Goal: Task Accomplishment & Management: Manage account settings

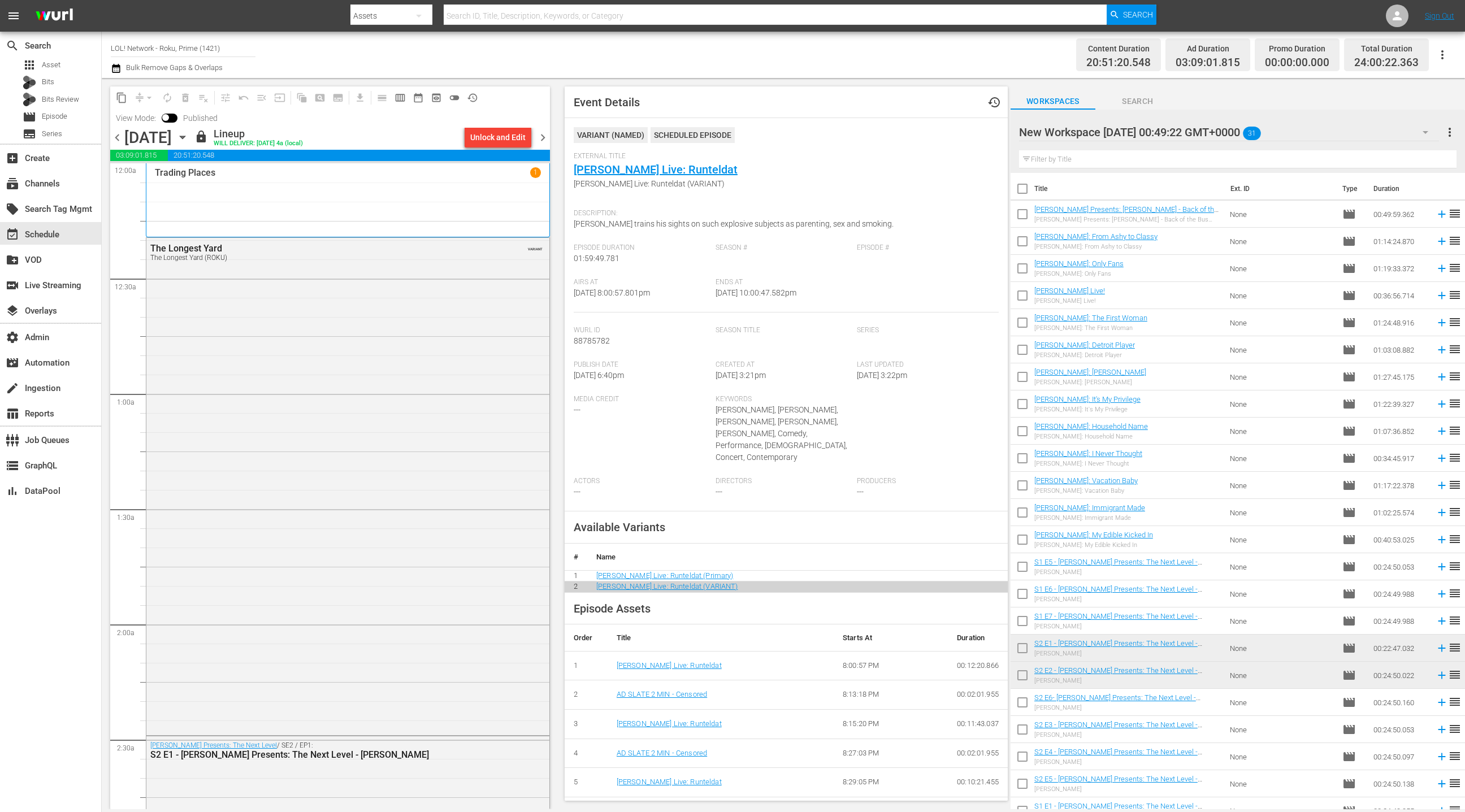
scroll to position [39, 0]
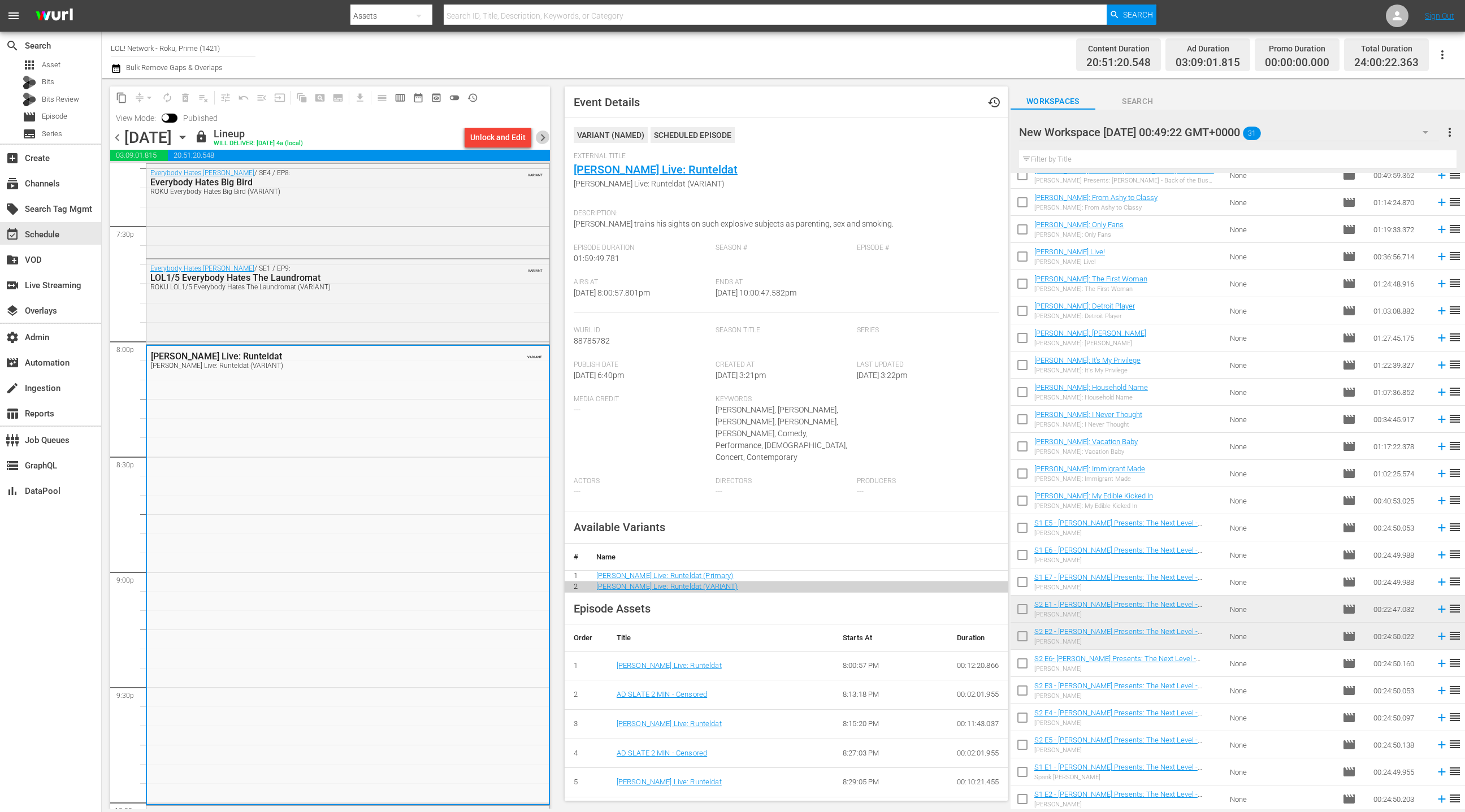
click at [543, 139] on span "chevron_right" at bounding box center [543, 138] width 14 height 14
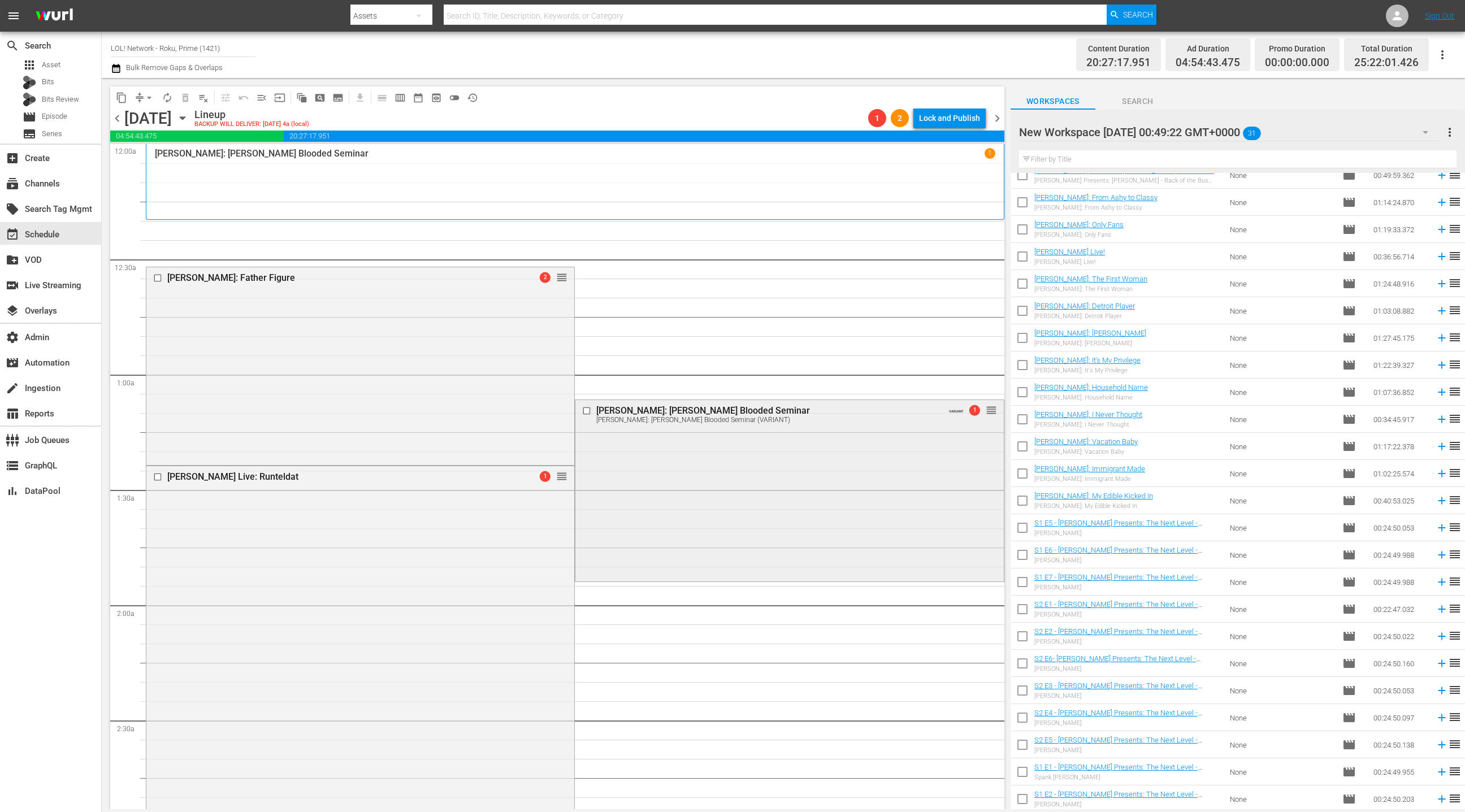
click at [715, 452] on div "Deon Cole: Cole Blooded Seminar Deon Cole: Cole Blooded Seminar (VARIANT) VARIA…" at bounding box center [789, 489] width 428 height 179
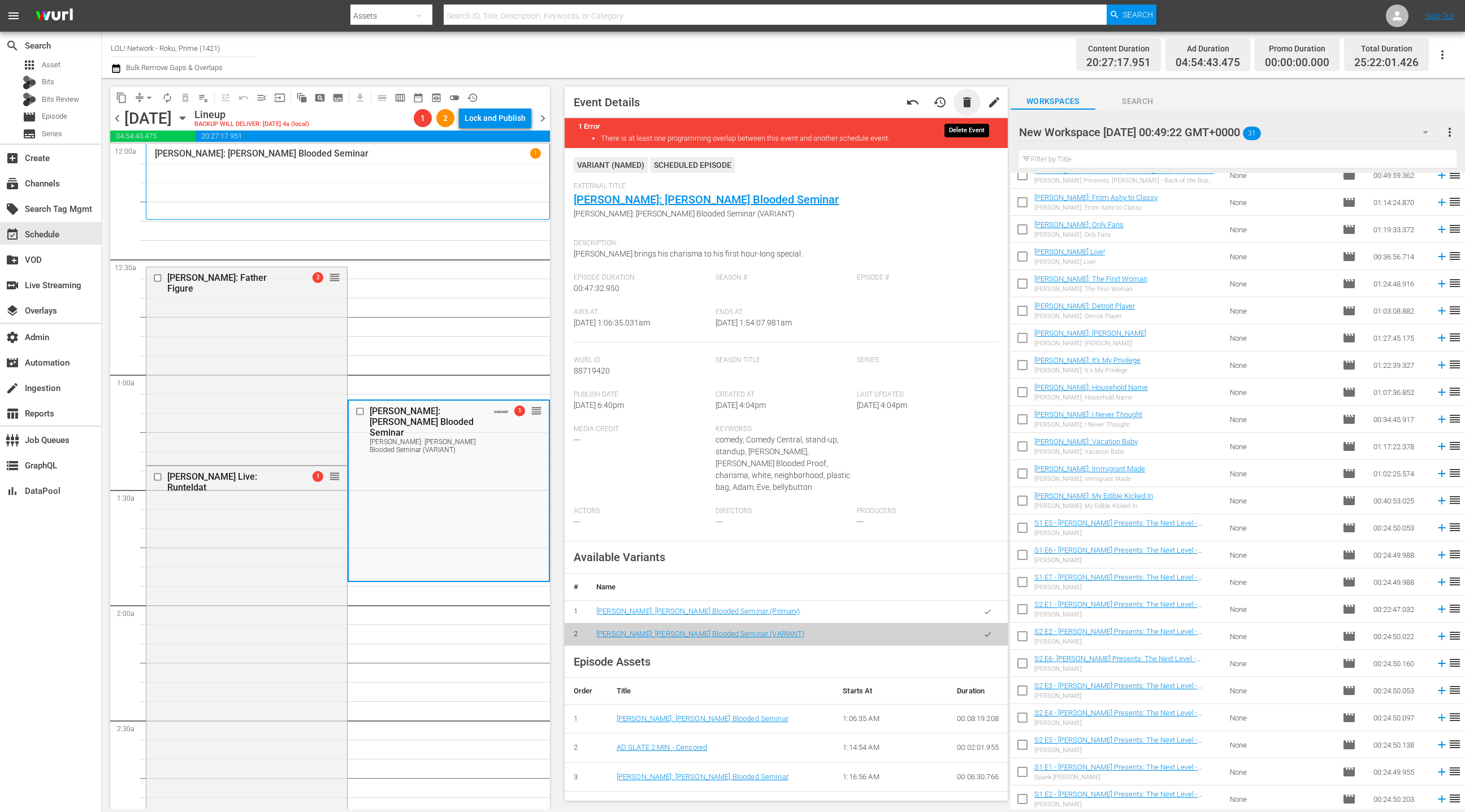
click at [973, 100] on span "delete" at bounding box center [967, 102] width 13 height 13
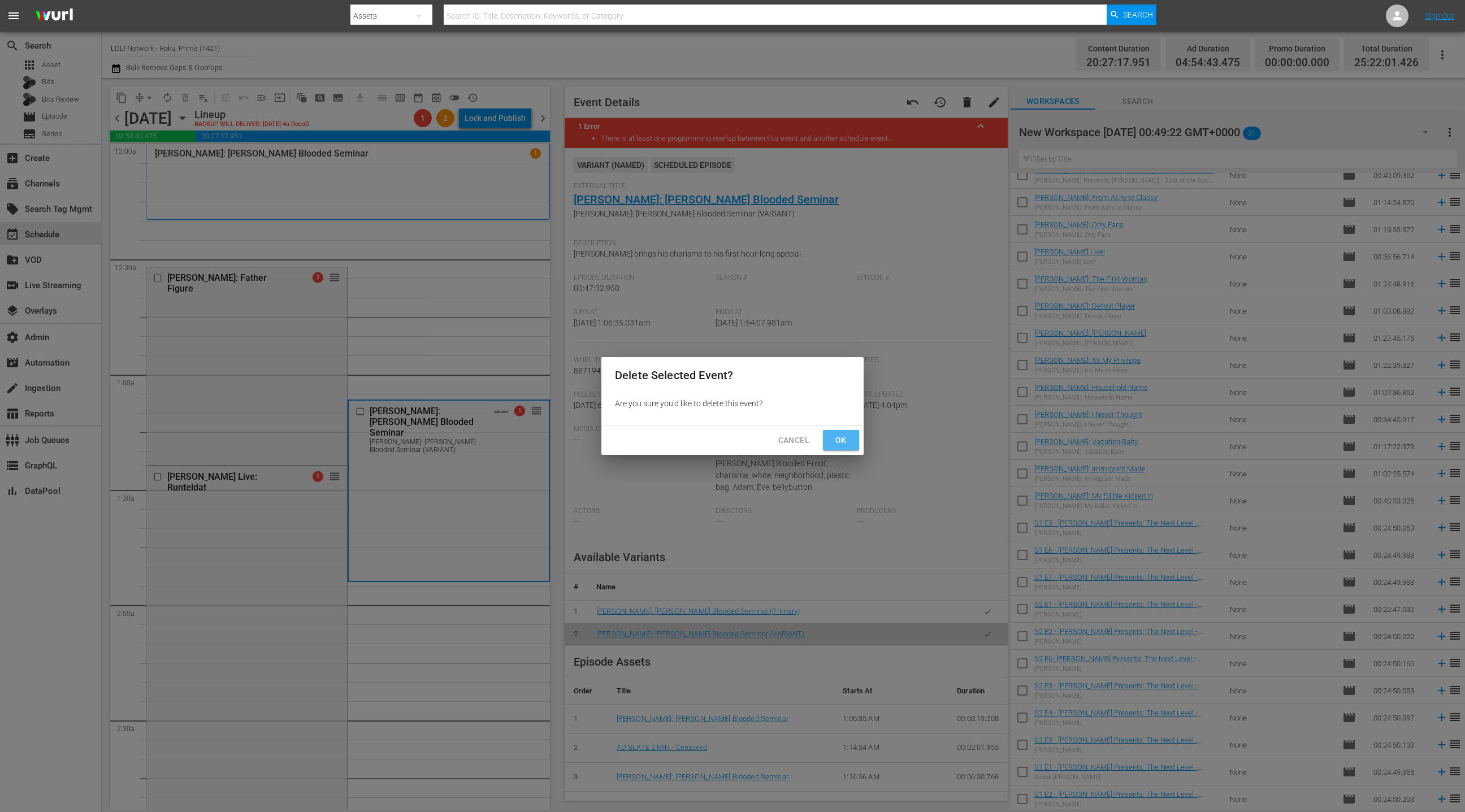
click at [841, 440] on span "Ok" at bounding box center [841, 441] width 18 height 14
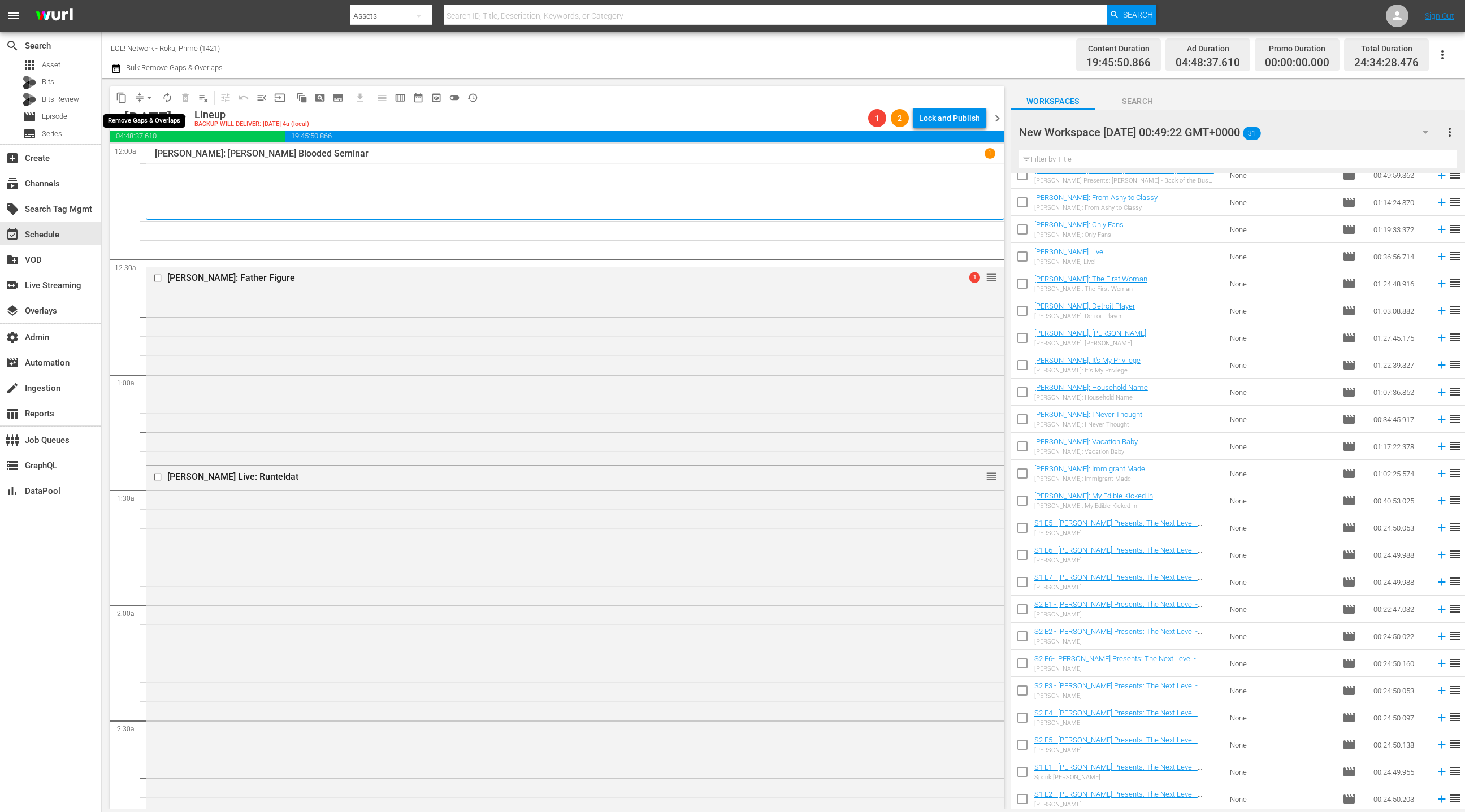
click at [141, 97] on button "arrow_drop_down" at bounding box center [149, 97] width 18 height 18
click at [159, 162] on li "Align to End of Previous Day" at bounding box center [149, 157] width 119 height 19
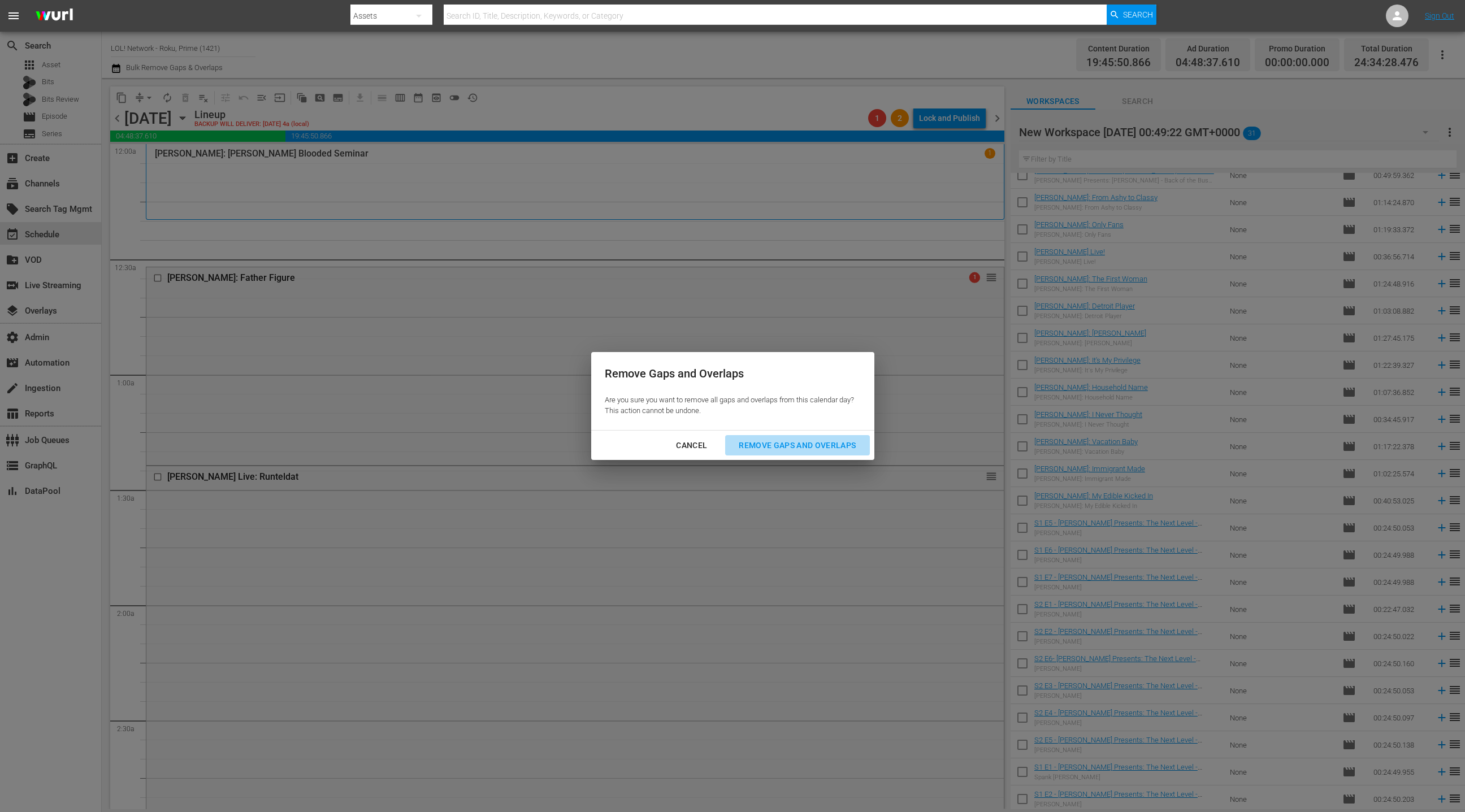
click at [783, 454] on button "Remove Gaps and Overlaps" at bounding box center [797, 445] width 144 height 21
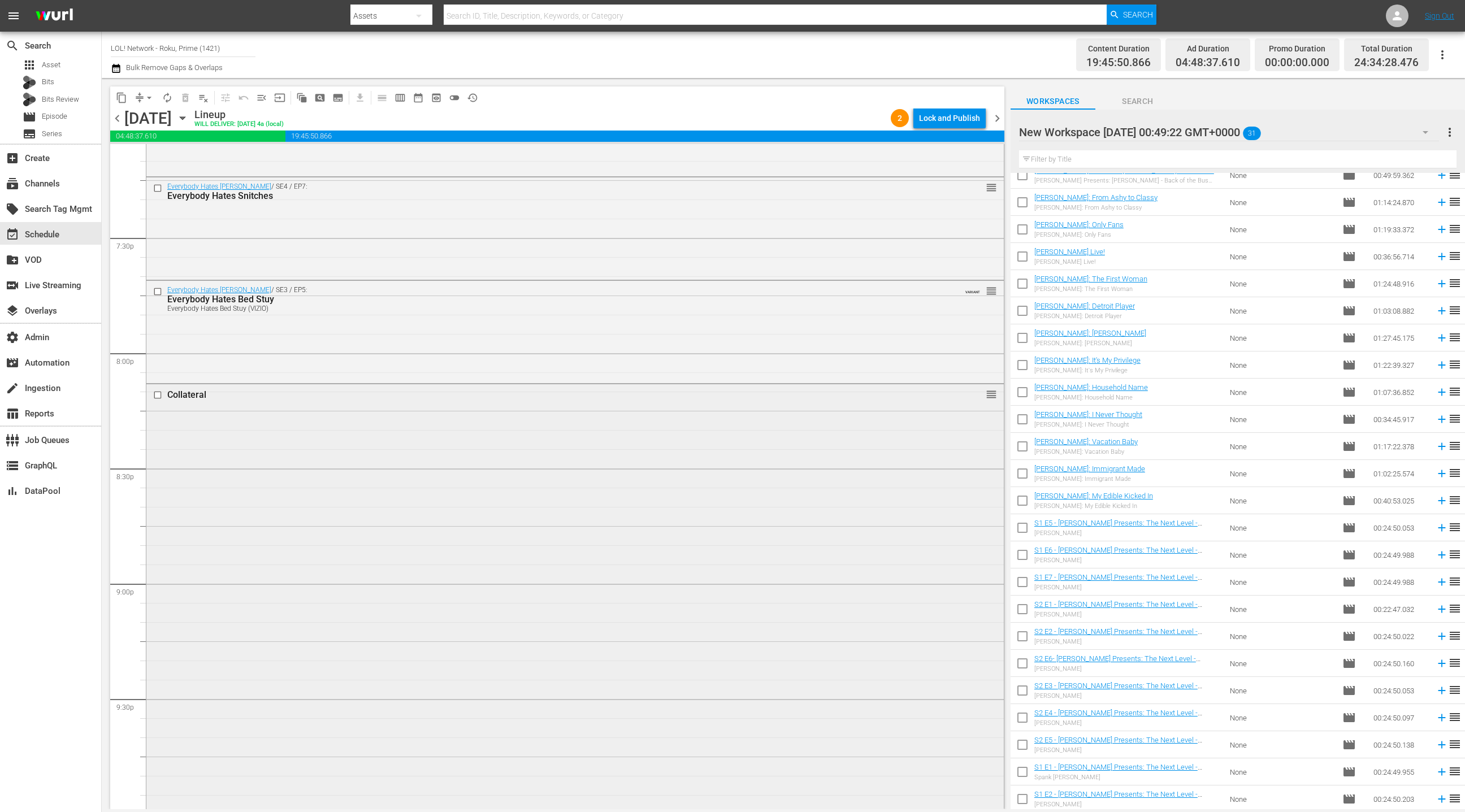
scroll to position [4538, 0]
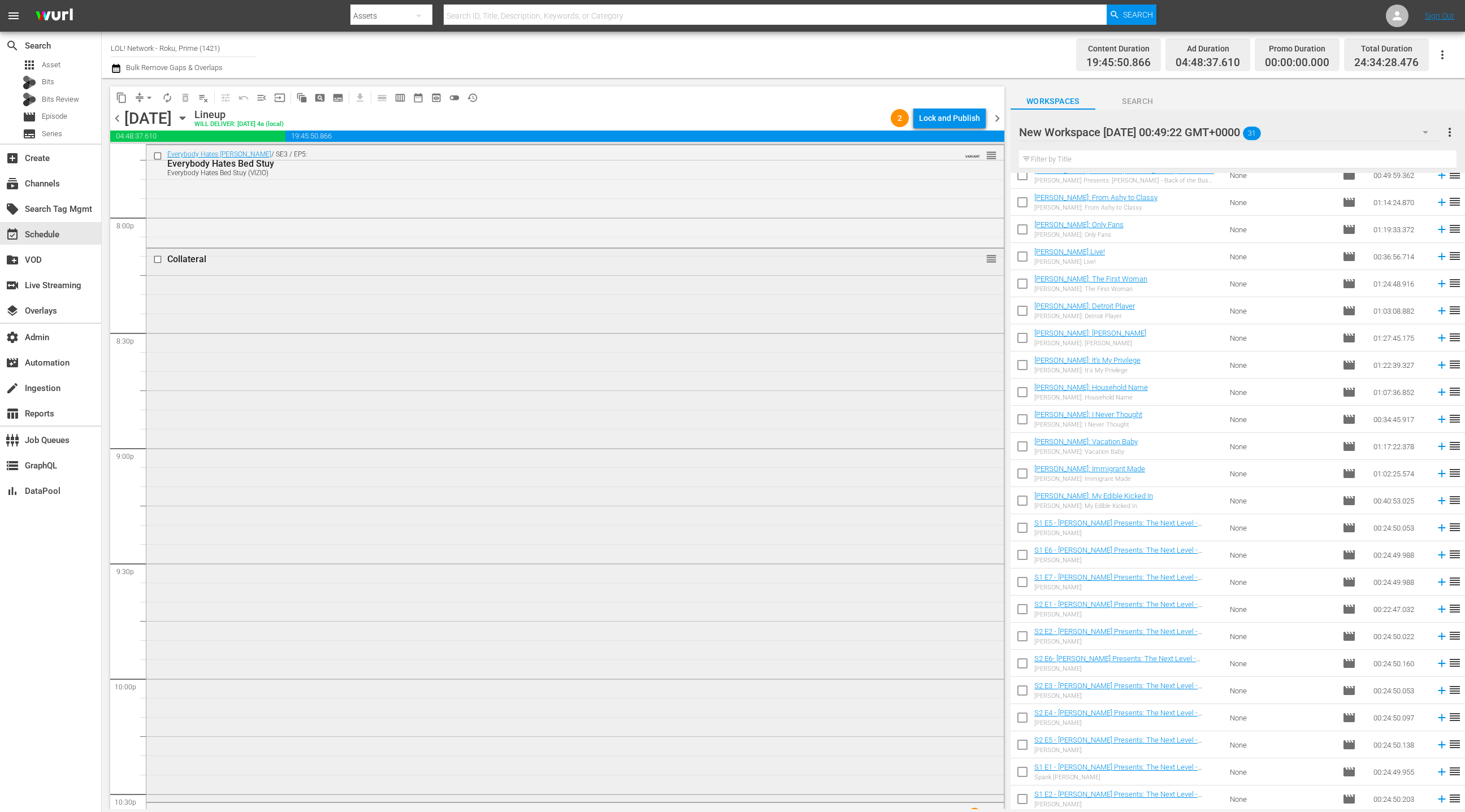
click at [615, 436] on div "Collateral reorder" at bounding box center [575, 524] width 858 height 551
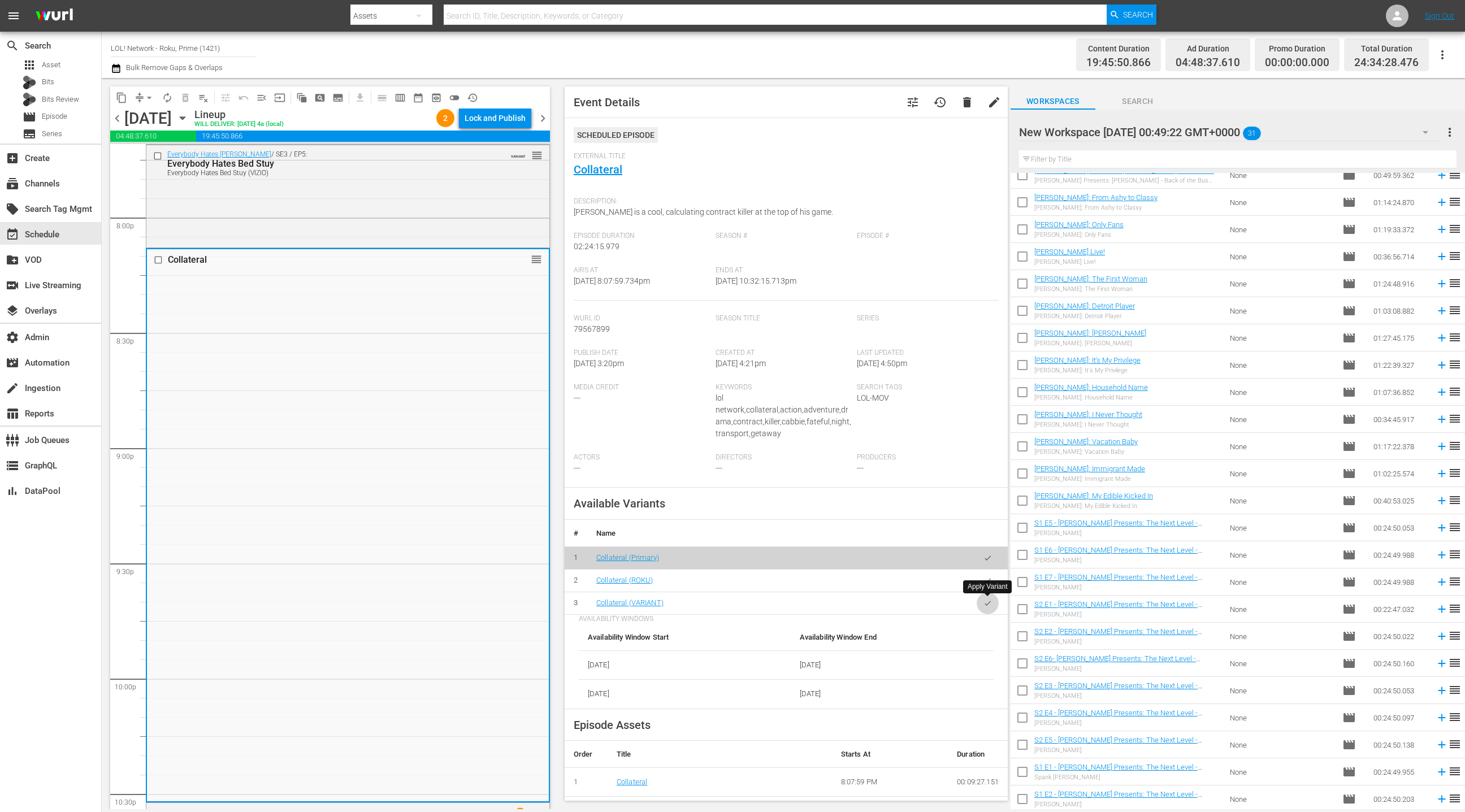
click at [987, 601] on icon "button" at bounding box center [987, 603] width 8 height 8
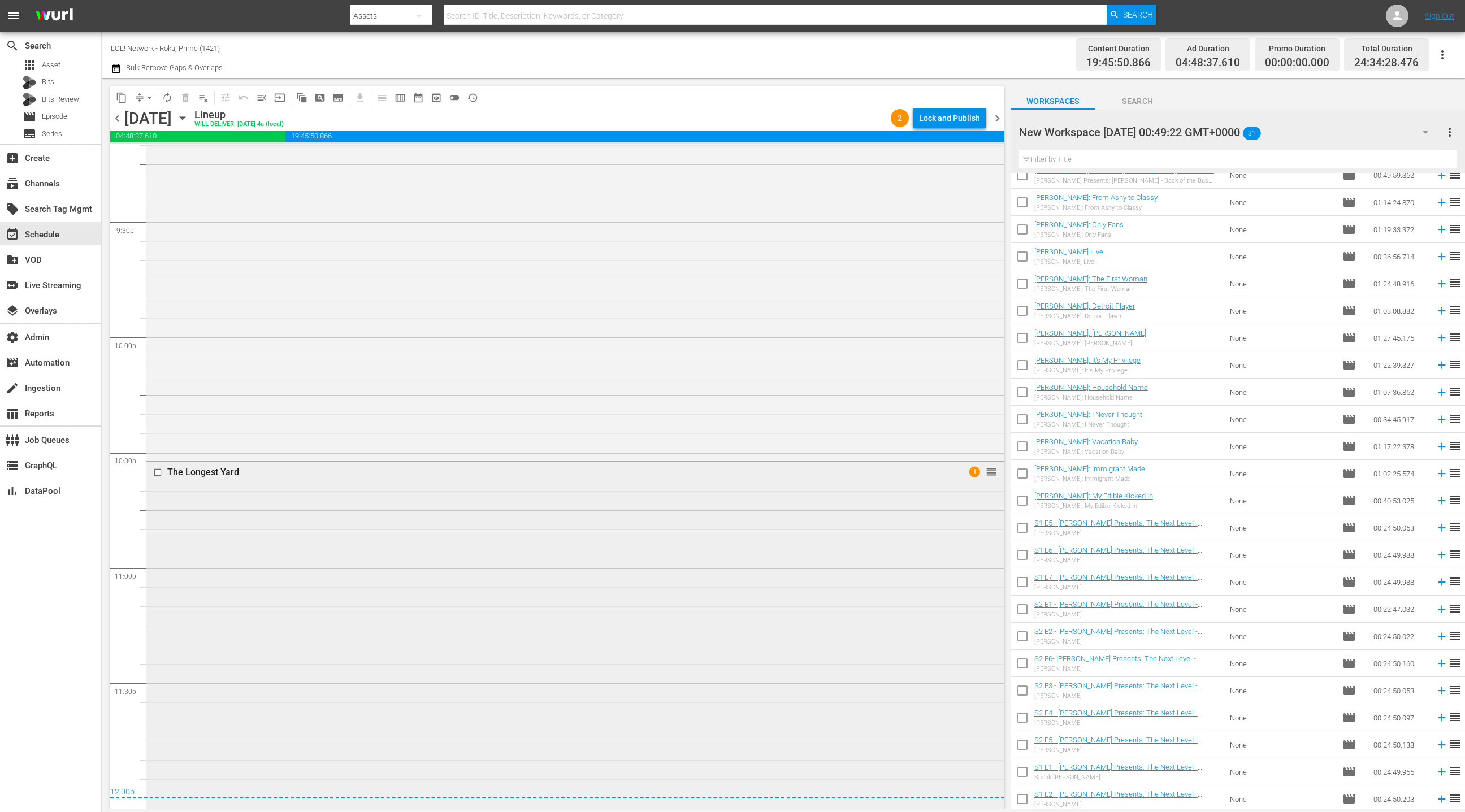
scroll to position [4905, 0]
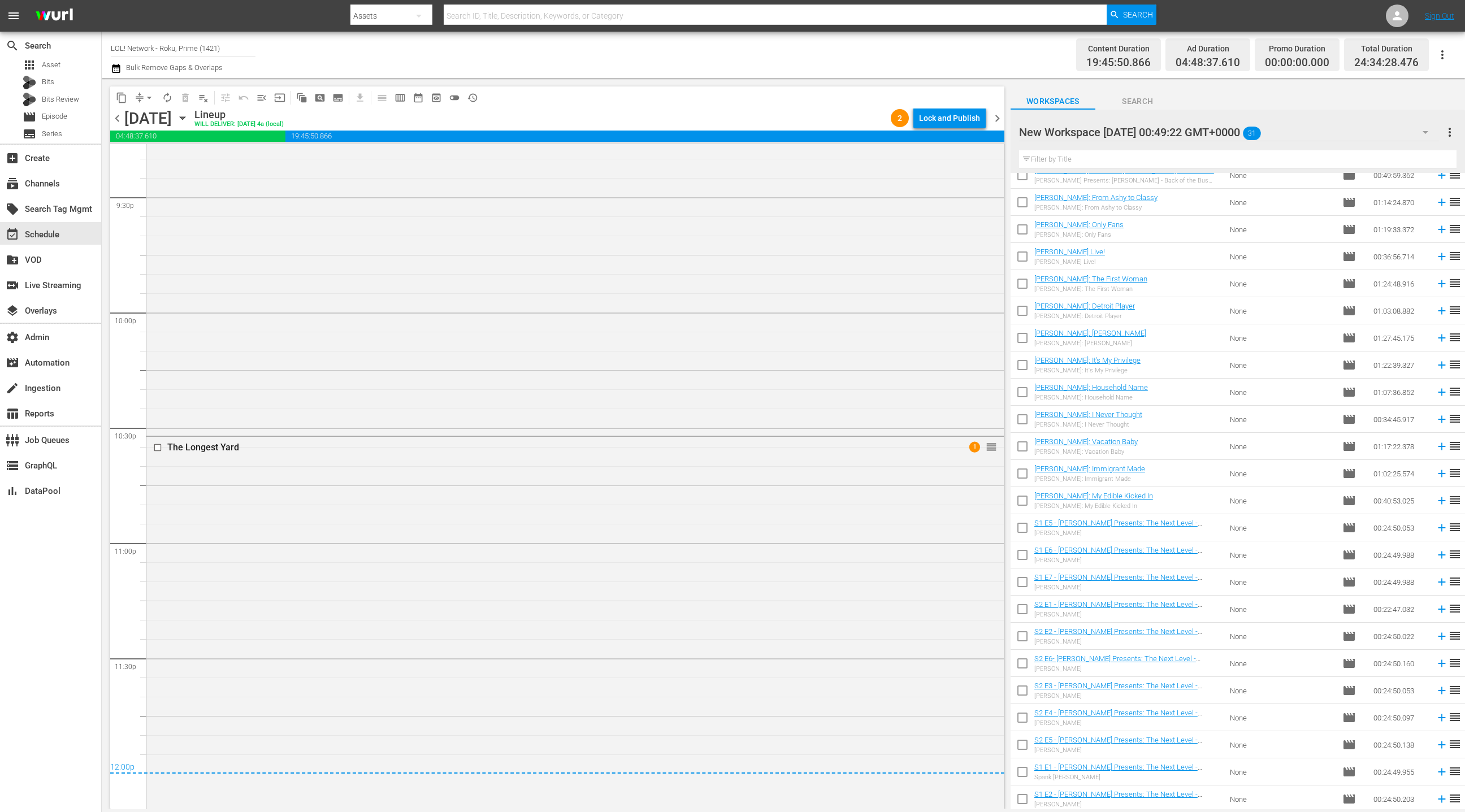
click at [628, 552] on div "The Longest Yard 1 reorder" at bounding box center [575, 708] width 858 height 542
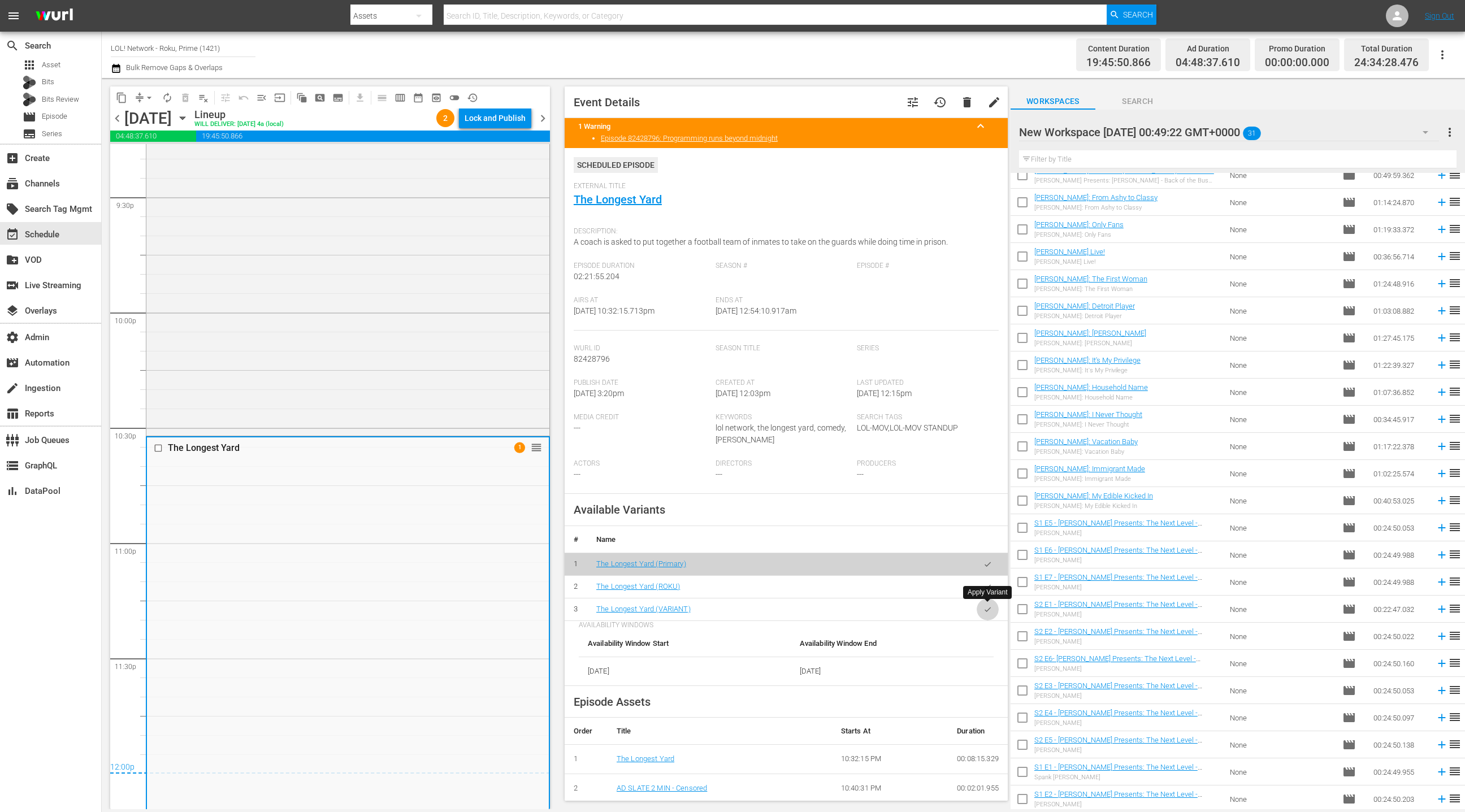
drag, startPoint x: 989, startPoint y: 613, endPoint x: 907, endPoint y: 575, distance: 90.4
click at [989, 613] on button "button" at bounding box center [987, 609] width 22 height 22
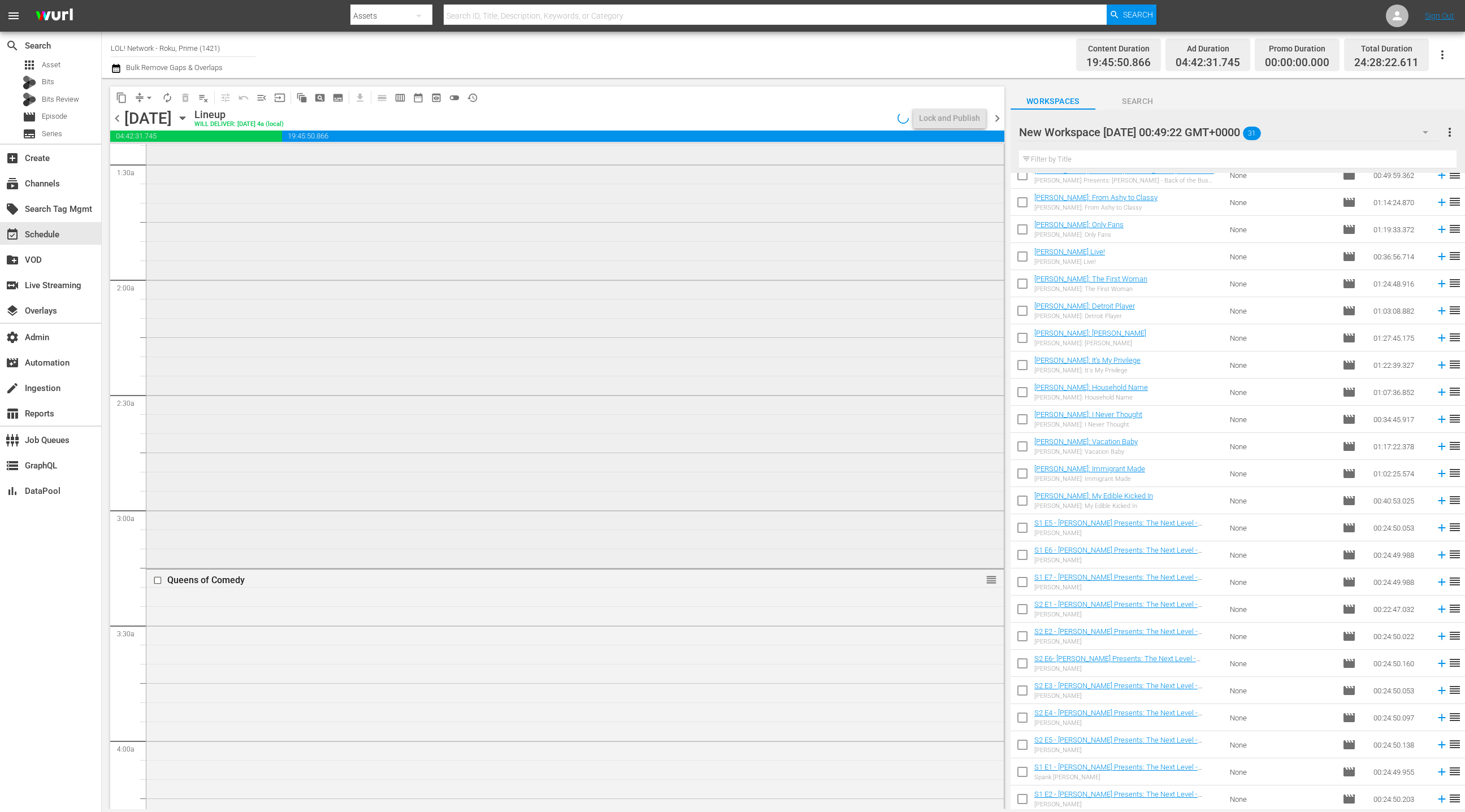
scroll to position [0, 0]
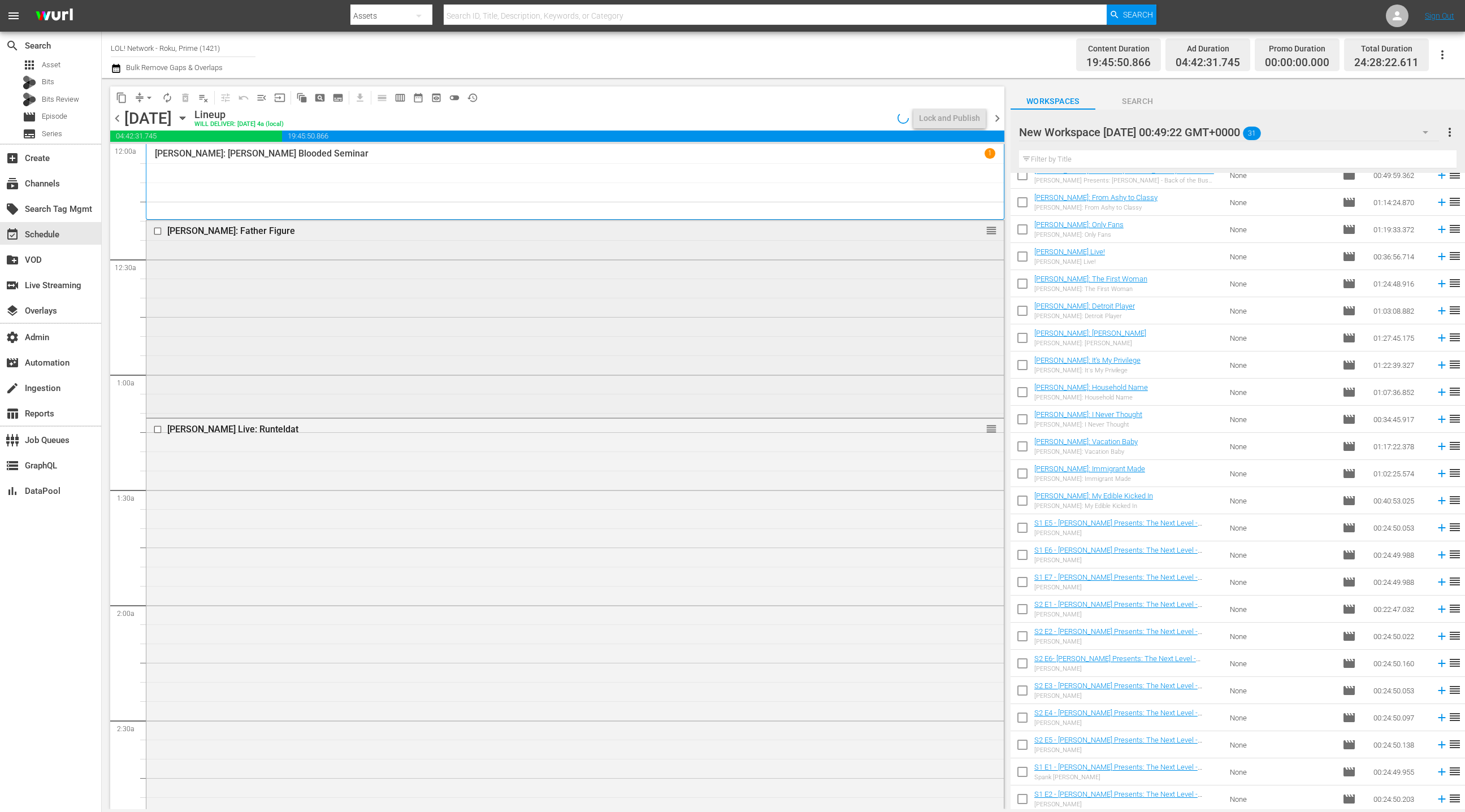
click at [442, 324] on div "Roy Wood Jr.: Father Figure reorder" at bounding box center [575, 317] width 858 height 195
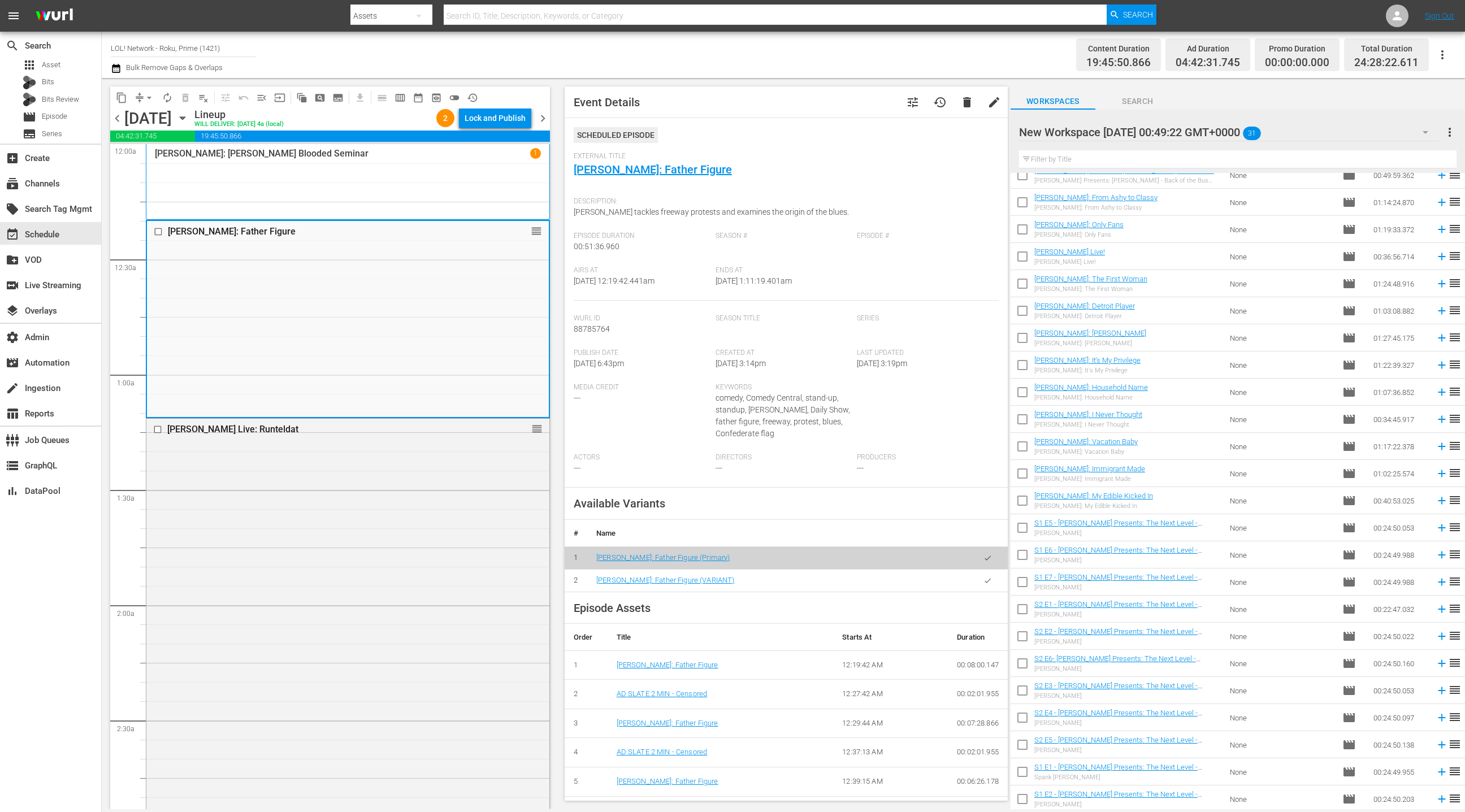
drag, startPoint x: 992, startPoint y: 585, endPoint x: 939, endPoint y: 559, distance: 59.0
click at [992, 585] on button "button" at bounding box center [987, 580] width 22 height 22
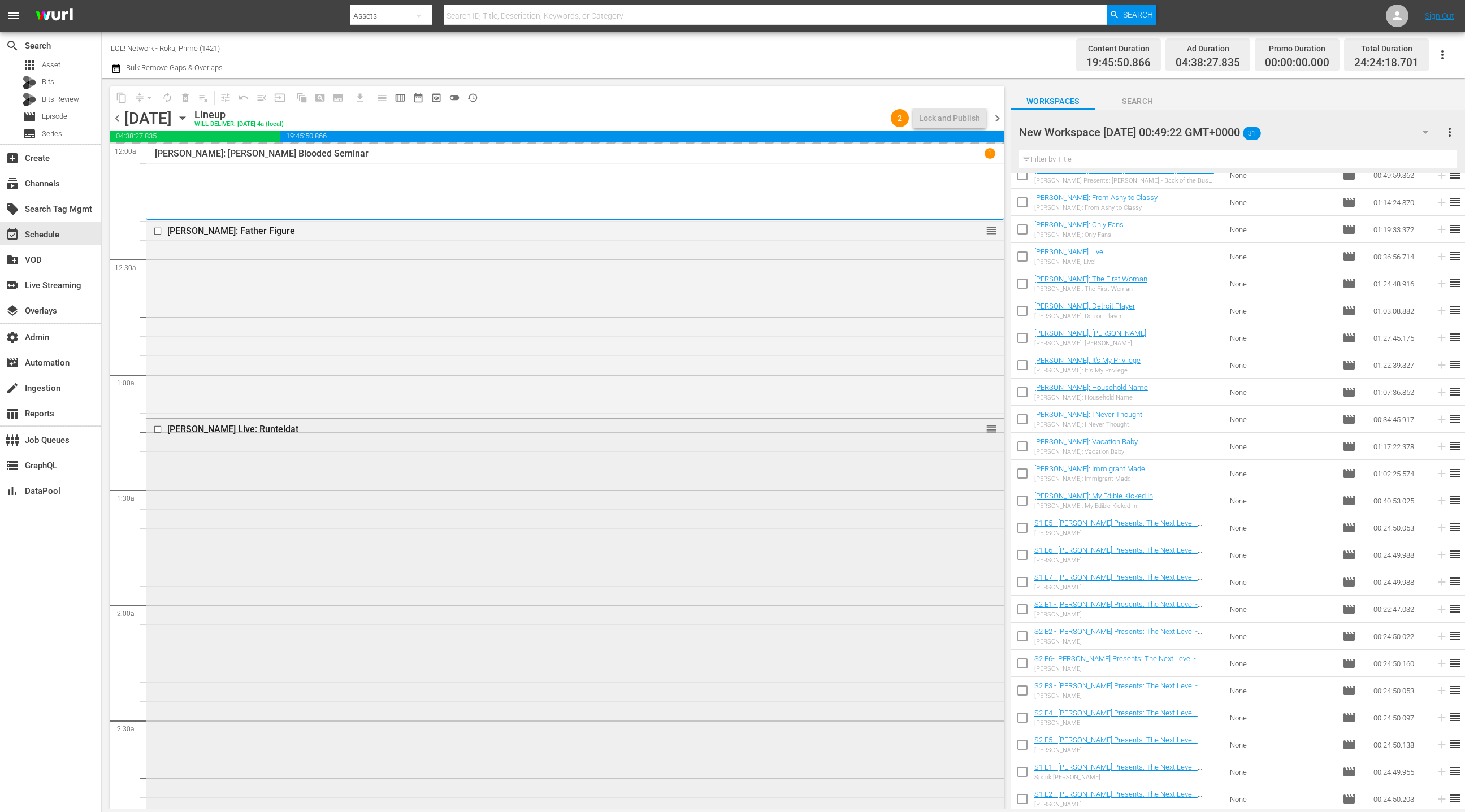
click at [454, 536] on div "Martin Lawrence Live: Runteldat reorder" at bounding box center [575, 655] width 858 height 472
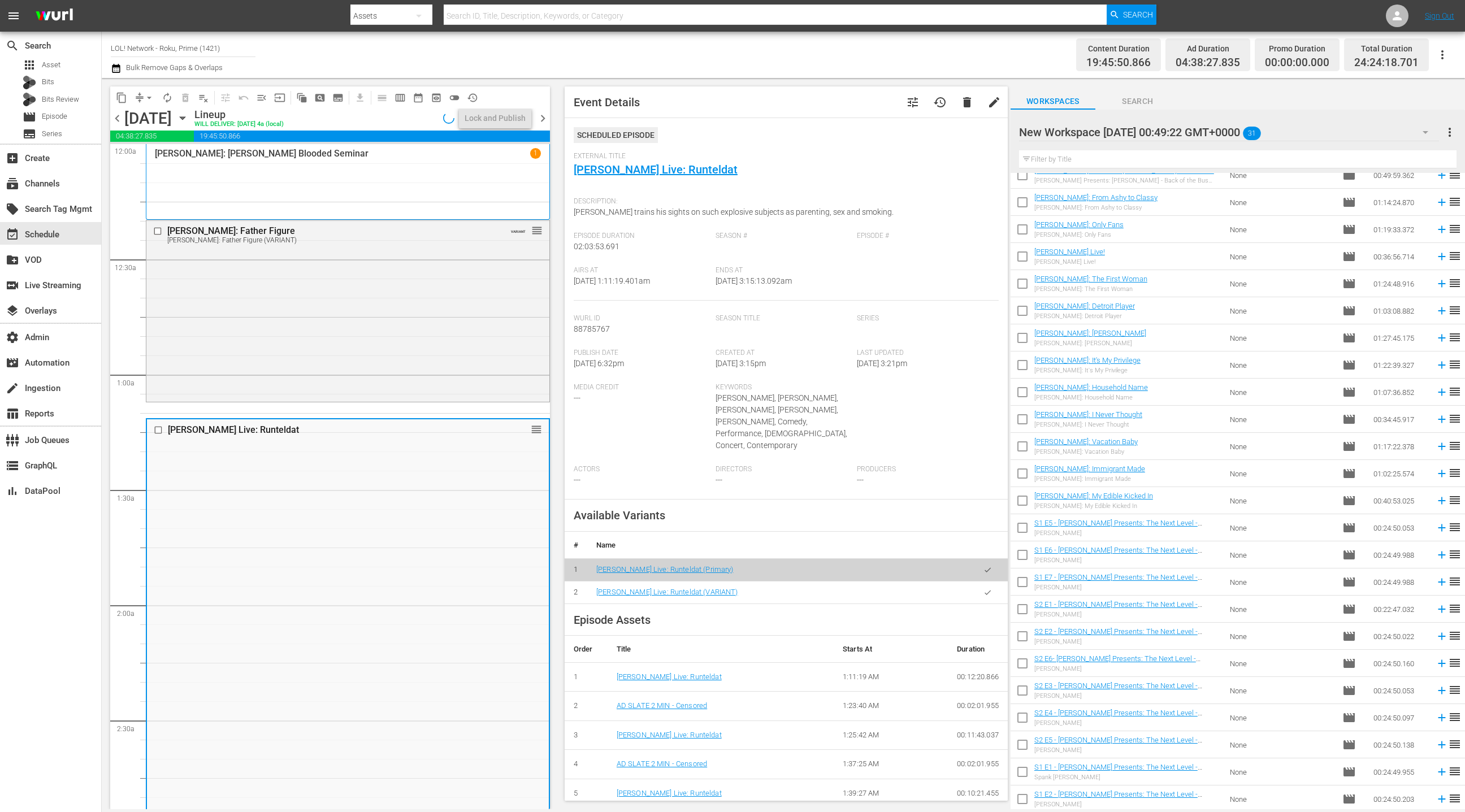
click at [992, 584] on button "button" at bounding box center [987, 592] width 22 height 22
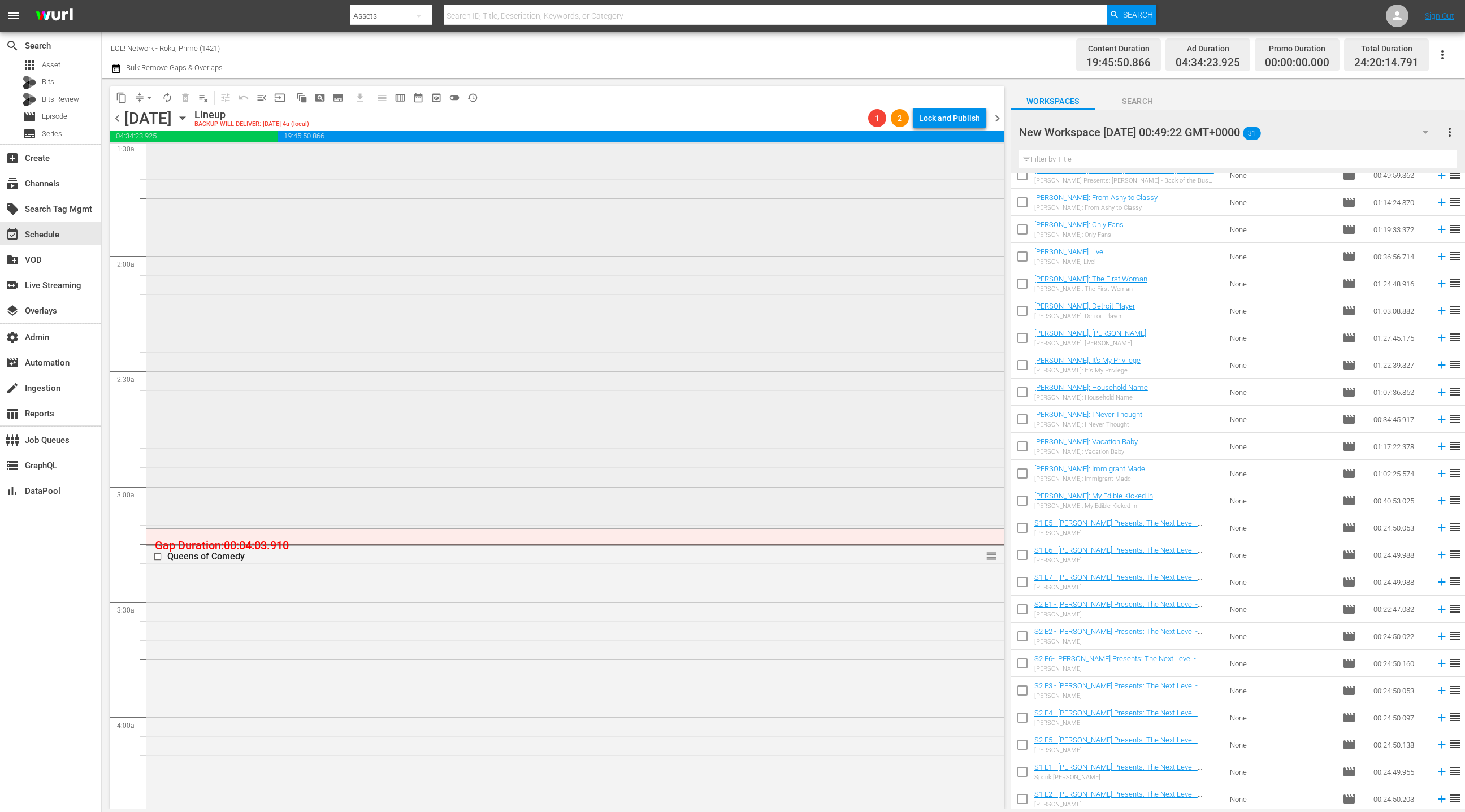
scroll to position [535, 0]
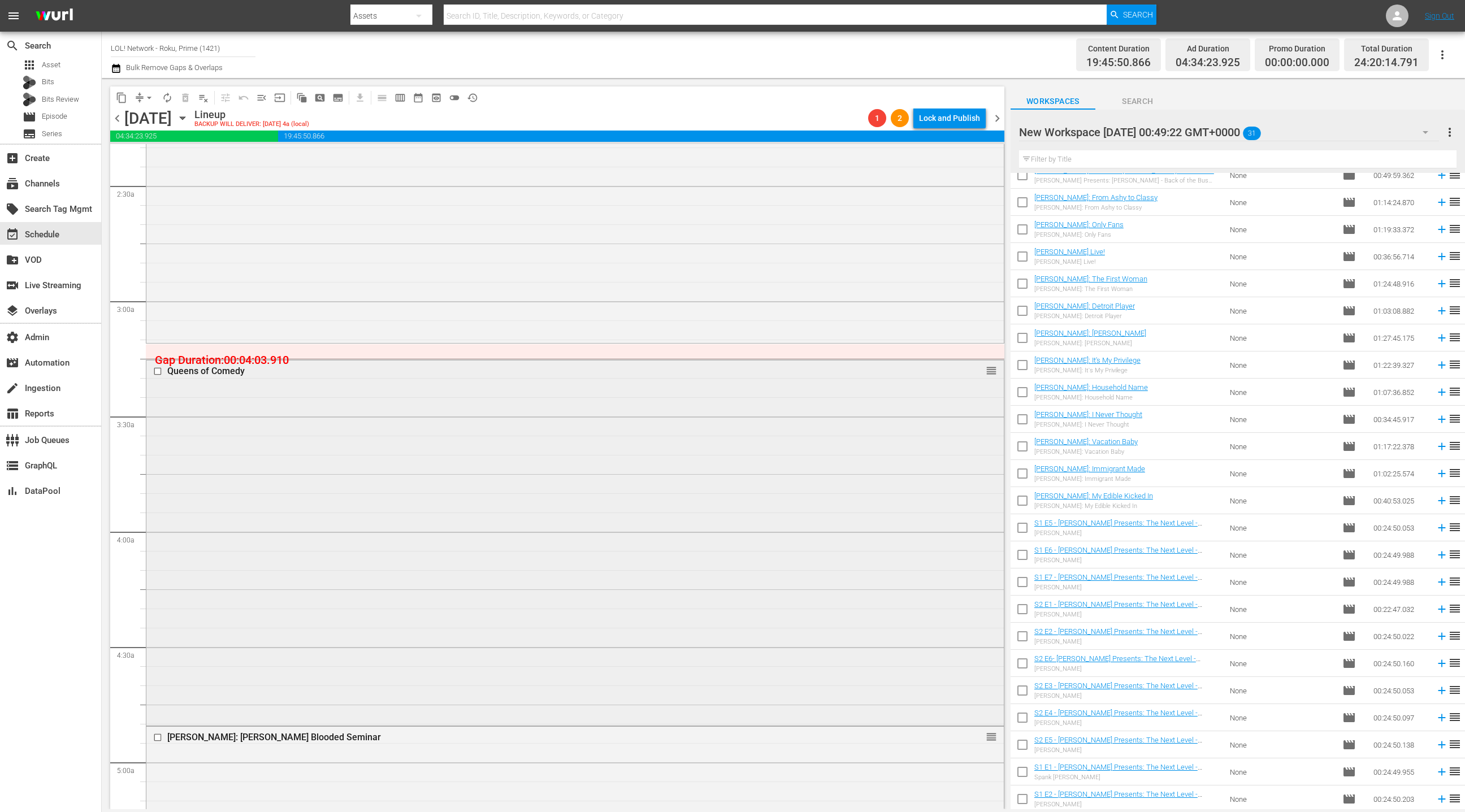
click at [541, 492] on div "Queens of Comedy reorder" at bounding box center [575, 542] width 858 height 363
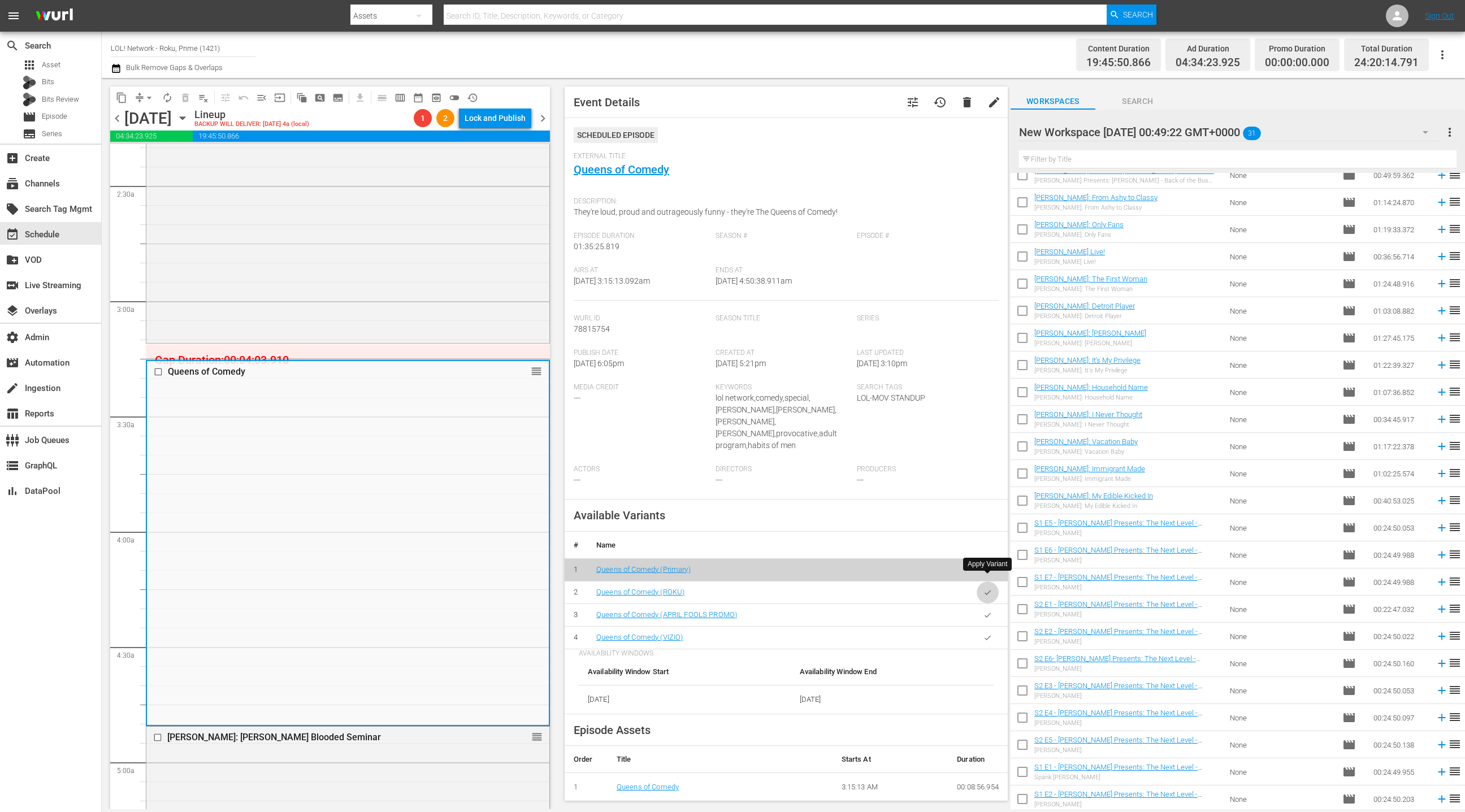
click at [993, 581] on button "button" at bounding box center [987, 592] width 22 height 22
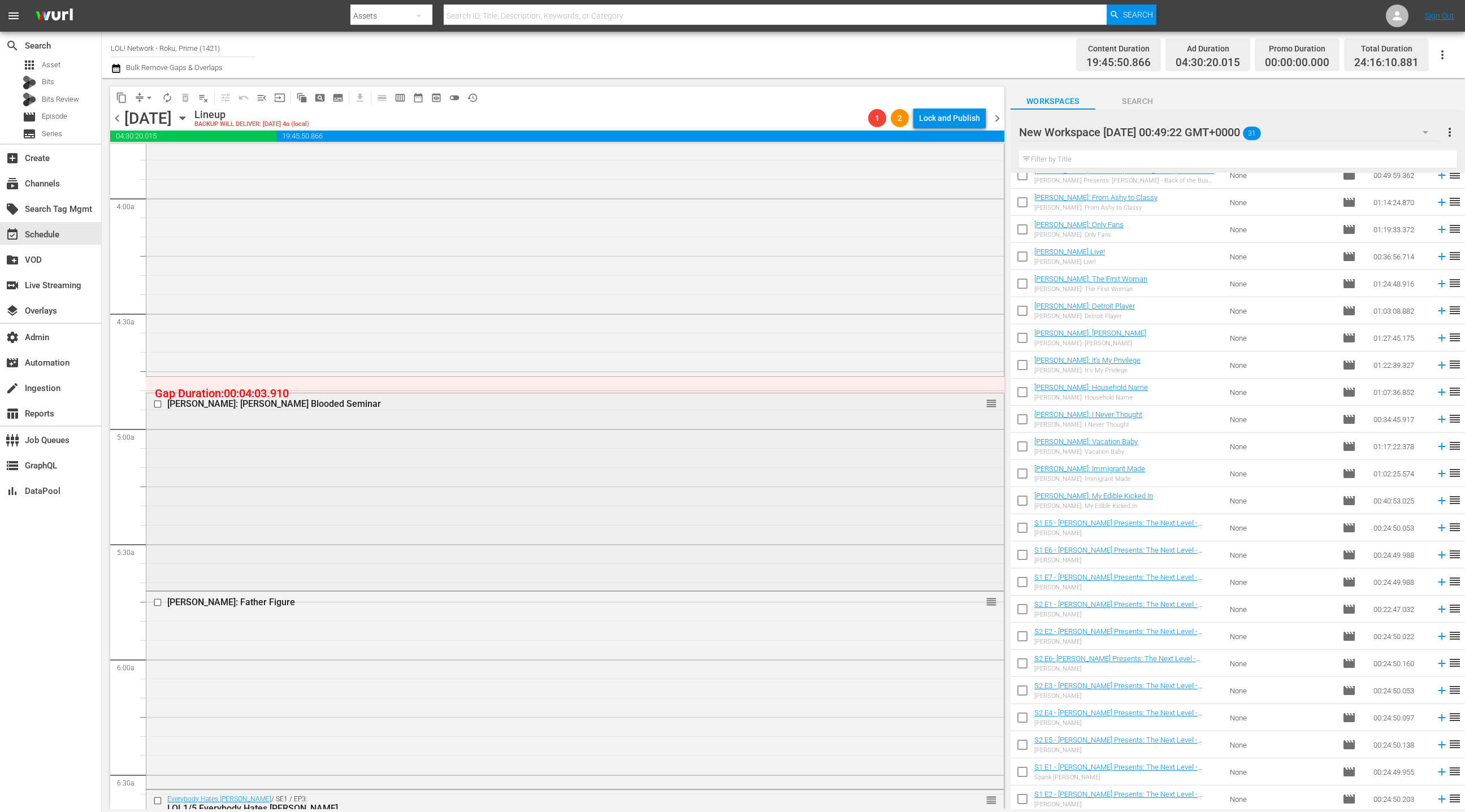
scroll to position [879, 0]
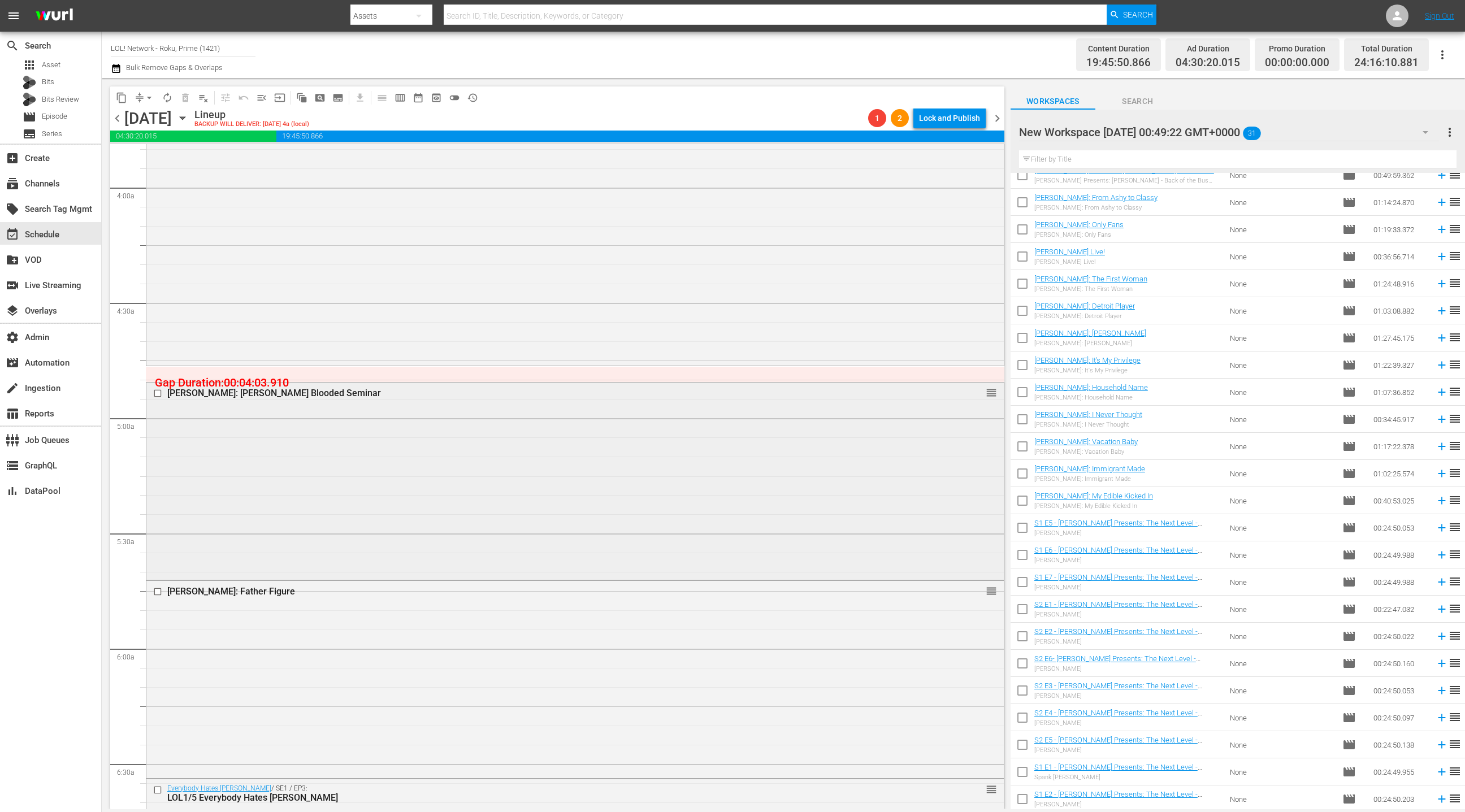
click at [563, 510] on div "Deon Cole: Cole Blooded Seminar reorder" at bounding box center [575, 480] width 858 height 195
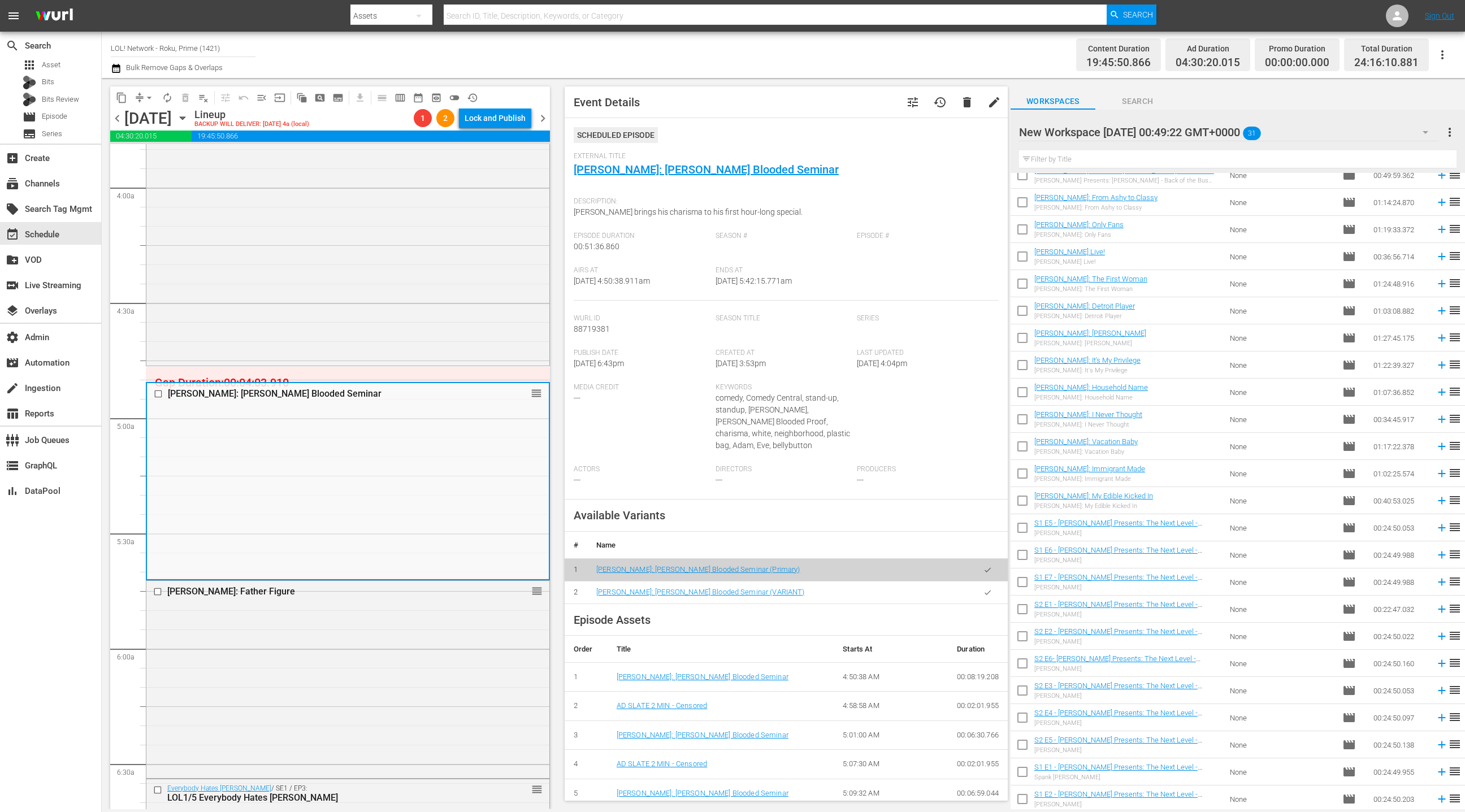
click at [990, 588] on icon "button" at bounding box center [987, 592] width 8 height 8
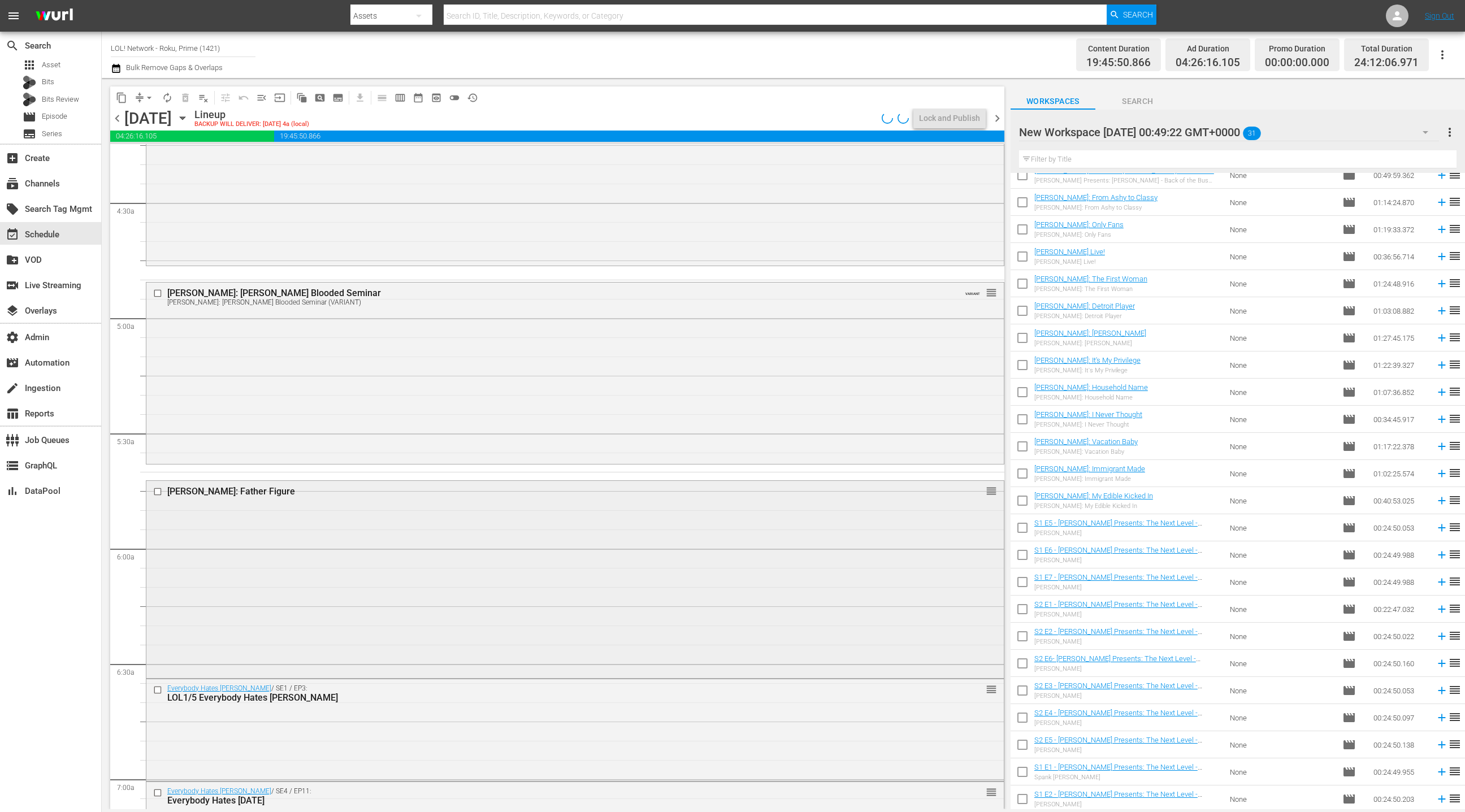
scroll to position [1127, 0]
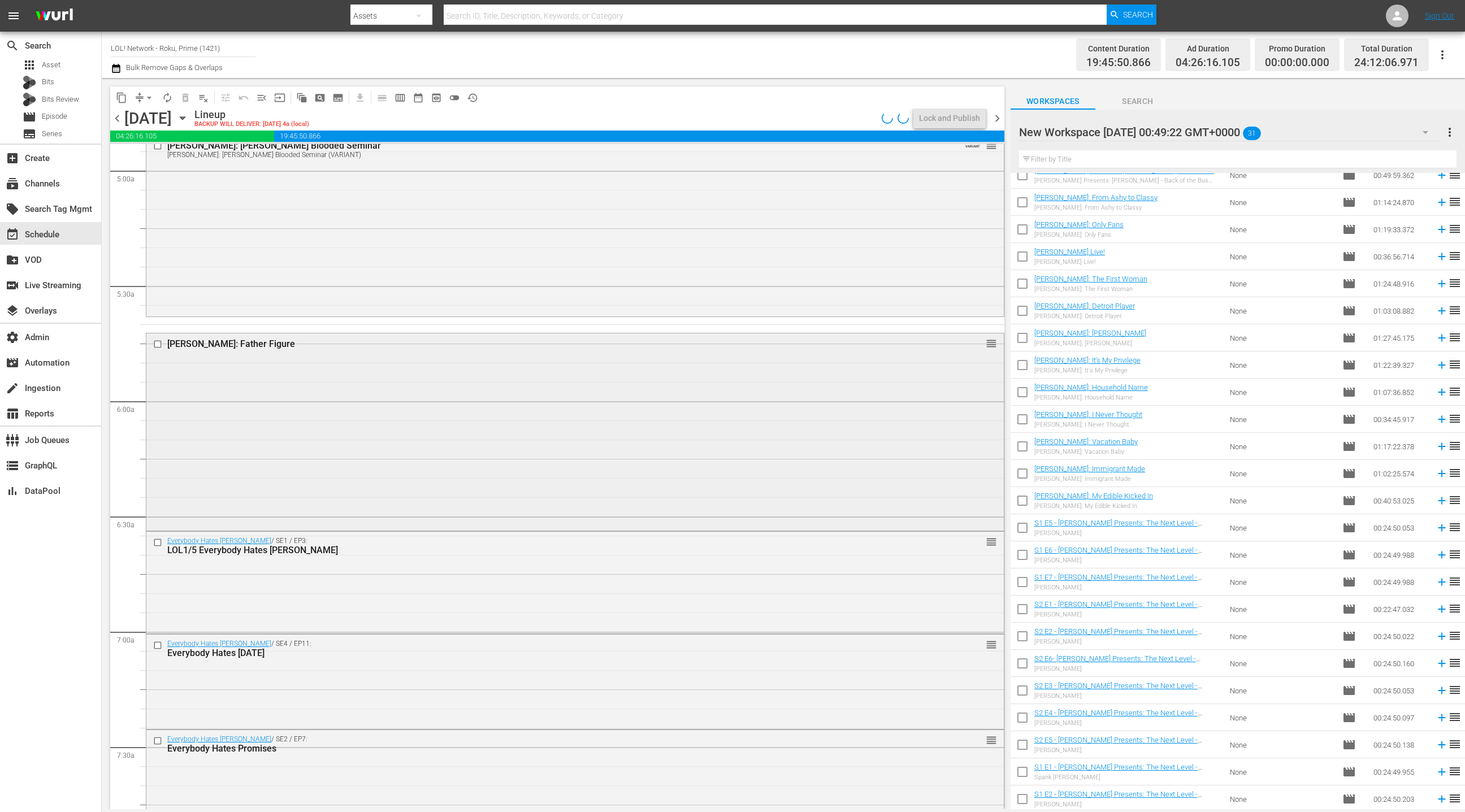
click at [454, 419] on div "Roy Wood Jr.: Father Figure reorder" at bounding box center [575, 431] width 858 height 195
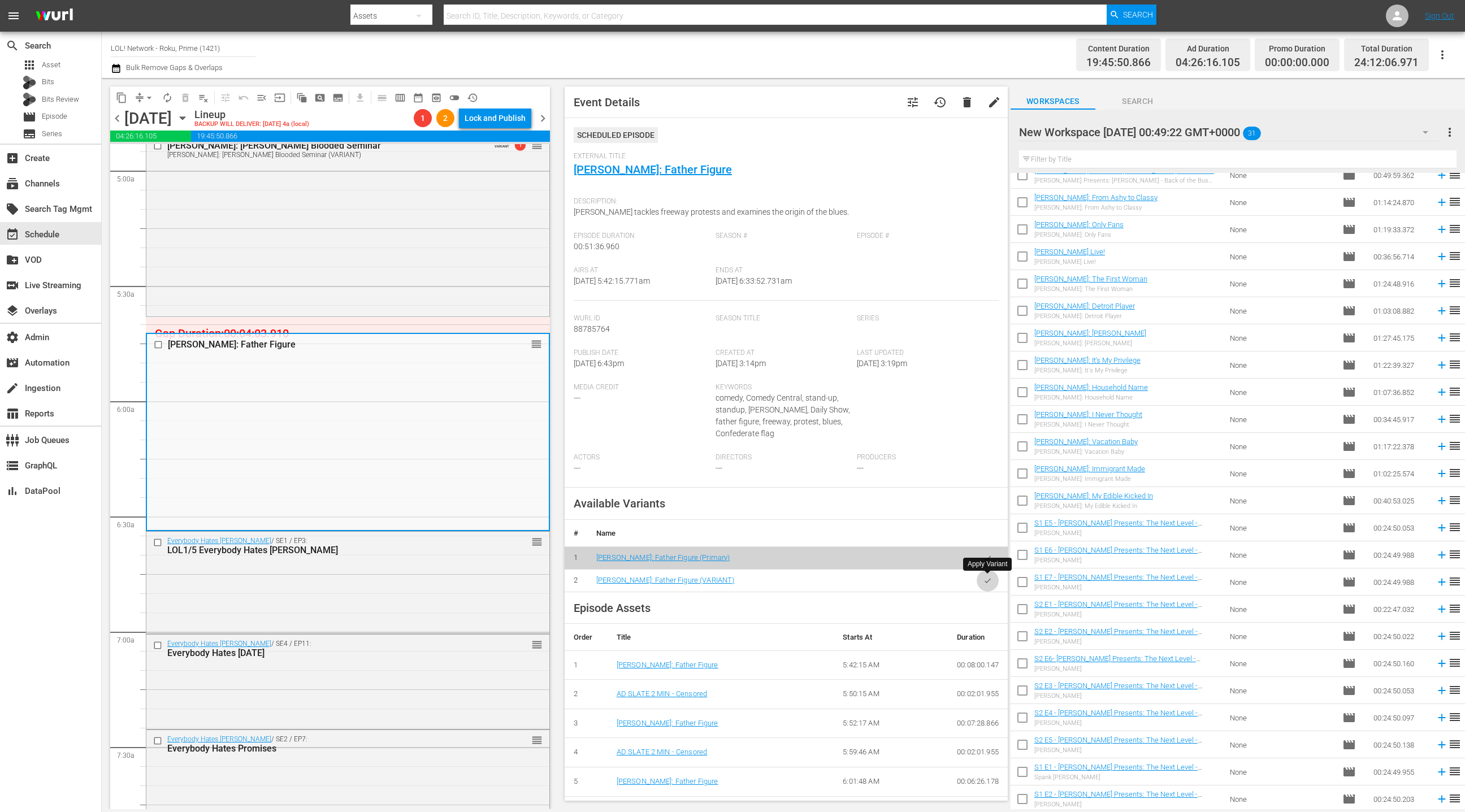
click at [988, 585] on button "button" at bounding box center [987, 580] width 22 height 22
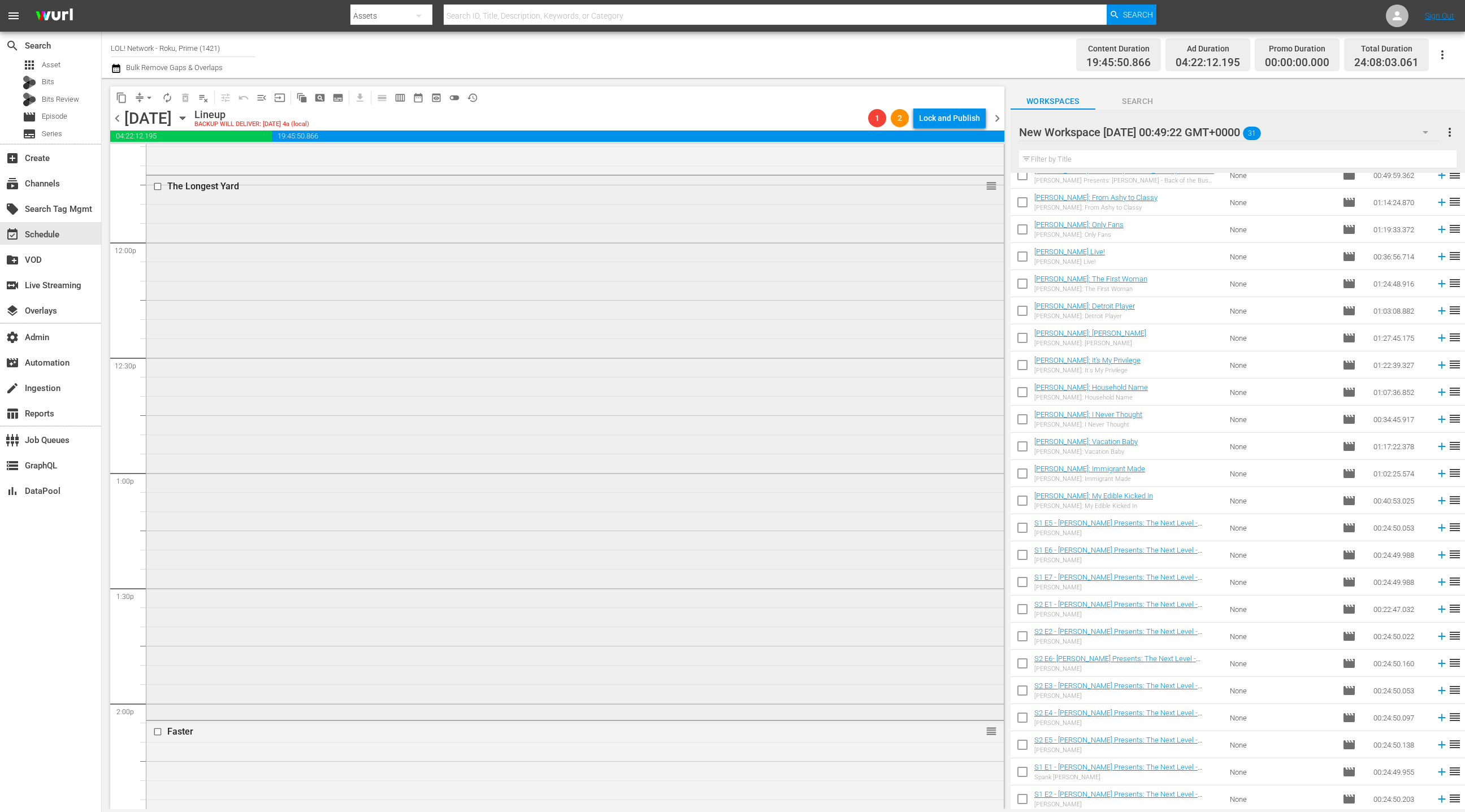
scroll to position [2747, 0]
click at [581, 468] on div "The Longest Yard reorder" at bounding box center [575, 368] width 858 height 542
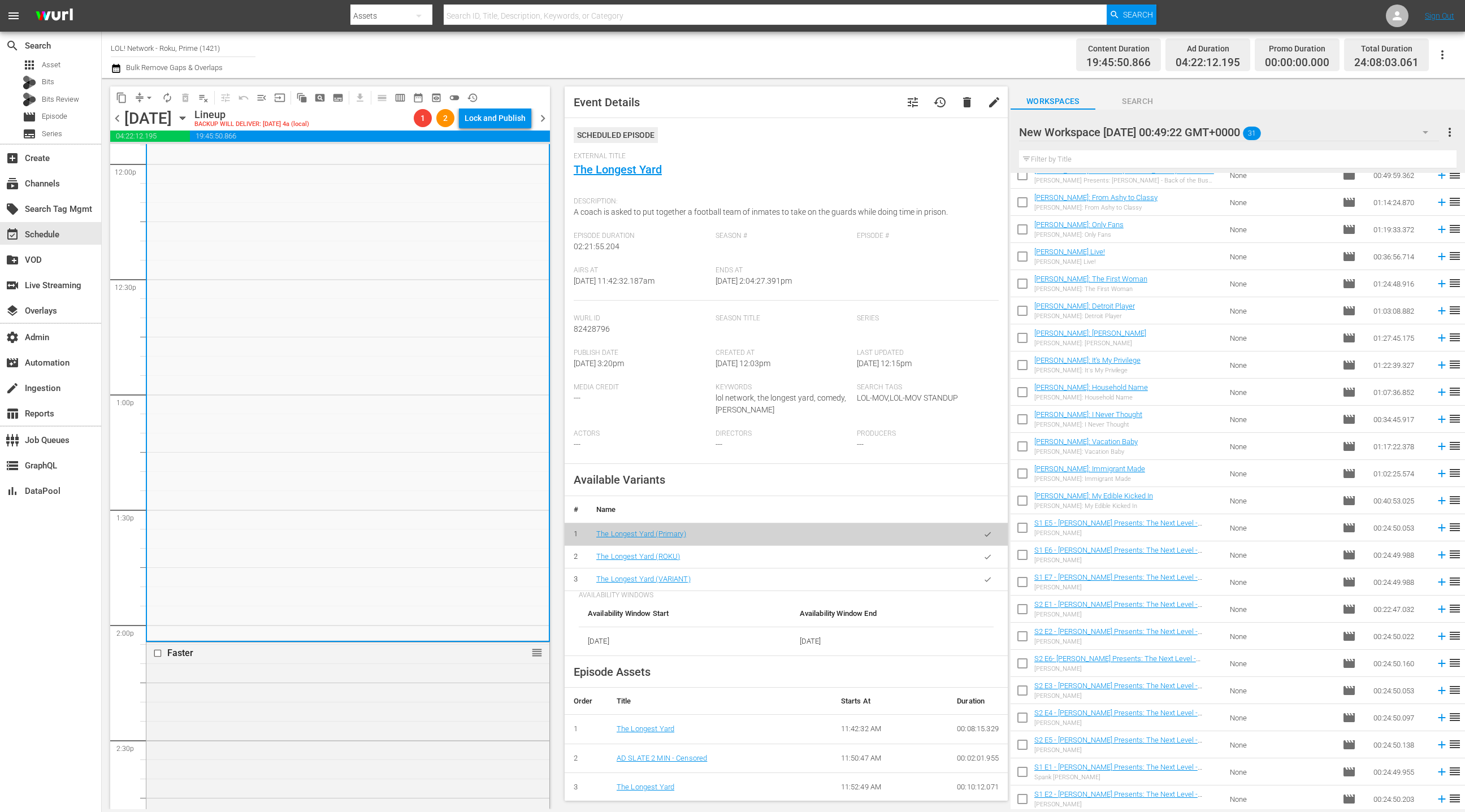
click at [992, 558] on icon "button" at bounding box center [987, 556] width 8 height 8
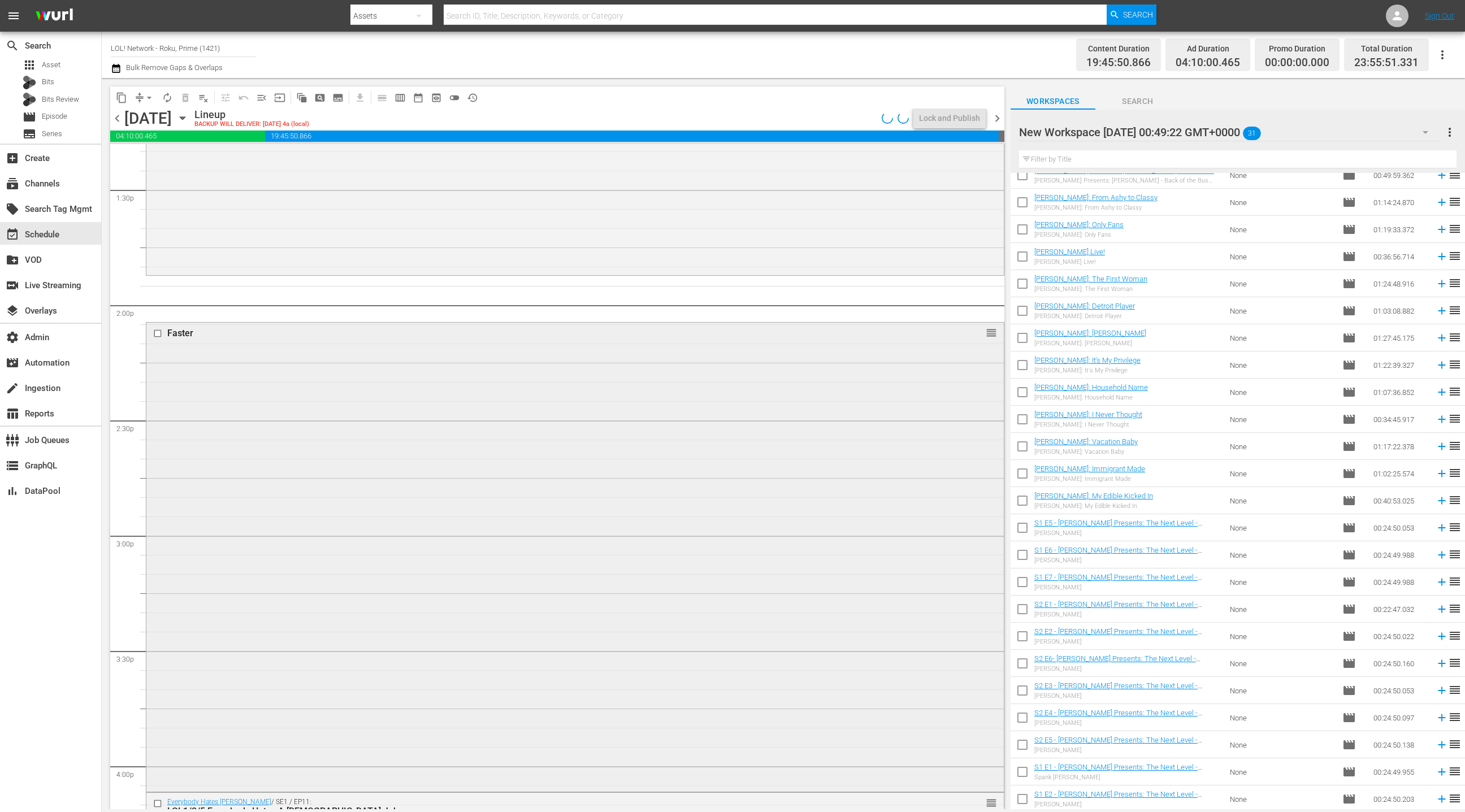
scroll to position [3082, 0]
click at [541, 468] on div "Faster reorder" at bounding box center [575, 542] width 858 height 467
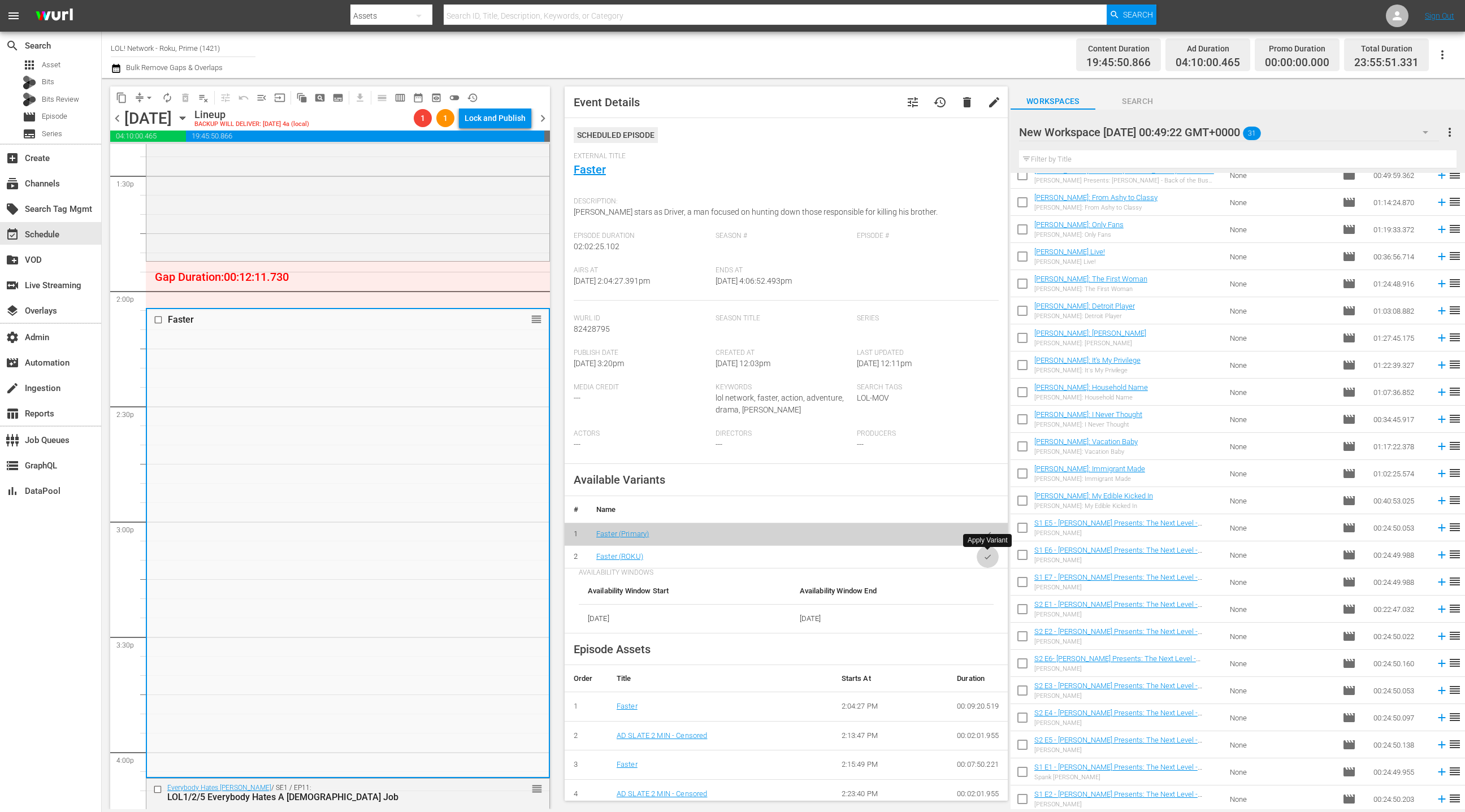
click at [988, 562] on button "button" at bounding box center [987, 557] width 22 height 22
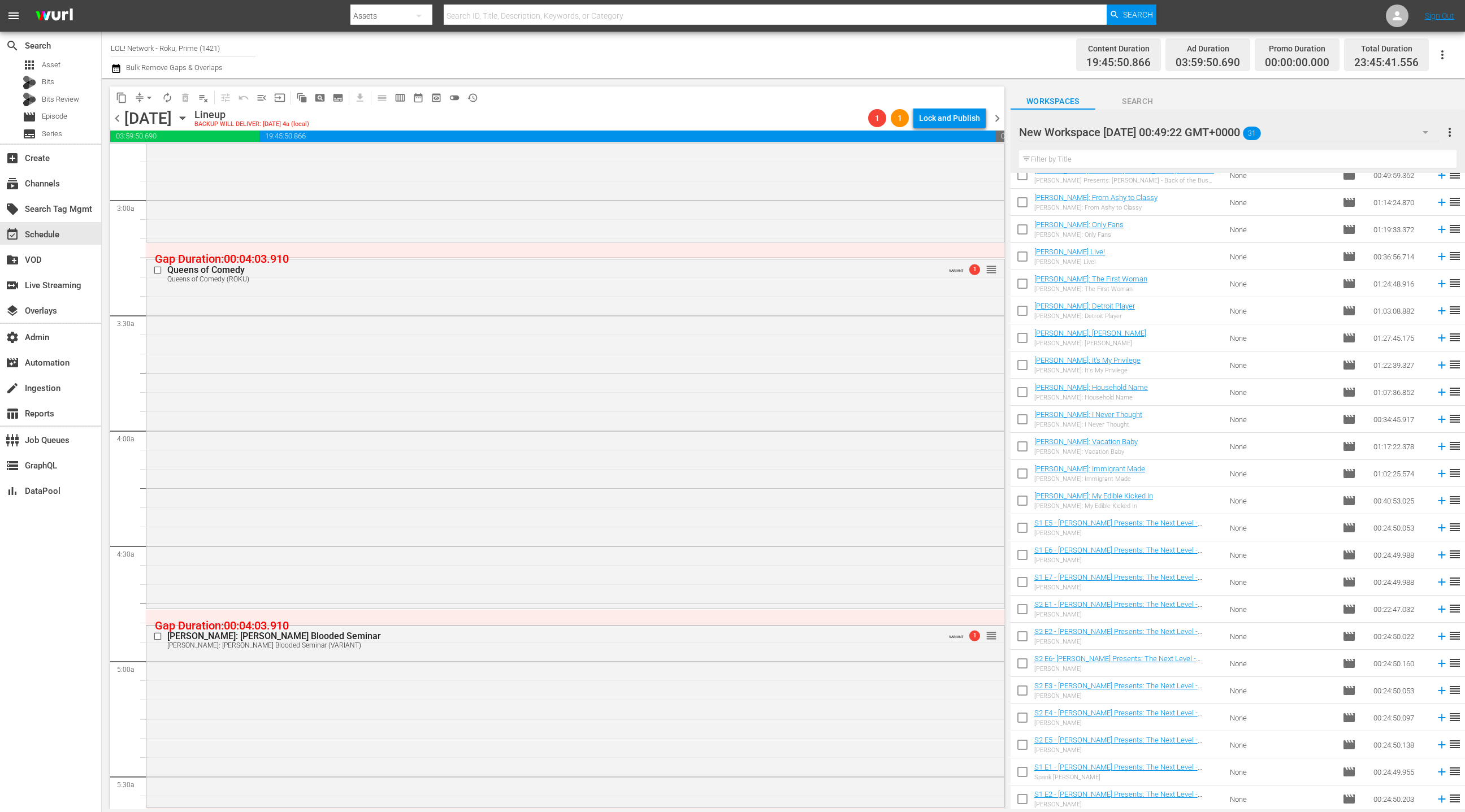
scroll to position [0, 0]
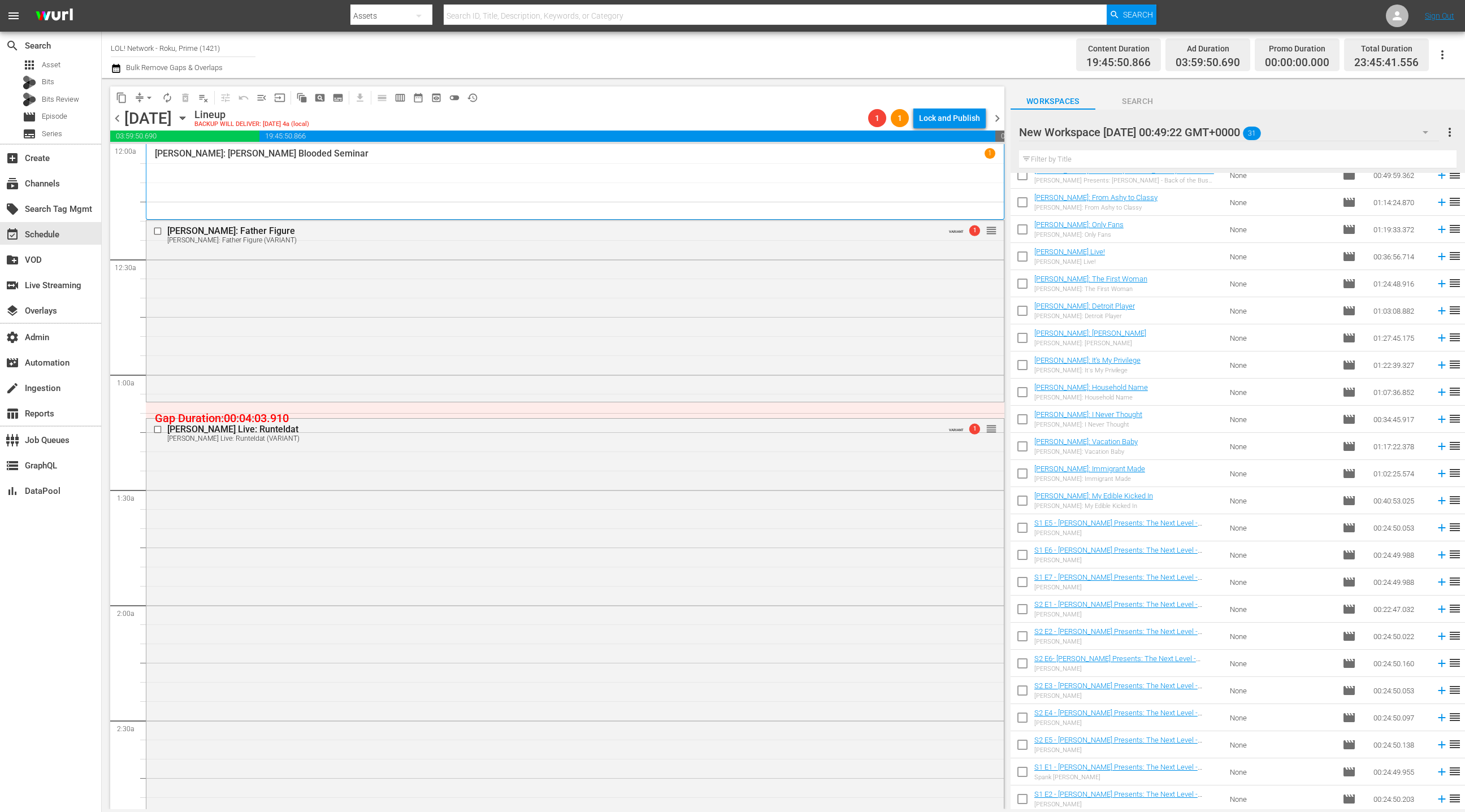
click at [140, 101] on span "compress" at bounding box center [140, 97] width 12 height 12
click at [142, 98] on button "arrow_drop_down" at bounding box center [149, 97] width 18 height 18
click at [164, 157] on li "Align to End of Previous Day" at bounding box center [149, 157] width 119 height 19
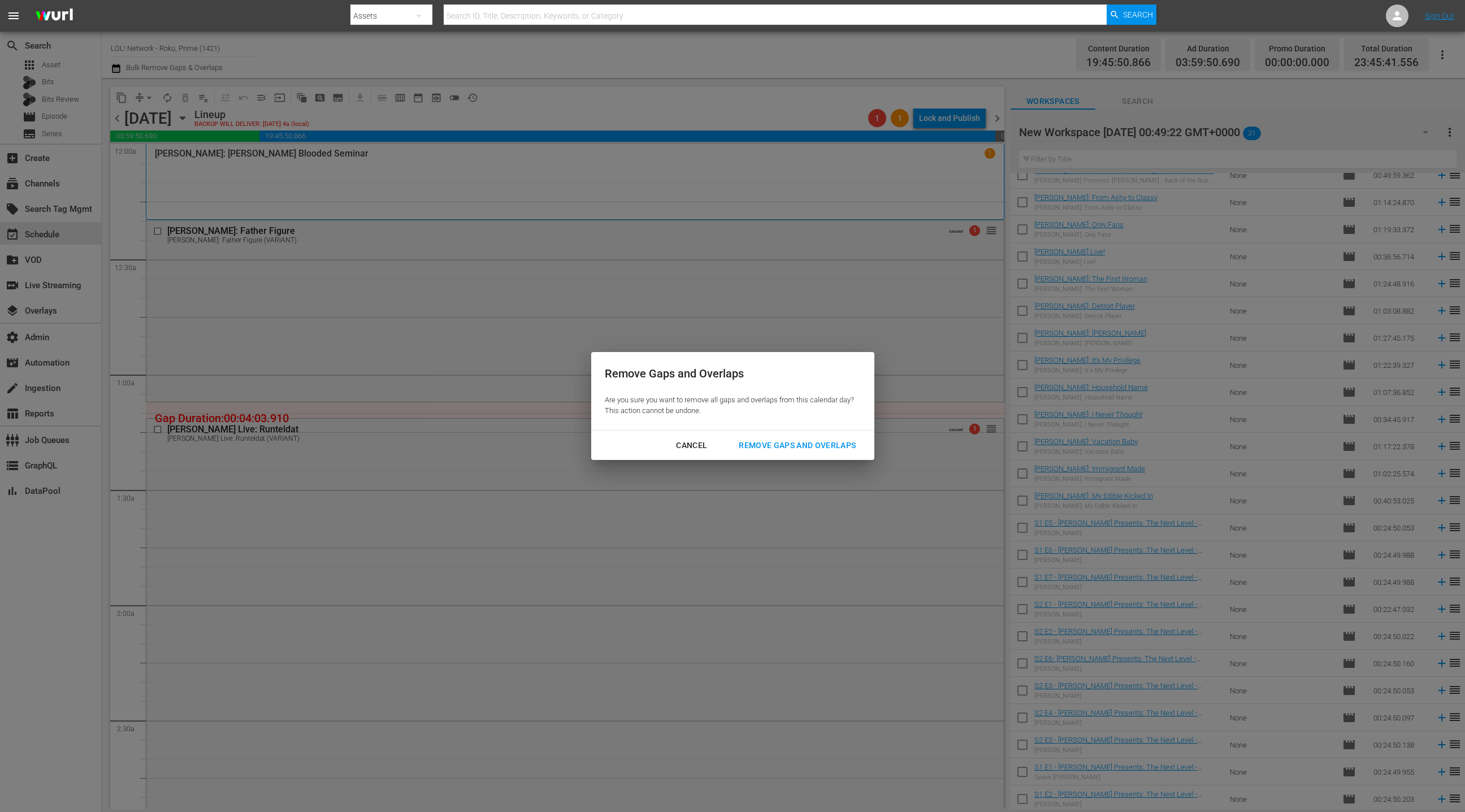
click at [749, 446] on div "Remove Gaps and Overlaps" at bounding box center [797, 445] width 135 height 14
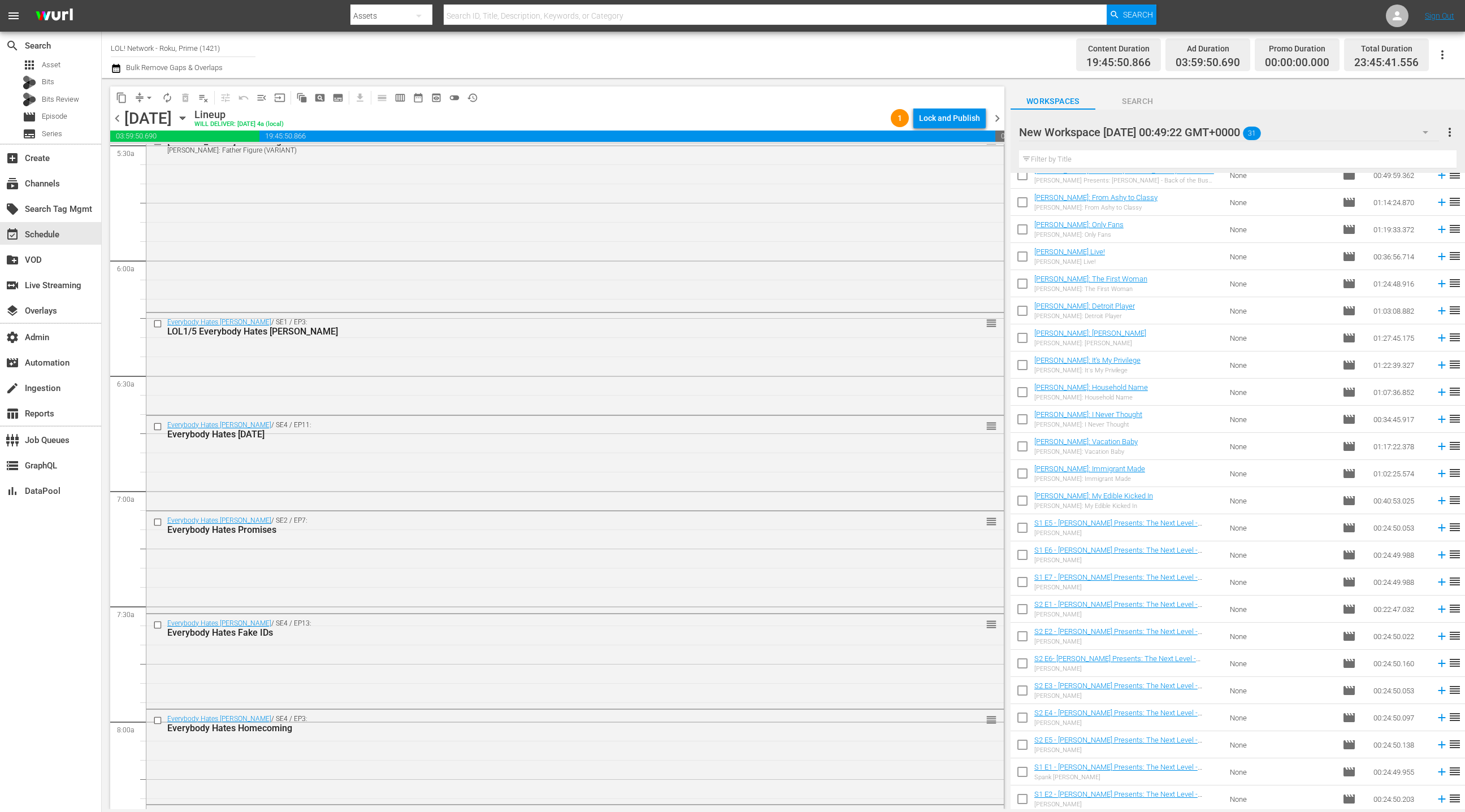
scroll to position [1268, 0]
click at [502, 395] on div "Everybody Hates Chris / SE1 / EP3: LOL1/5 Everybody Hates Keisha reorder" at bounding box center [575, 361] width 858 height 99
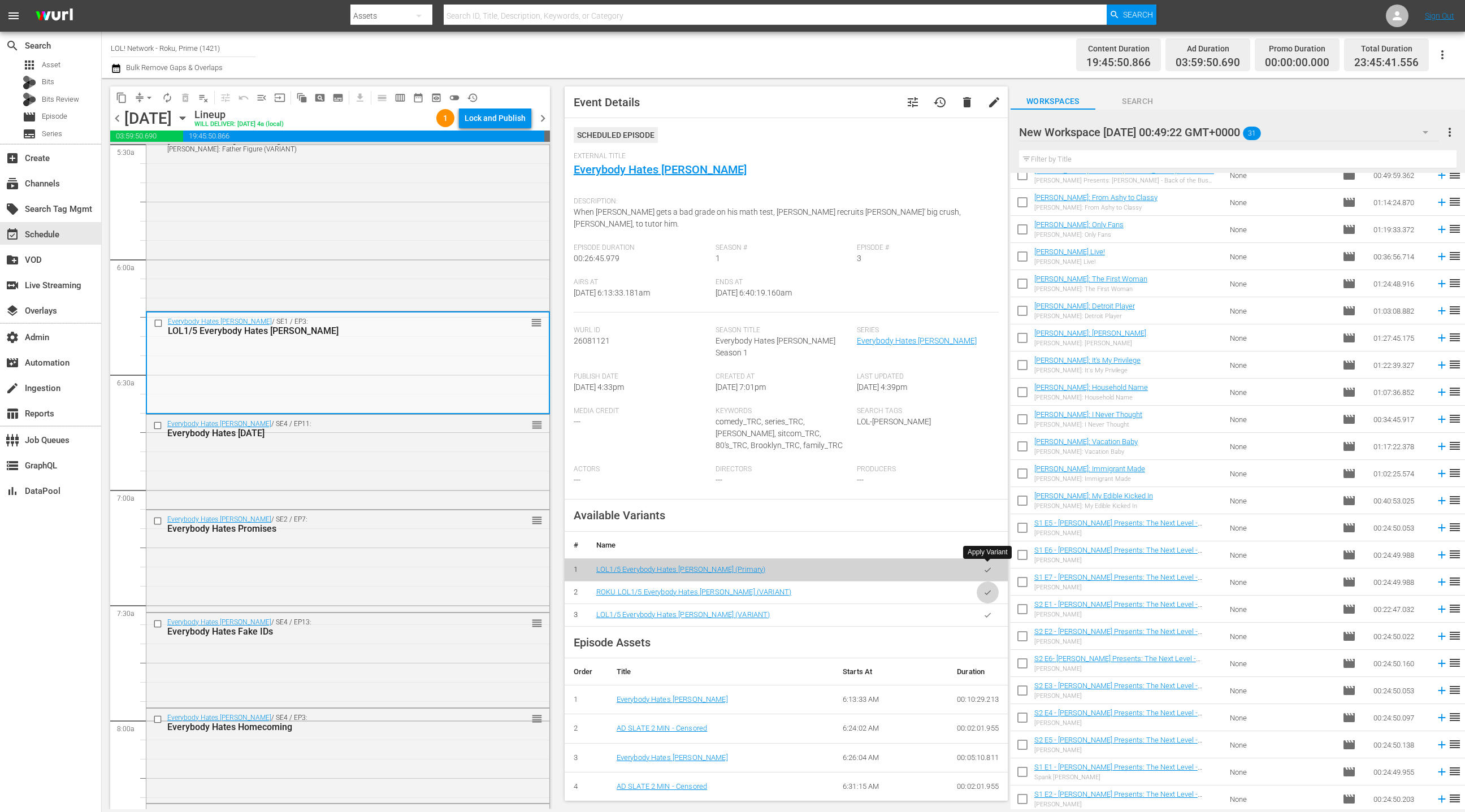
click at [988, 581] on button "button" at bounding box center [987, 592] width 22 height 22
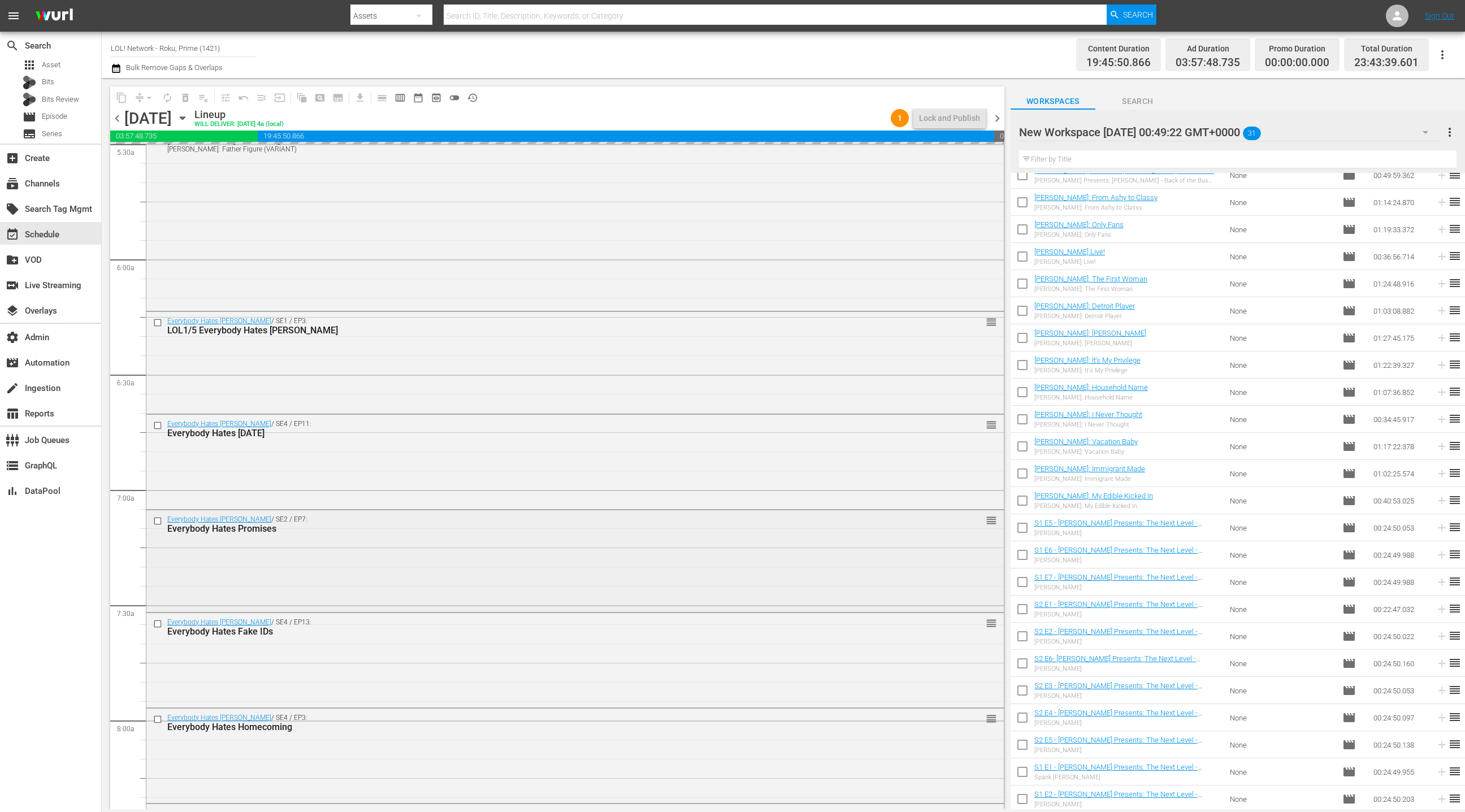
click at [544, 574] on div "Everybody Hates Chris / SE2 / EP7: Everybody Hates Promises reorder" at bounding box center [575, 560] width 858 height 99
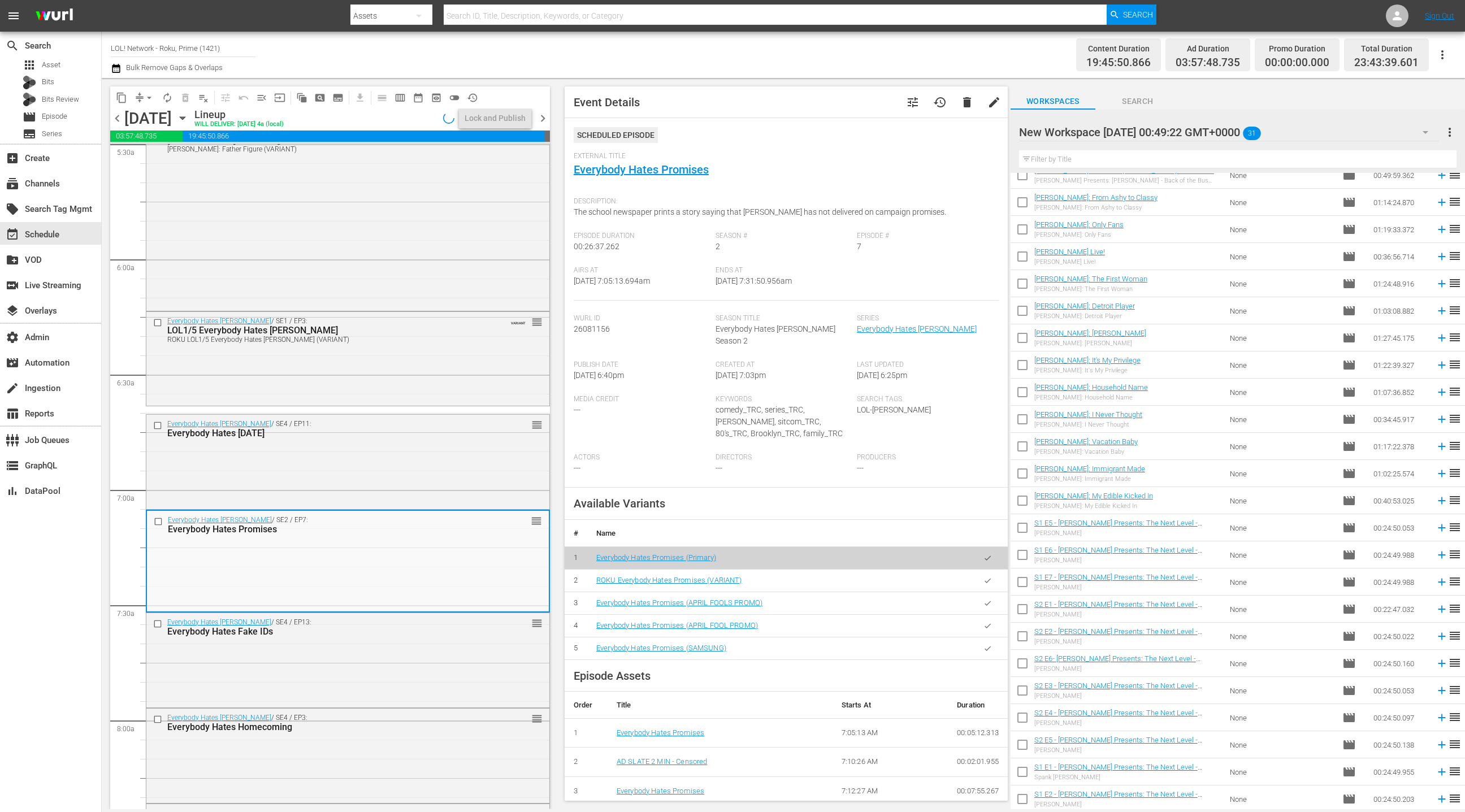
click at [987, 577] on icon "button" at bounding box center [987, 580] width 8 height 8
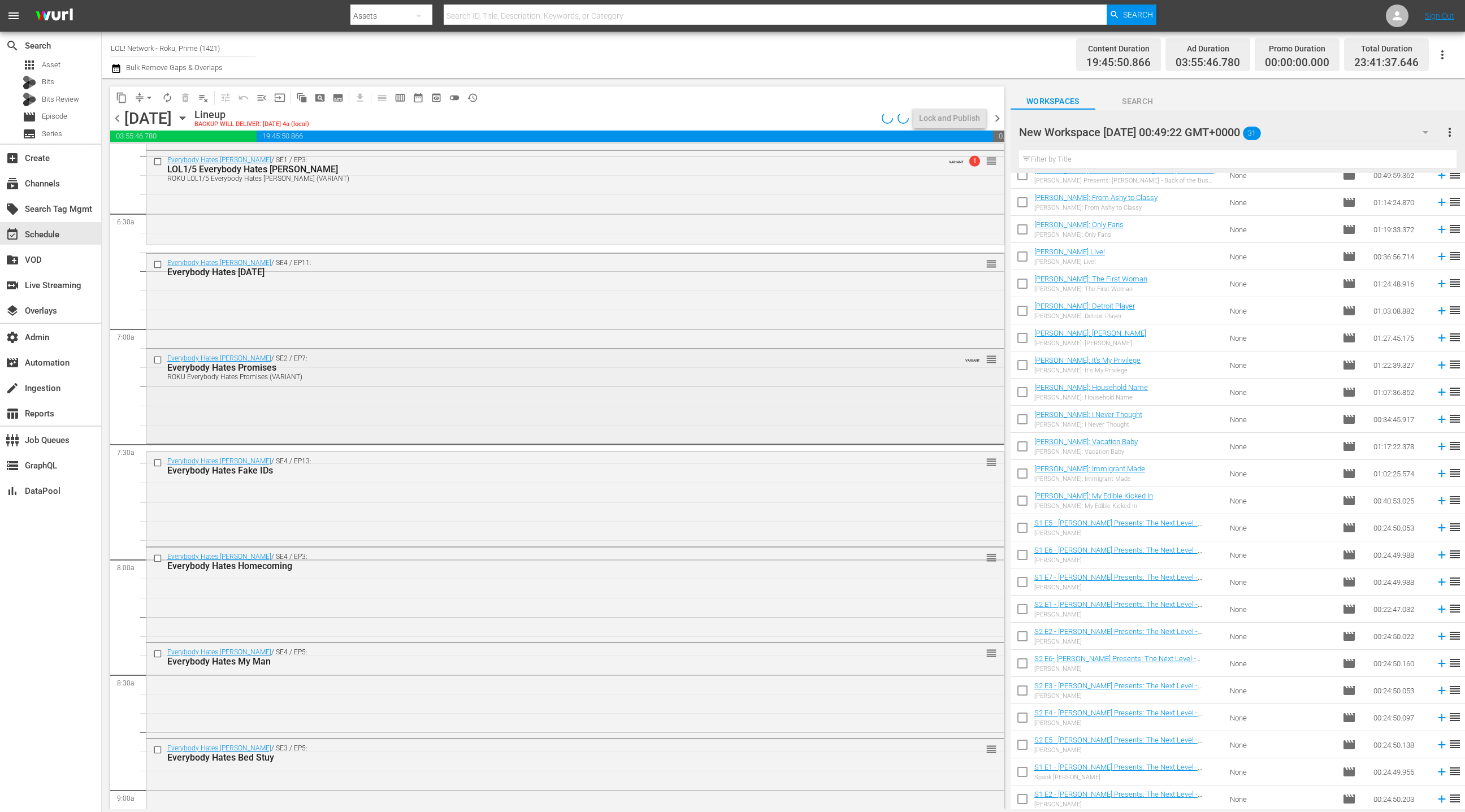
scroll to position [1457, 0]
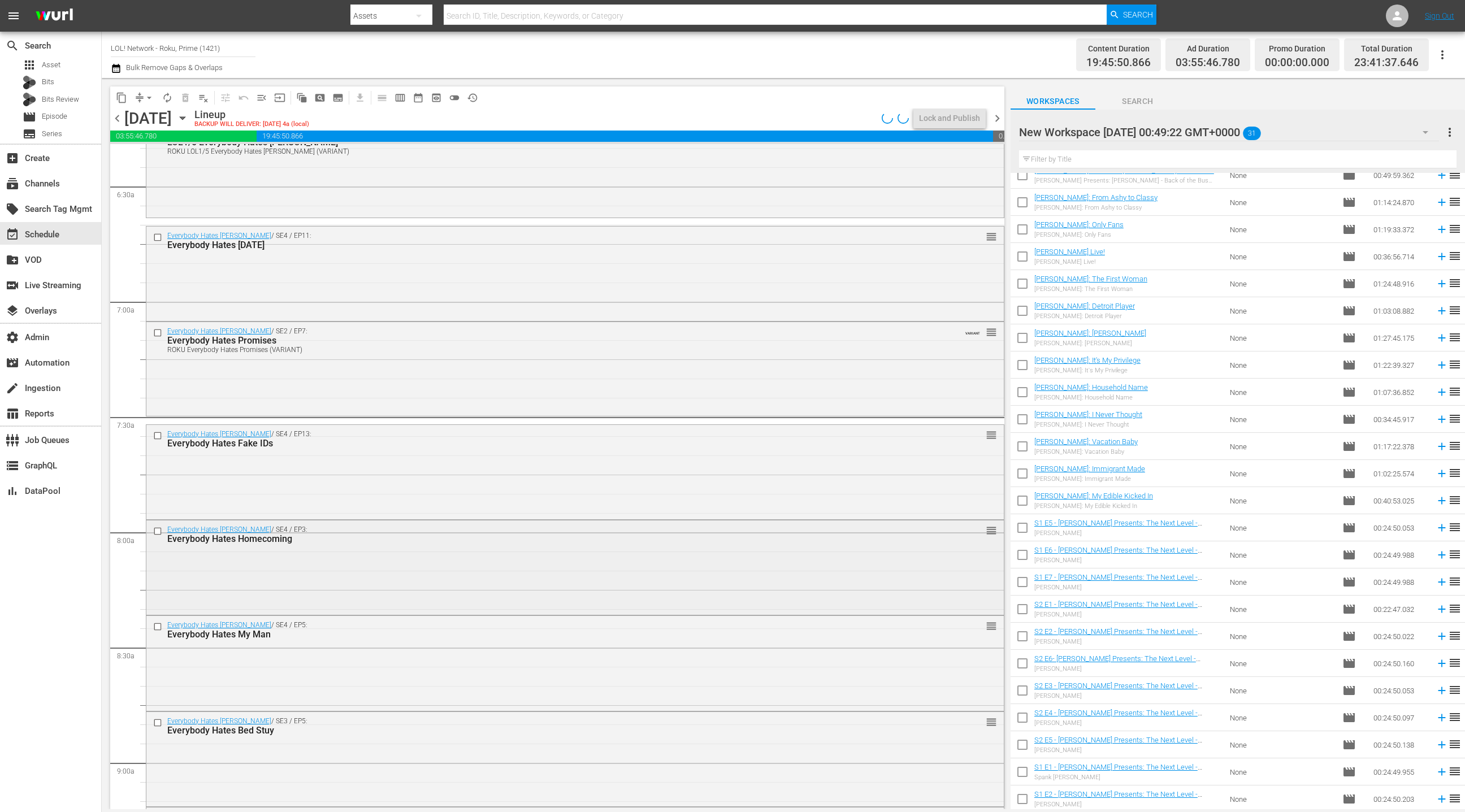
click at [513, 553] on div "Everybody Hates Chris / SE4 / EP3: Everybody Hates Homecoming reorder" at bounding box center [575, 566] width 858 height 92
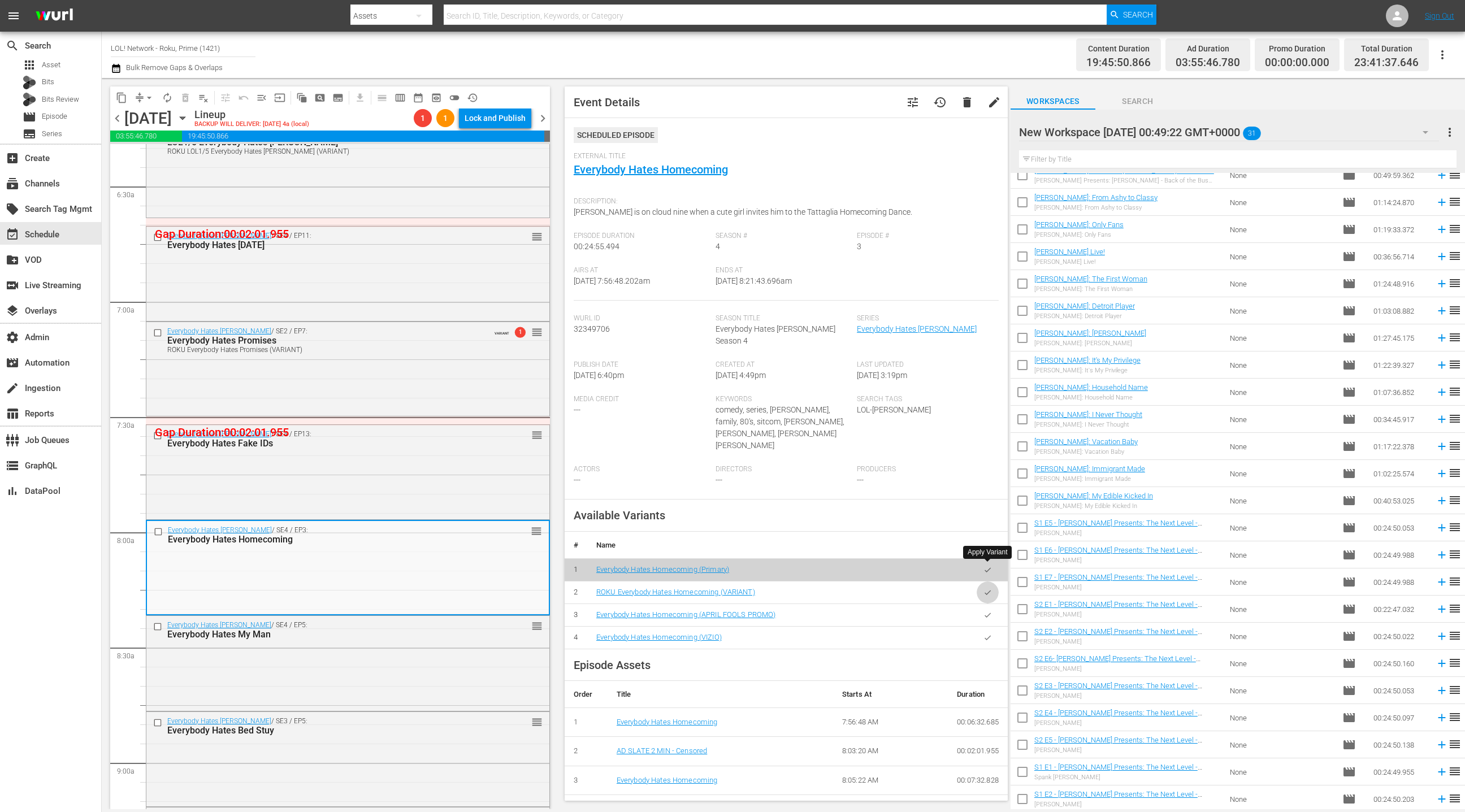
click at [984, 588] on icon "button" at bounding box center [987, 592] width 8 height 8
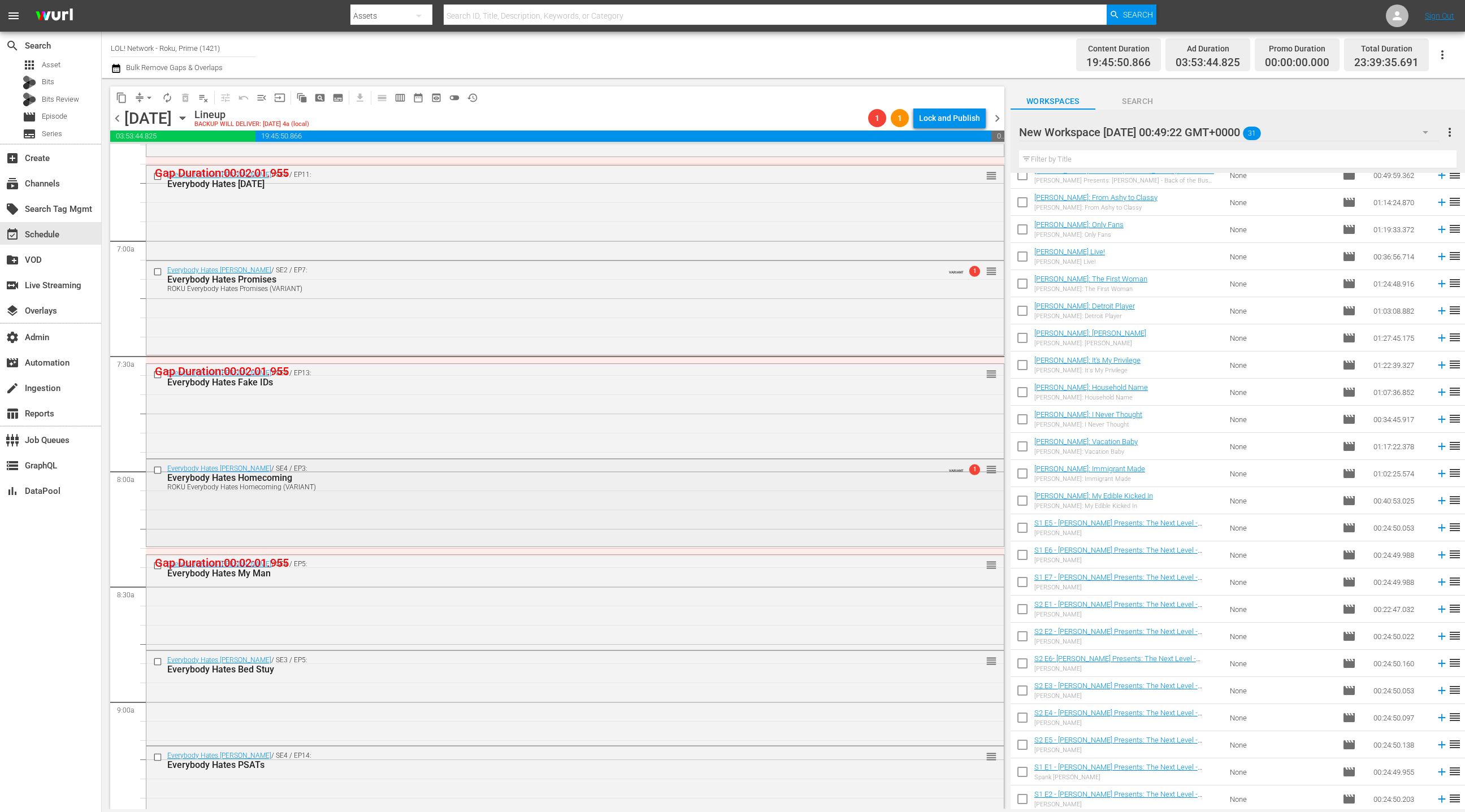
scroll to position [1638, 0]
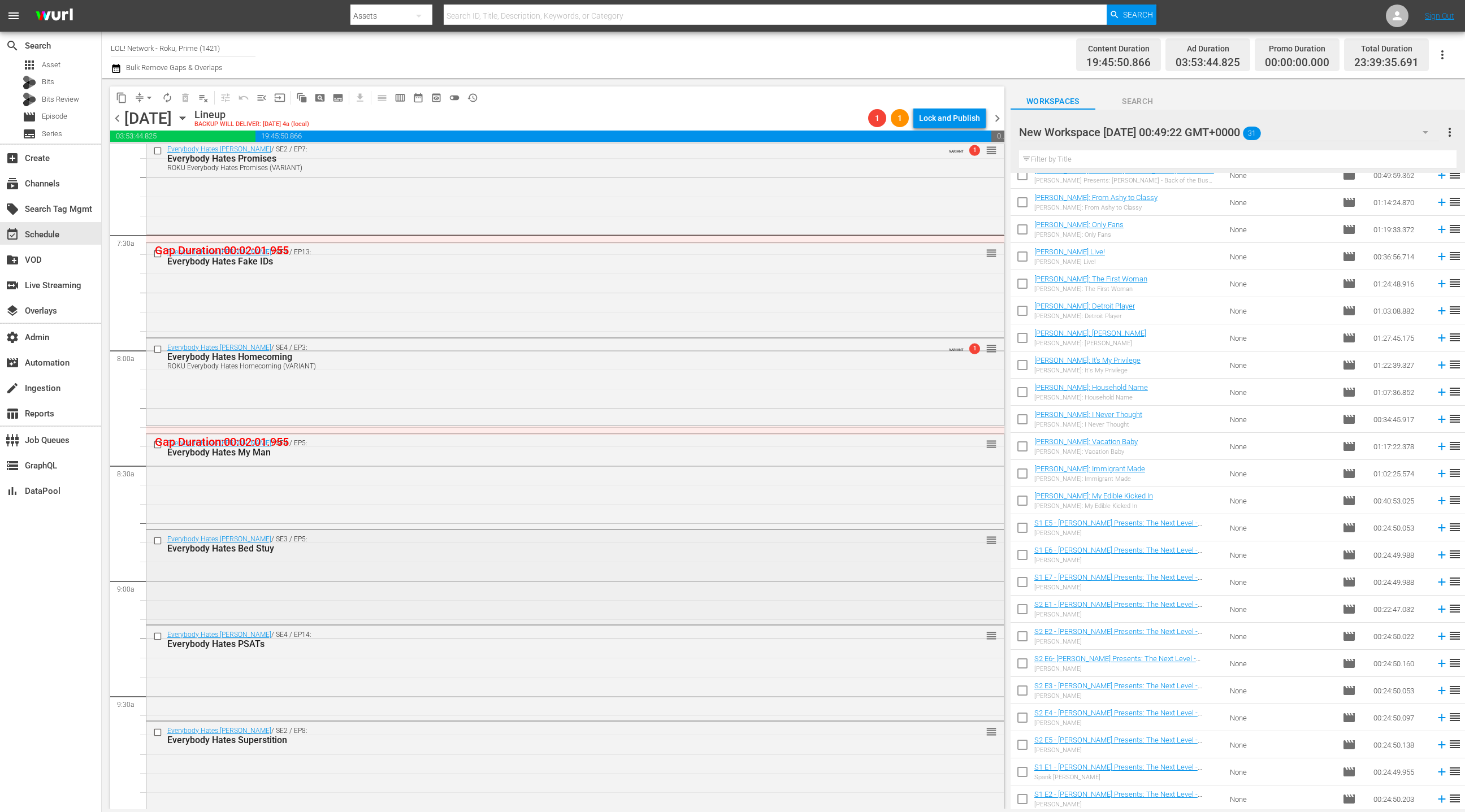
click at [605, 541] on div "Everybody Hates Chris / SE3 / EP5: Everybody Hates Bed Stuy" at bounding box center [553, 545] width 772 height 19
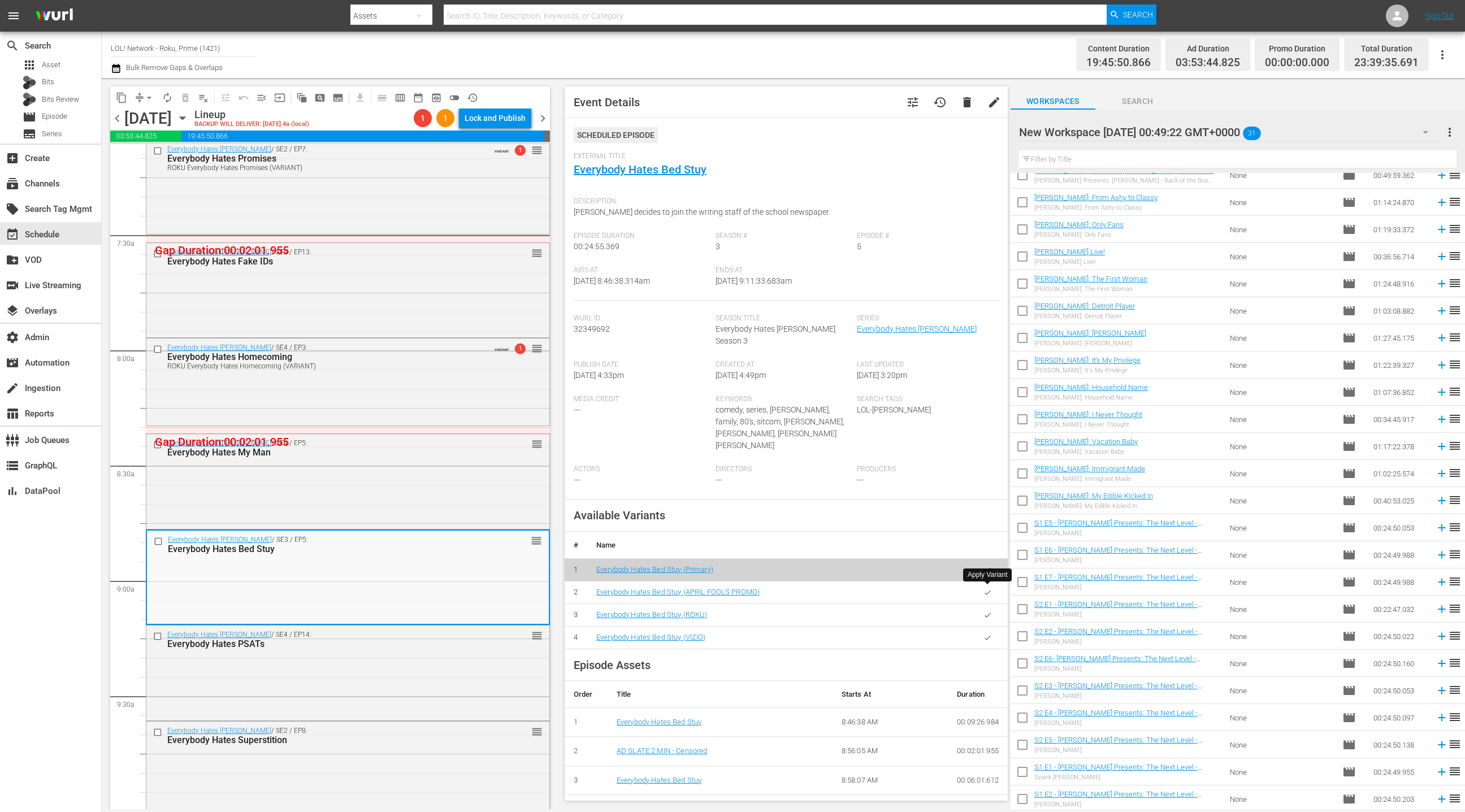
click at [988, 611] on icon "button" at bounding box center [987, 614] width 8 height 8
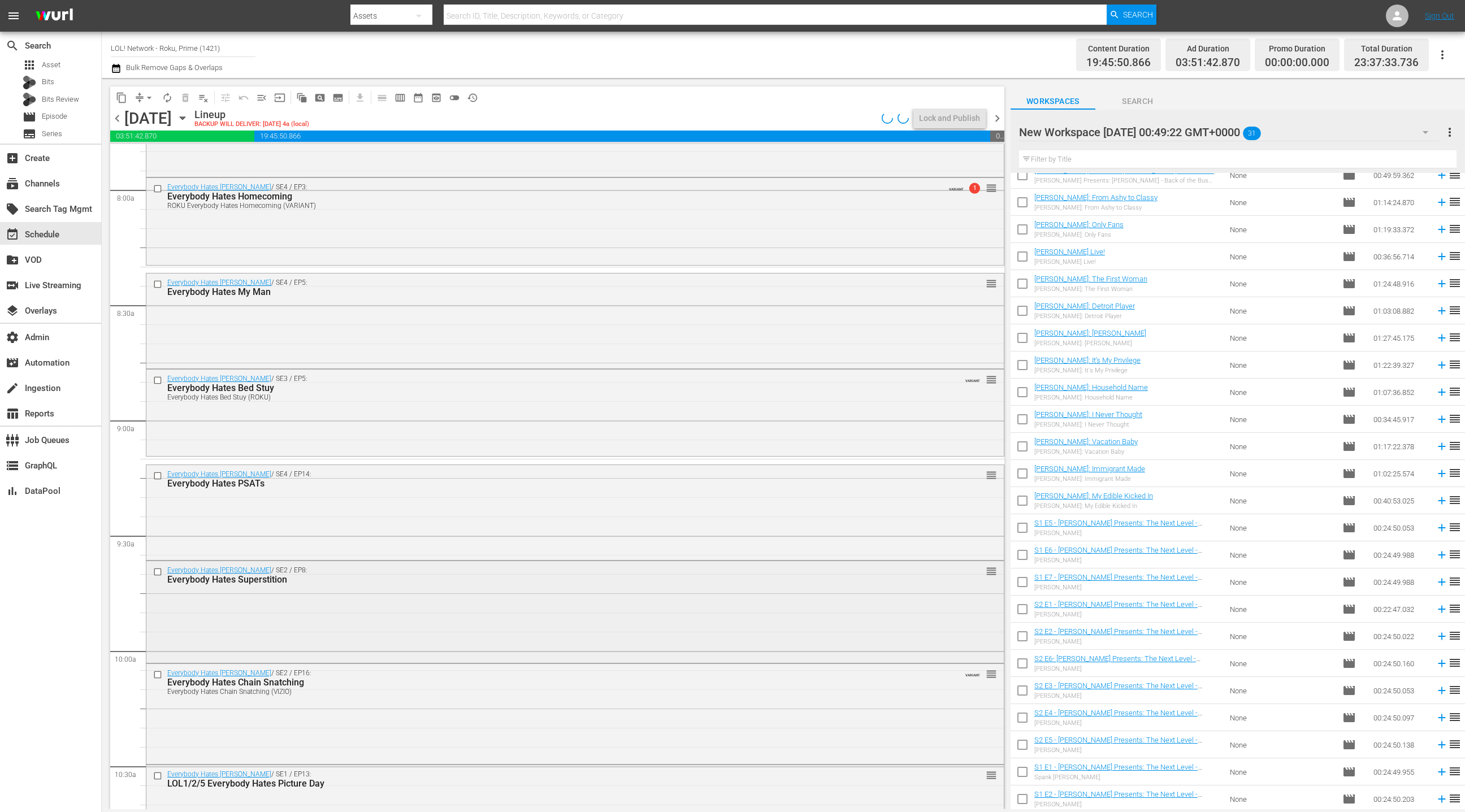
scroll to position [1821, 0]
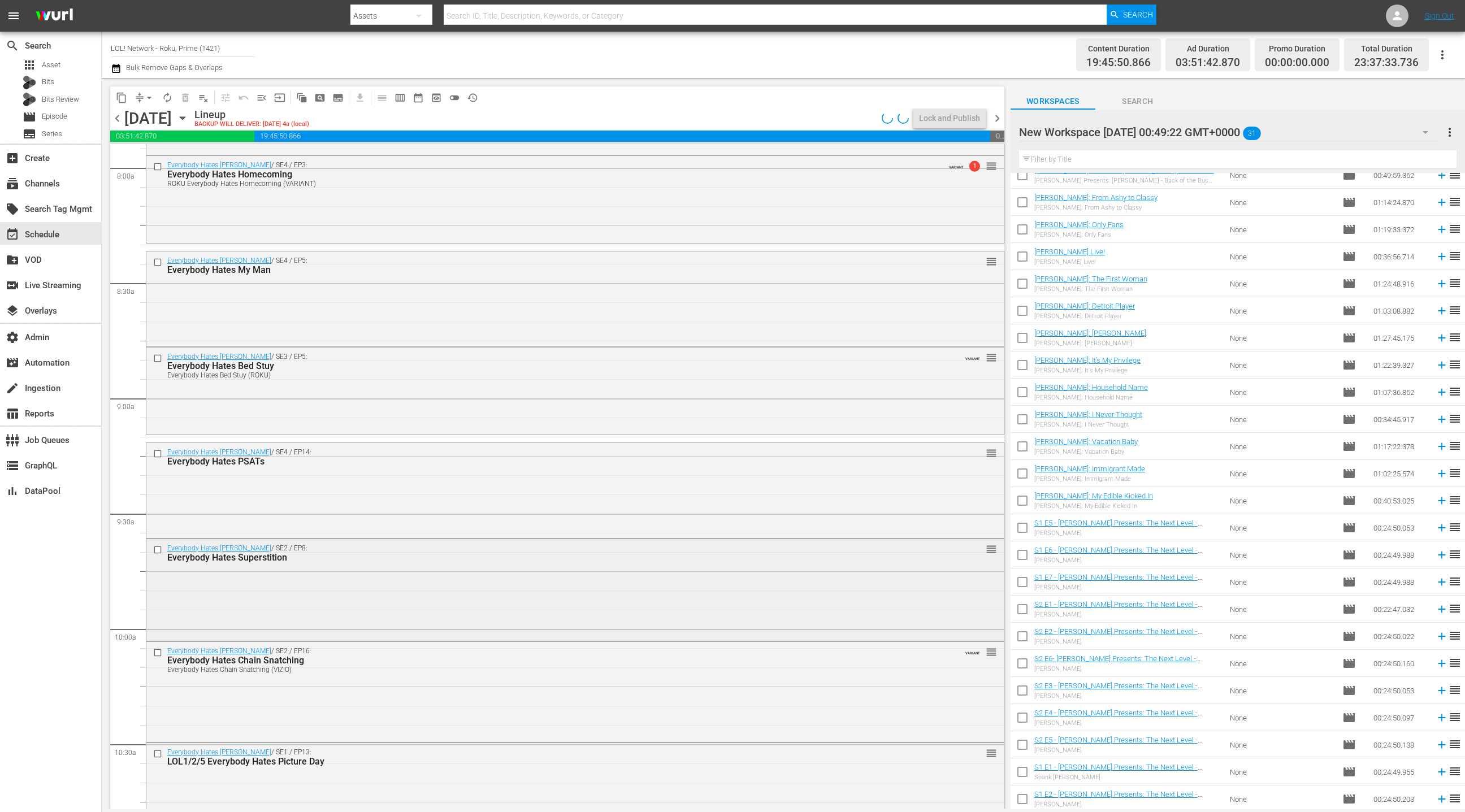
click at [532, 579] on div "Everybody Hates Chris / SE2 / EP8: Everybody Hates Superstition reorder" at bounding box center [575, 588] width 858 height 99
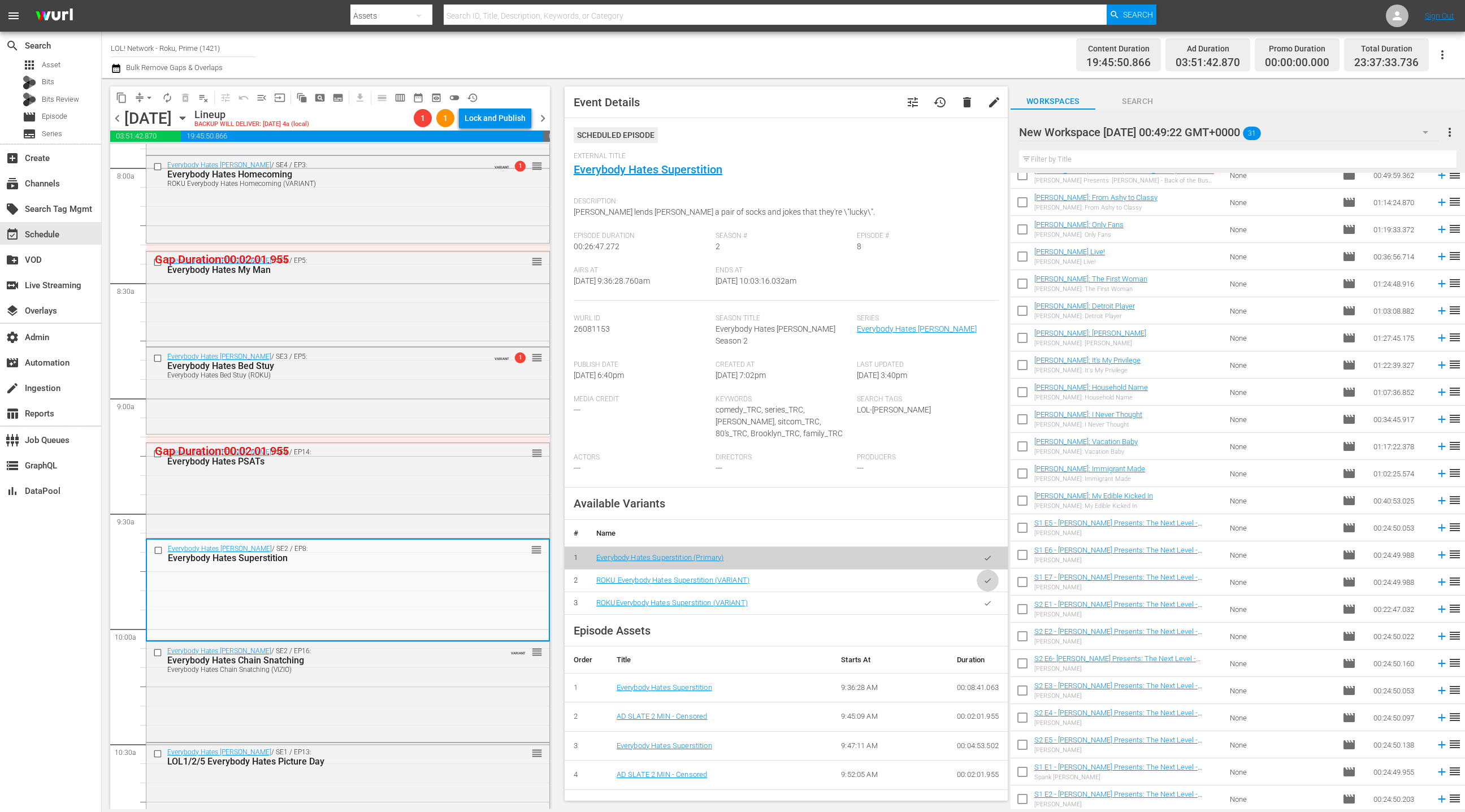
click at [989, 573] on button "button" at bounding box center [987, 580] width 22 height 22
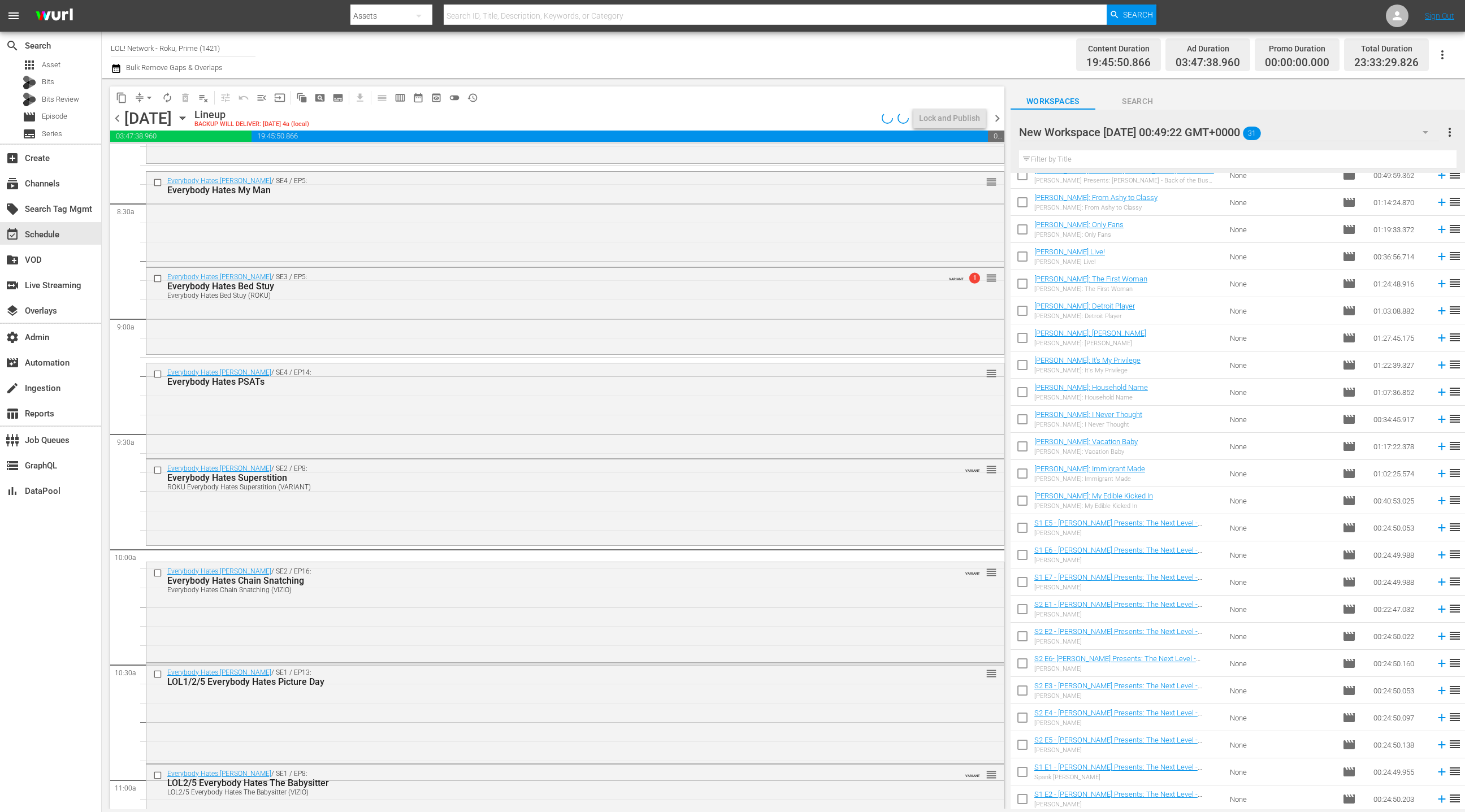
scroll to position [2092, 0]
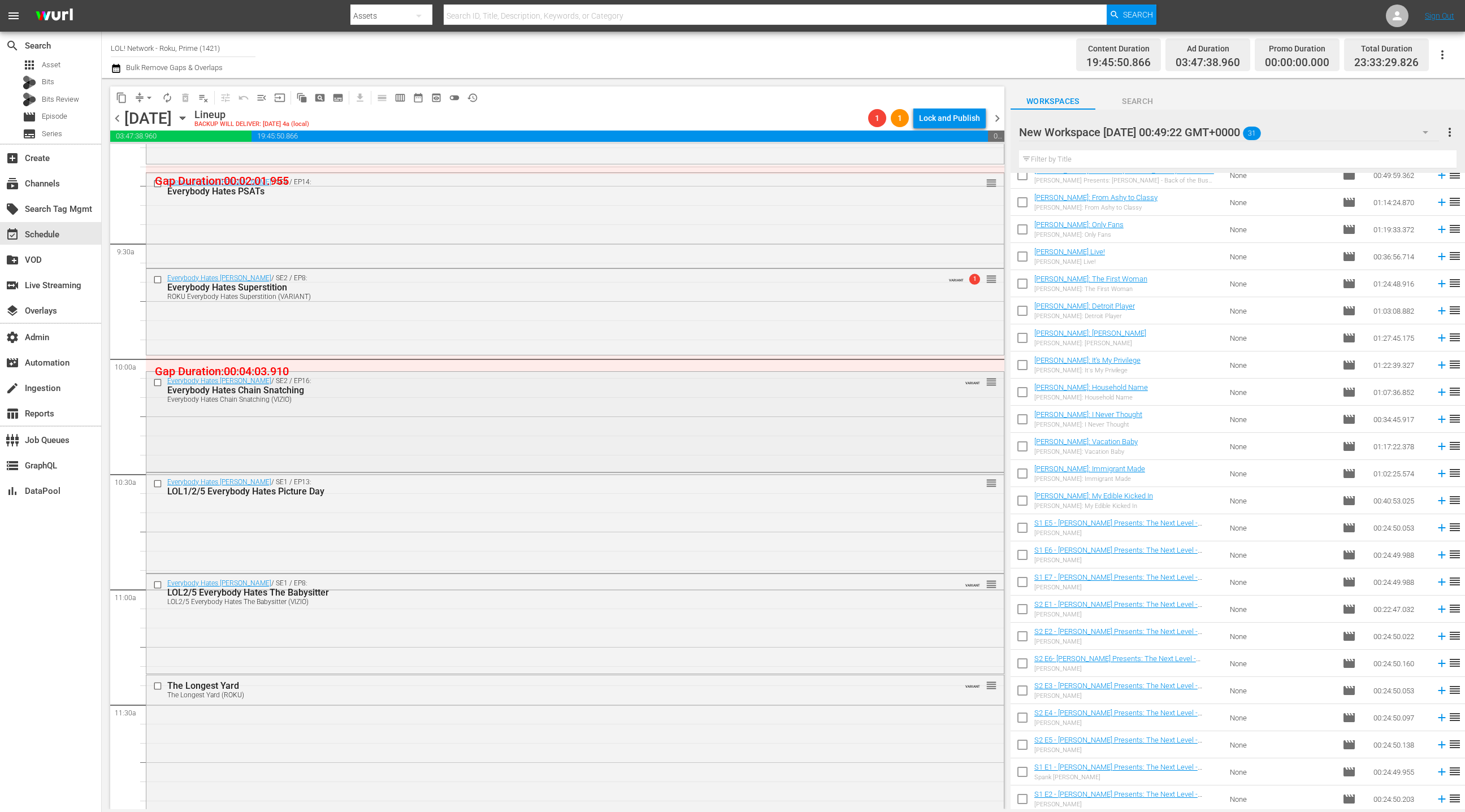
click at [421, 431] on div "Everybody Hates Chris / SE2 / EP16: Everybody Hates Chain Snatching Everybody H…" at bounding box center [575, 420] width 858 height 97
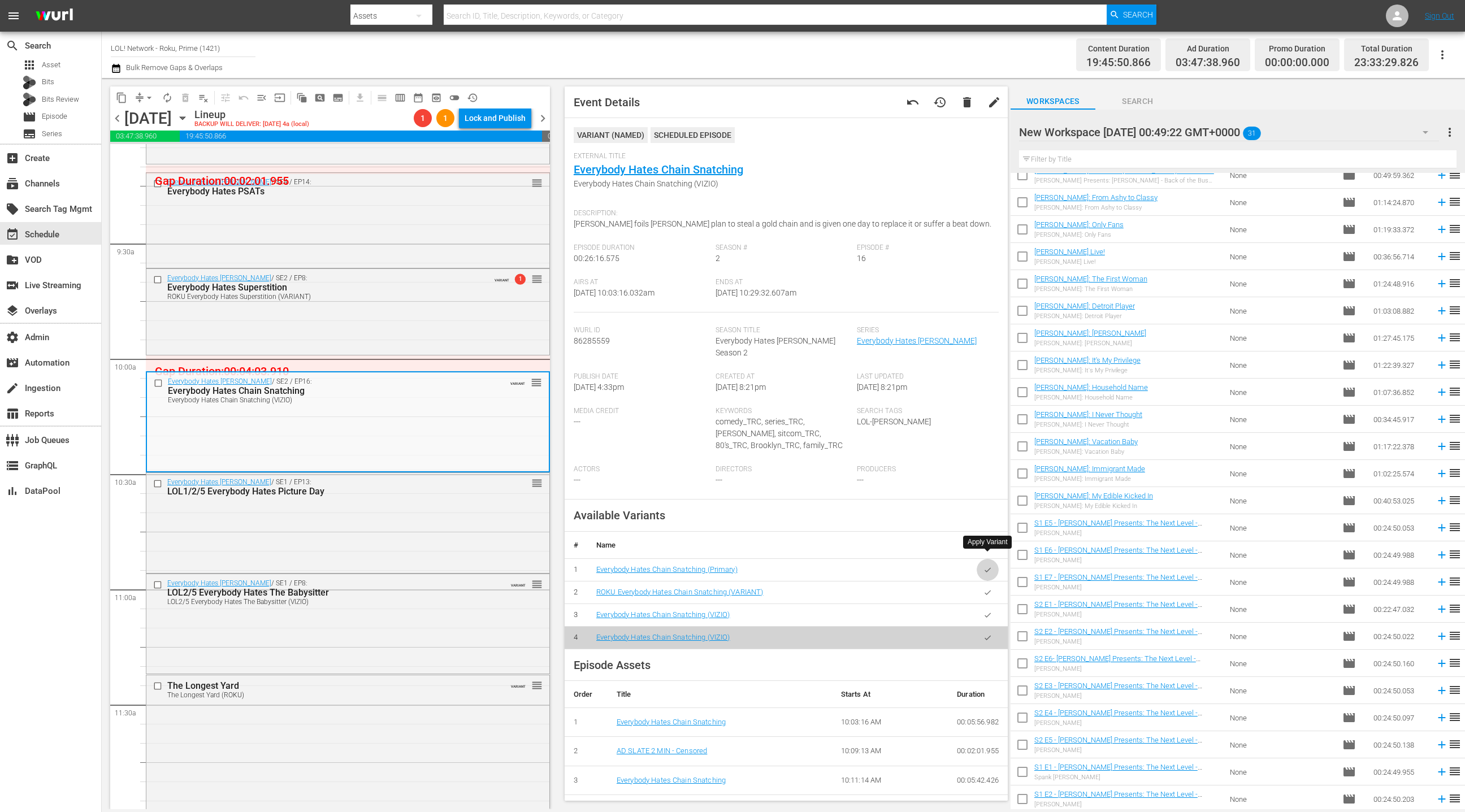
click at [987, 566] on icon "button" at bounding box center [987, 570] width 8 height 8
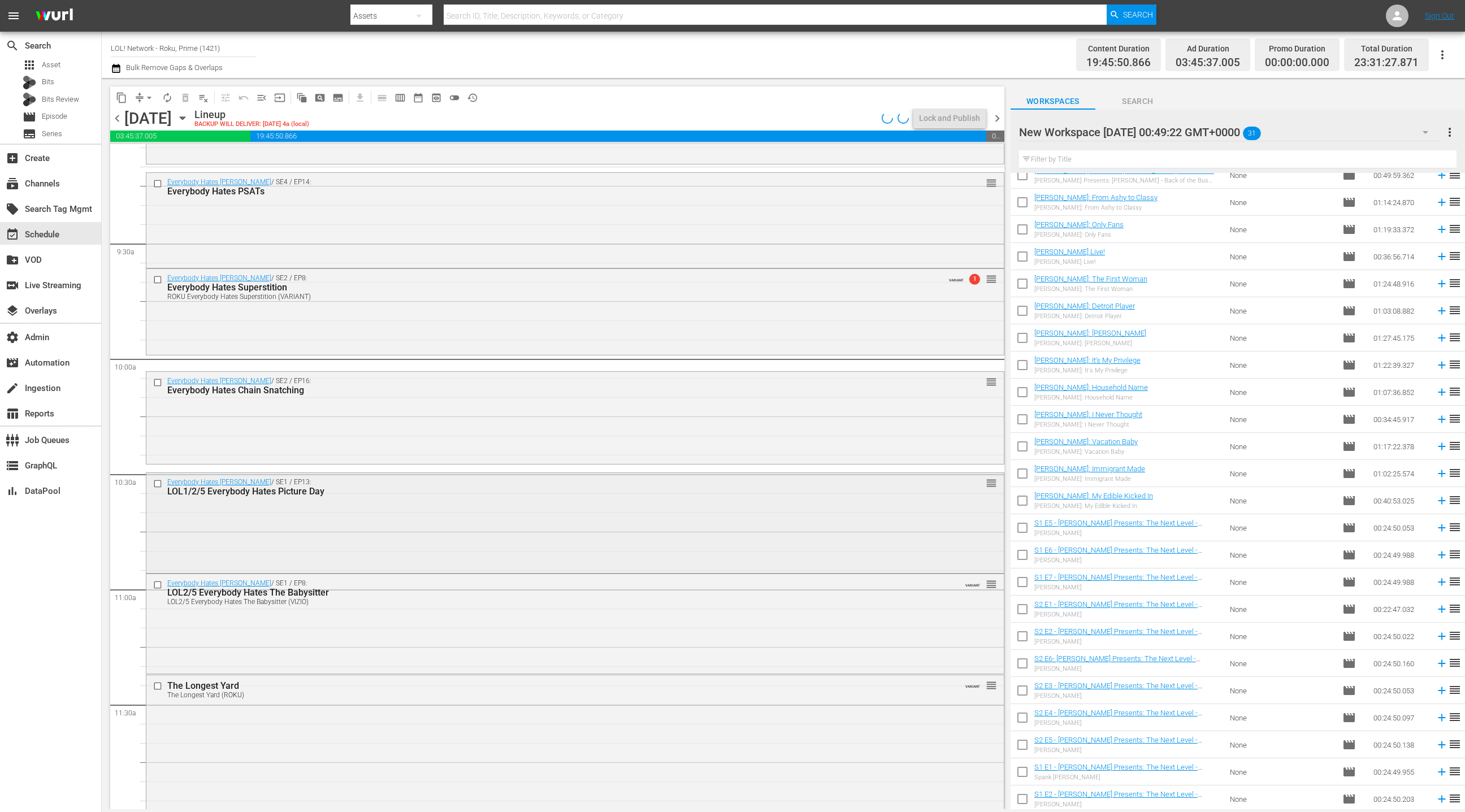
click at [504, 536] on div "Everybody Hates Chris / SE1 / EP13: LOL1/2/5 Everybody Hates Picture Day reorder" at bounding box center [575, 521] width 858 height 97
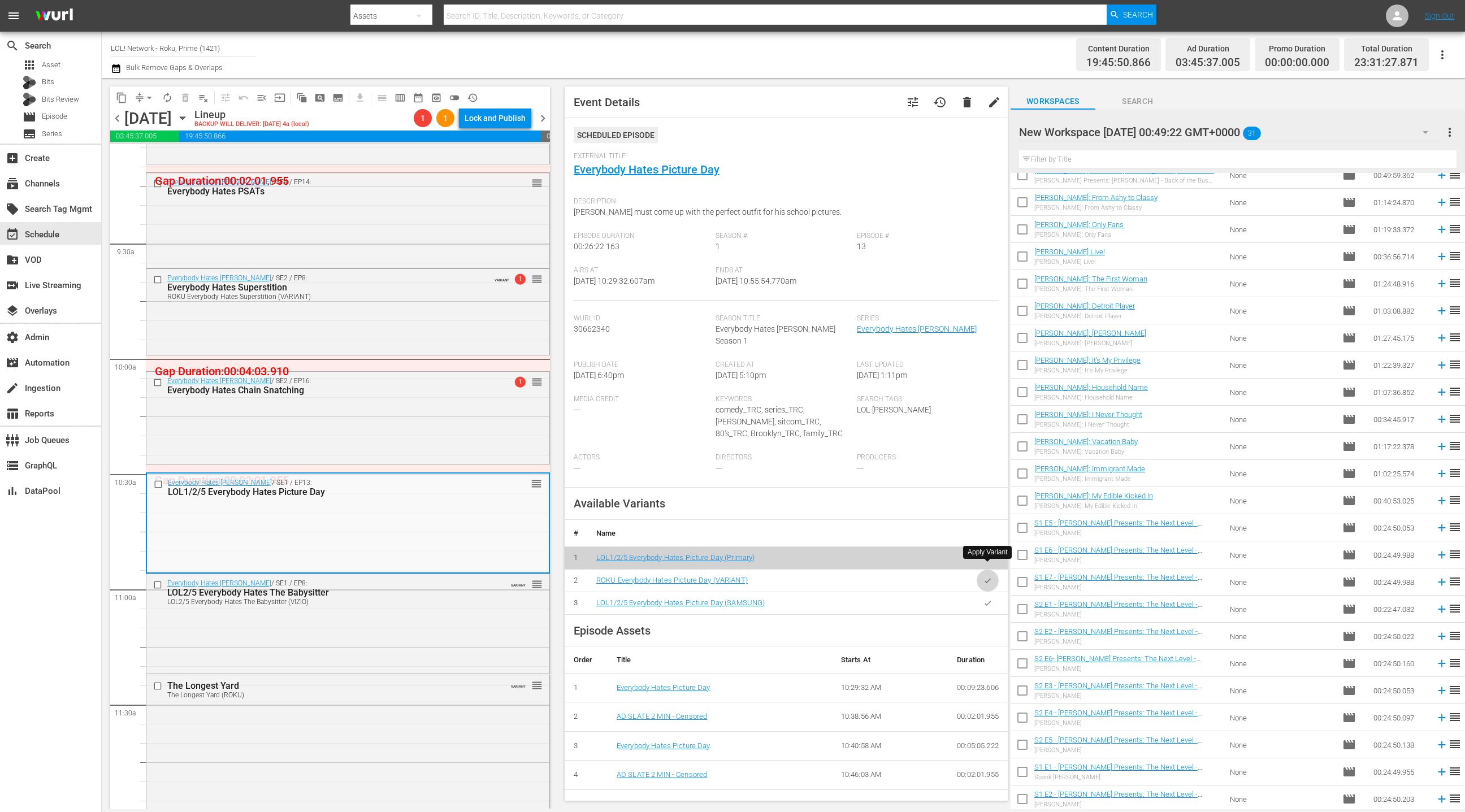
drag, startPoint x: 988, startPoint y: 573, endPoint x: 908, endPoint y: 563, distance: 80.6
click at [988, 573] on button "button" at bounding box center [987, 580] width 22 height 22
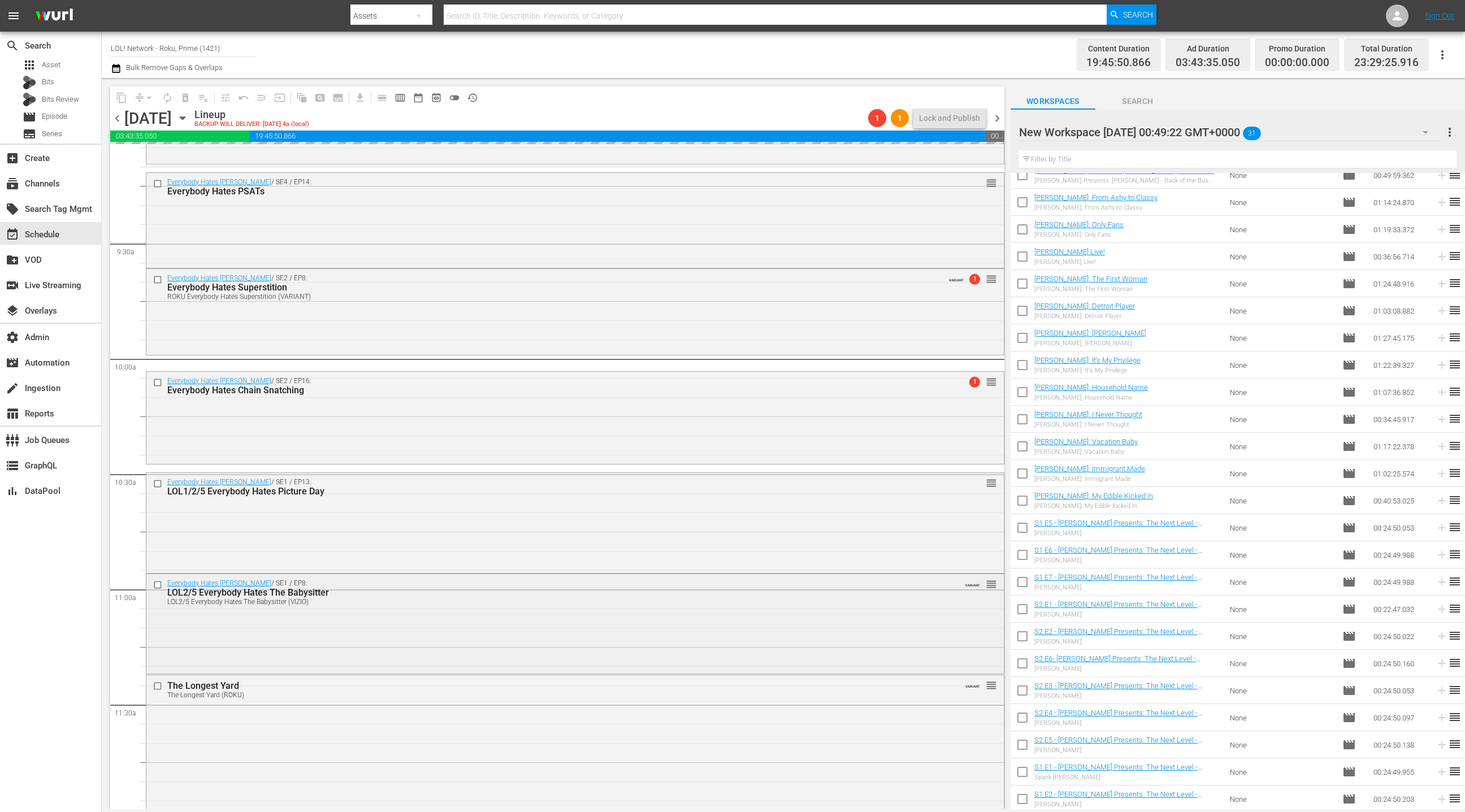
click at [538, 611] on div "Everybody Hates Chris / SE1 / EP8: LOL2/5 Everybody Hates The Babysitter LOL2/5…" at bounding box center [575, 622] width 858 height 97
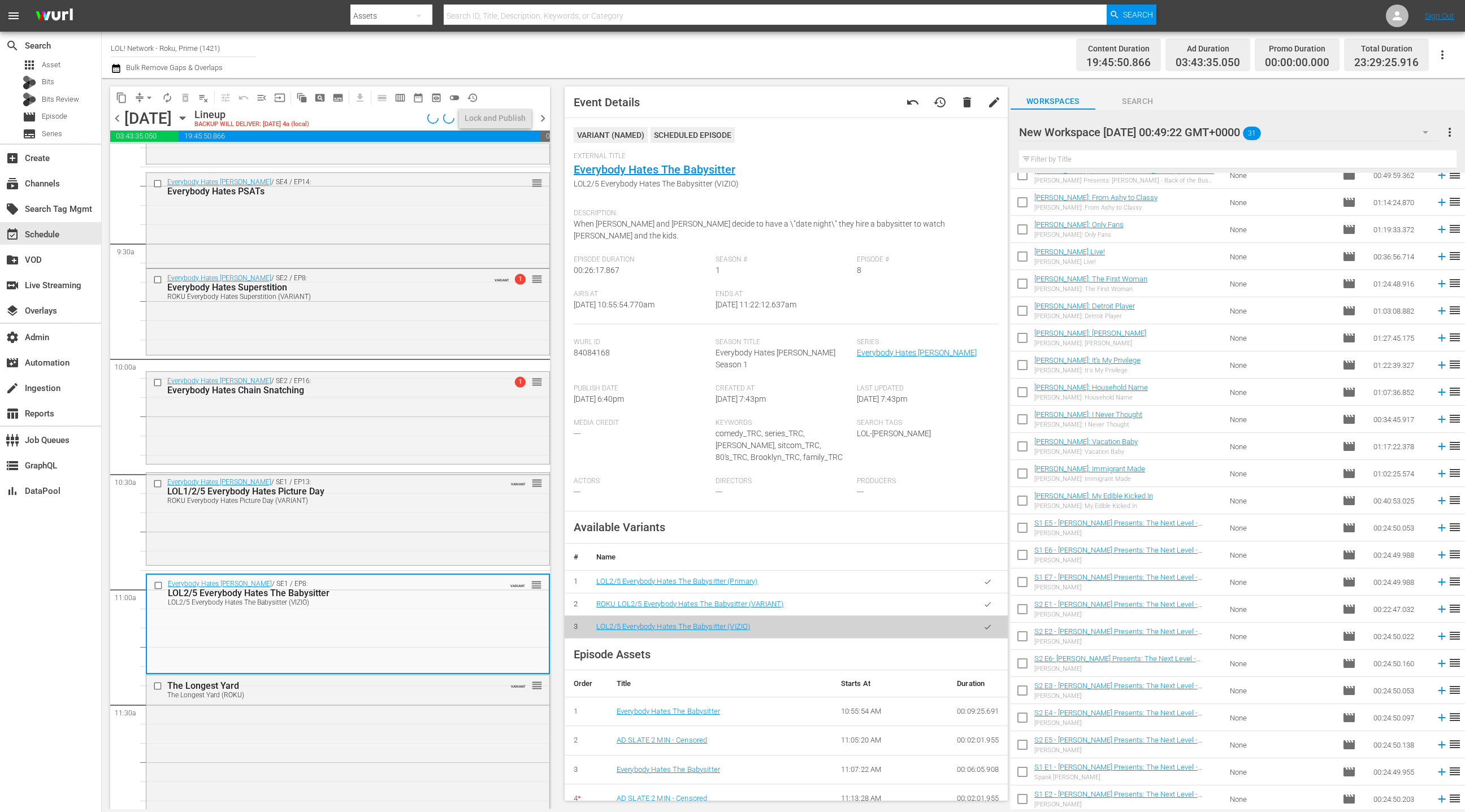
click at [990, 578] on icon "button" at bounding box center [987, 581] width 8 height 8
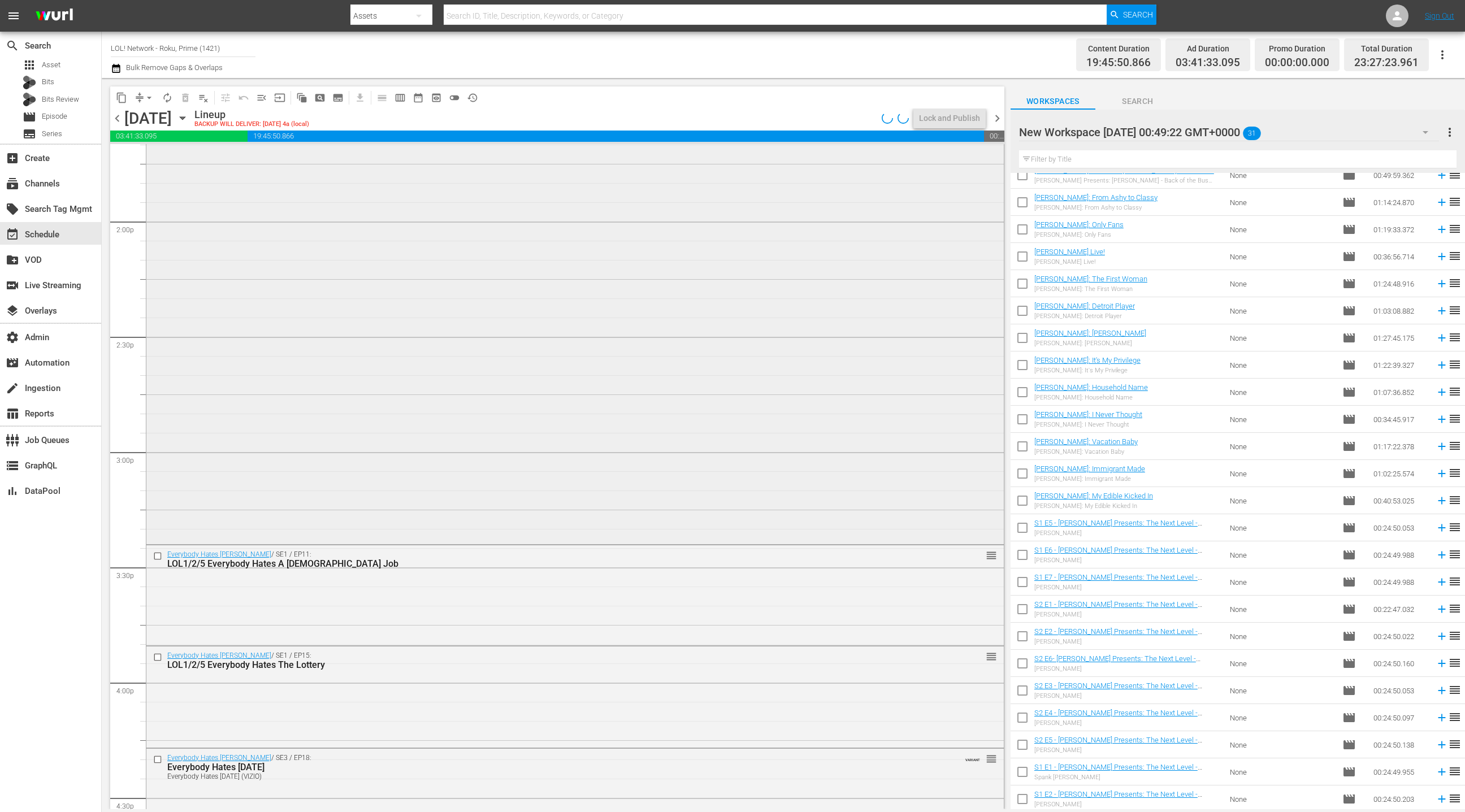
scroll to position [3349, 0]
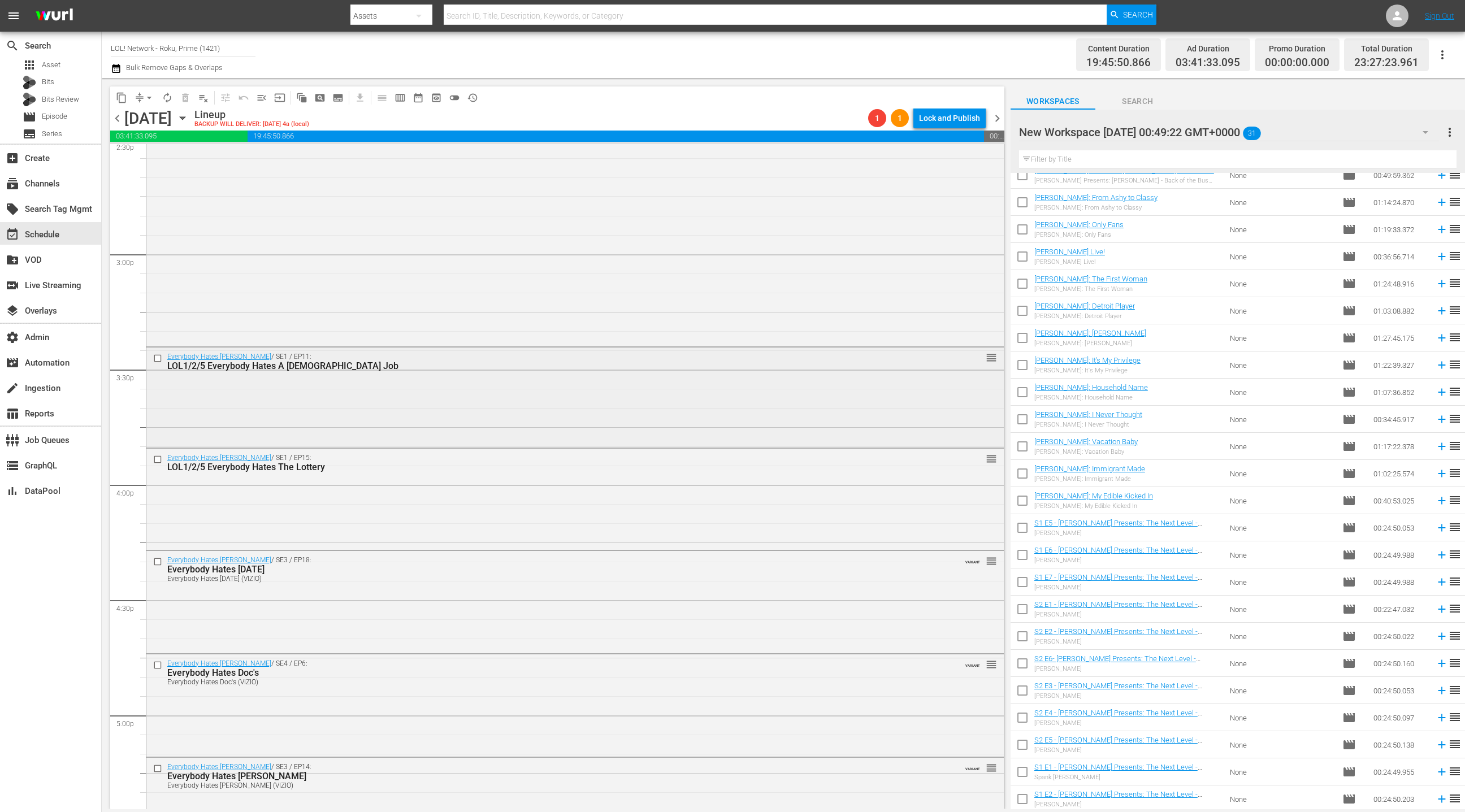
click at [504, 395] on div "Everybody Hates Chris / SE1 / EP11: LOL1/2/5 Everybody Hates A Part Time Job re…" at bounding box center [575, 396] width 858 height 97
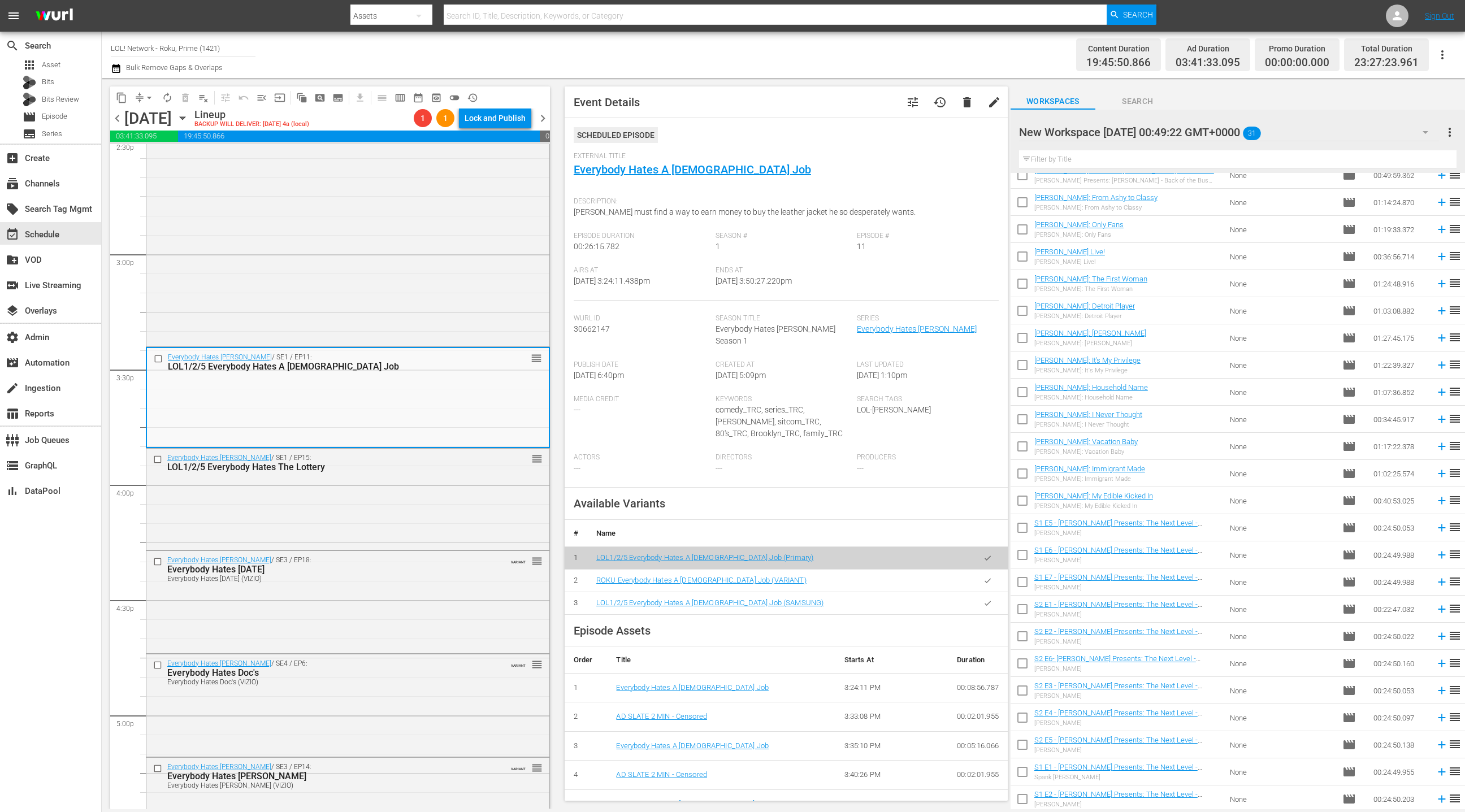
click at [987, 577] on icon "button" at bounding box center [987, 580] width 8 height 8
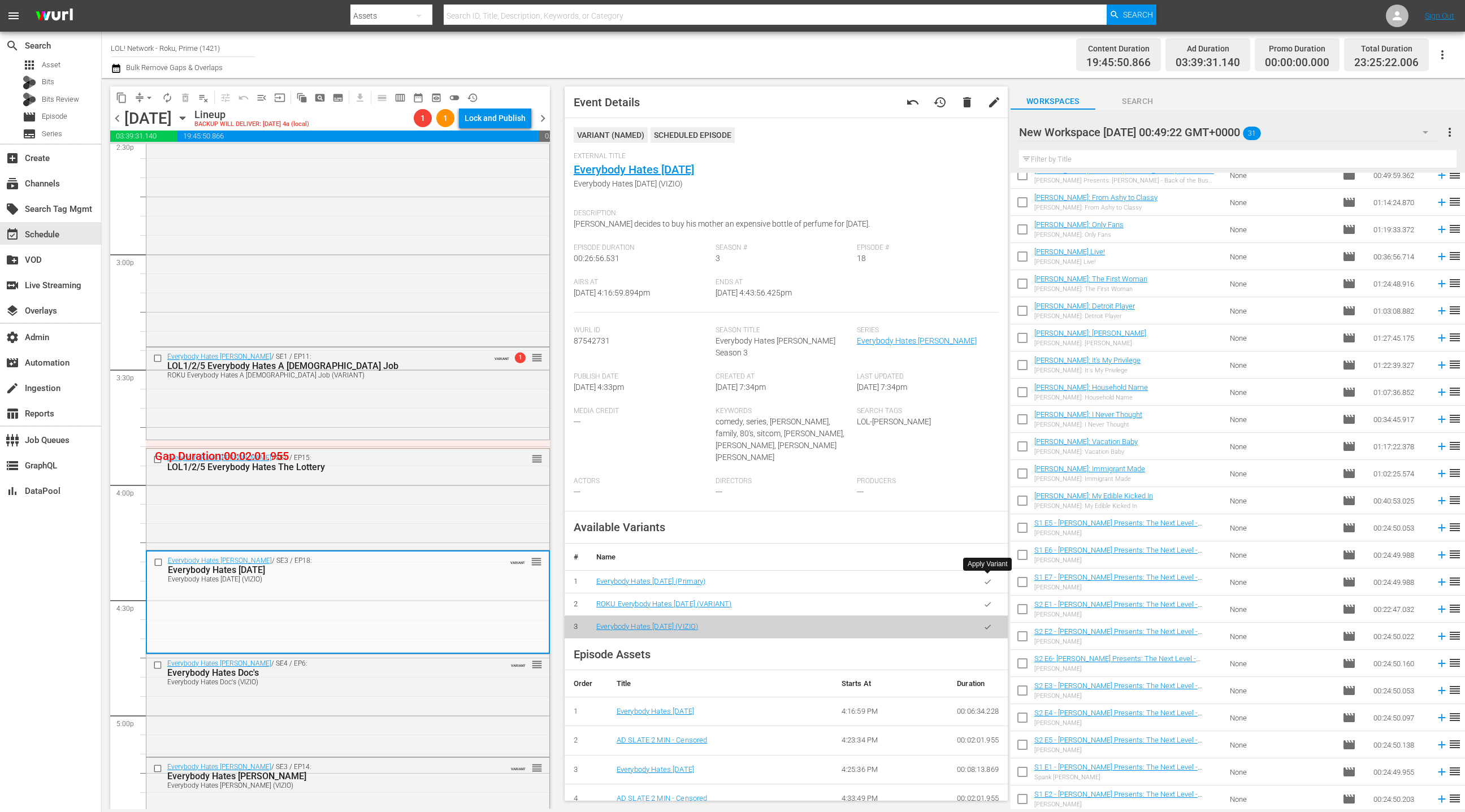
click at [987, 600] on icon "button" at bounding box center [987, 604] width 8 height 8
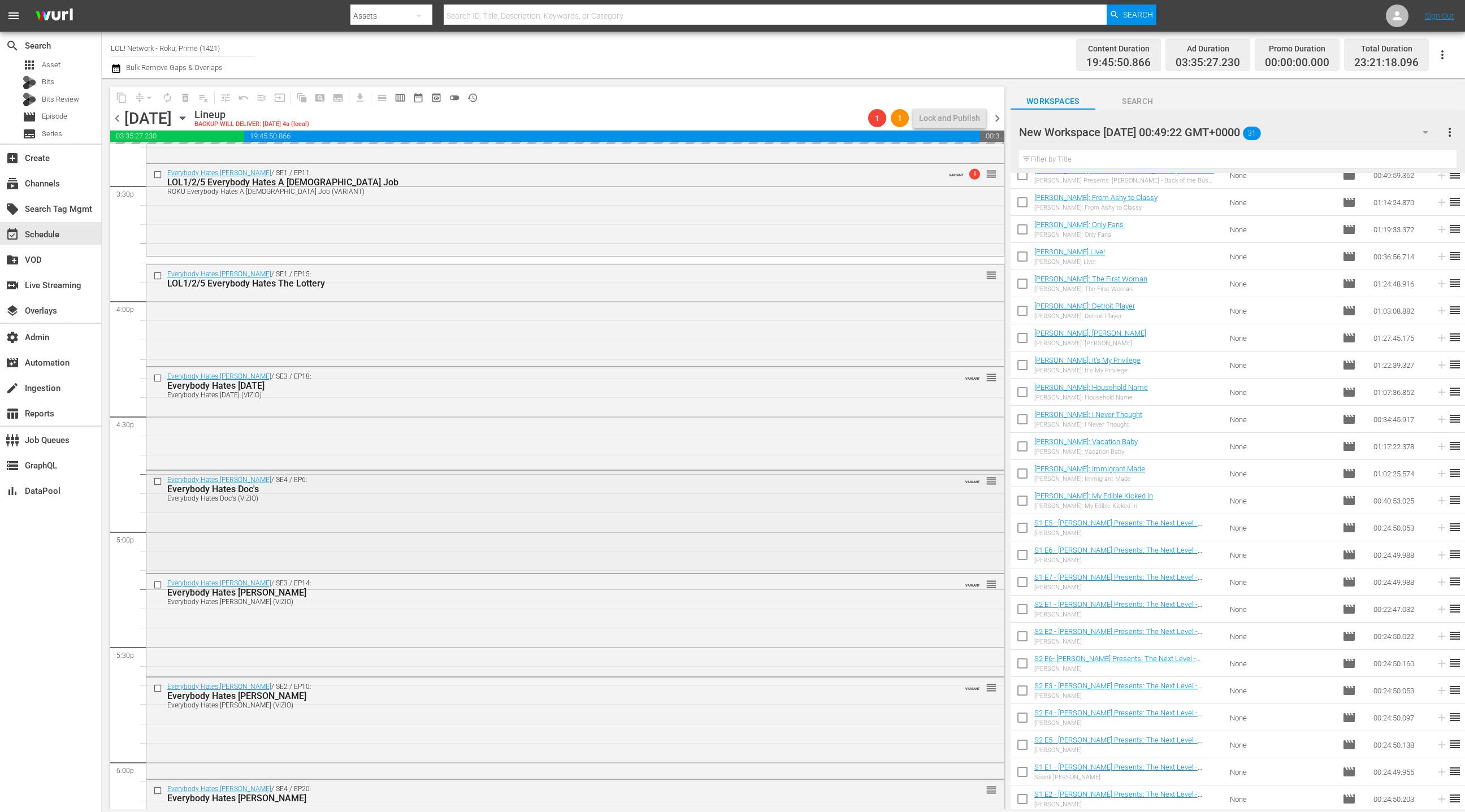
scroll to position [3546, 0]
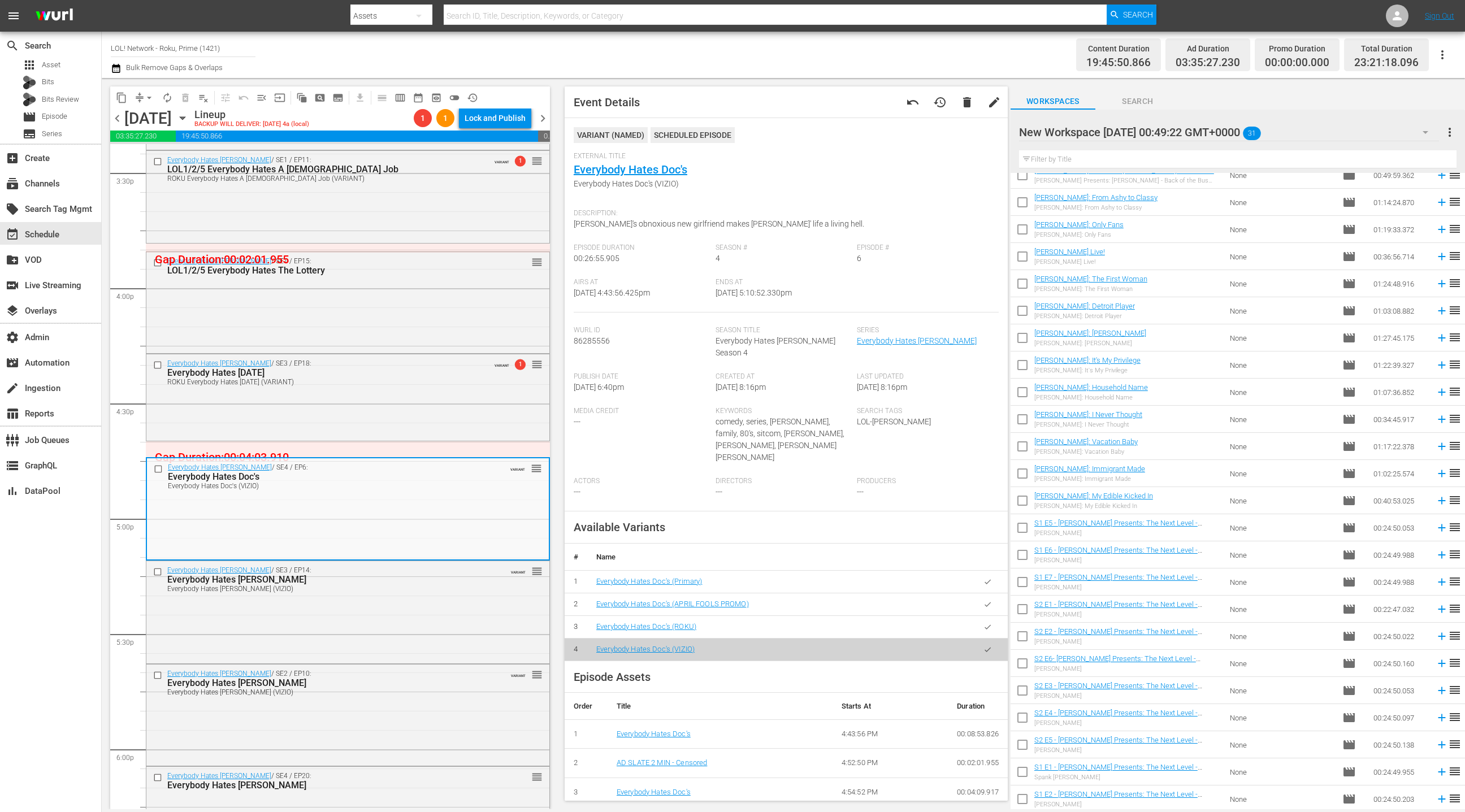
click at [988, 578] on icon "button" at bounding box center [987, 581] width 8 height 8
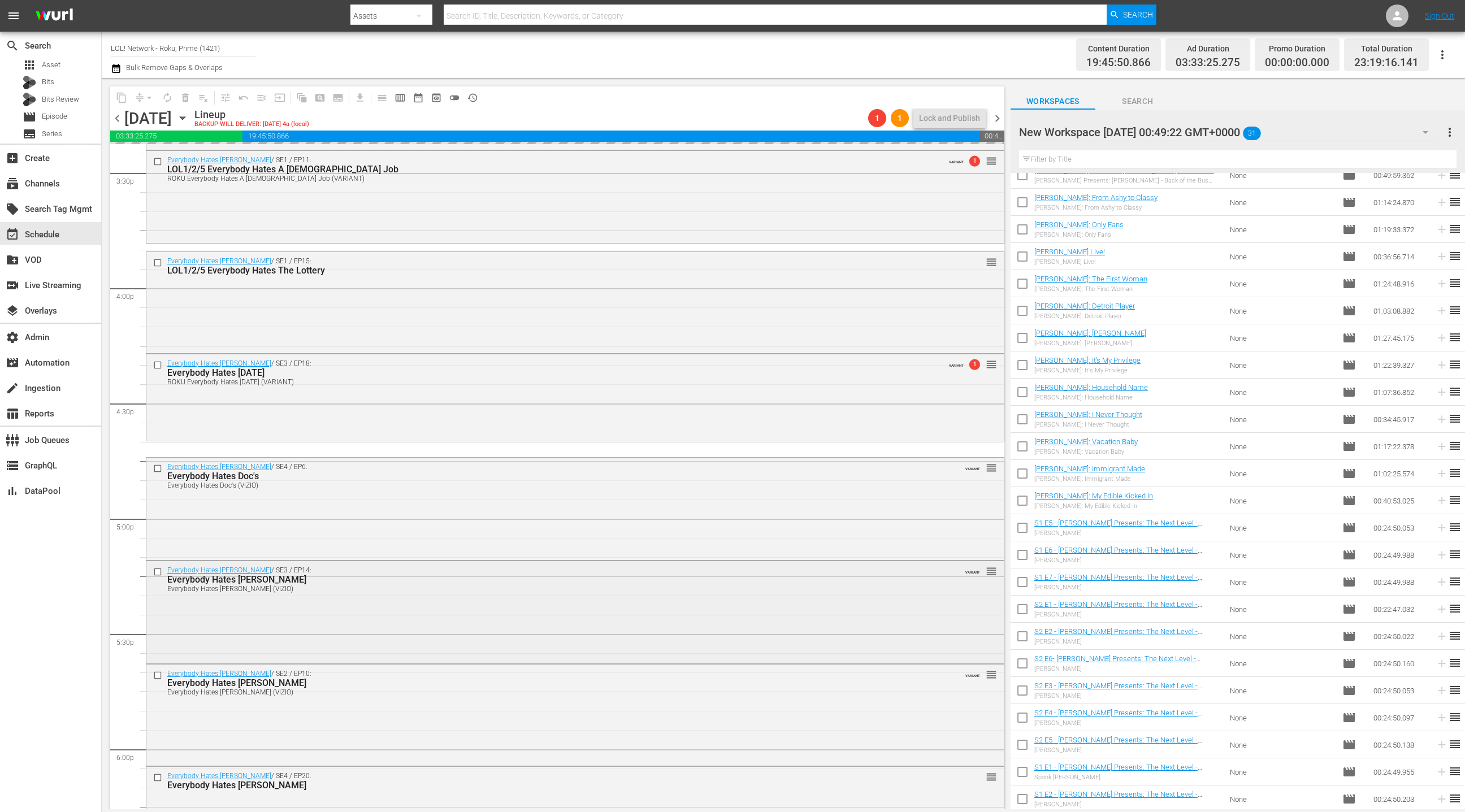
click at [492, 605] on div "Everybody Hates Chris / SE3 / EP14: Everybody Hates Gretzky Everybody Hates Gre…" at bounding box center [575, 612] width 858 height 101
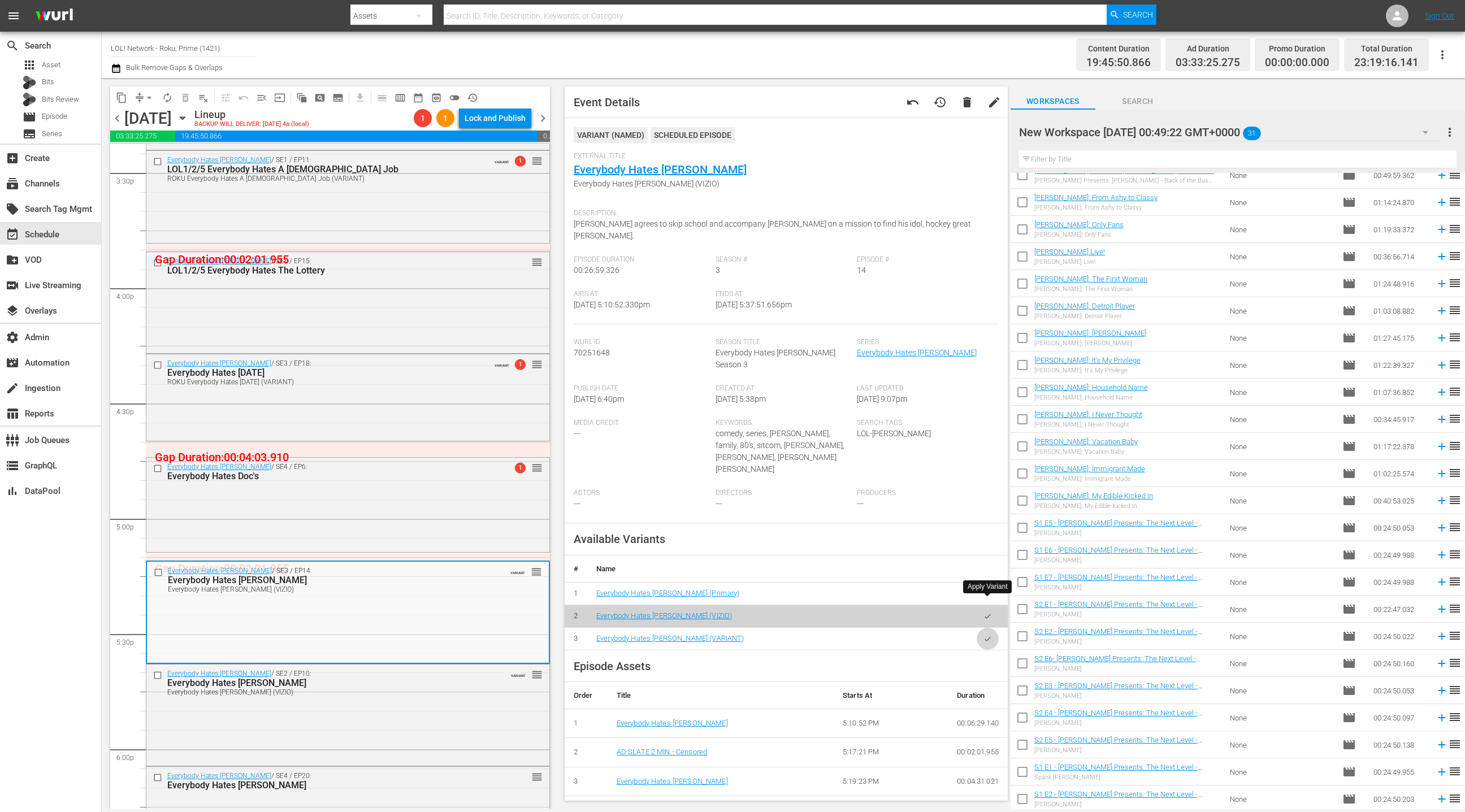
drag, startPoint x: 995, startPoint y: 608, endPoint x: 854, endPoint y: 596, distance: 141.5
click at [994, 628] on button "button" at bounding box center [987, 639] width 22 height 22
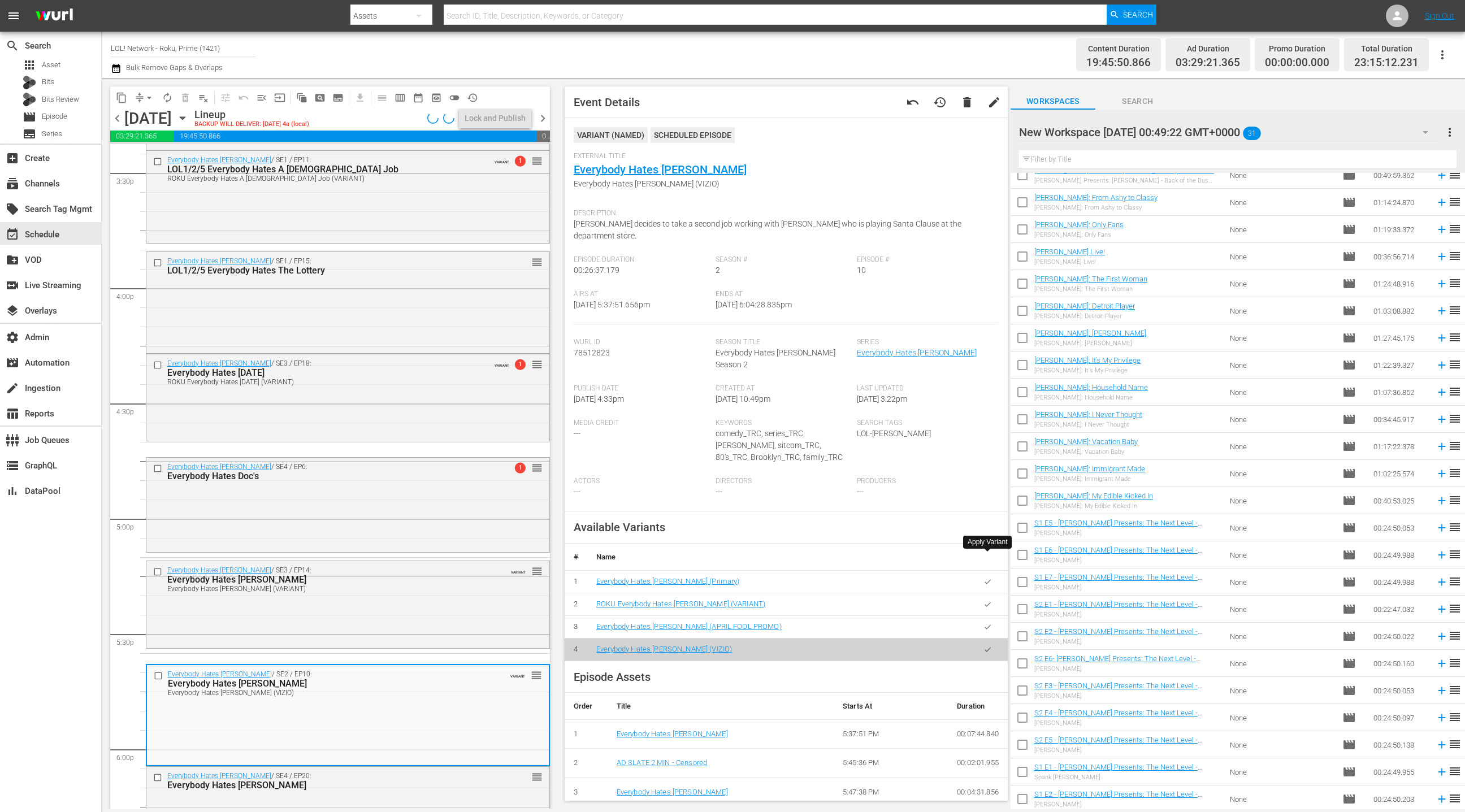
drag, startPoint x: 993, startPoint y: 560, endPoint x: 978, endPoint y: 555, distance: 15.8
click at [993, 571] on button "button" at bounding box center [987, 581] width 22 height 22
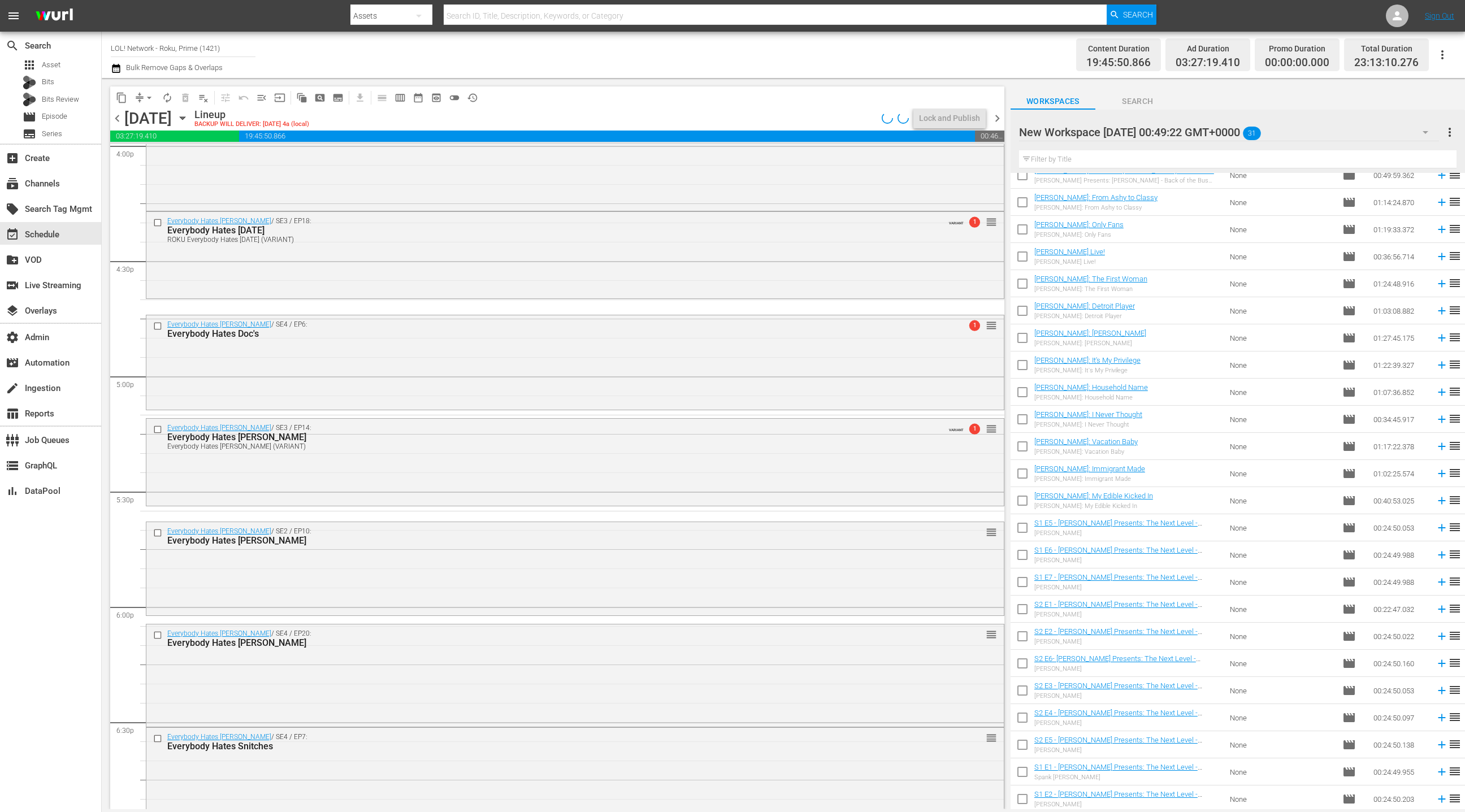
scroll to position [3836, 0]
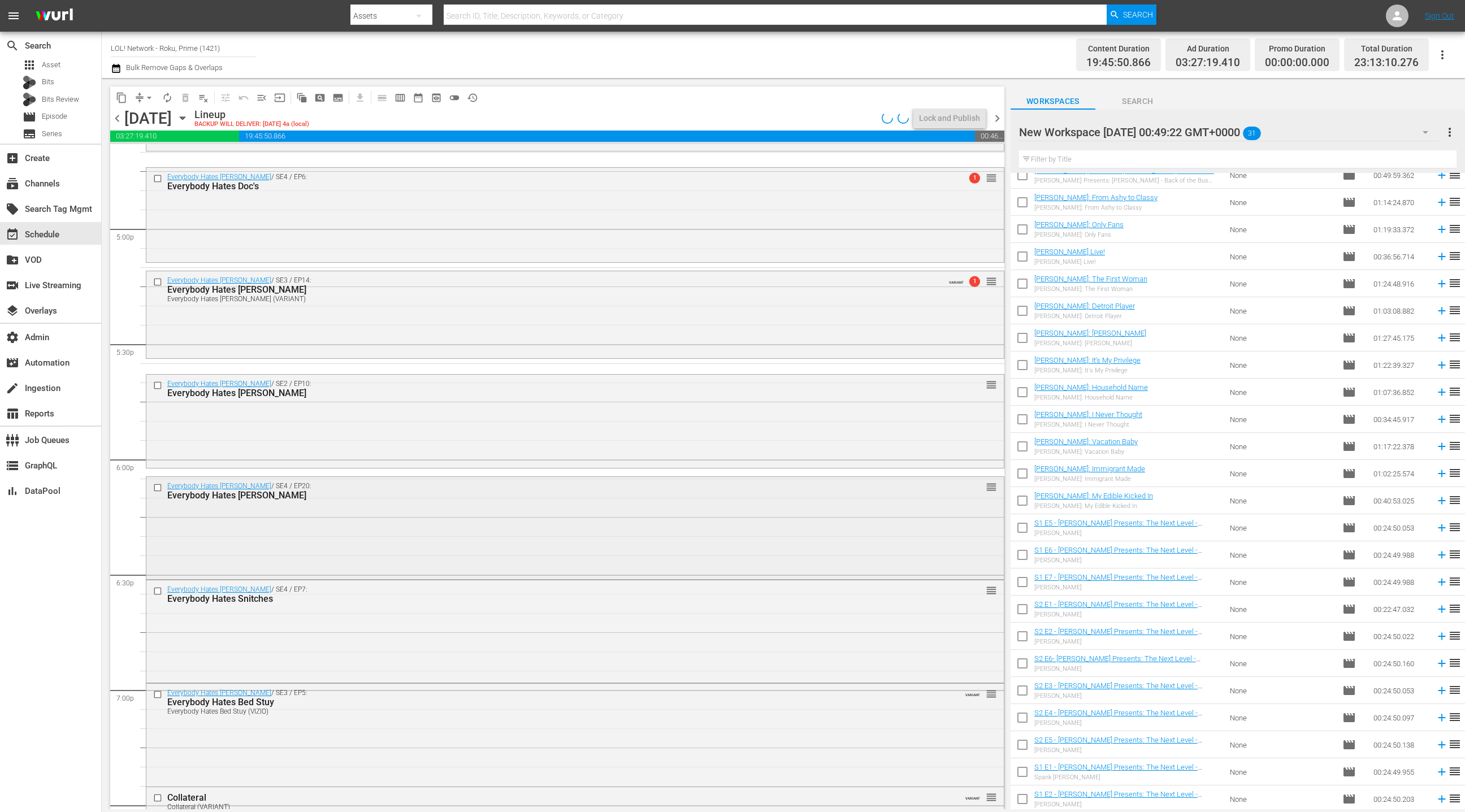
click at [480, 527] on div "Everybody Hates Chris / SE4 / EP20: Everybody Hates Tasha reorder" at bounding box center [575, 527] width 858 height 100
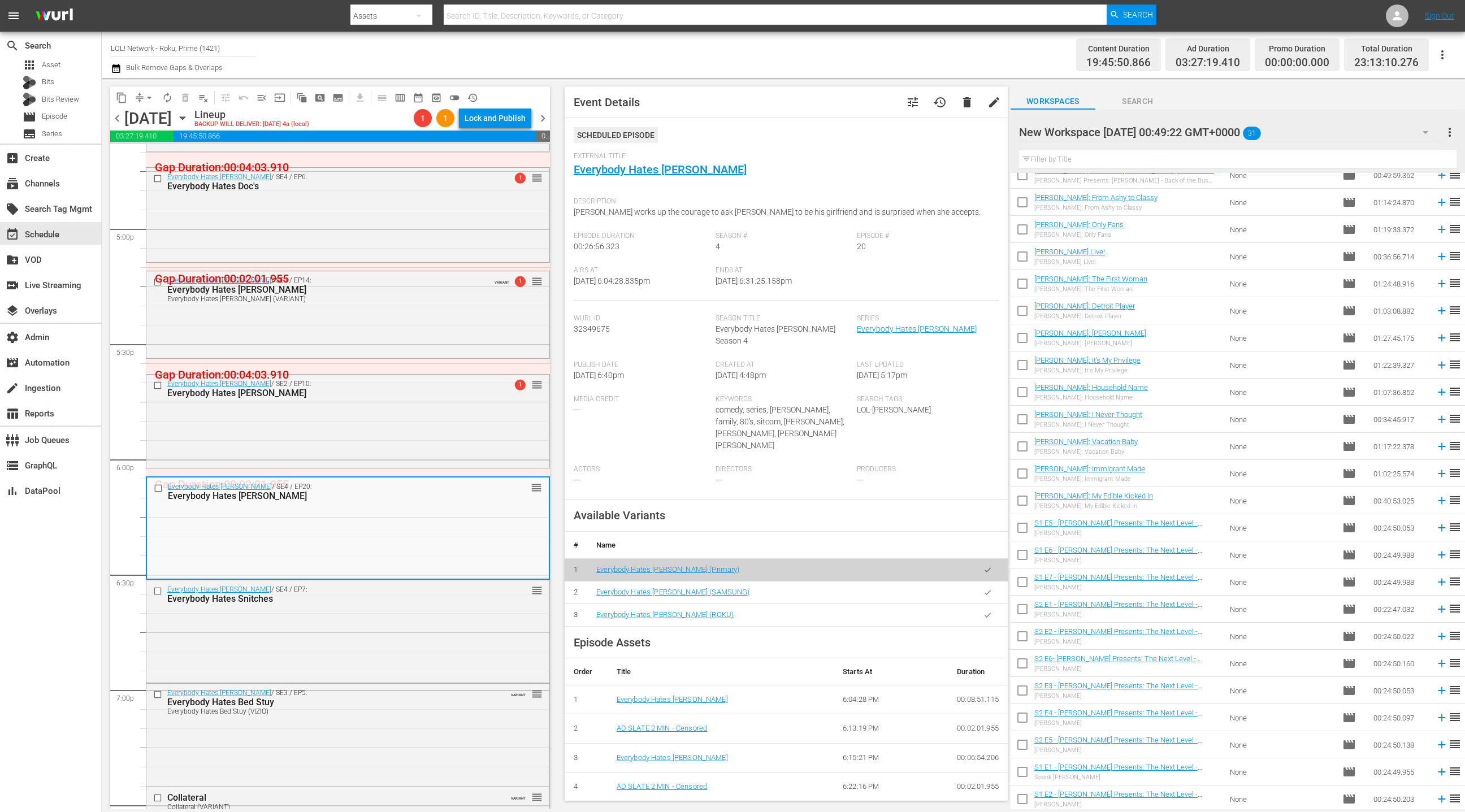
click at [986, 611] on icon "button" at bounding box center [987, 614] width 8 height 8
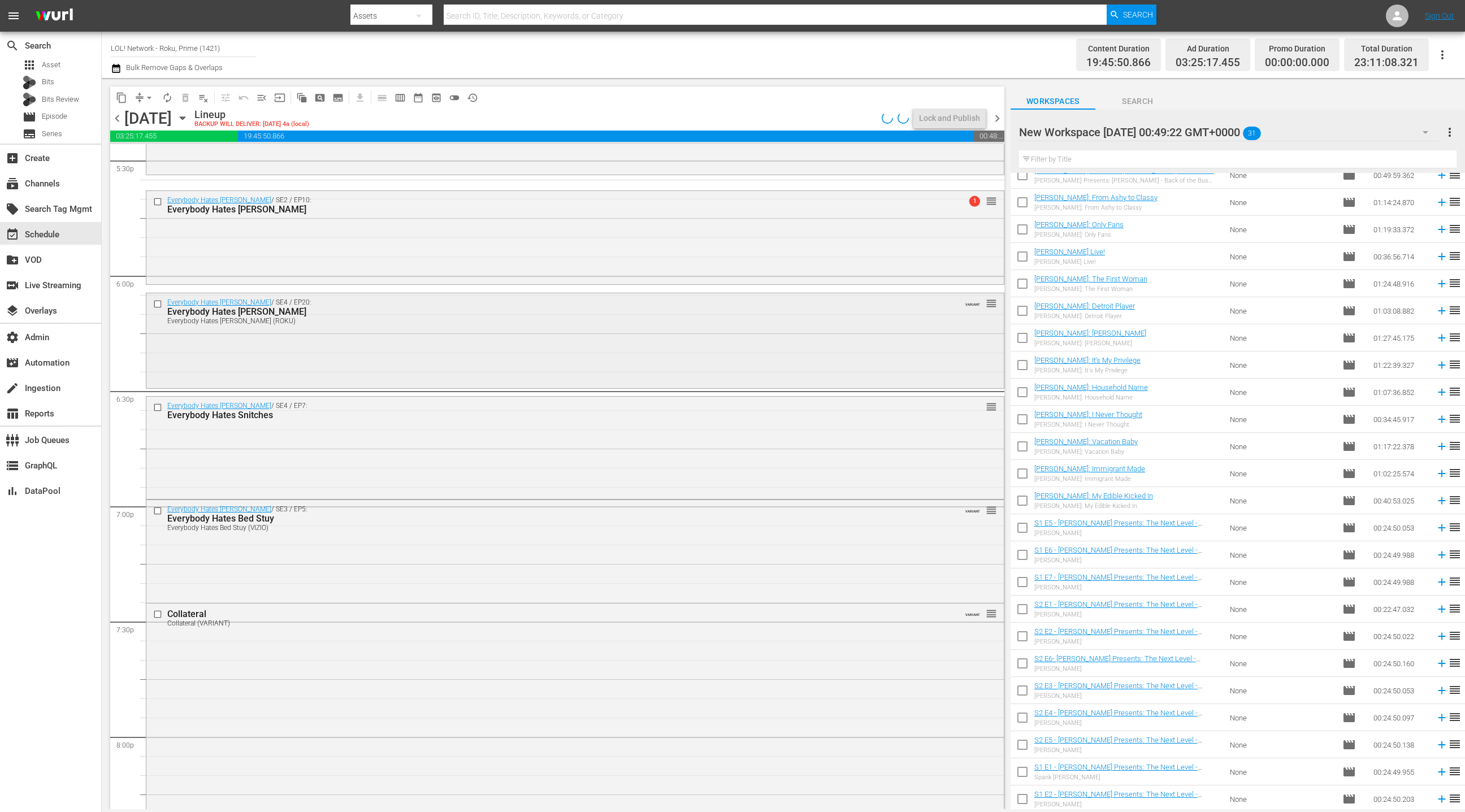
scroll to position [4047, 0]
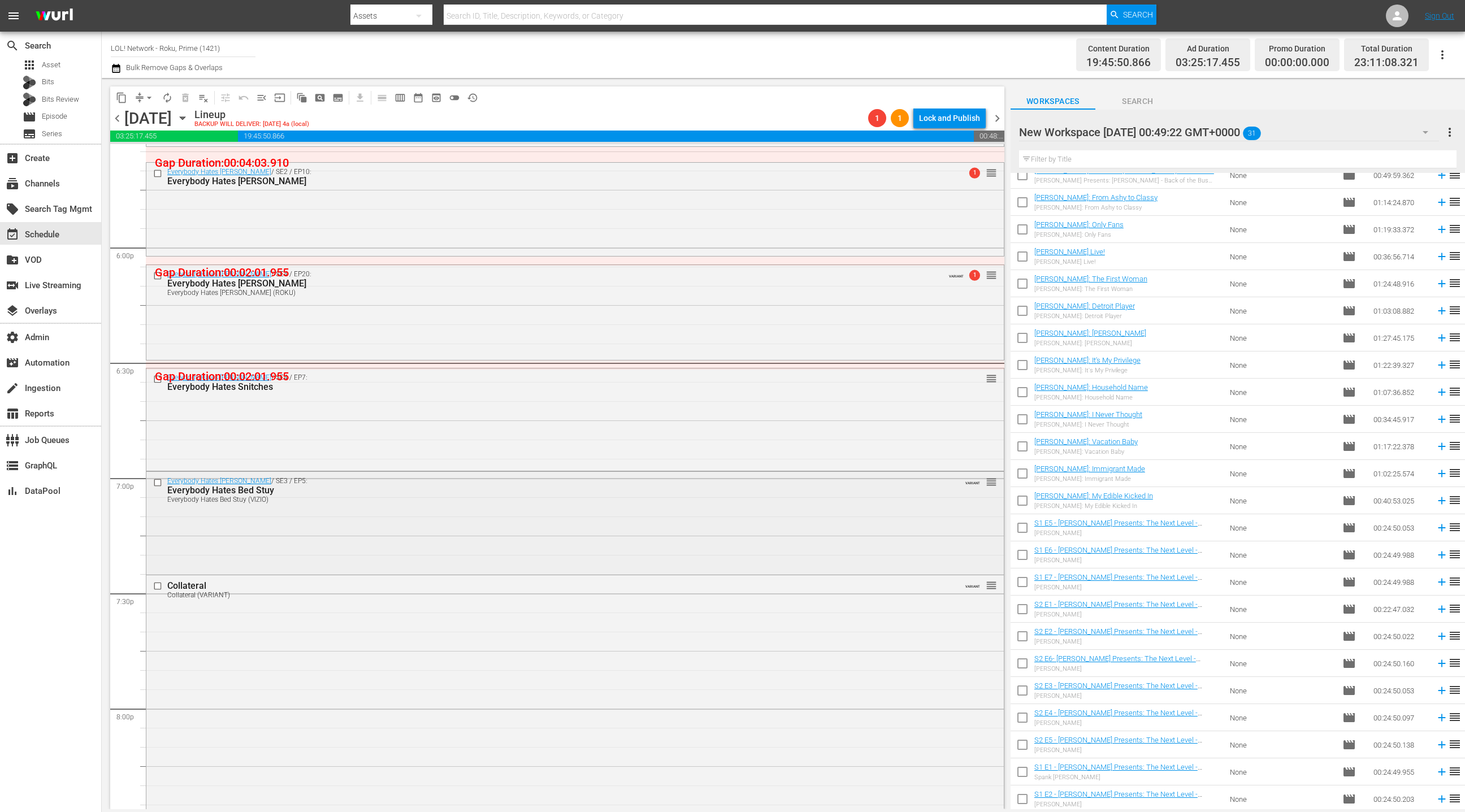
click at [517, 525] on div "Everybody Hates Chris / SE3 / EP5: Everybody Hates Bed Stuy Everybody Hates Bed…" at bounding box center [575, 522] width 858 height 100
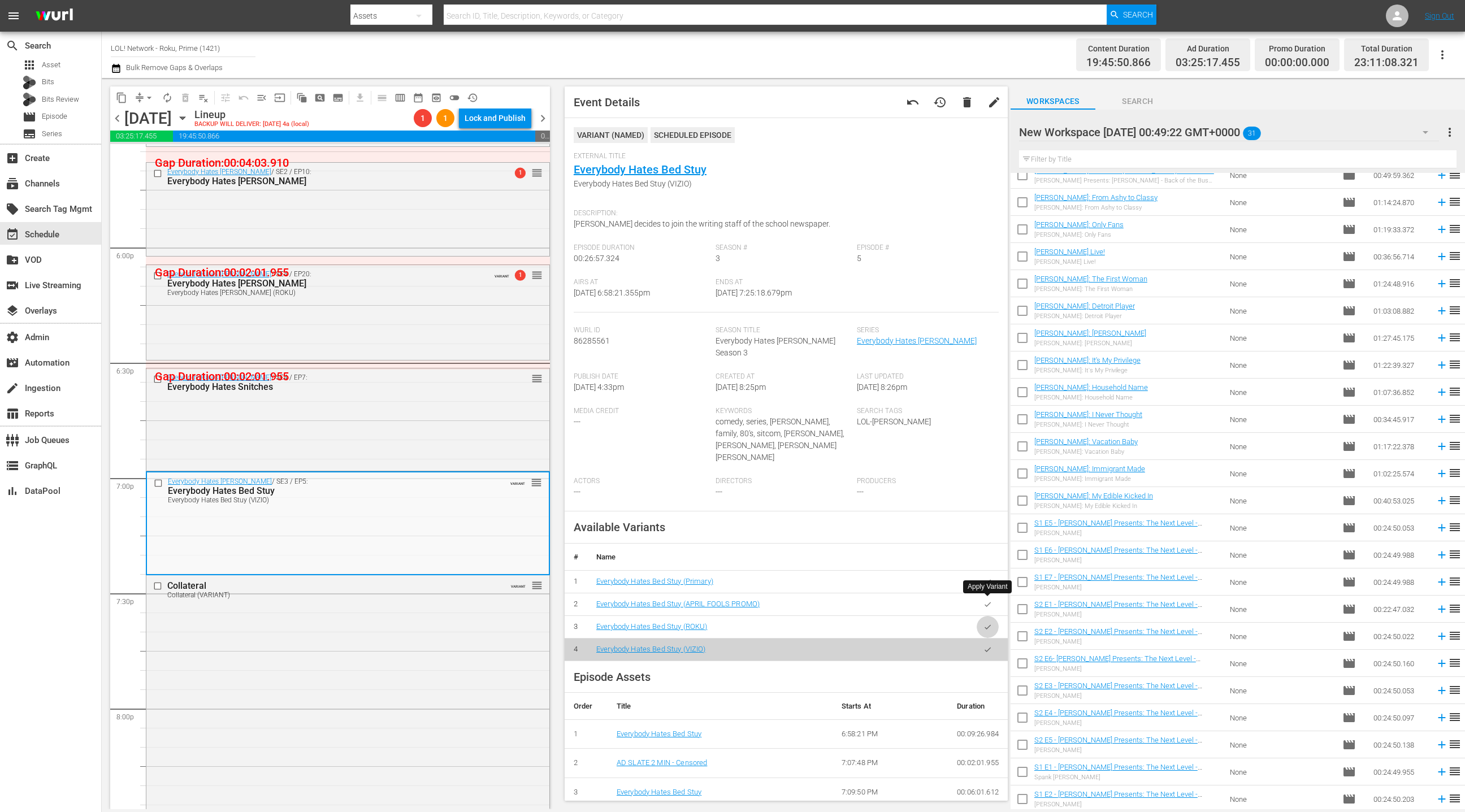
click at [991, 622] on icon "button" at bounding box center [987, 626] width 8 height 8
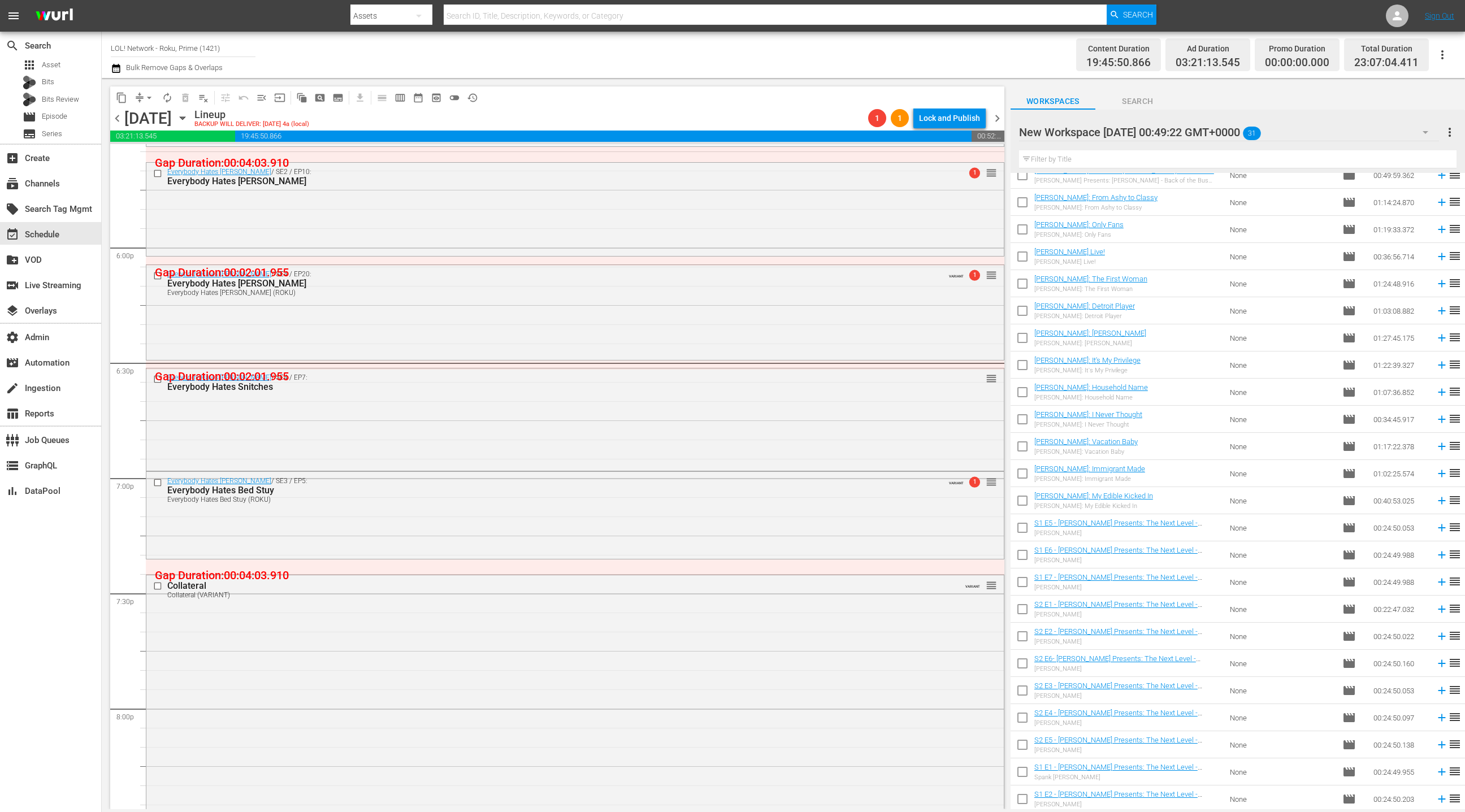
click at [428, 427] on div "Everybody Hates Chris / SE4 / EP7: Everybody Hates Snitches reorder" at bounding box center [575, 419] width 858 height 100
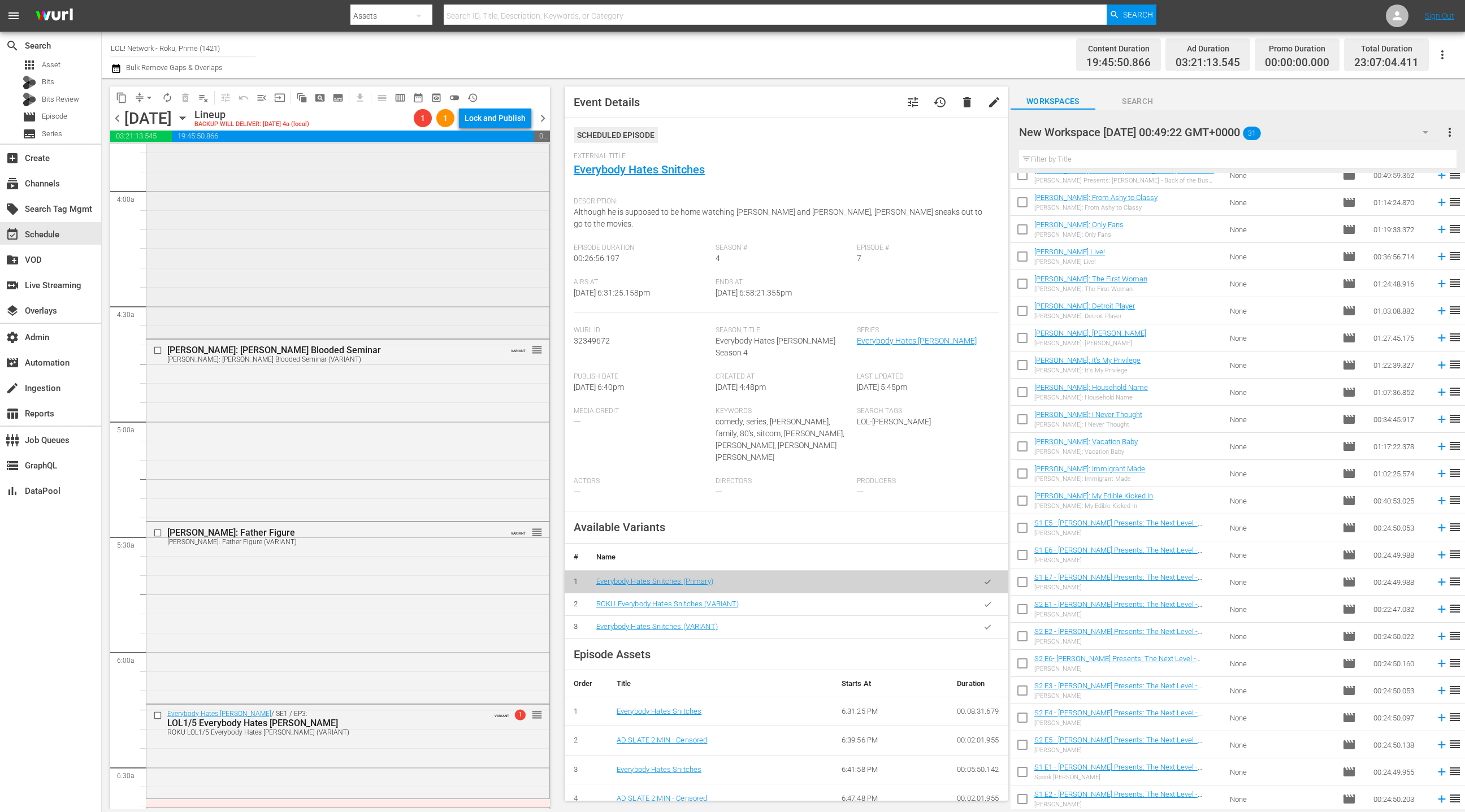
scroll to position [0, 0]
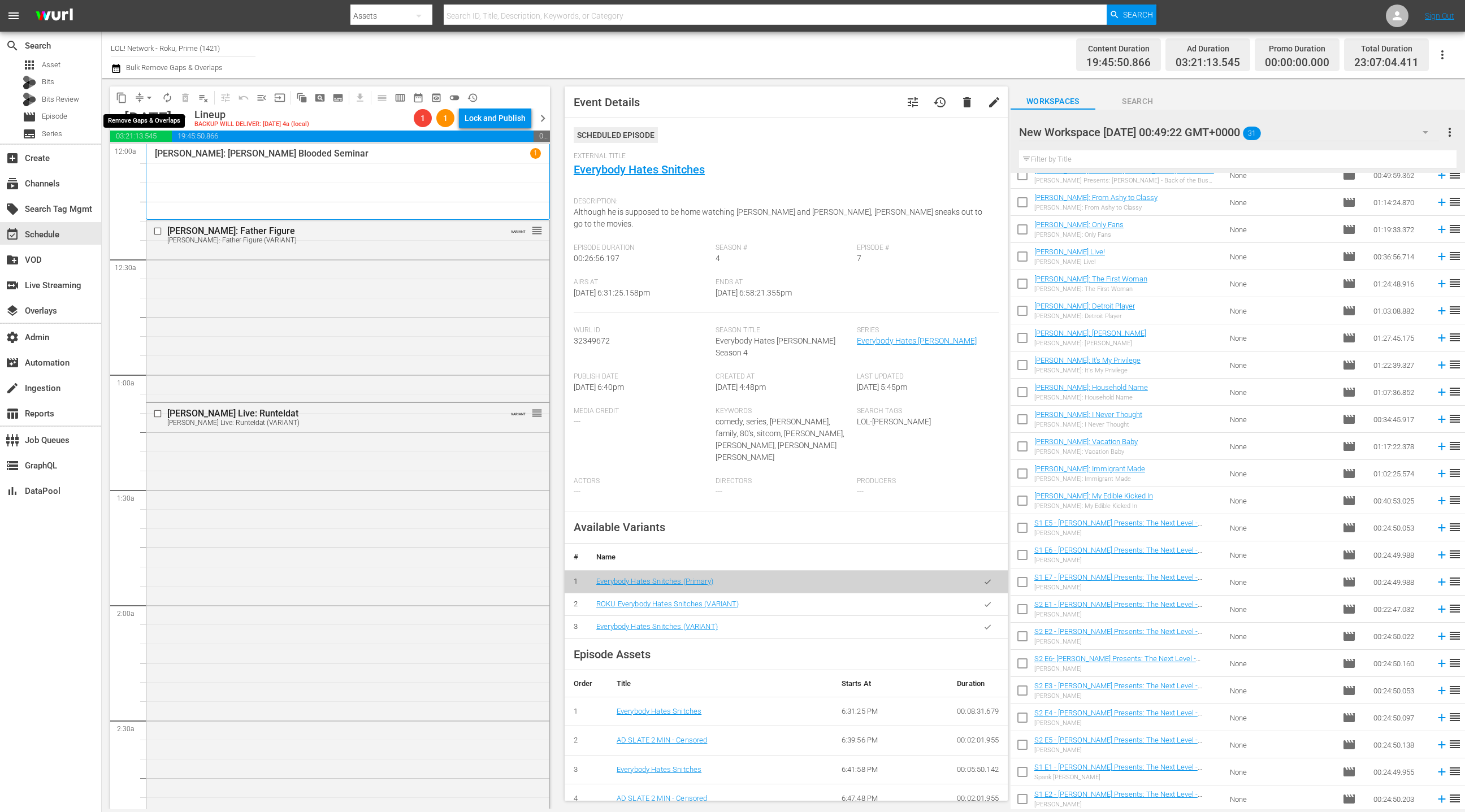
click at [141, 98] on button "arrow_drop_down" at bounding box center [149, 97] width 18 height 18
click at [157, 160] on li "Align to End of Previous Day" at bounding box center [149, 157] width 119 height 19
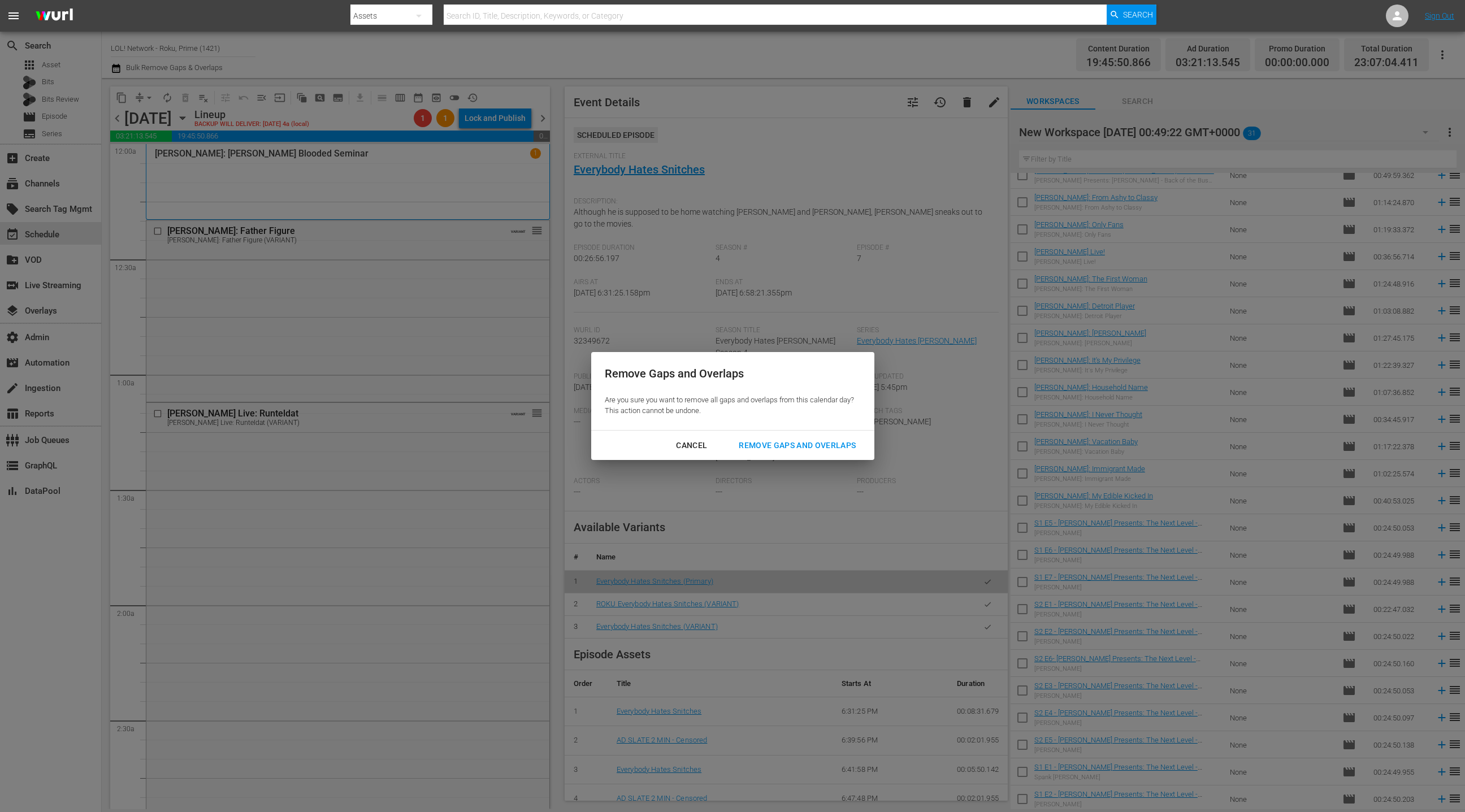
click at [780, 447] on div "Remove Gaps and Overlaps" at bounding box center [797, 445] width 135 height 14
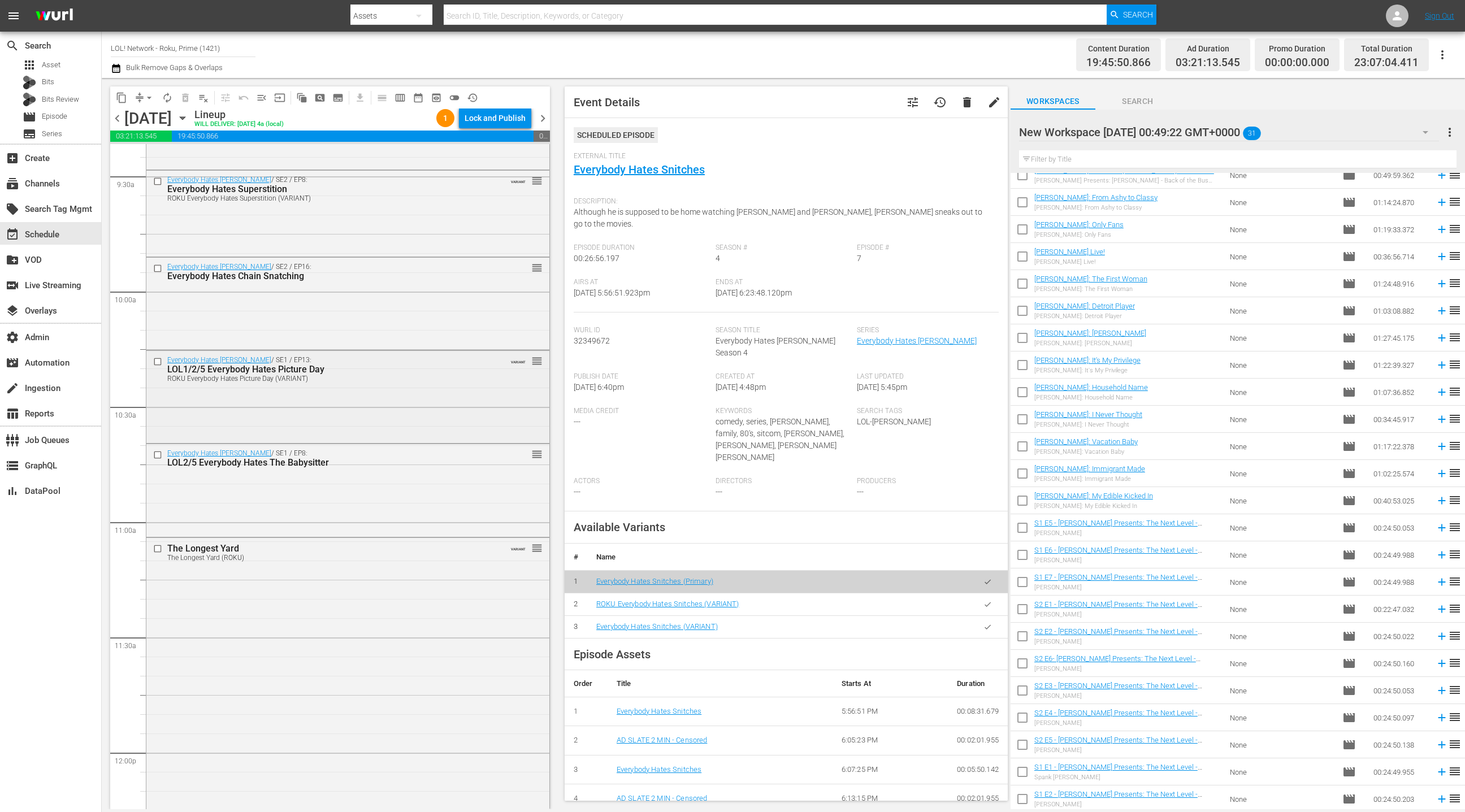
scroll to position [2152, 0]
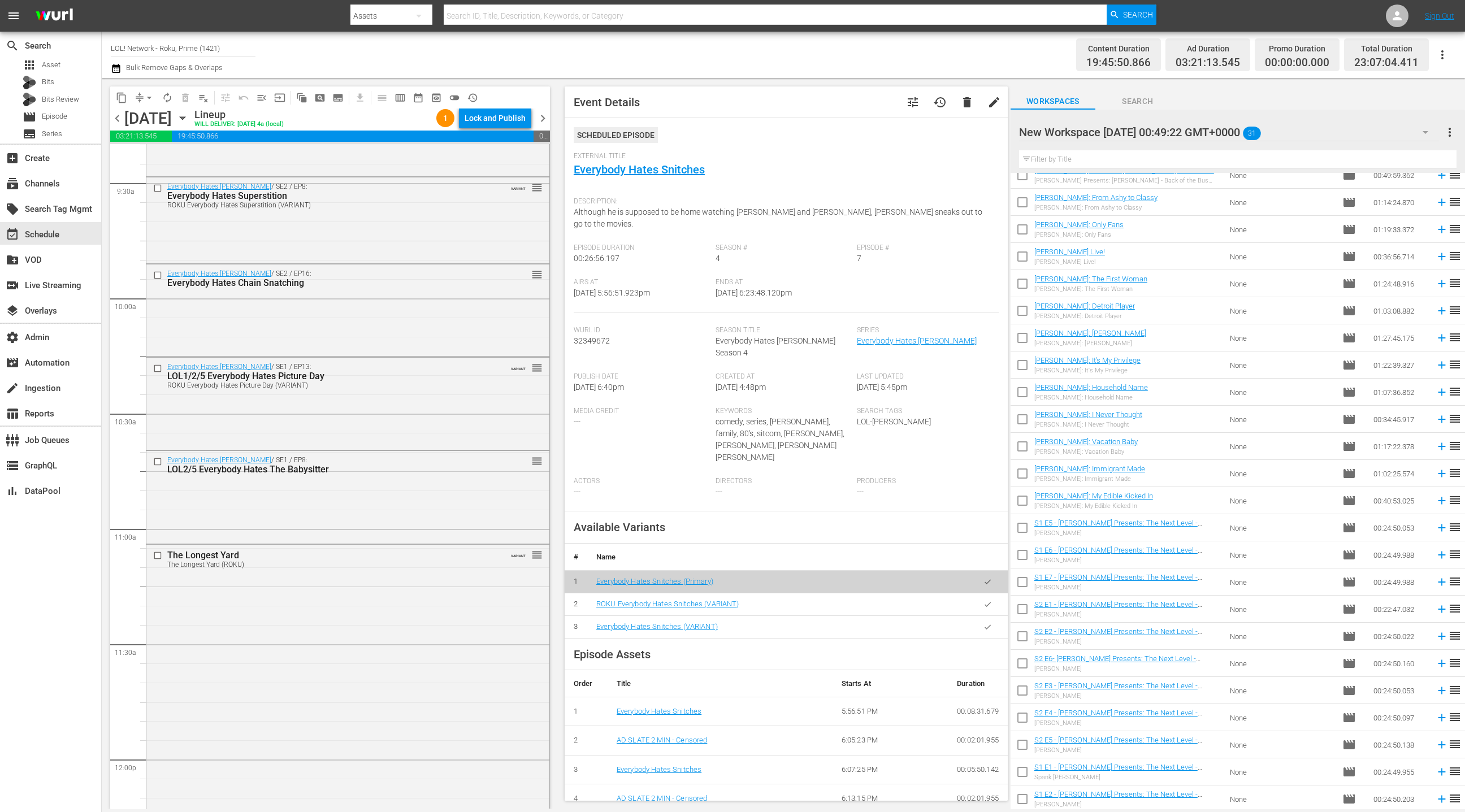
click at [1423, 134] on icon "button" at bounding box center [1425, 131] width 13 height 13
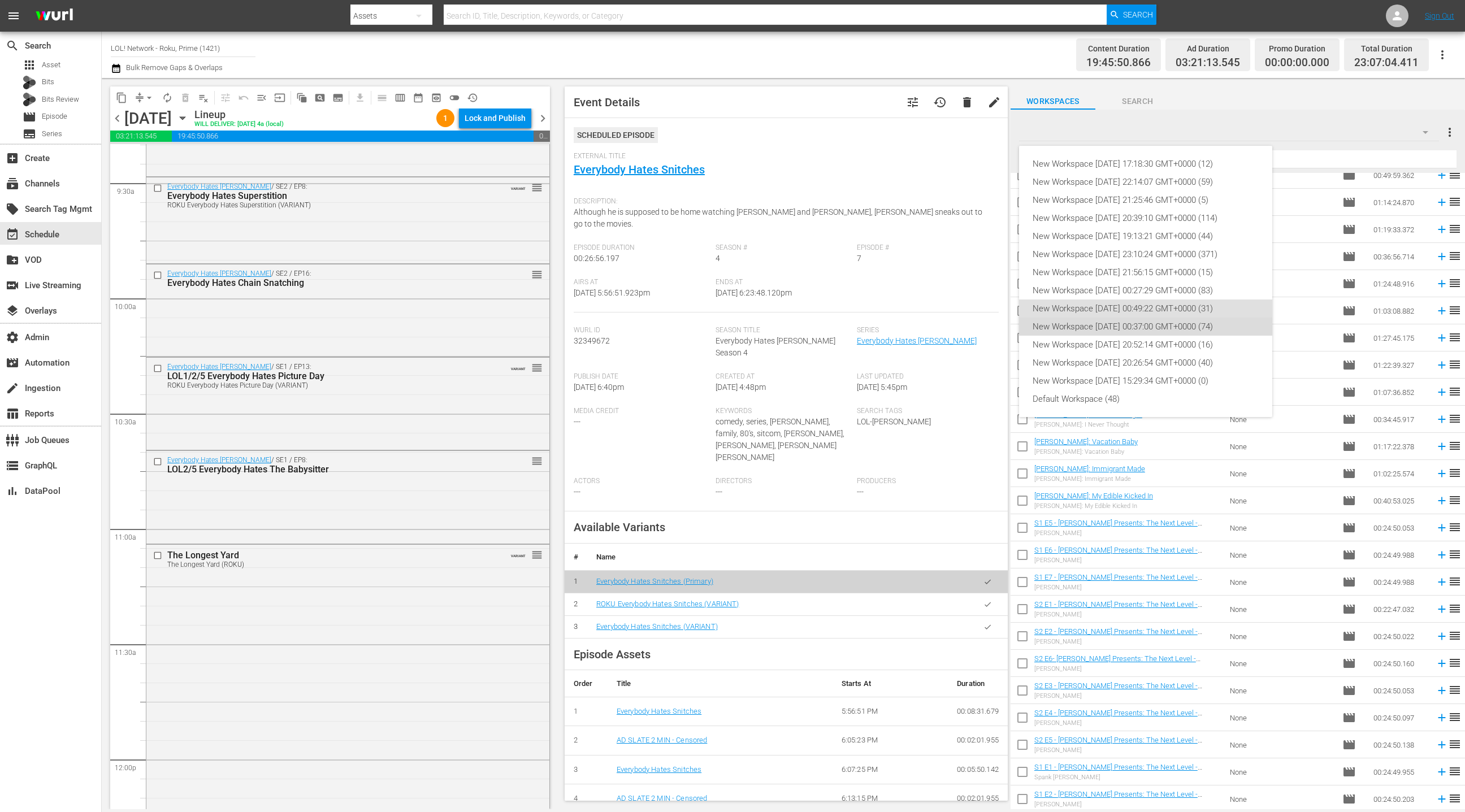
click at [1145, 329] on div "New Workspace Fri May 16 2025 00:37:00 GMT+0000 (74)" at bounding box center [1146, 326] width 226 height 18
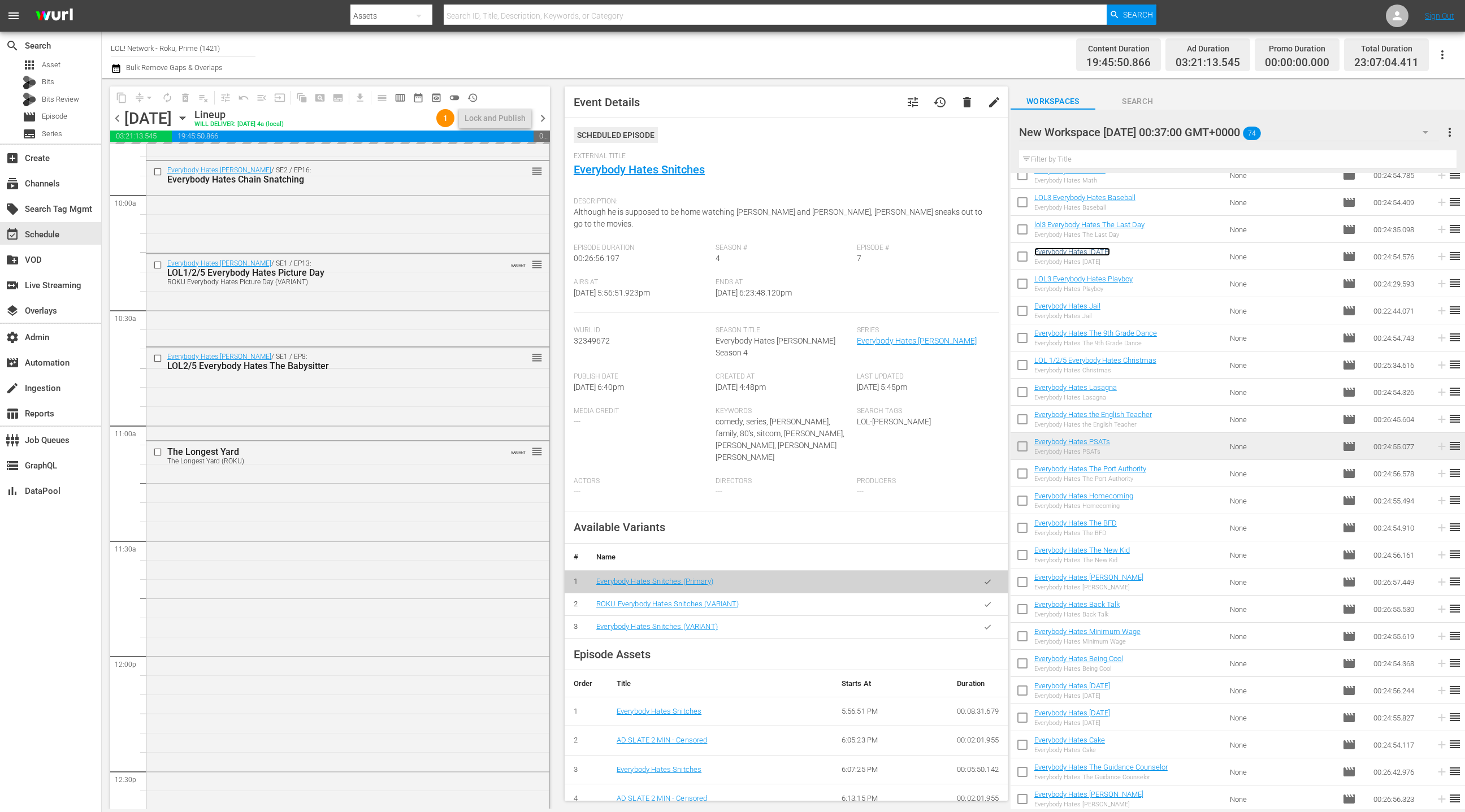
scroll to position [2255, 0]
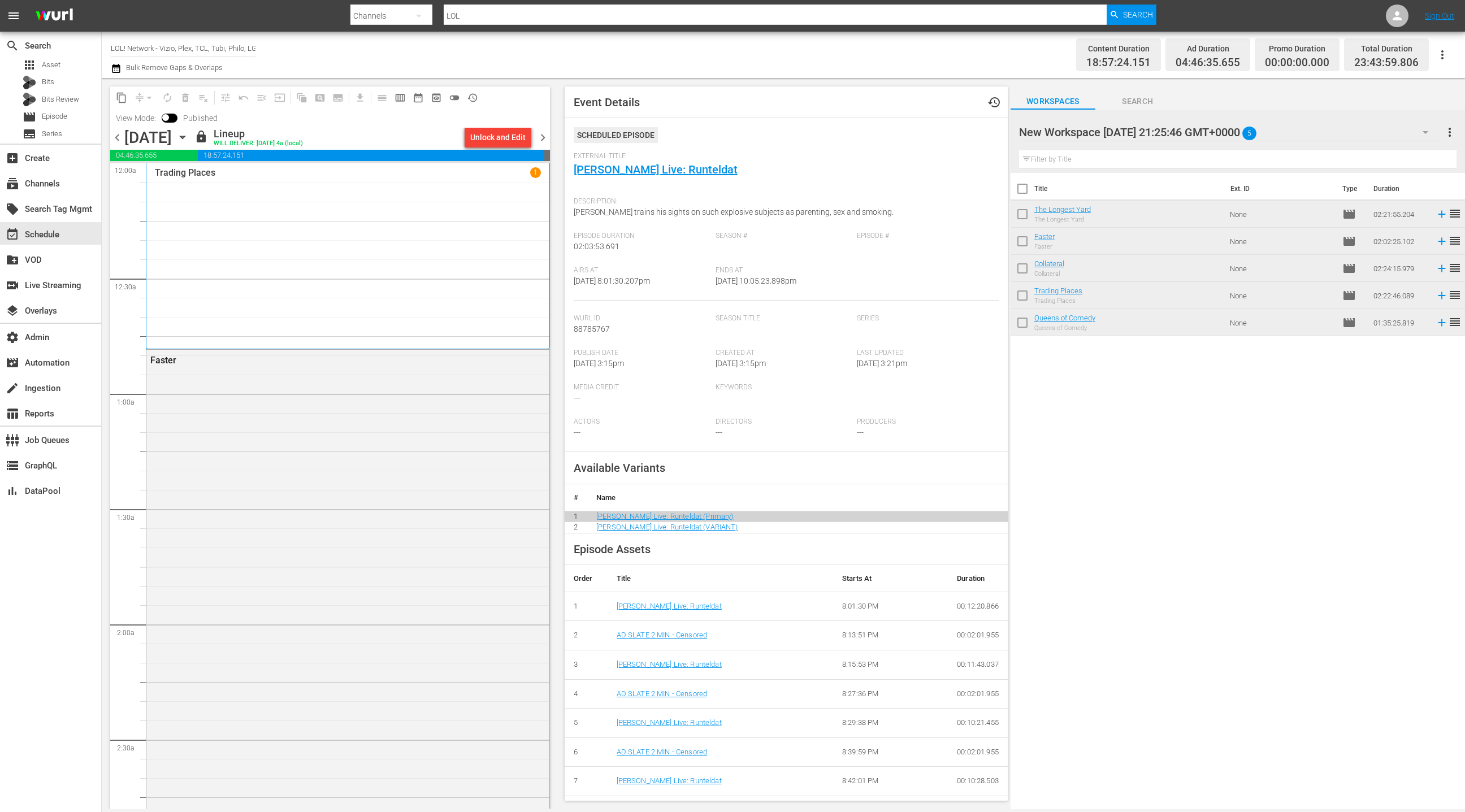
click at [541, 136] on span "chevron_right" at bounding box center [543, 138] width 14 height 14
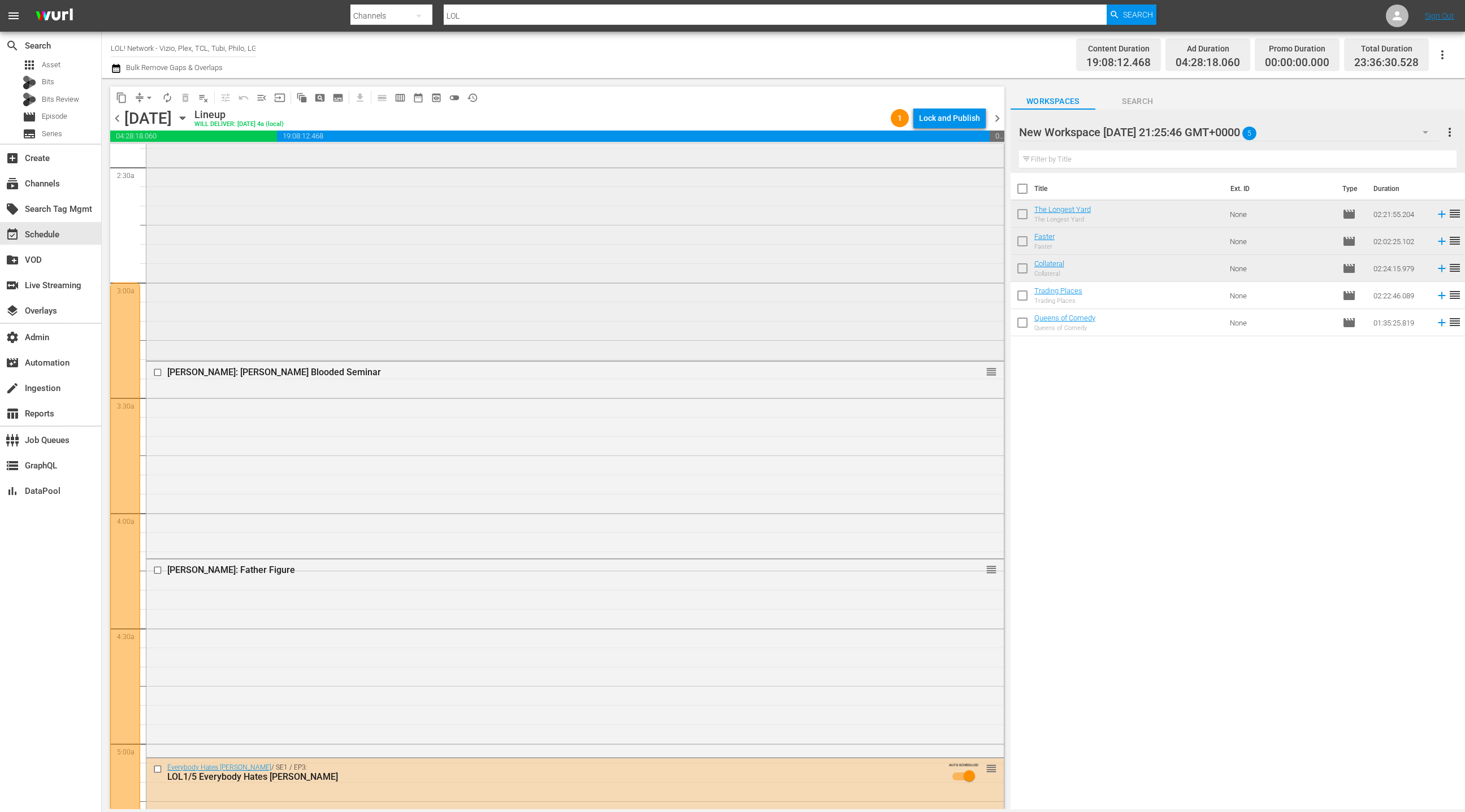
scroll to position [529, 0]
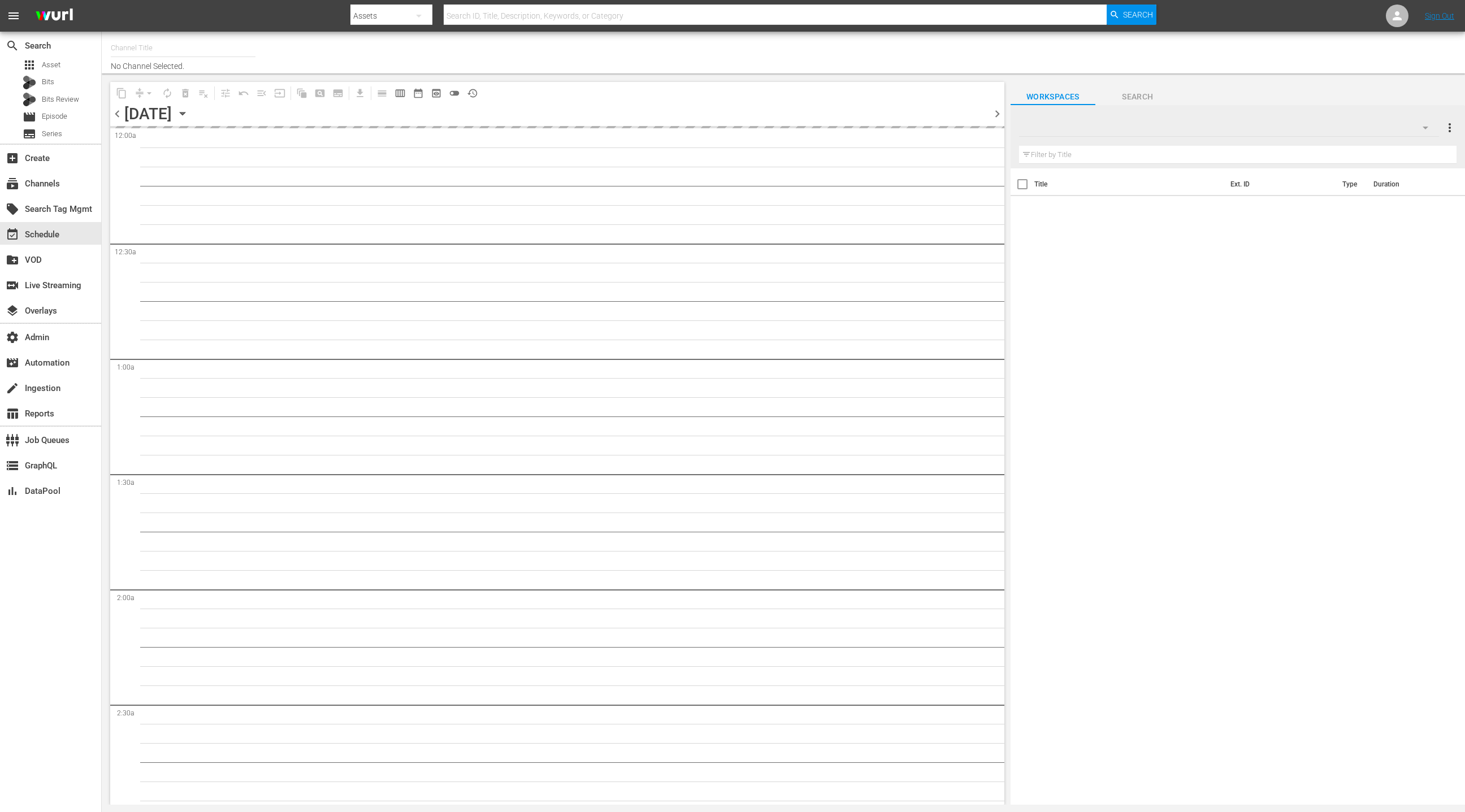
type input "LOL! Network - Vizio, Plex, TCL, [PERSON_NAME], Philo, LG, FireTV (1015)"
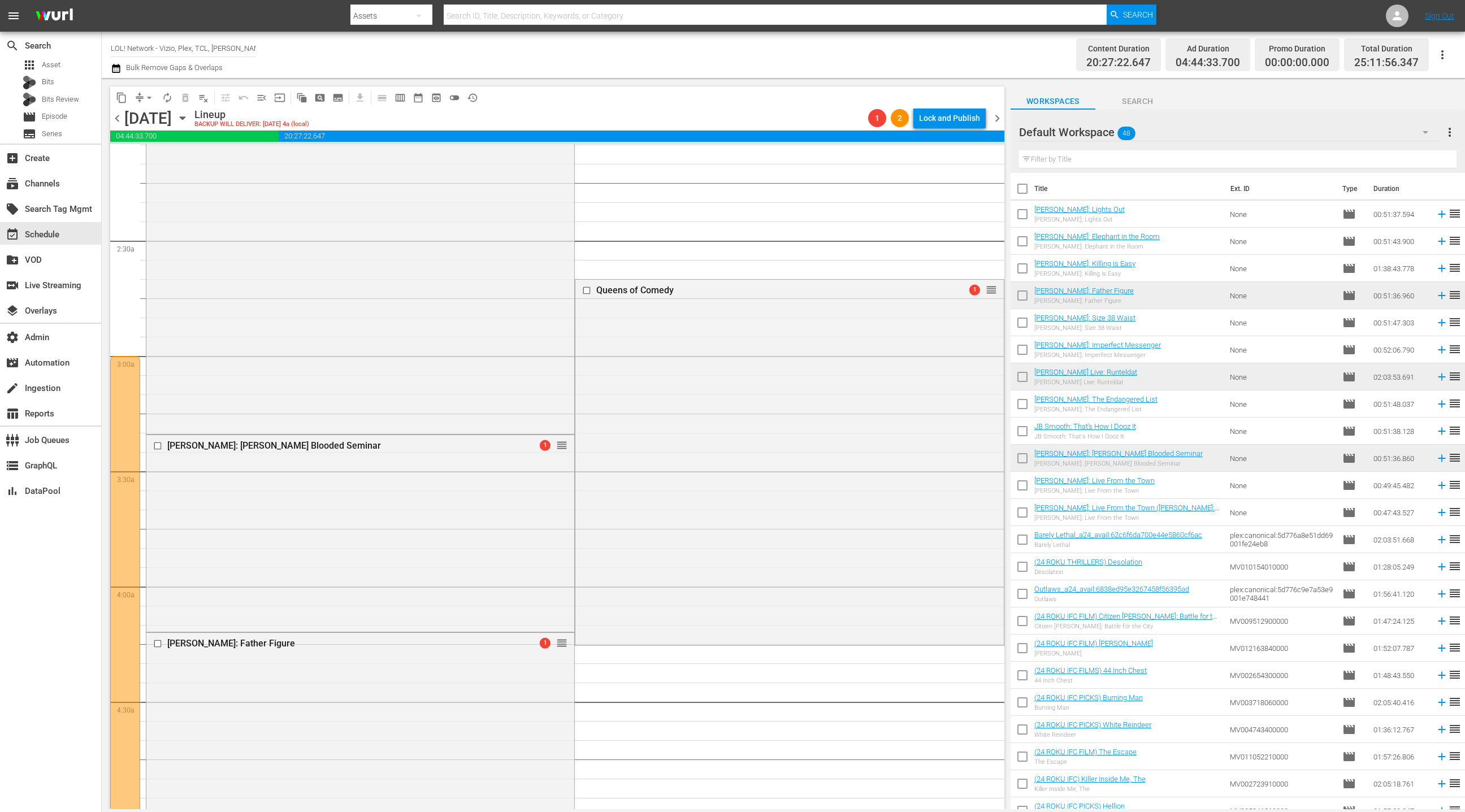
scroll to position [514, 0]
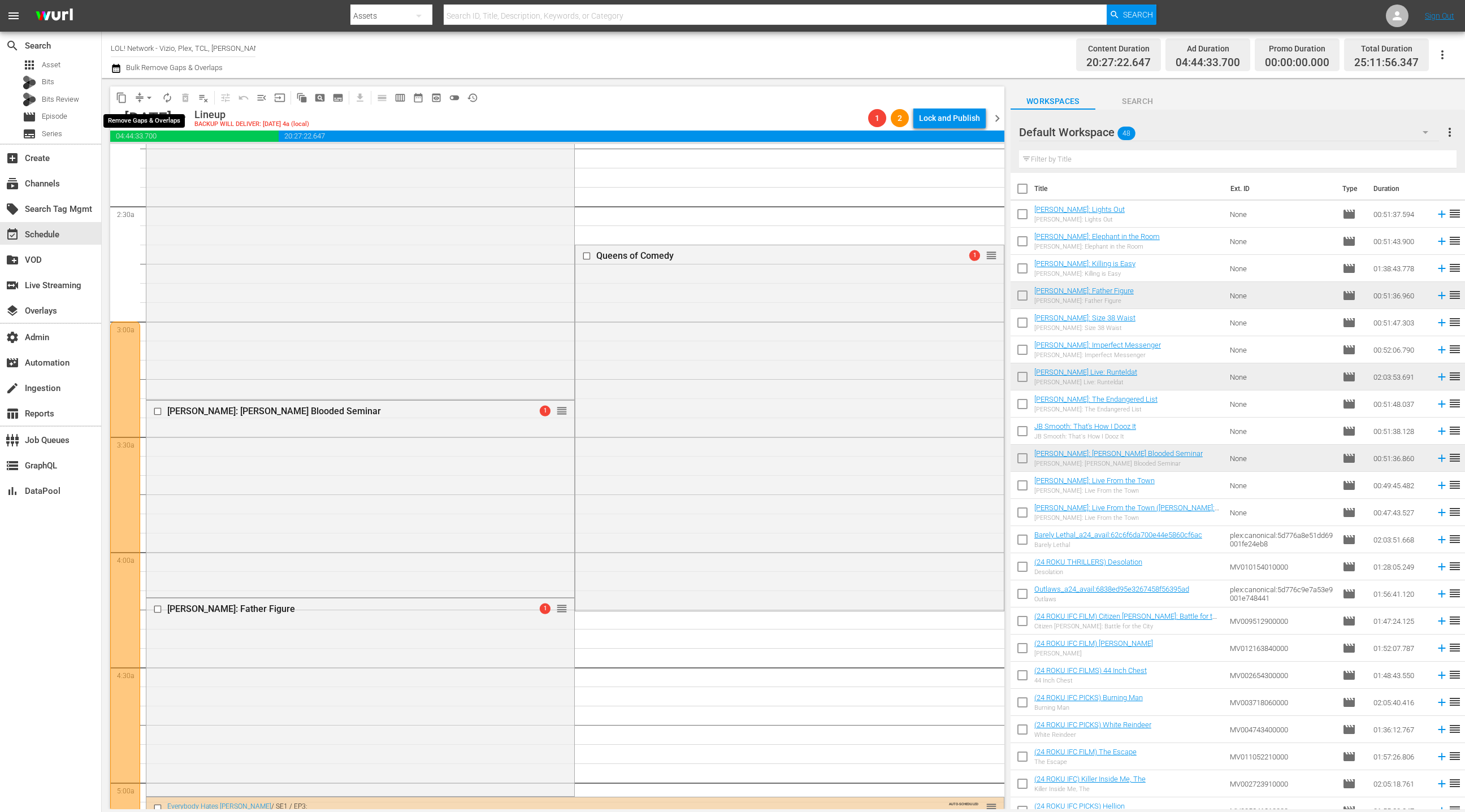
click at [142, 97] on button "arrow_drop_down" at bounding box center [149, 97] width 18 height 18
click at [159, 163] on li "Align to End of Previous Day" at bounding box center [149, 157] width 119 height 19
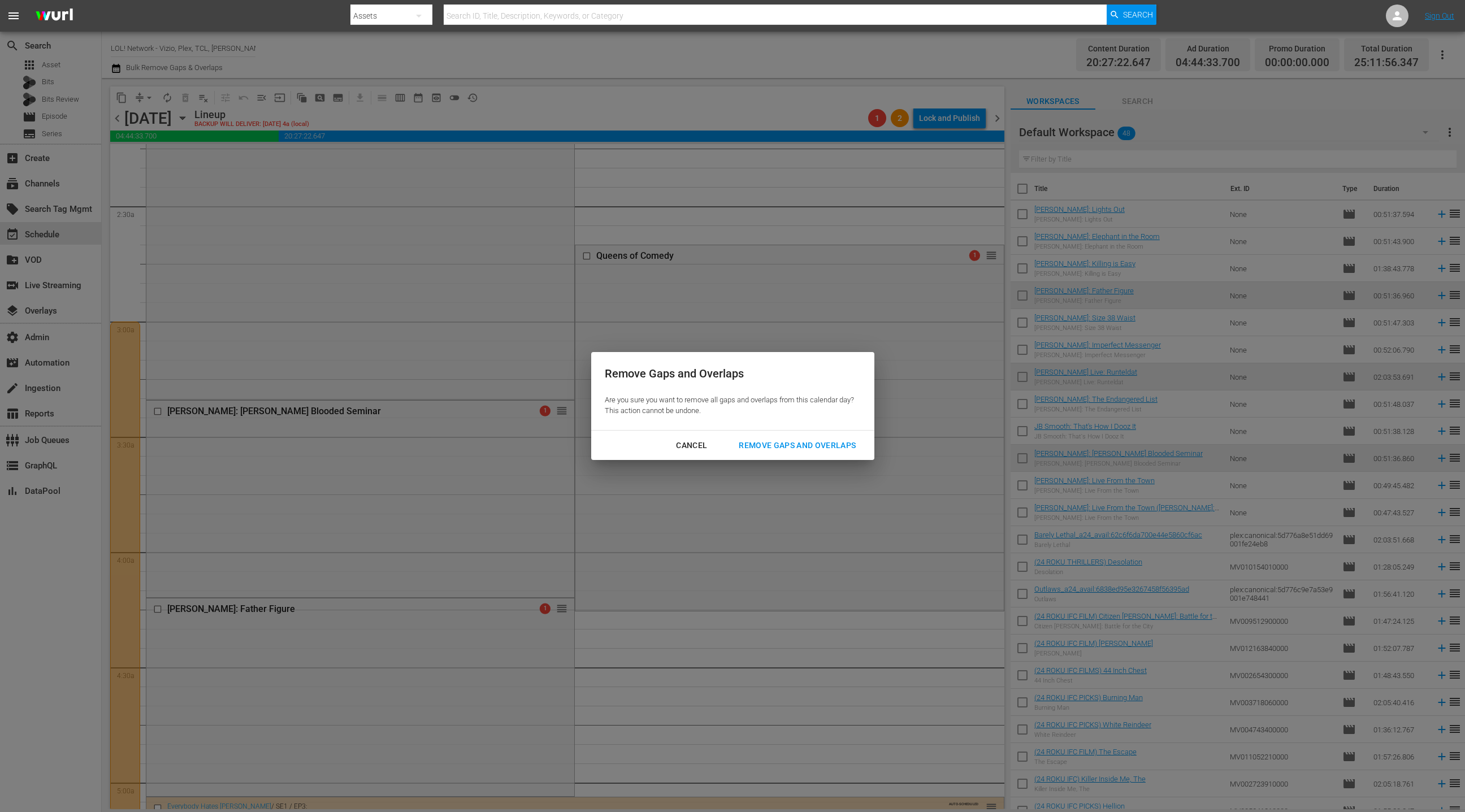
click at [775, 448] on div "Remove Gaps and Overlaps" at bounding box center [797, 445] width 135 height 14
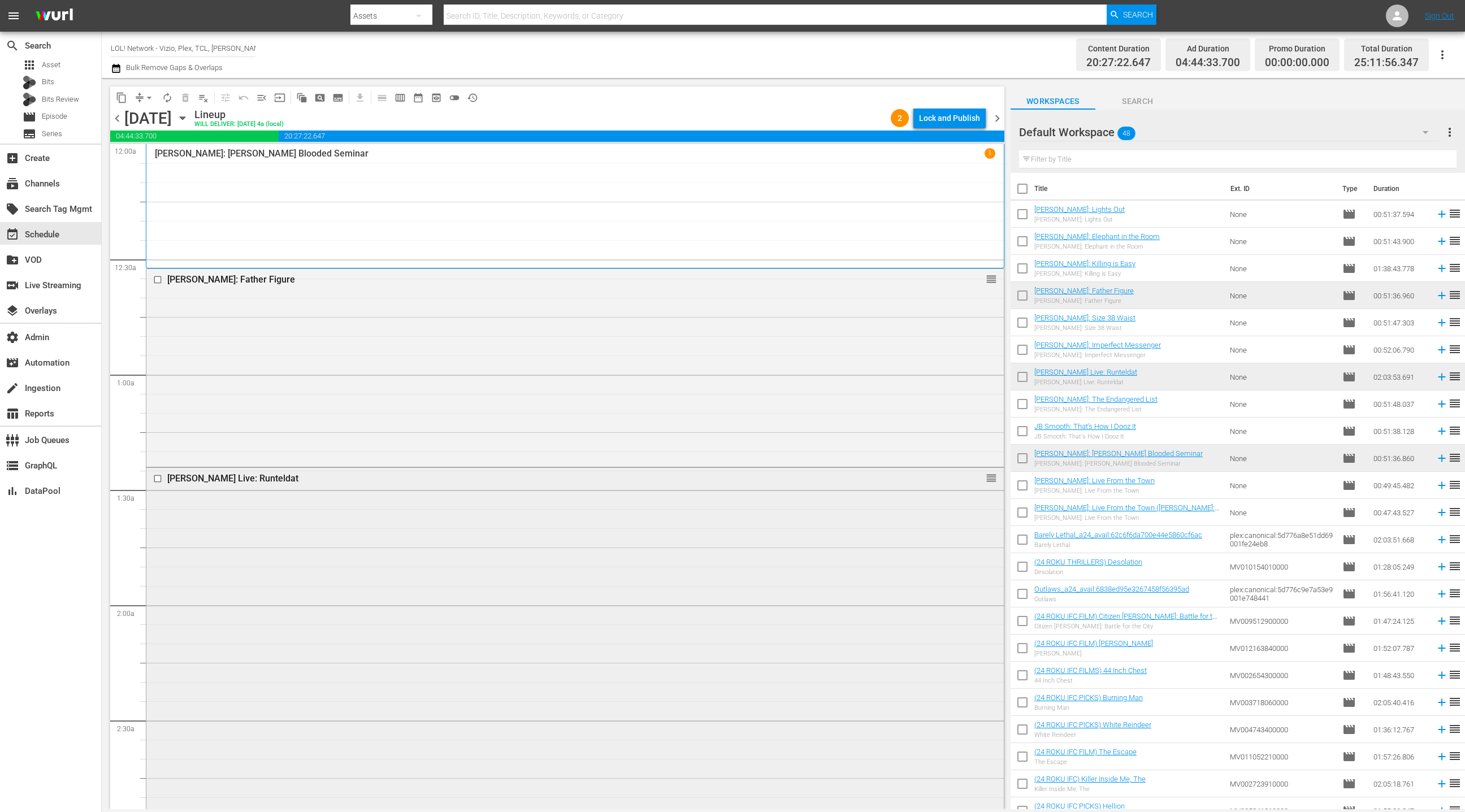
scroll to position [5, 0]
click at [603, 406] on div "Roy Wood Jr.: Father Figure reorder" at bounding box center [575, 361] width 858 height 195
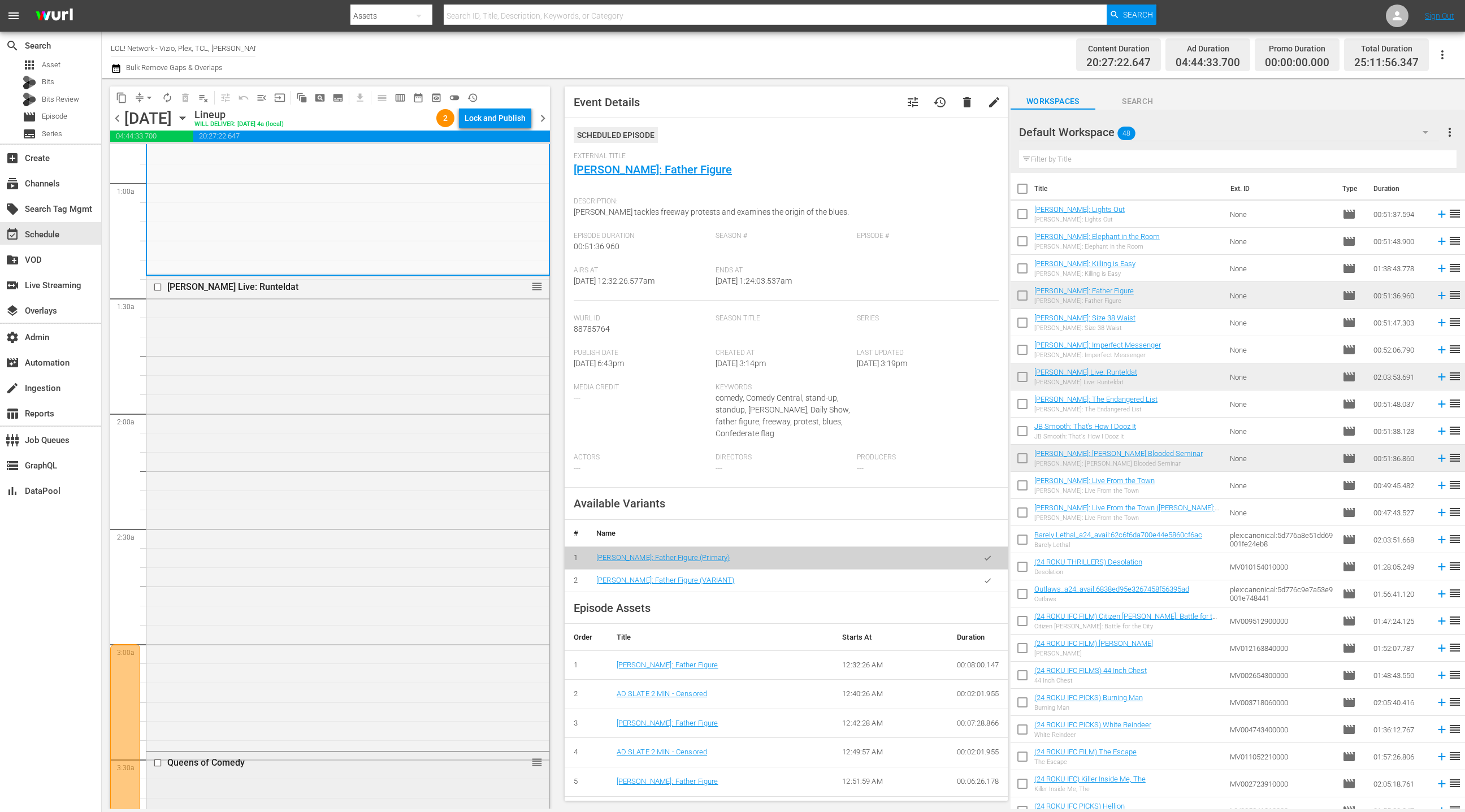
scroll to position [0, 0]
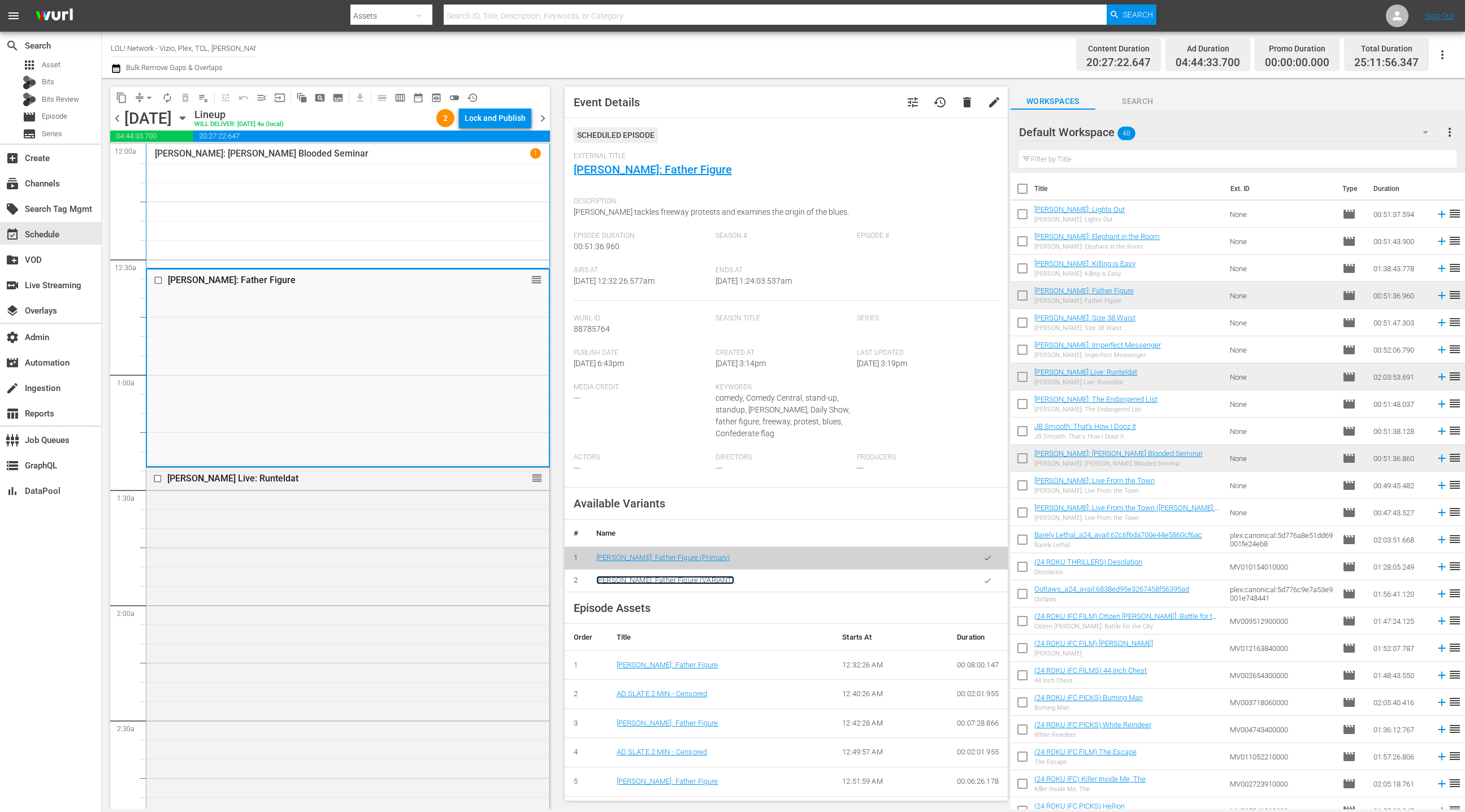
click at [700, 582] on link "Roy Wood Jr.: Father Figure (VARIANT)" at bounding box center [665, 579] width 138 height 8
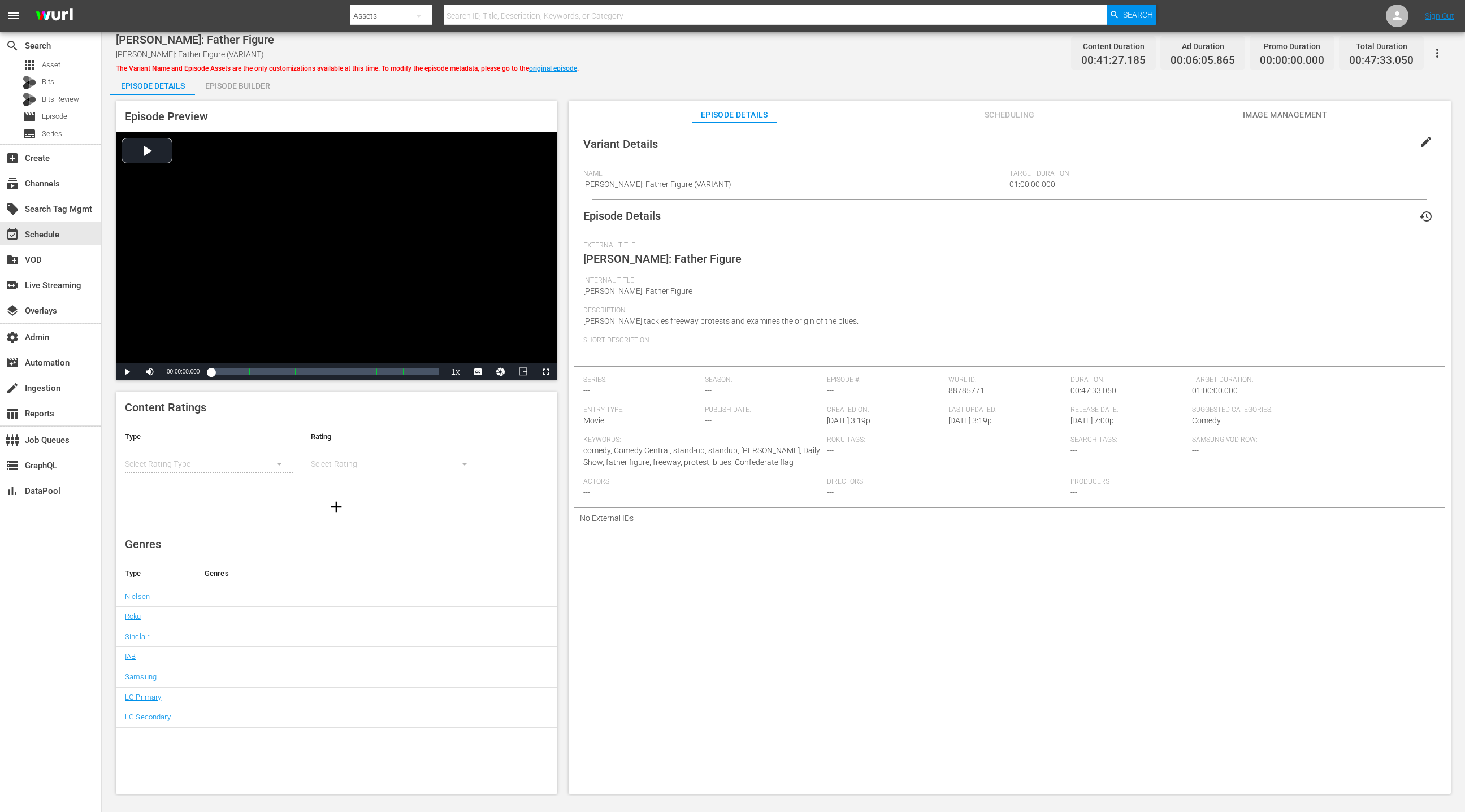
click at [1412, 144] on button "edit" at bounding box center [1426, 141] width 27 height 27
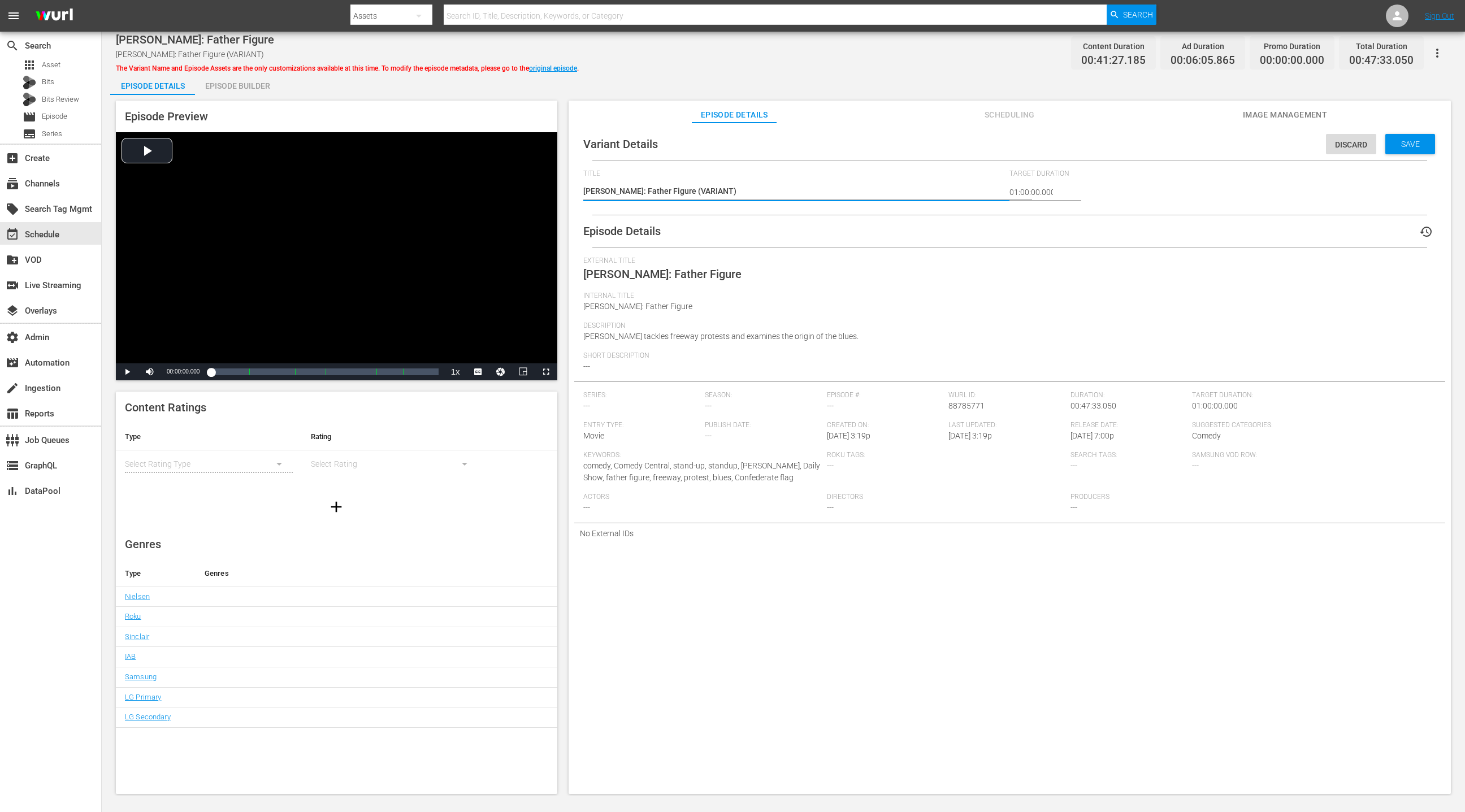
click at [834, 181] on div "Roy Wood Jr.: Father Figure (VARIANT) Roy Wood Jr.: Father Figure (VARIANT)" at bounding box center [793, 192] width 421 height 27
click at [588, 305] on span "[PERSON_NAME]: Father Figure" at bounding box center [638, 307] width 109 height 9
drag, startPoint x: 589, startPoint y: 304, endPoint x: 669, endPoint y: 251, distance: 96.0
click at [589, 304] on span "[PERSON_NAME]: Father Figure" at bounding box center [638, 307] width 109 height 9
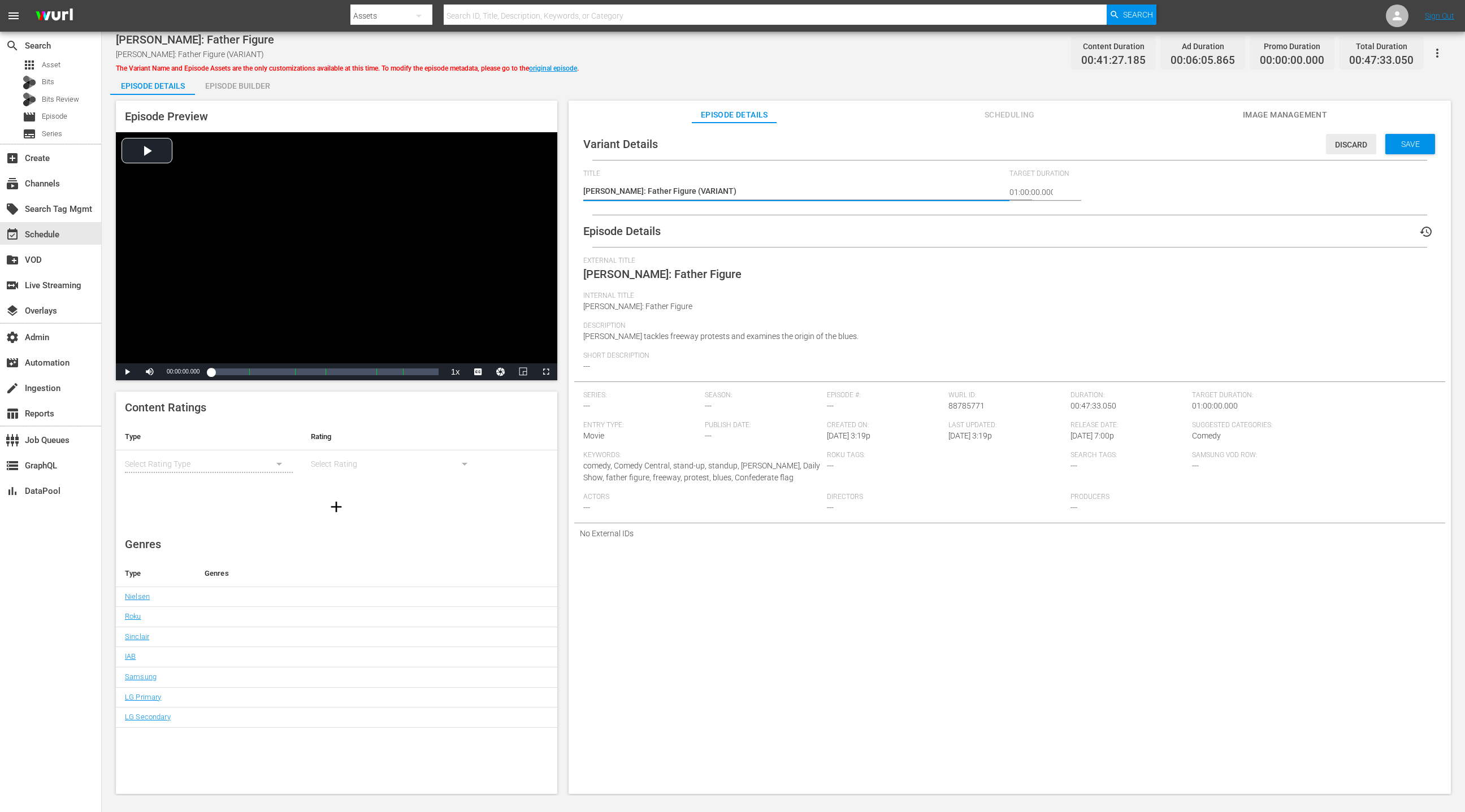
click at [1351, 145] on span "Discard" at bounding box center [1351, 145] width 50 height 9
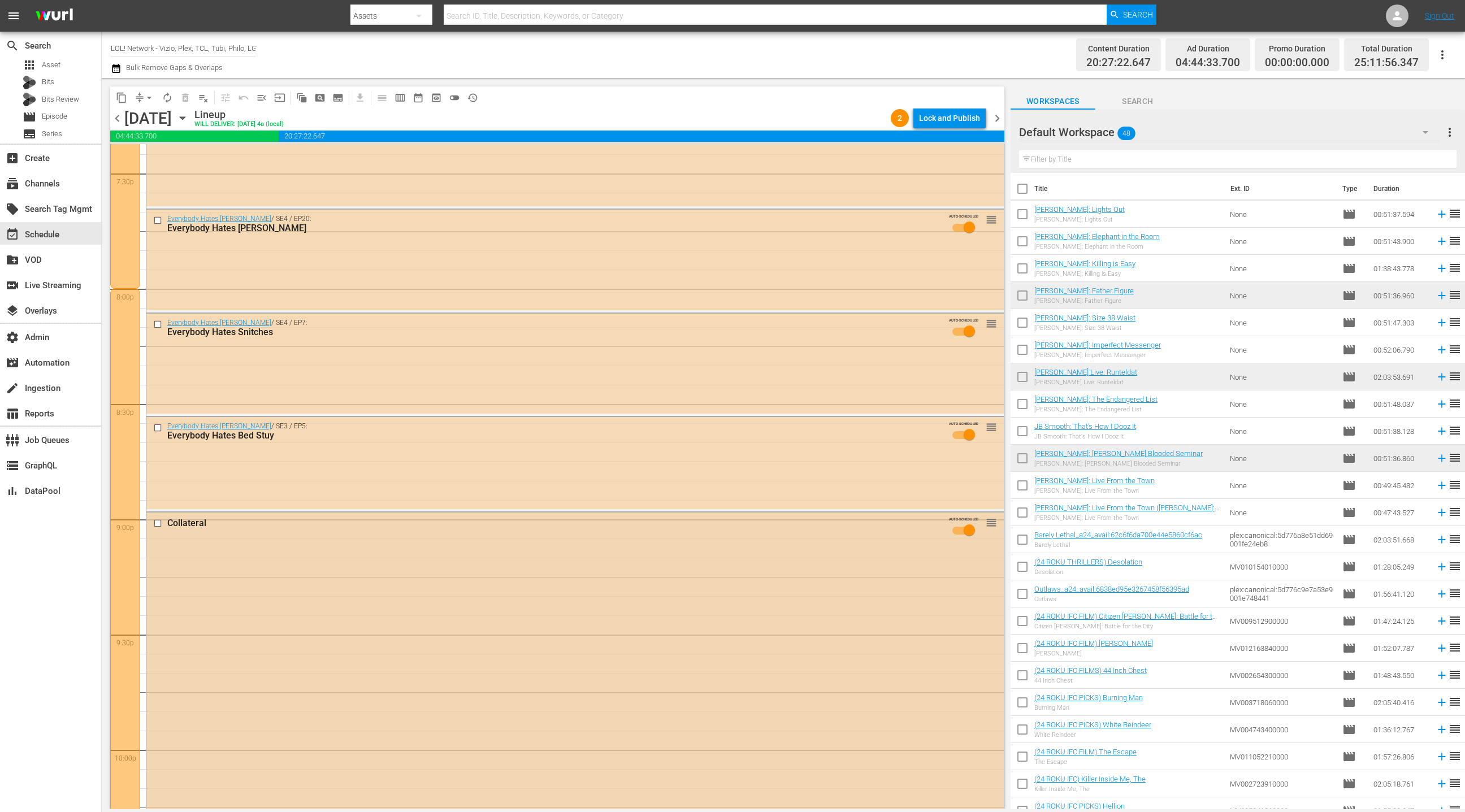
scroll to position [4430, 0]
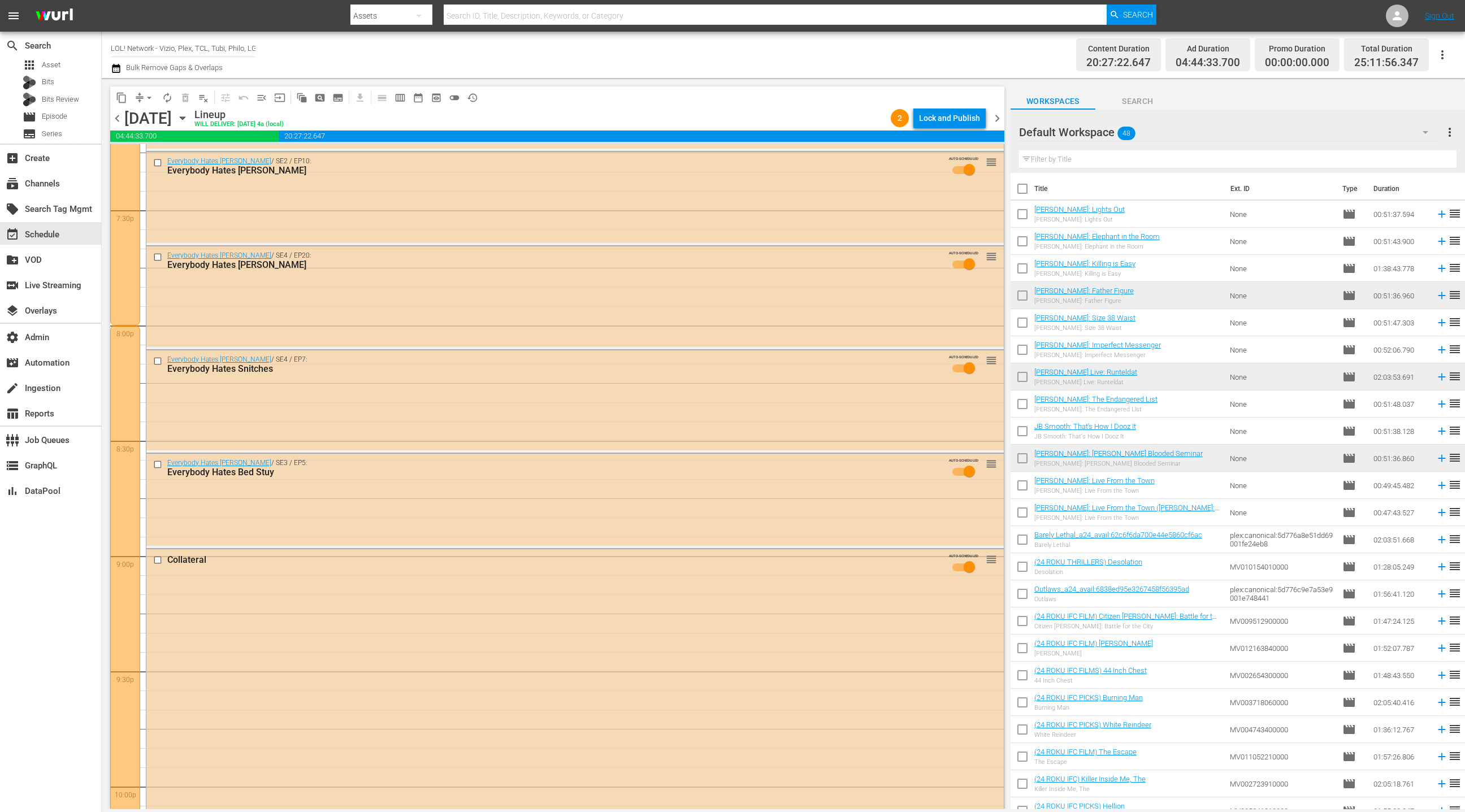
click at [999, 121] on span "chevron_right" at bounding box center [997, 119] width 14 height 14
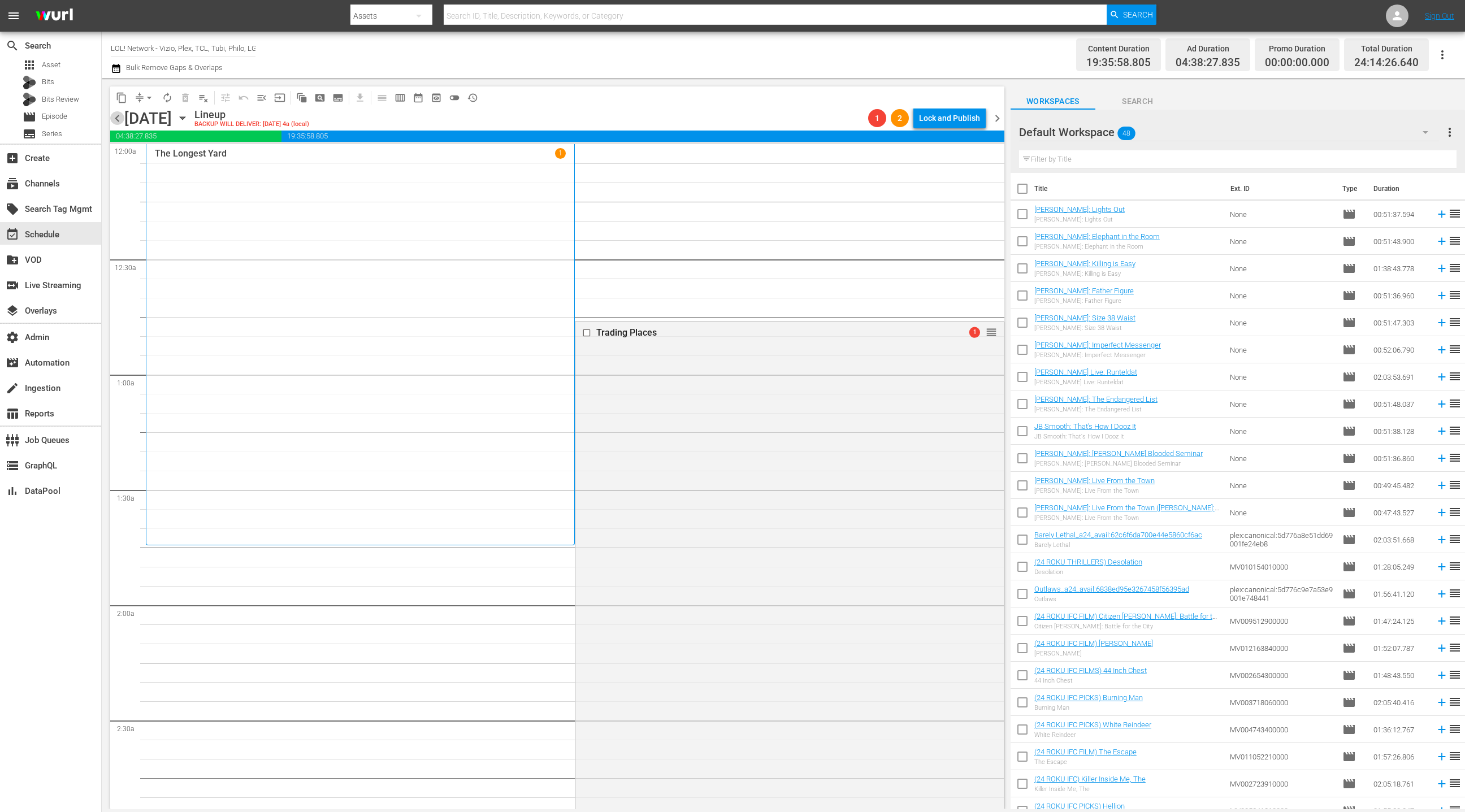
click at [119, 121] on span "chevron_left" at bounding box center [117, 119] width 14 height 14
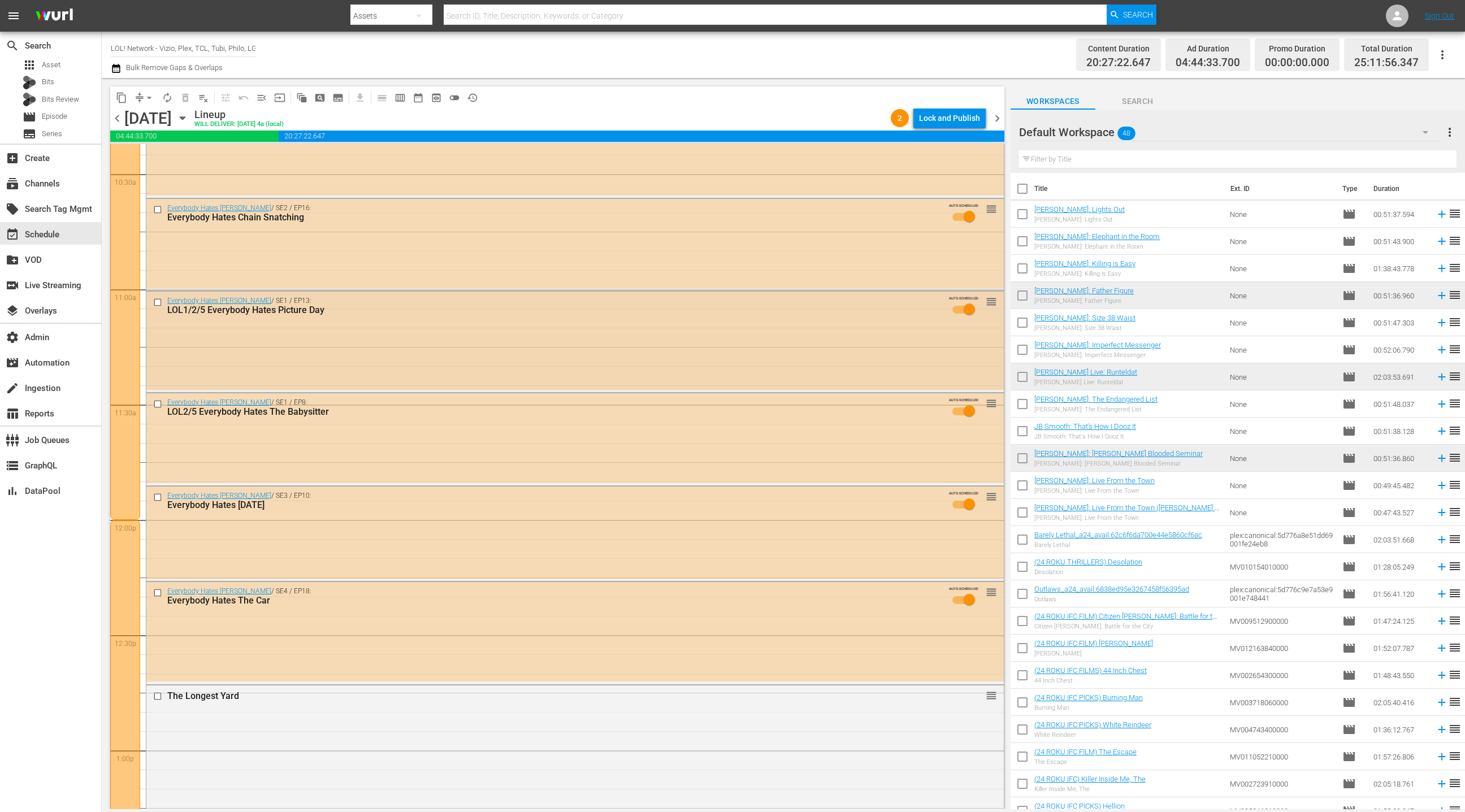
scroll to position [2549, 0]
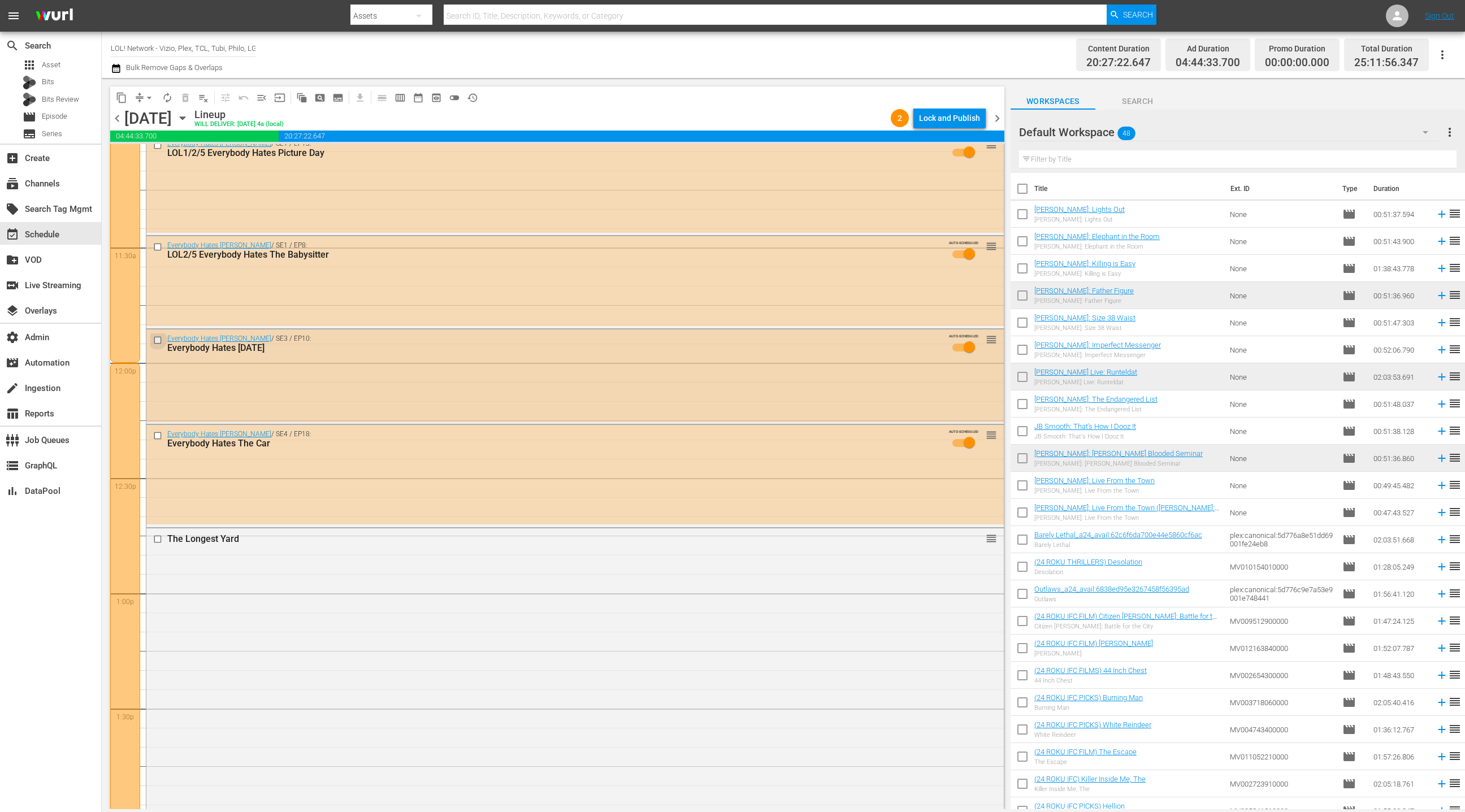
click at [157, 343] on input "checkbox" at bounding box center [158, 340] width 12 height 10
click at [157, 437] on input "checkbox" at bounding box center [158, 436] width 12 height 10
click at [187, 99] on span "delete_forever_outlined" at bounding box center [185, 97] width 12 height 12
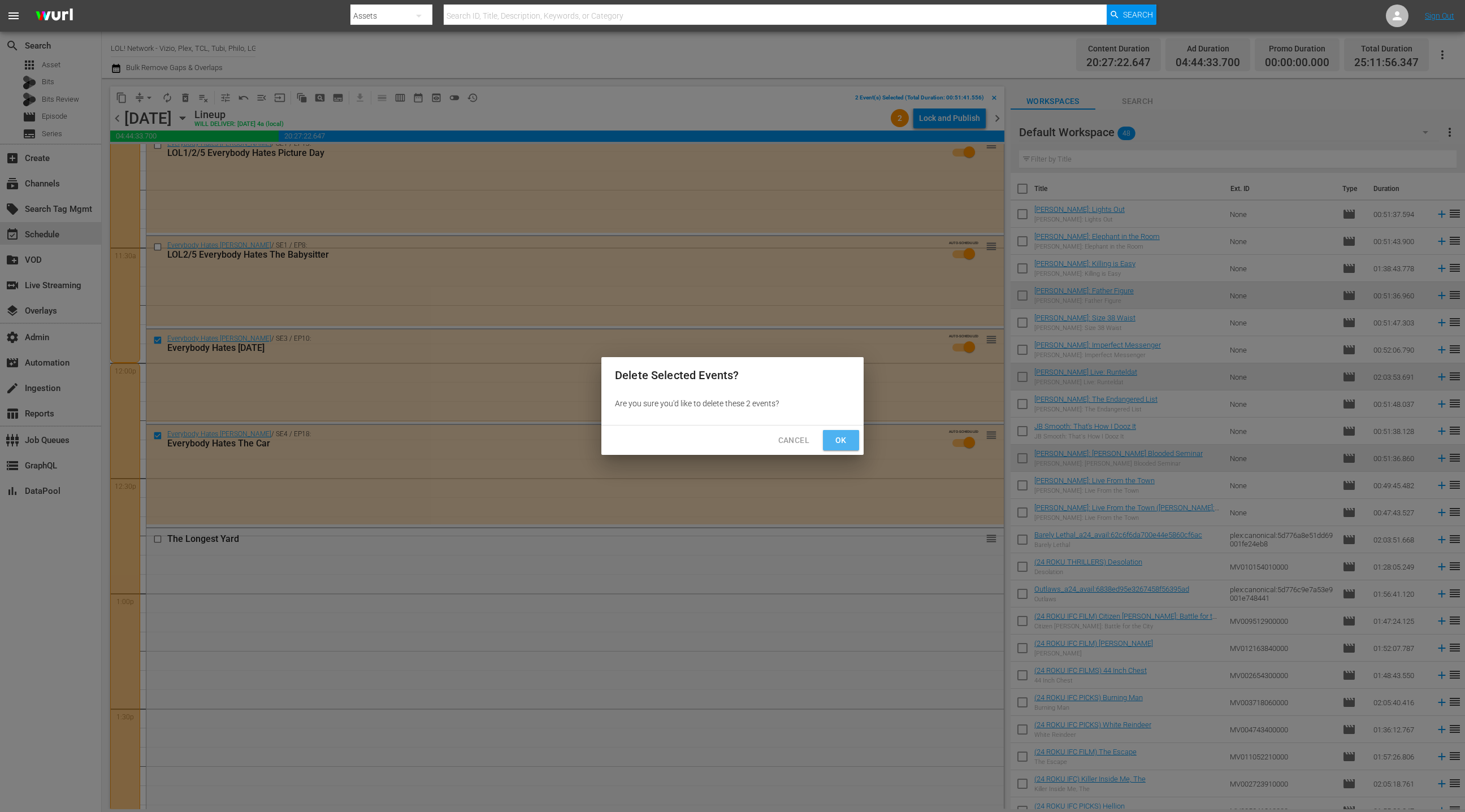
click at [846, 444] on span "Ok" at bounding box center [841, 441] width 18 height 14
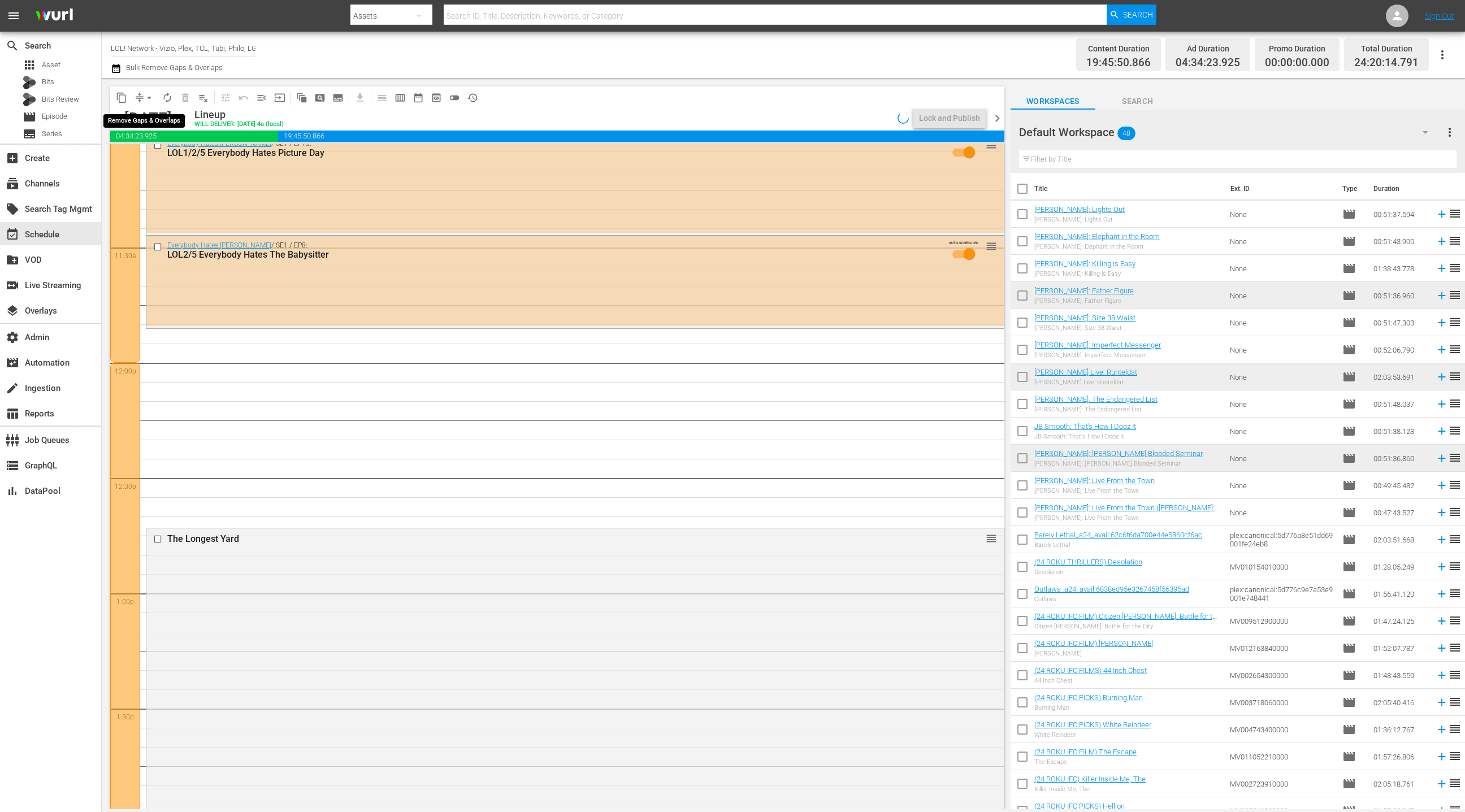
click at [145, 96] on span "arrow_drop_down" at bounding box center [149, 97] width 12 height 12
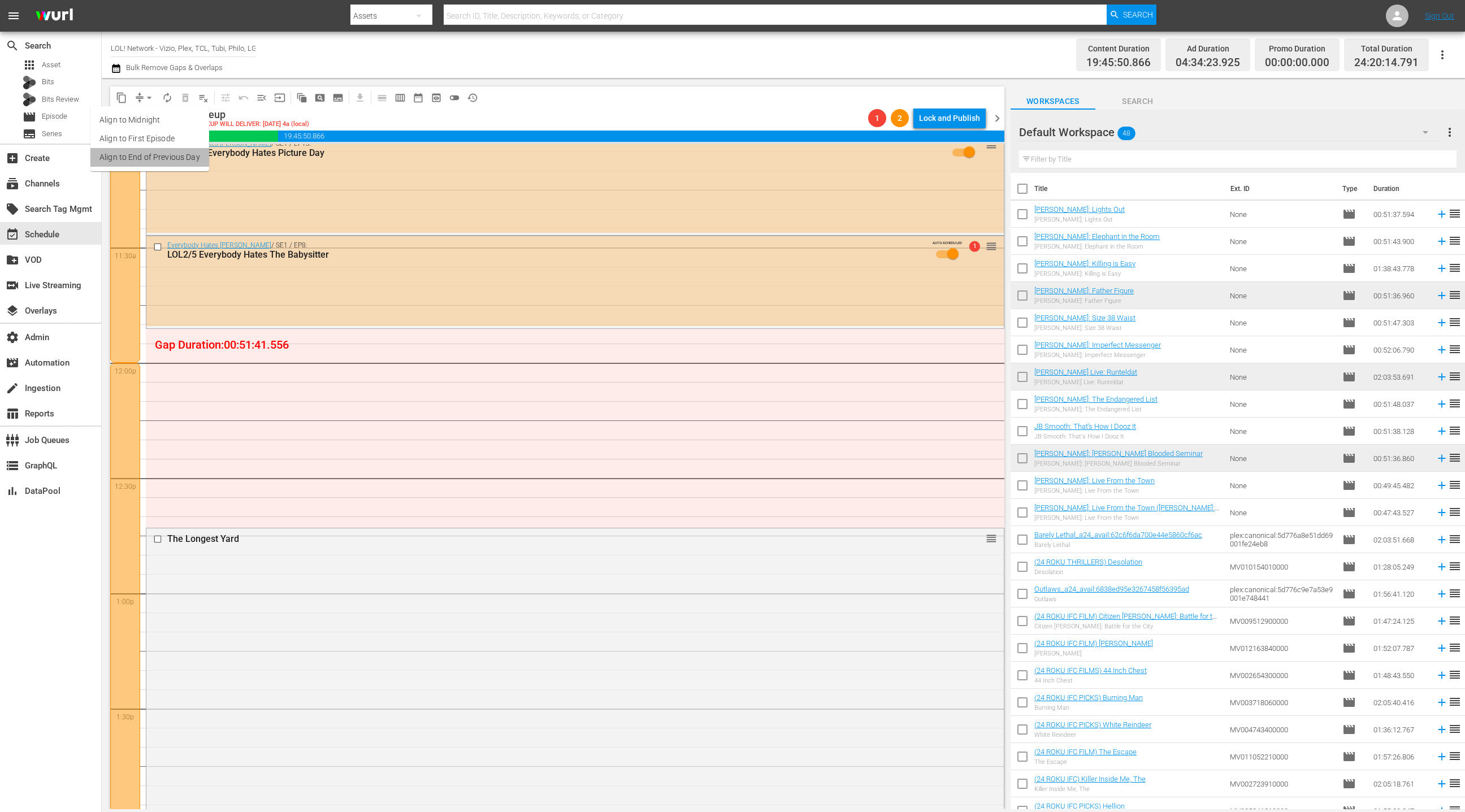
drag, startPoint x: 153, startPoint y: 160, endPoint x: 171, endPoint y: 165, distance: 18.7
click at [171, 165] on li "Align to End of Previous Day" at bounding box center [149, 157] width 119 height 19
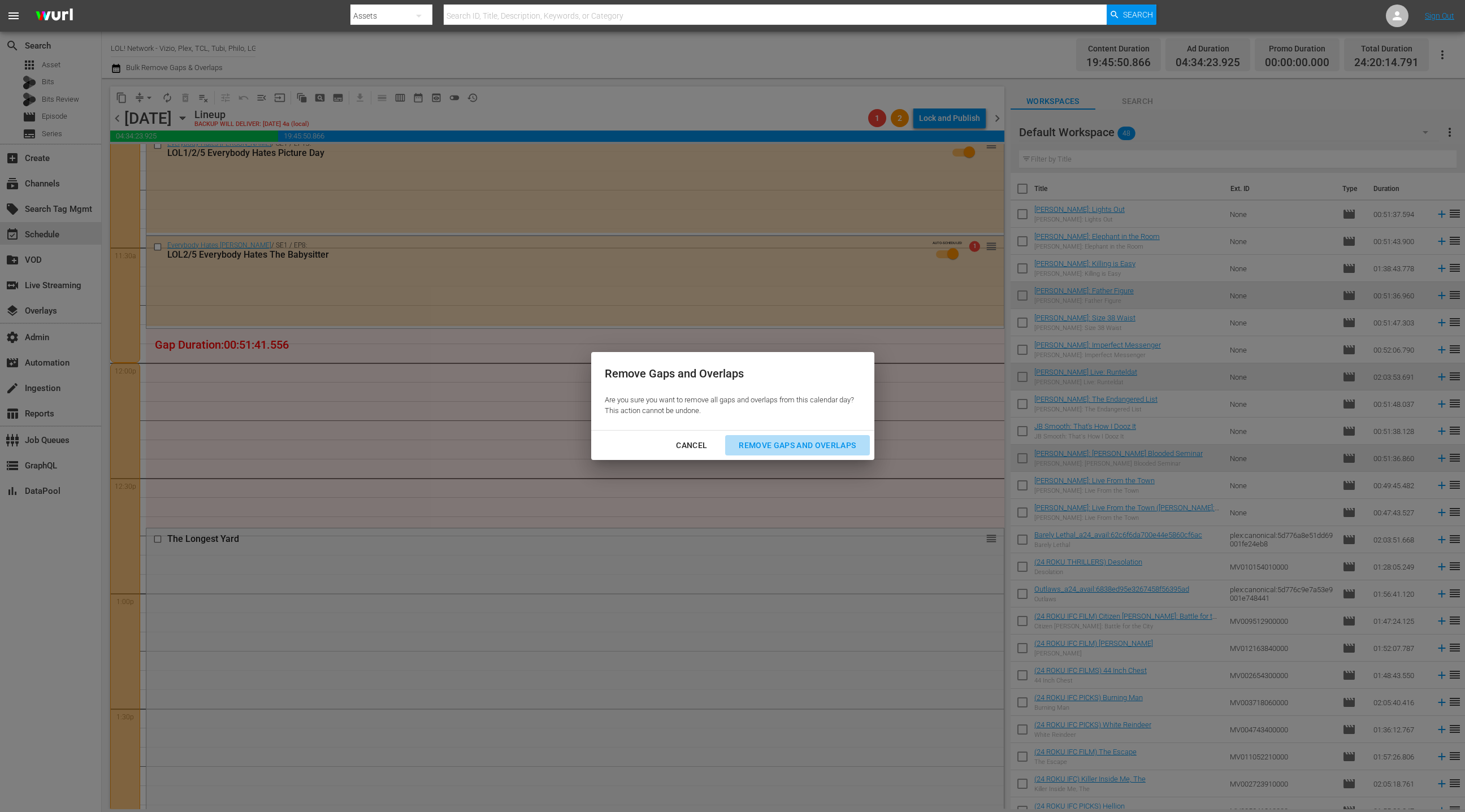
click at [784, 445] on div "Remove Gaps and Overlaps" at bounding box center [797, 445] width 135 height 14
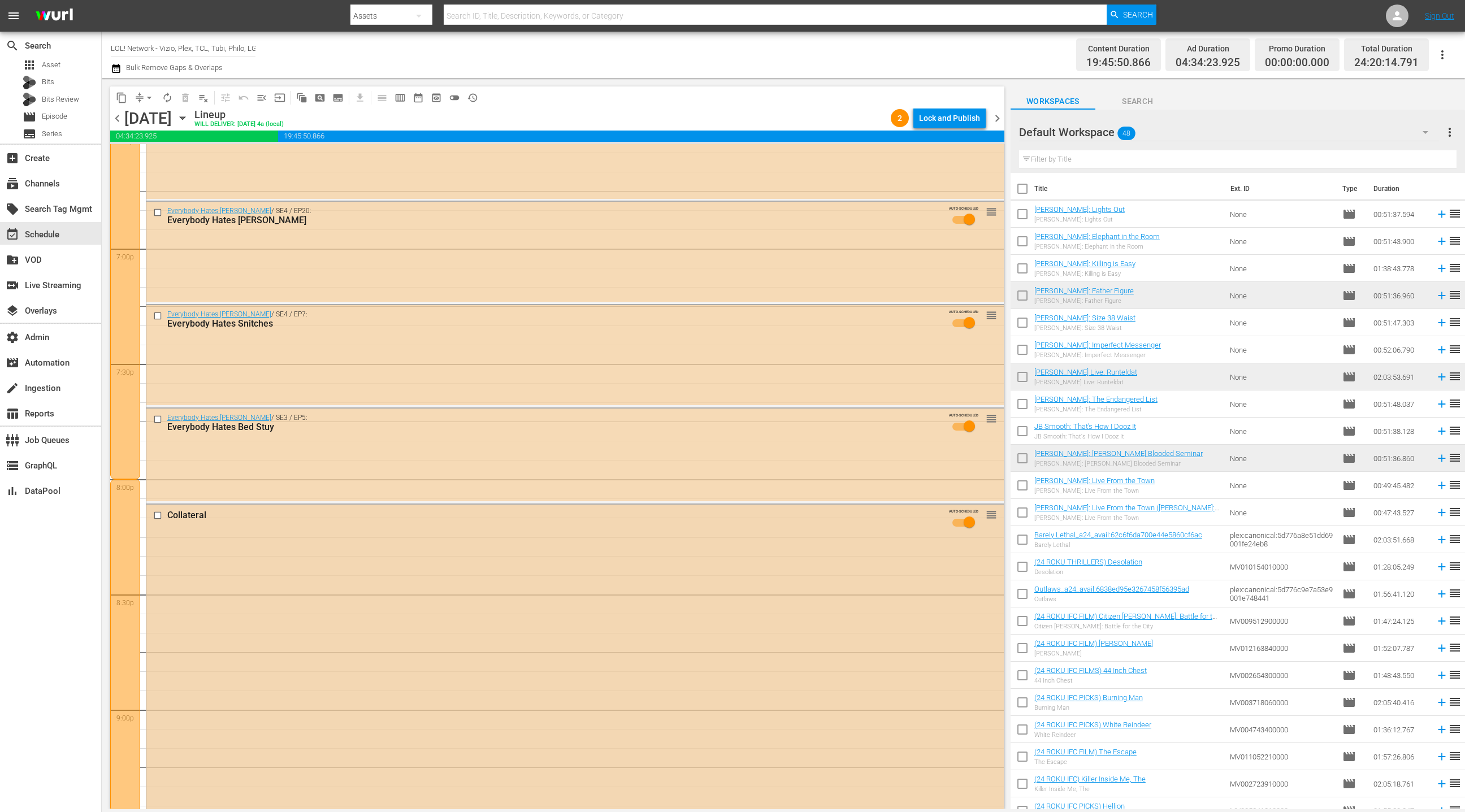
scroll to position [4223, 0]
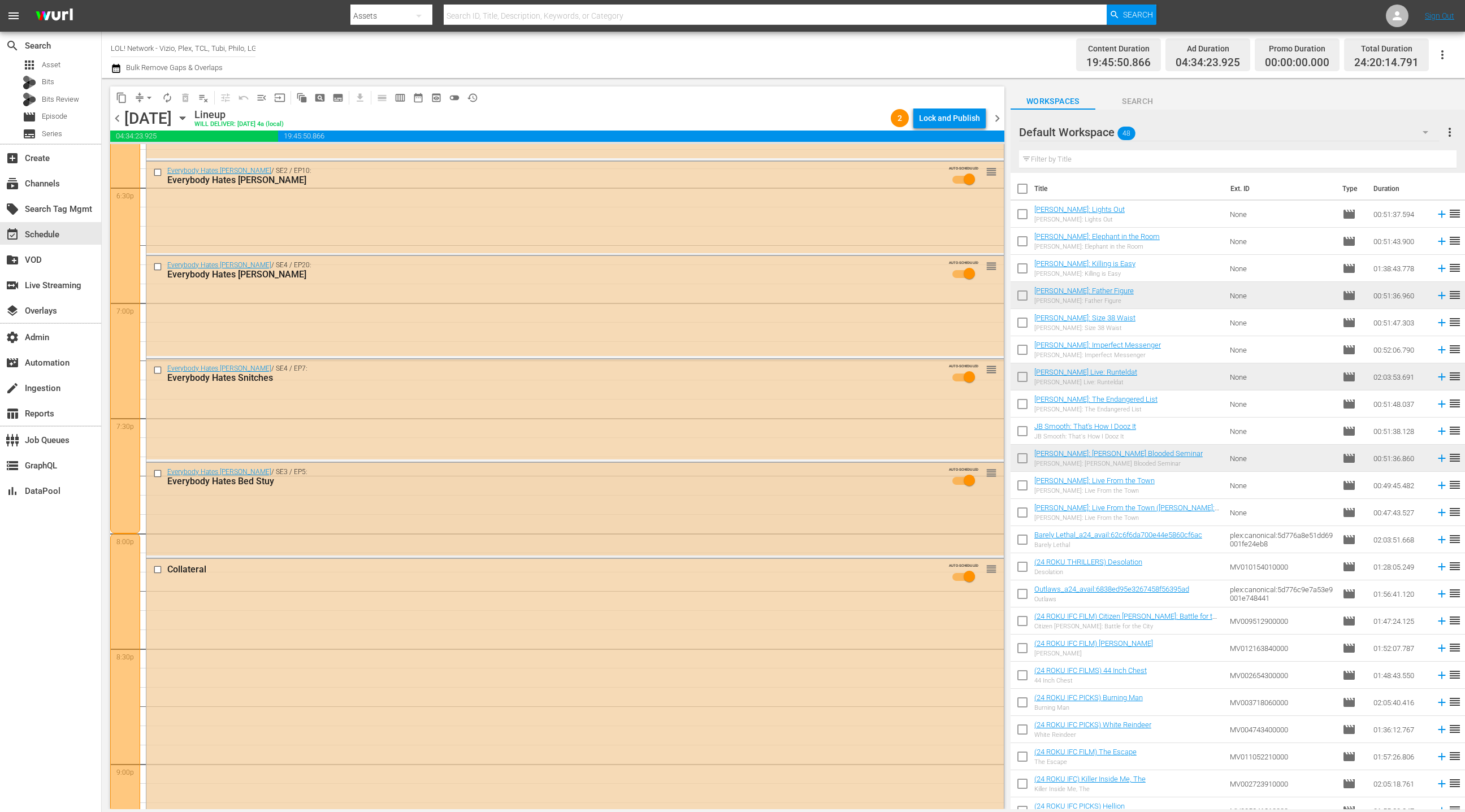
click at [525, 496] on div "Everybody Hates Chris / SE3 / EP5: Everybody Hates Bed Stuy AUTO-SCHEDULED reor…" at bounding box center [575, 509] width 858 height 92
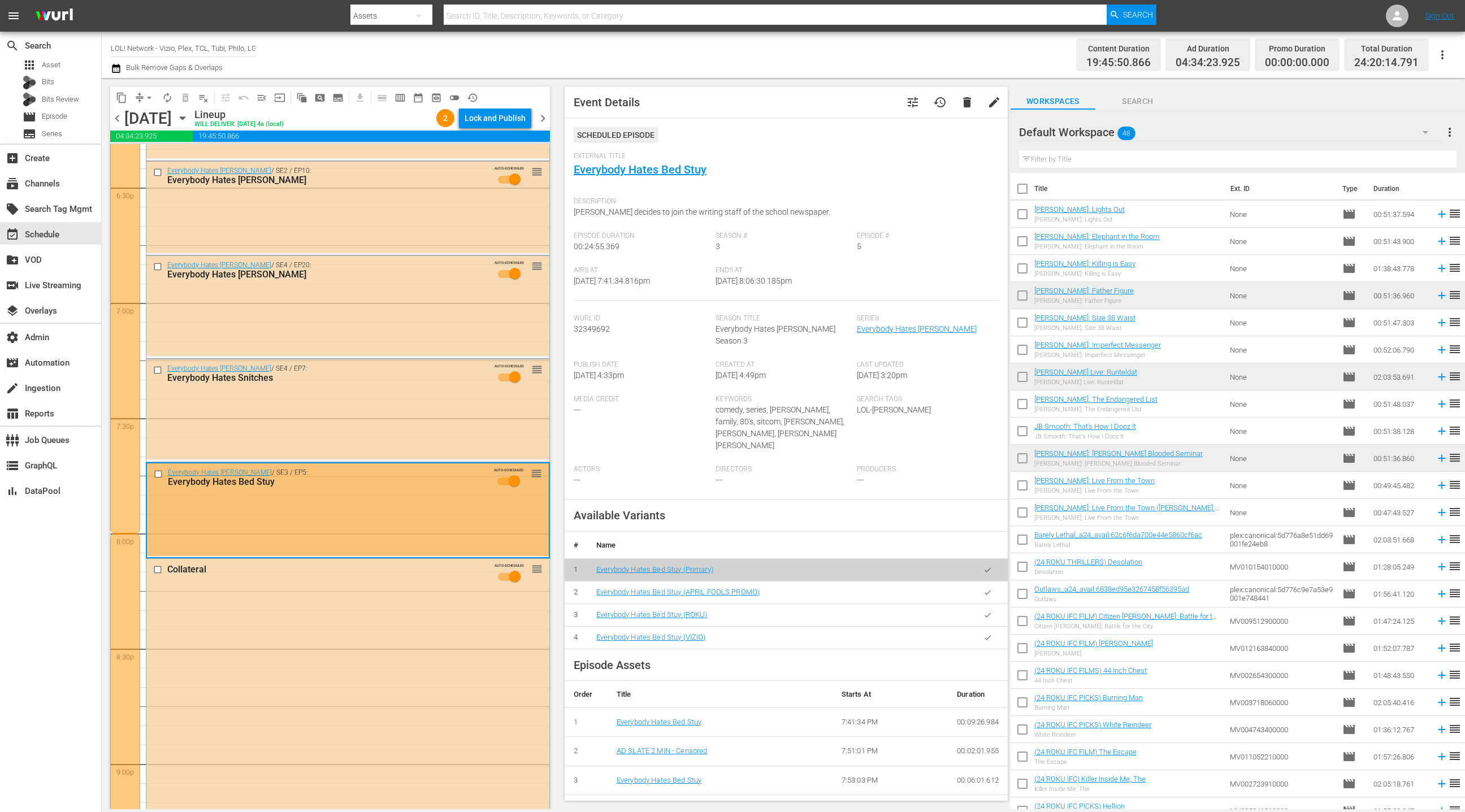
click at [990, 634] on icon "button" at bounding box center [987, 638] width 8 height 8
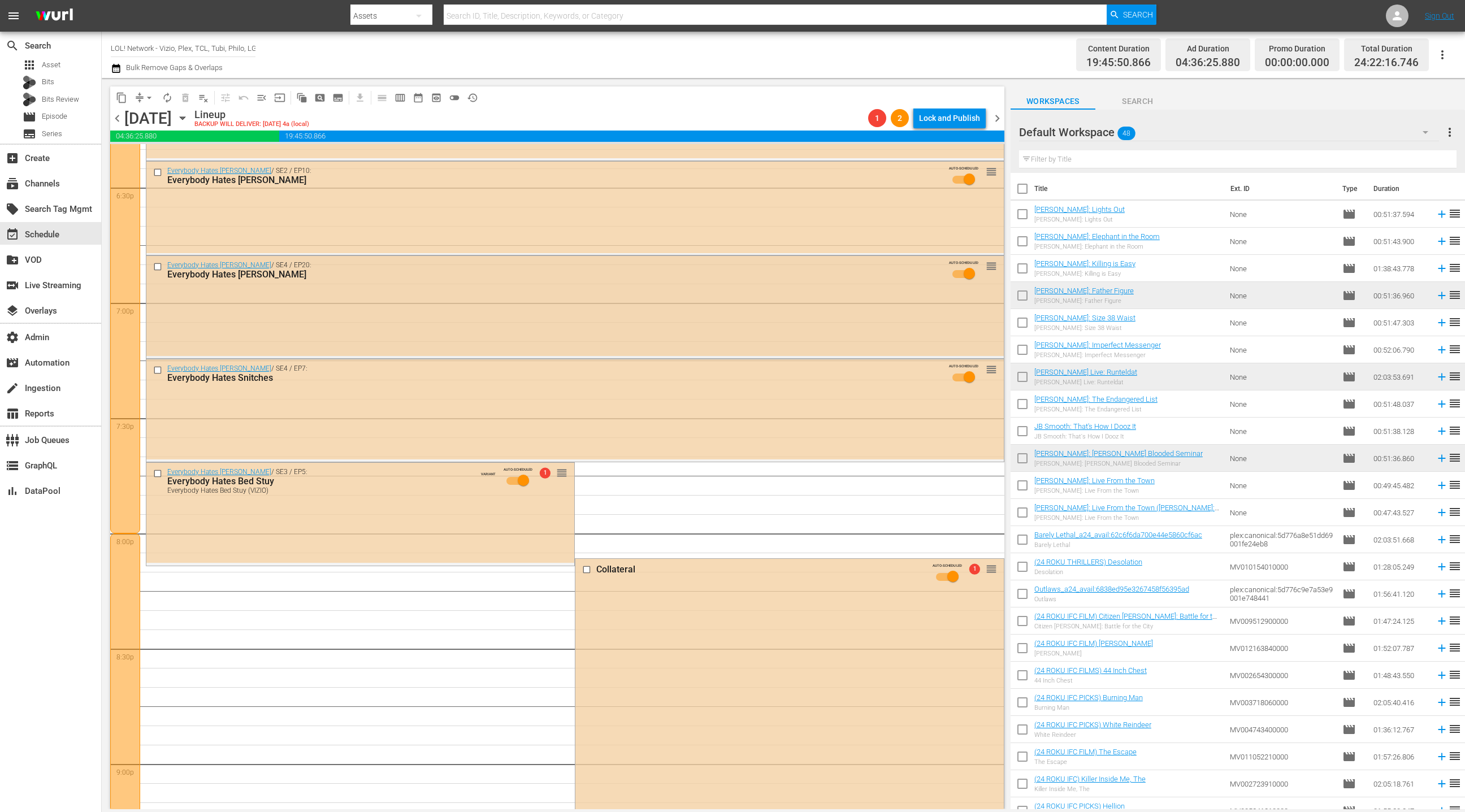
click at [450, 326] on div "Everybody Hates Chris / SE4 / EP20: Everybody Hates Tasha AUTO-SCHEDULED reorder" at bounding box center [575, 306] width 858 height 100
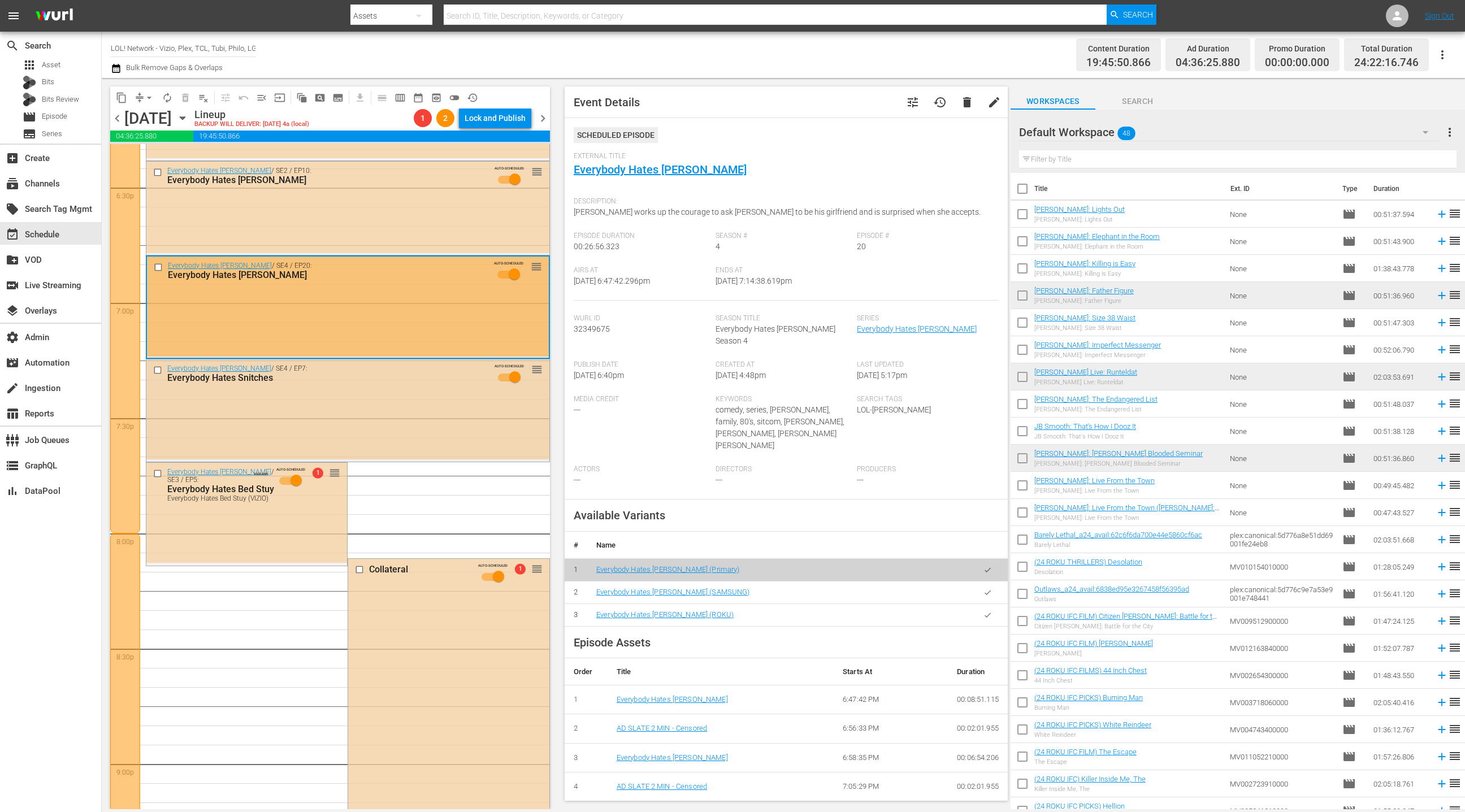
click at [371, 414] on div "Everybody Hates Chris / SE4 / EP7: Everybody Hates Snitches AUTO-SCHEDULED reor…" at bounding box center [348, 410] width 403 height 100
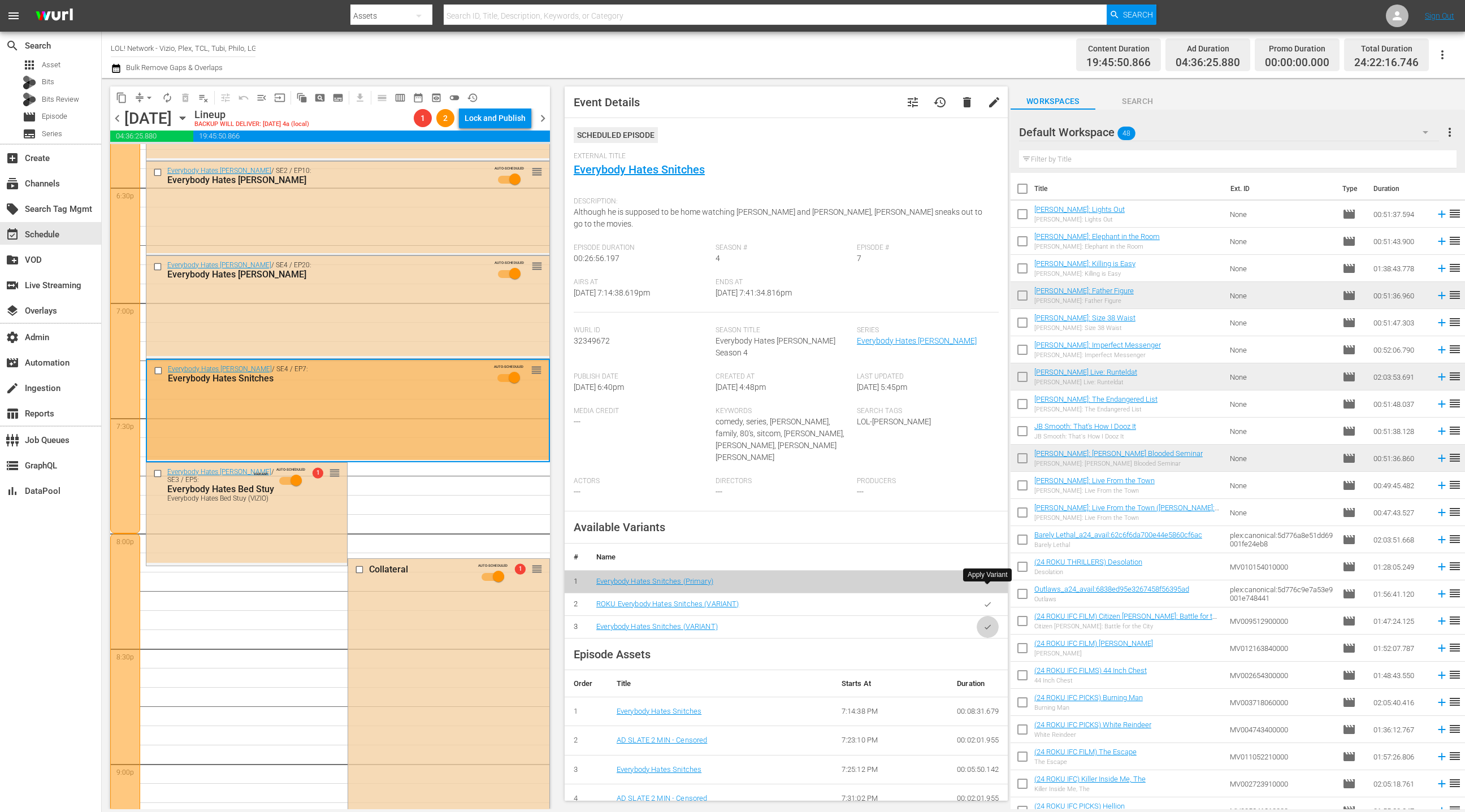
click at [990, 622] on icon "button" at bounding box center [987, 626] width 8 height 8
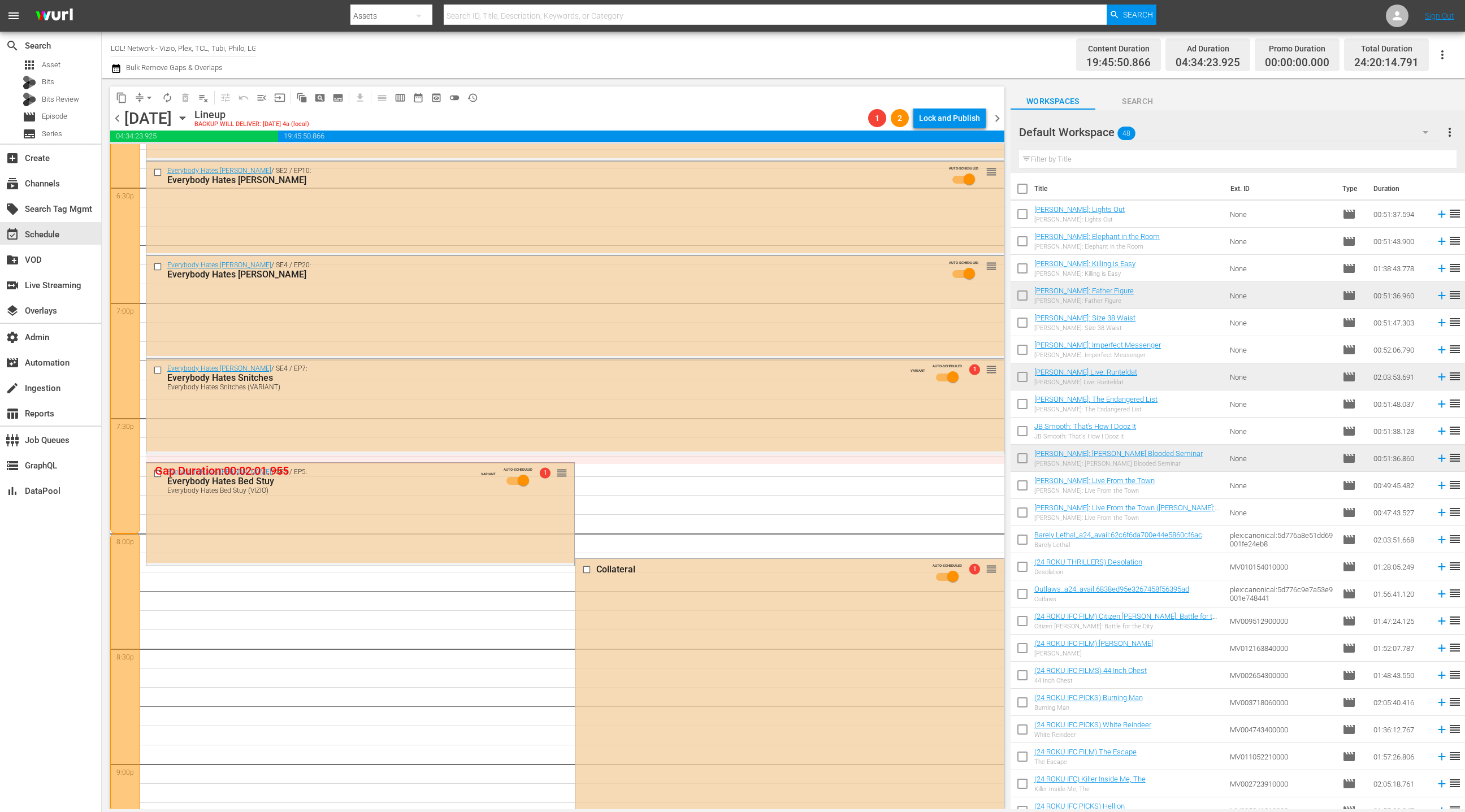
click at [495, 419] on div "Everybody Hates Chris / SE4 / EP7: Everybody Hates Snitches Everybody Hates Sni…" at bounding box center [575, 405] width 858 height 92
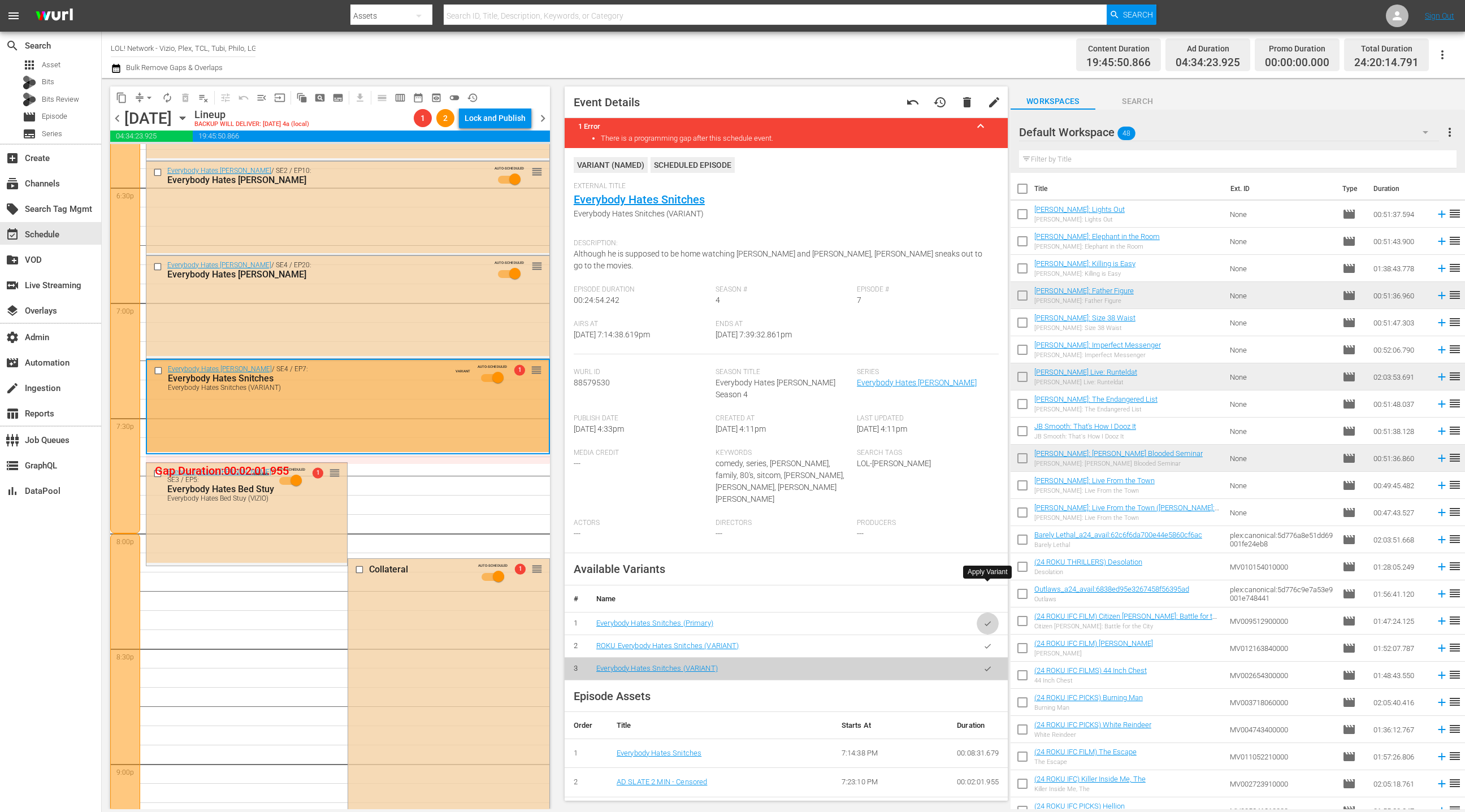
click at [989, 620] on icon "button" at bounding box center [987, 623] width 8 height 8
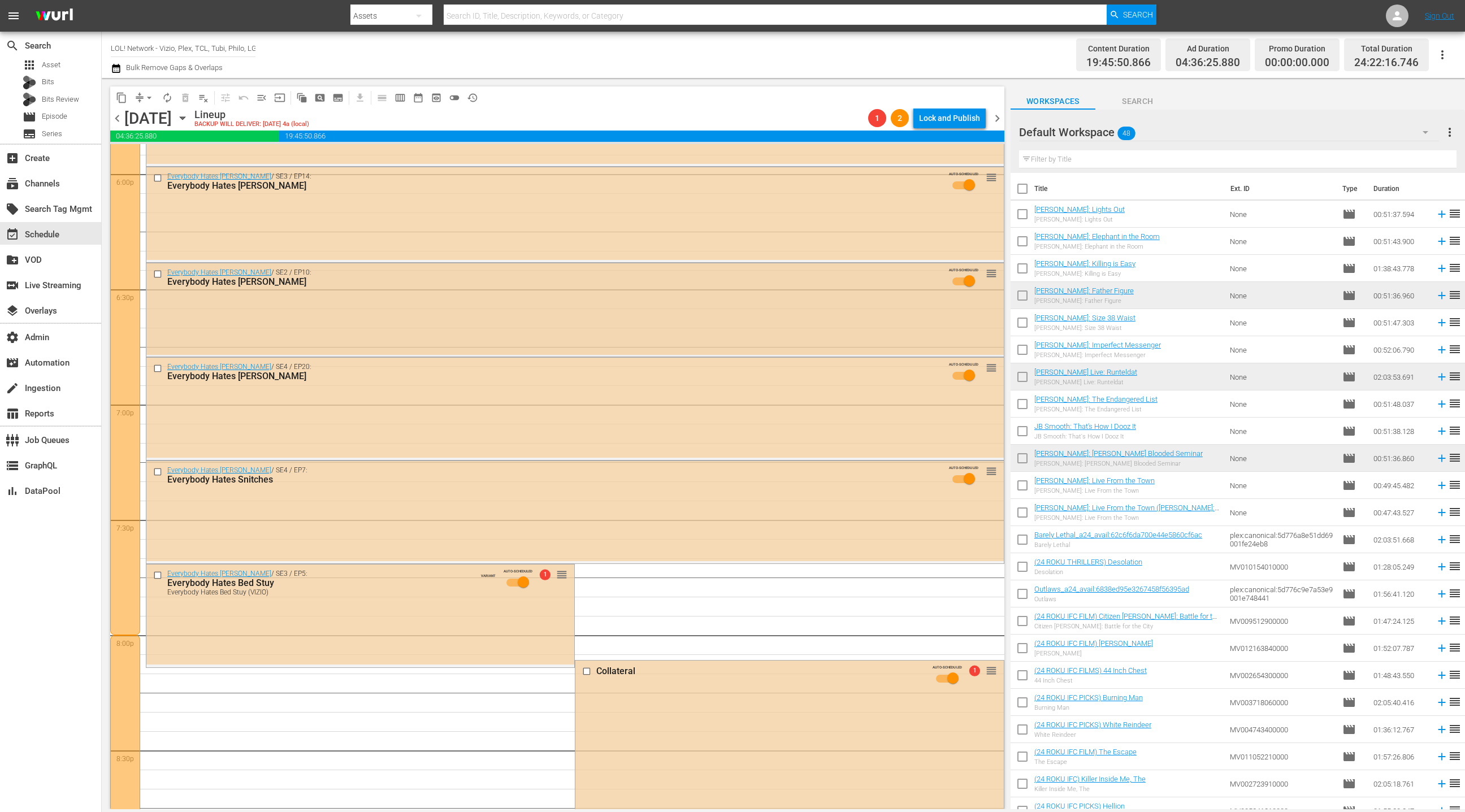
scroll to position [4088, 0]
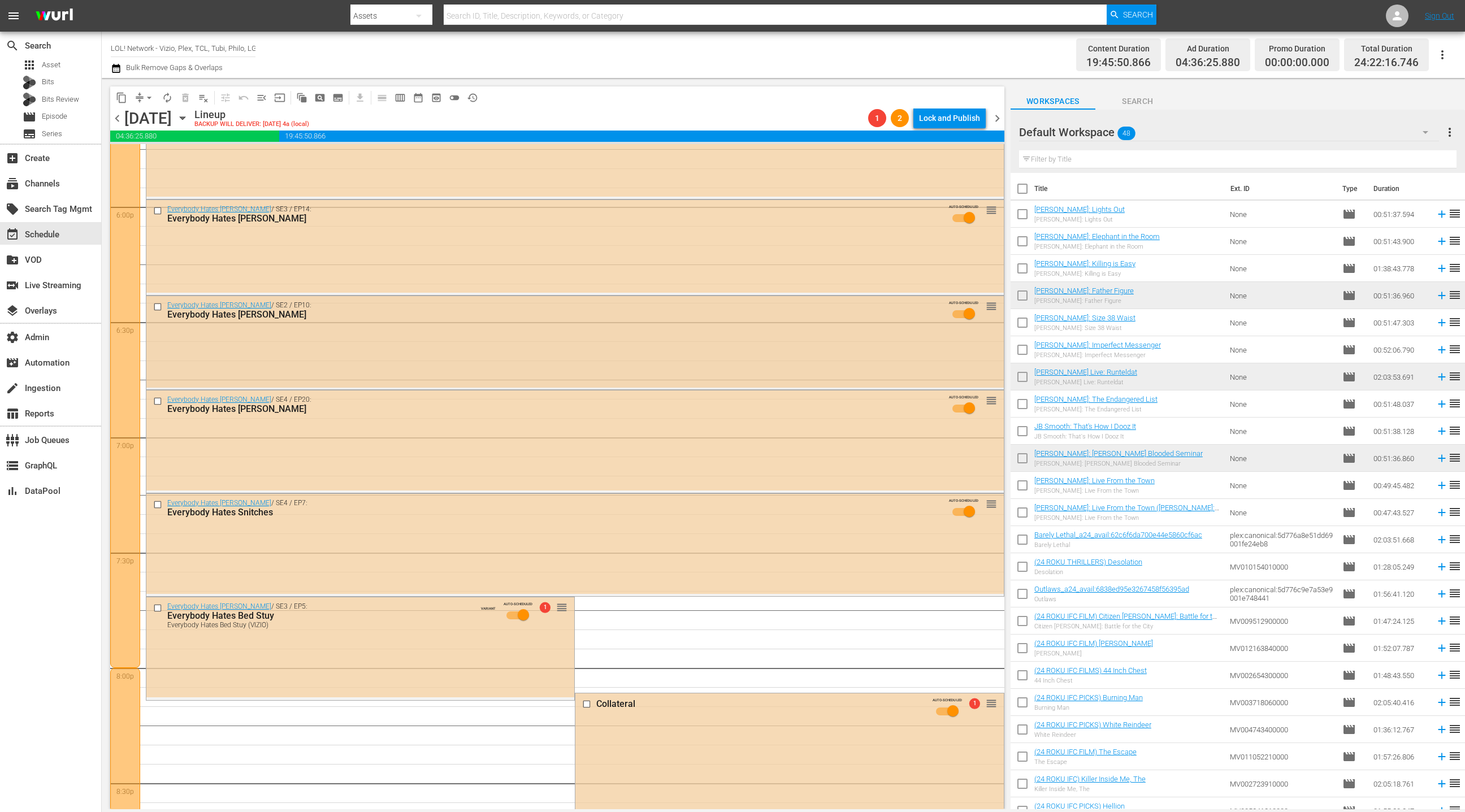
click at [497, 351] on div "Everybody Hates Chris / SE2 / EP10: Everybody Hates Kris AUTO-SCHEDULED reorder" at bounding box center [575, 342] width 858 height 91
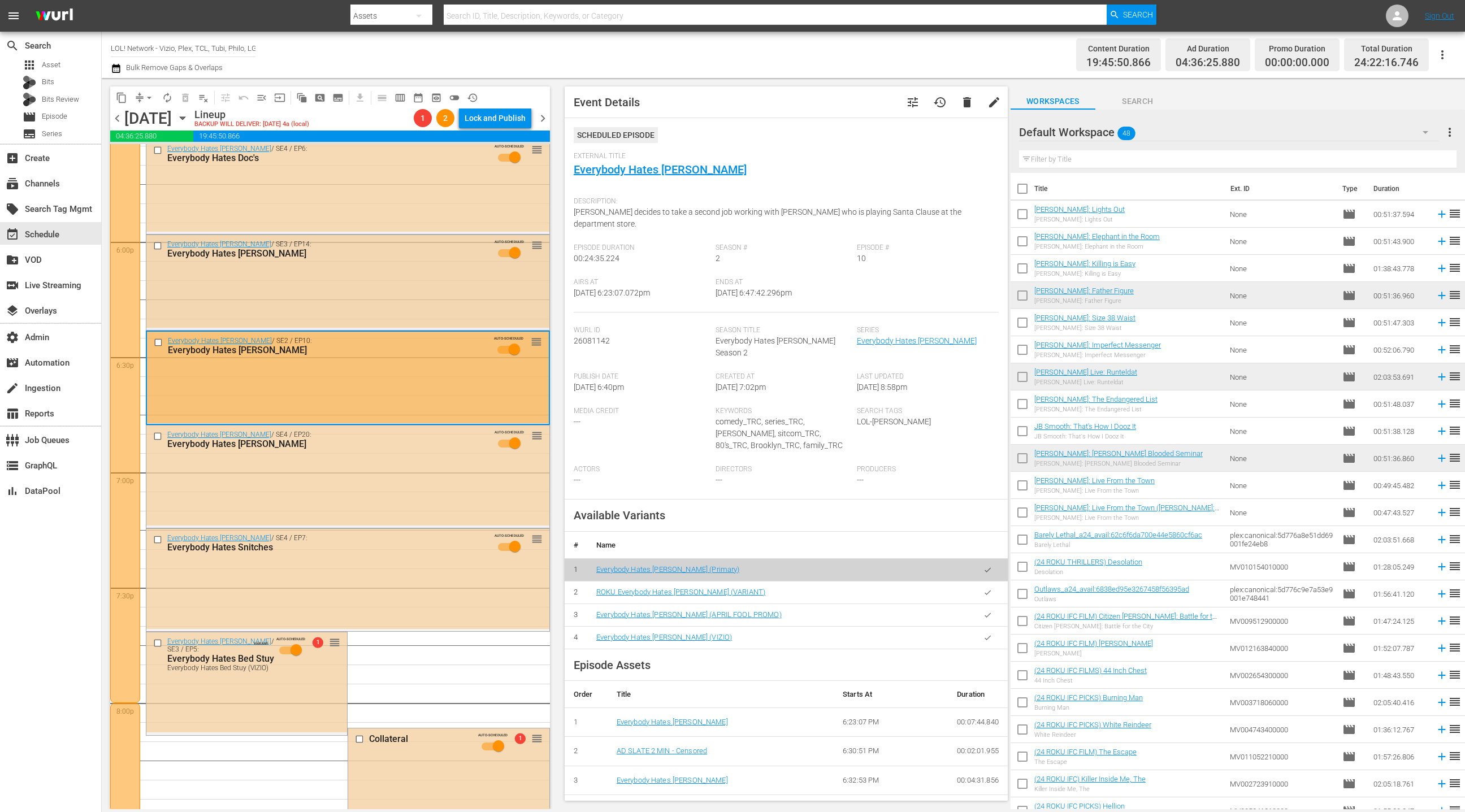
scroll to position [4048, 0]
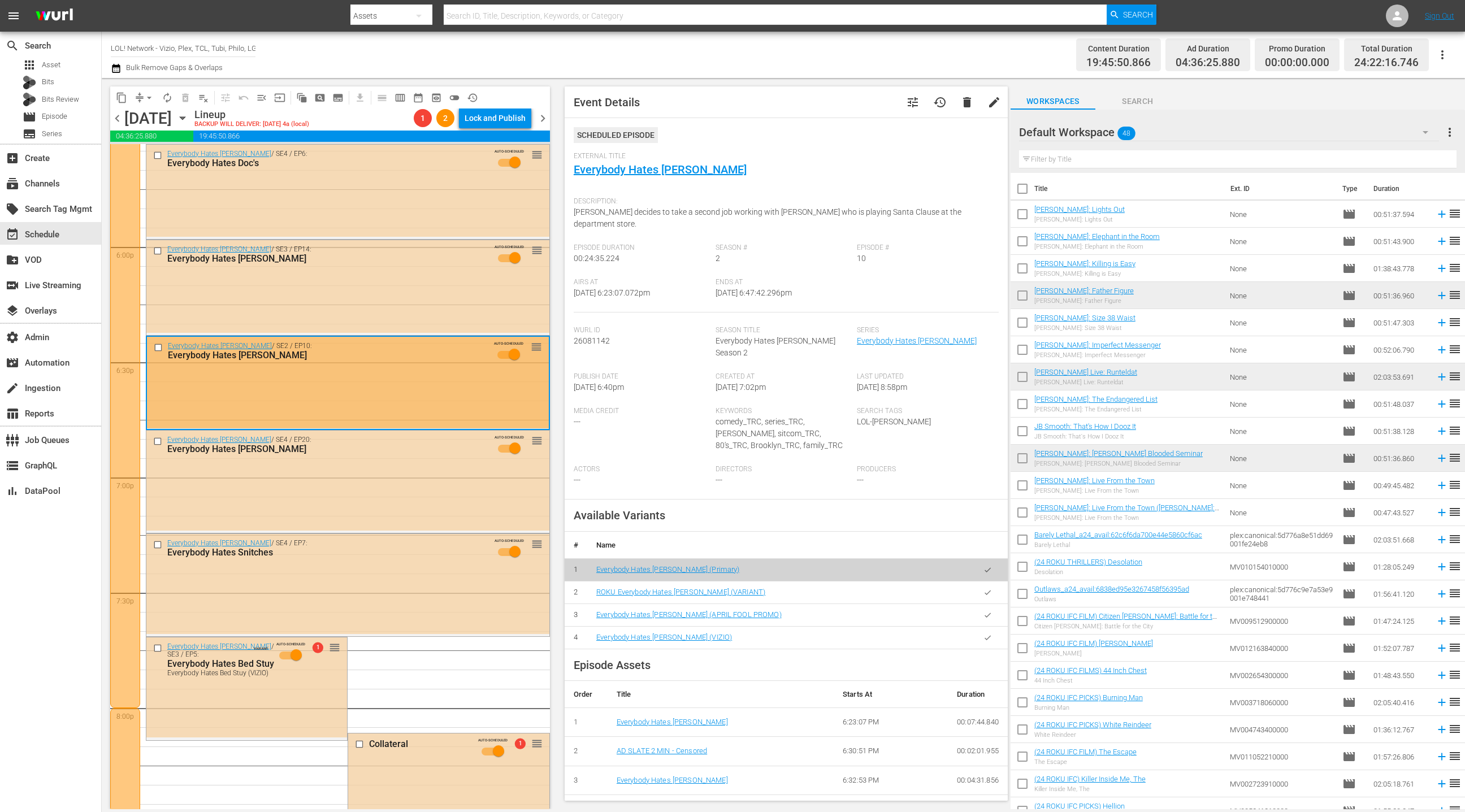
click at [989, 634] on icon "button" at bounding box center [987, 638] width 8 height 8
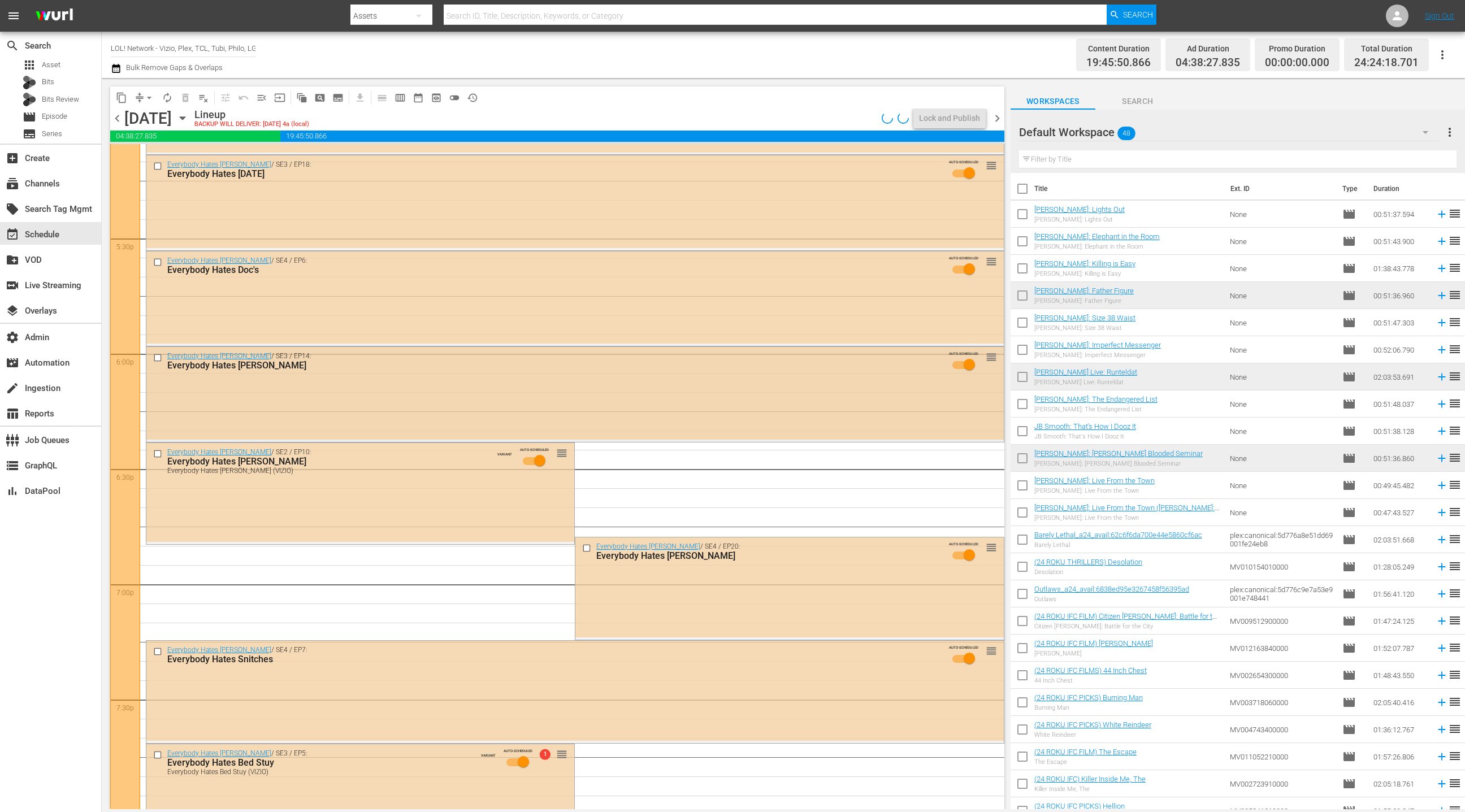
click at [480, 391] on div "Everybody Hates Chris / SE3 / EP14: Everybody Hates Gretzky AUTO-SCHEDULED reor…" at bounding box center [575, 393] width 858 height 93
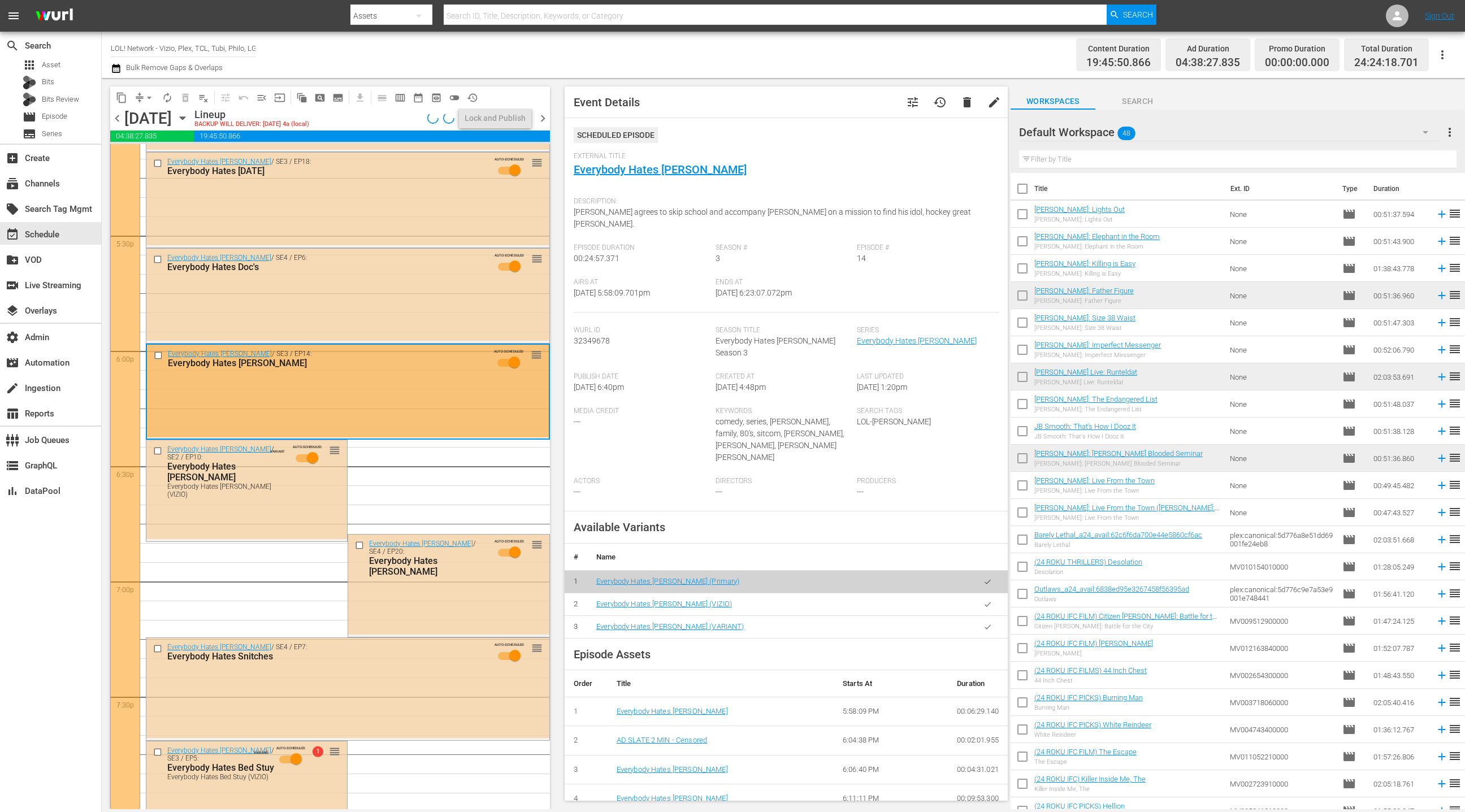
scroll to position [3949, 0]
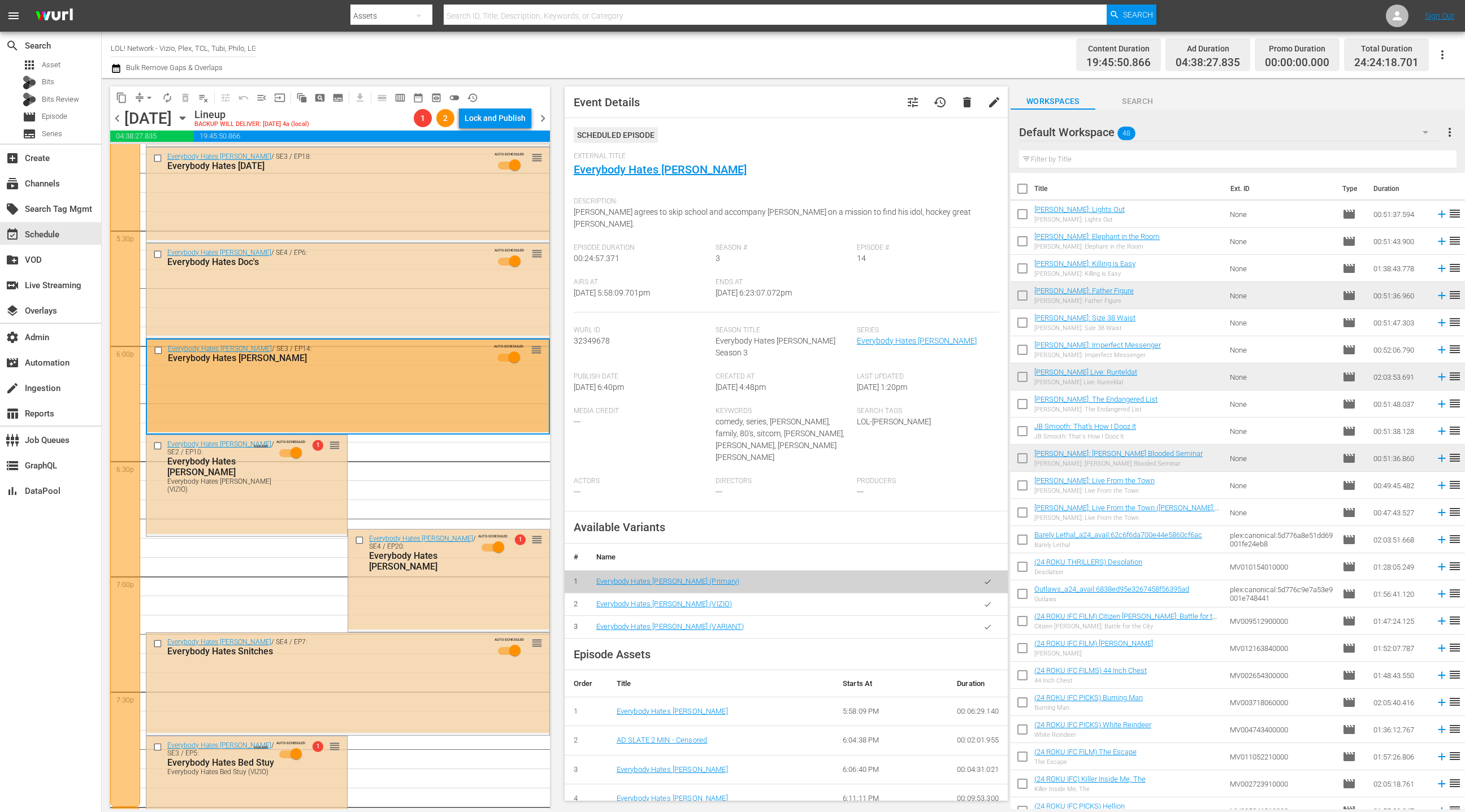
click at [988, 600] on icon "button" at bounding box center [987, 604] width 8 height 8
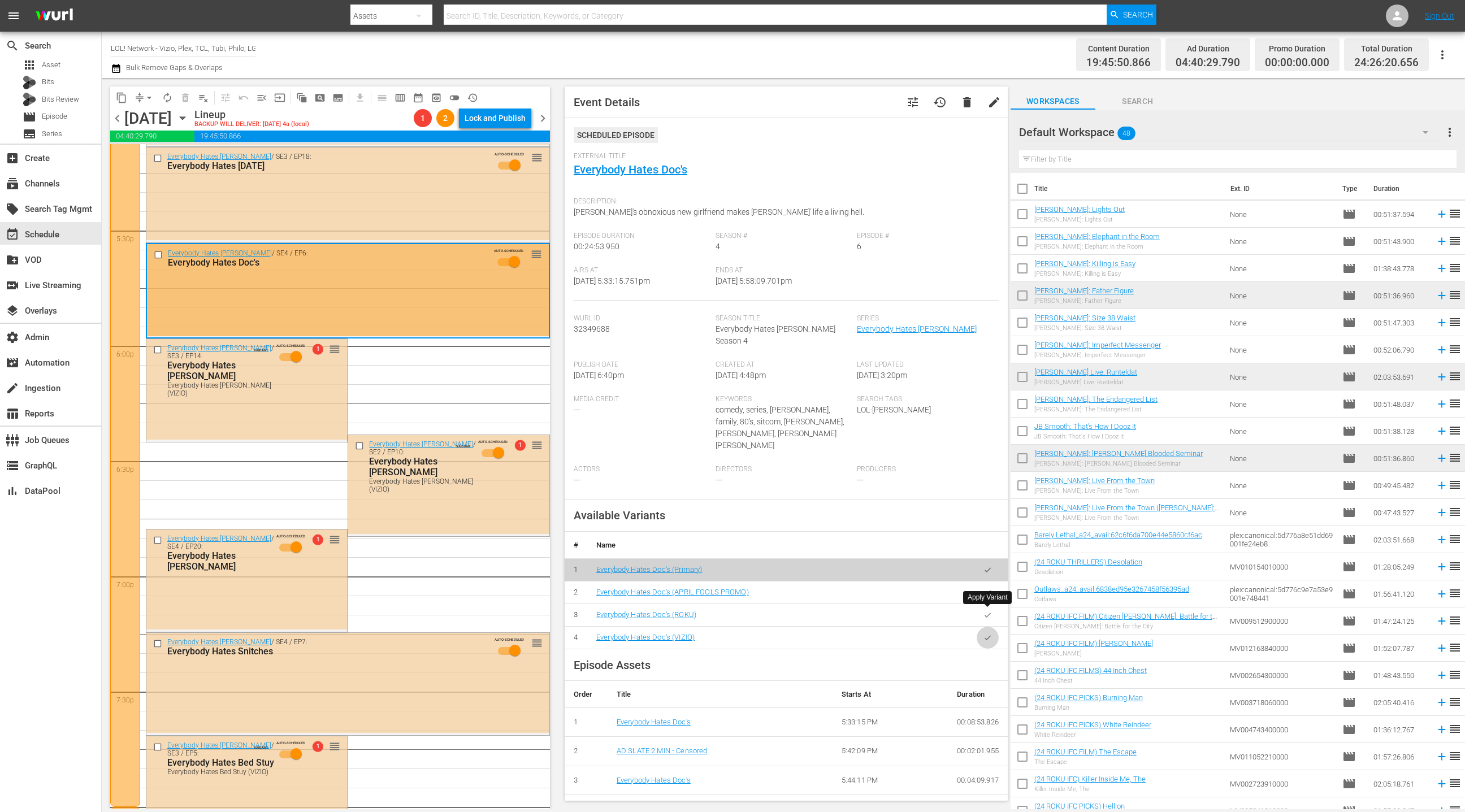
click at [988, 634] on icon "button" at bounding box center [987, 638] width 8 height 8
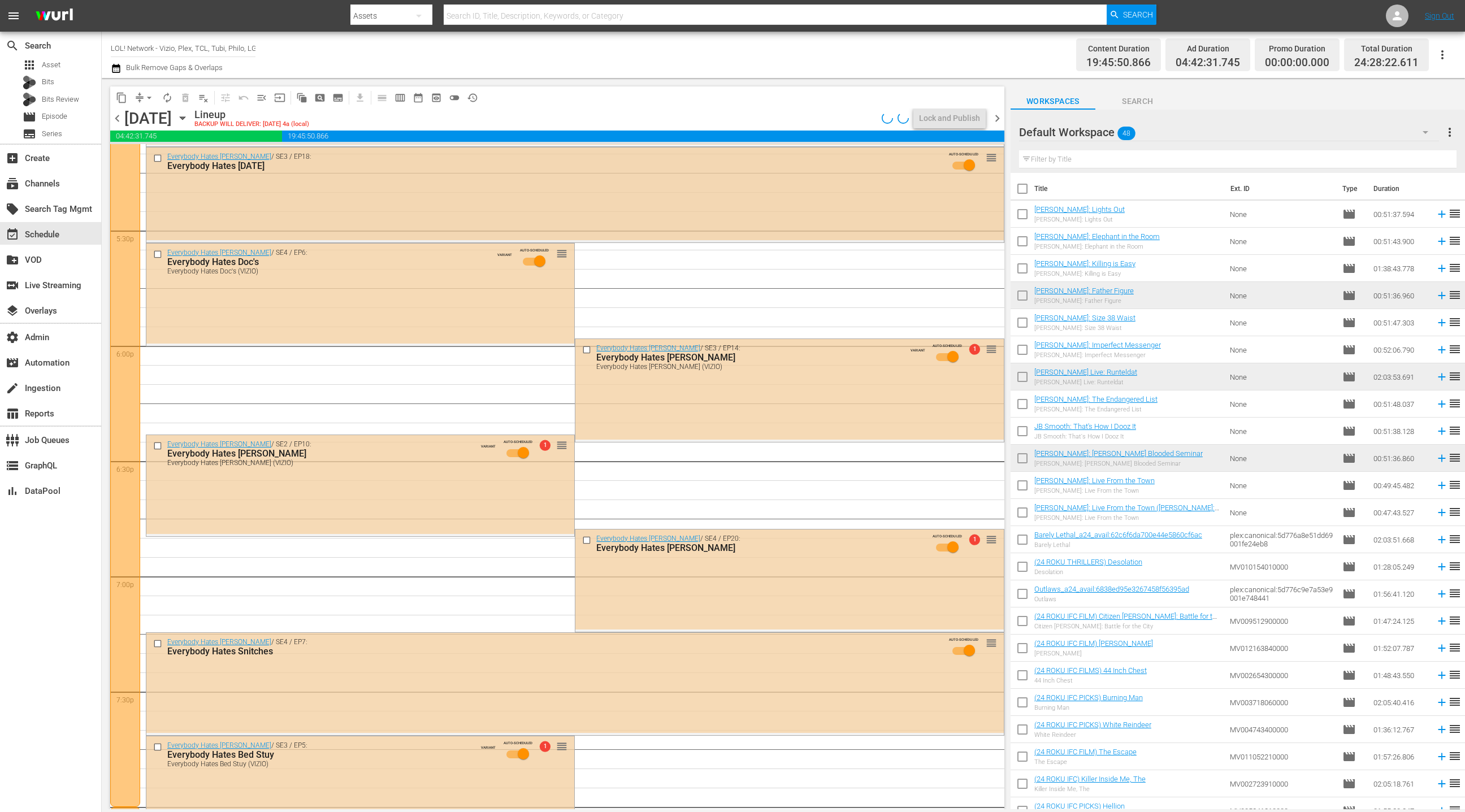
scroll to position [3836, 0]
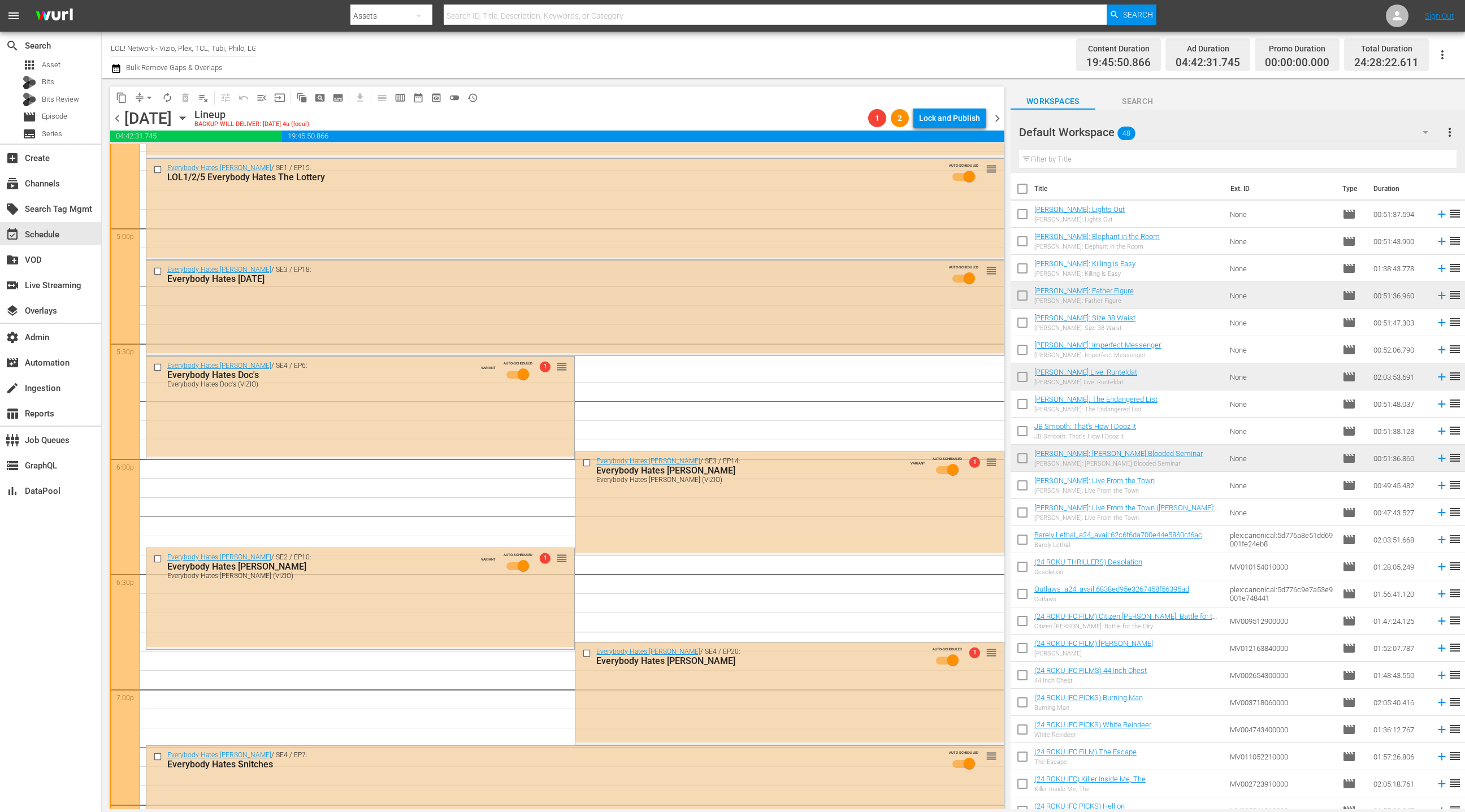
click at [560, 299] on div "Everybody Hates Chris / SE3 / EP18: Everybody Hates Mother's Day AUTO-SCHEDULED…" at bounding box center [575, 306] width 858 height 92
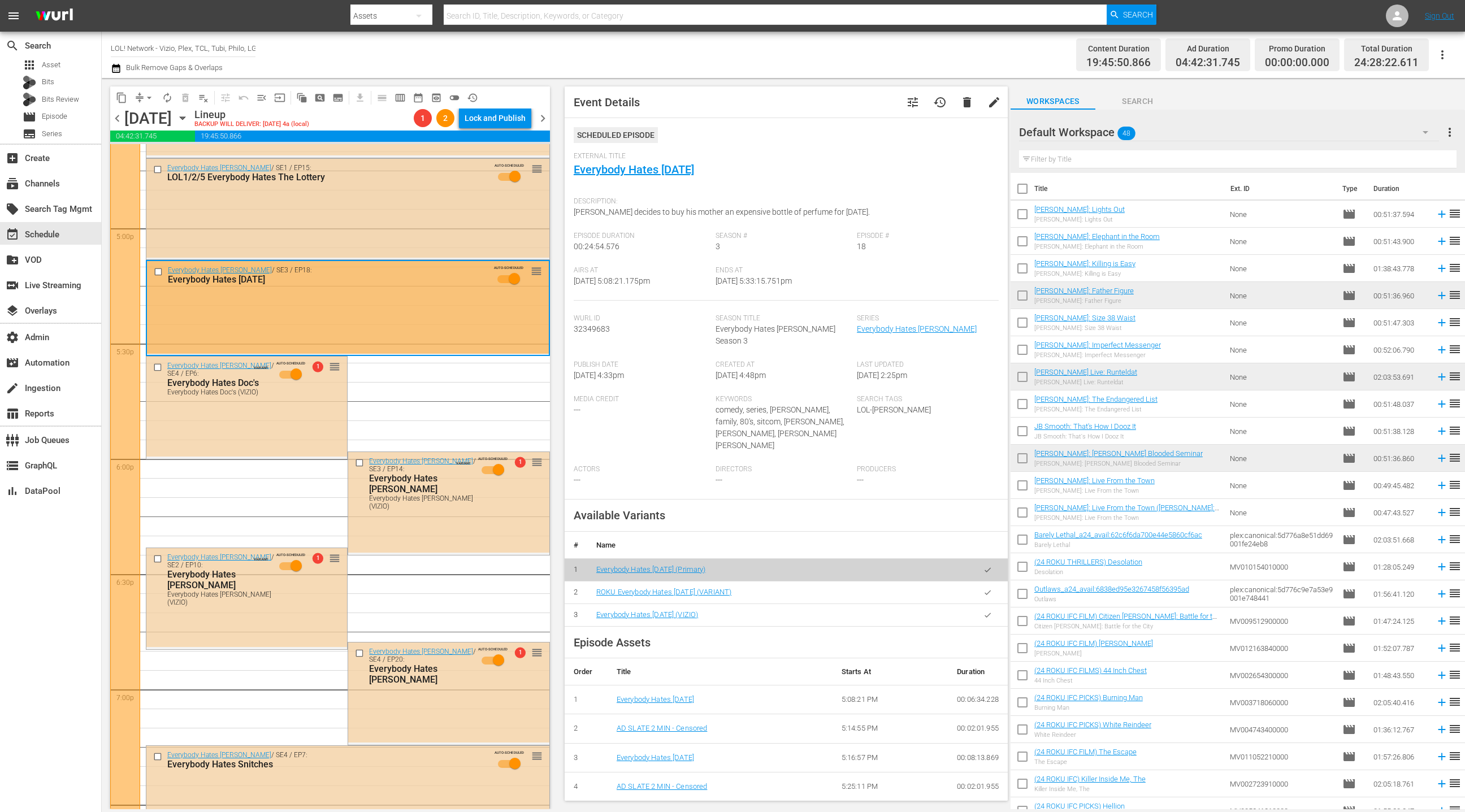
click at [370, 225] on div "Everybody Hates Chris / SE1 / EP15: LOL1/2/5 Everybody Hates The Lottery AUTO-S…" at bounding box center [348, 208] width 403 height 99
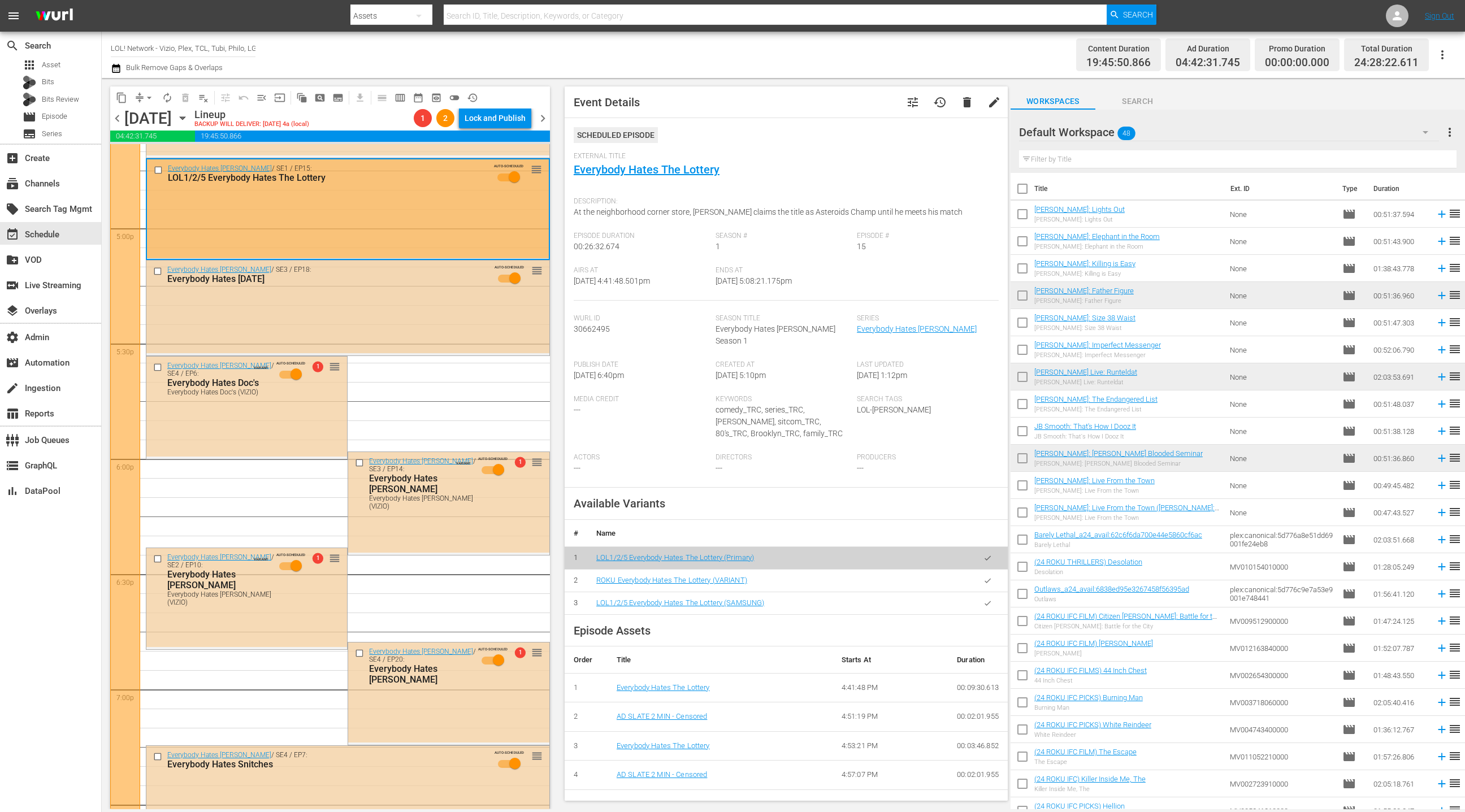
click at [429, 324] on div "Everybody Hates Chris / SE3 / EP18: Everybody Hates Mother's Day AUTO-SCHEDULED…" at bounding box center [348, 306] width 403 height 92
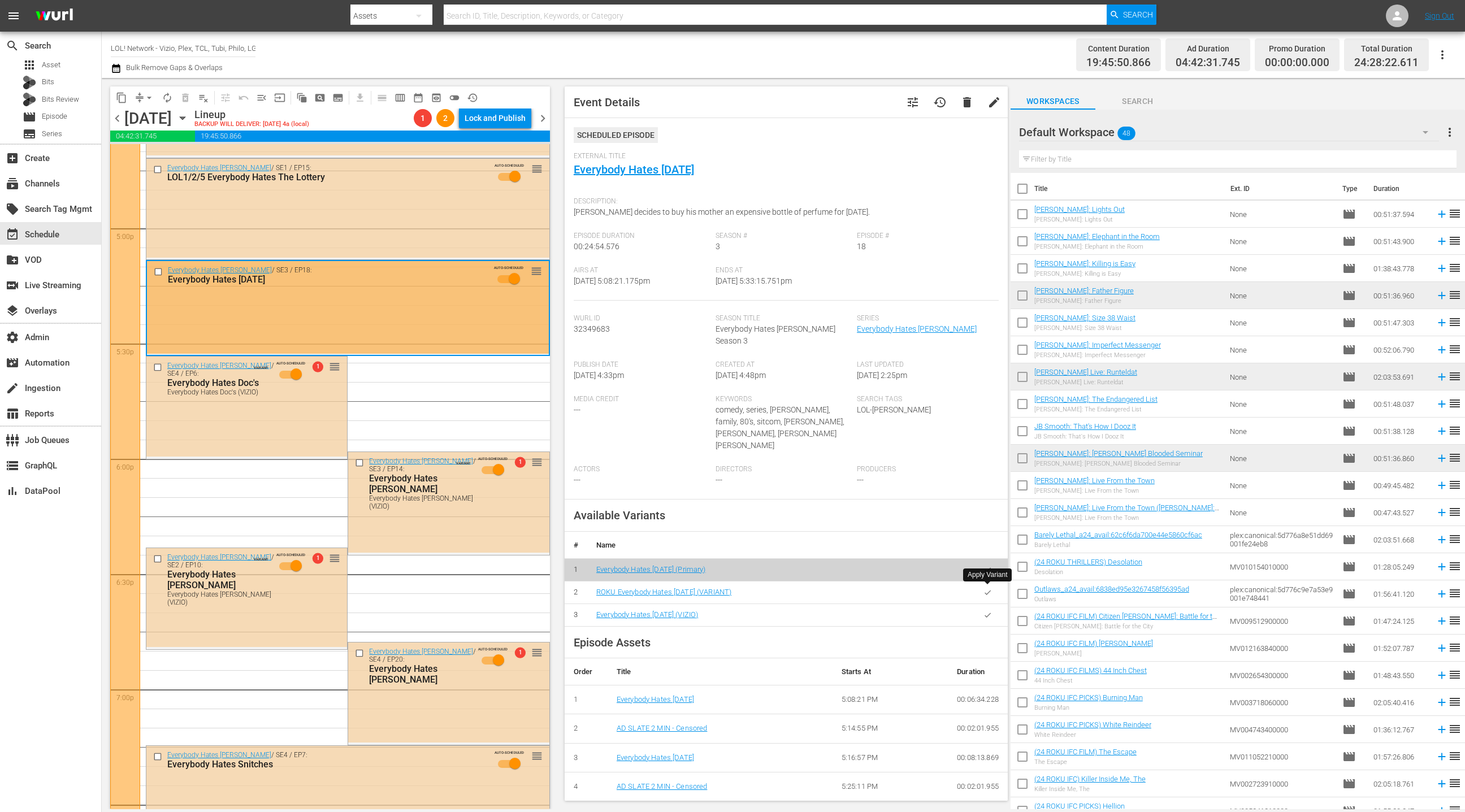
click at [988, 611] on icon "button" at bounding box center [987, 614] width 8 height 8
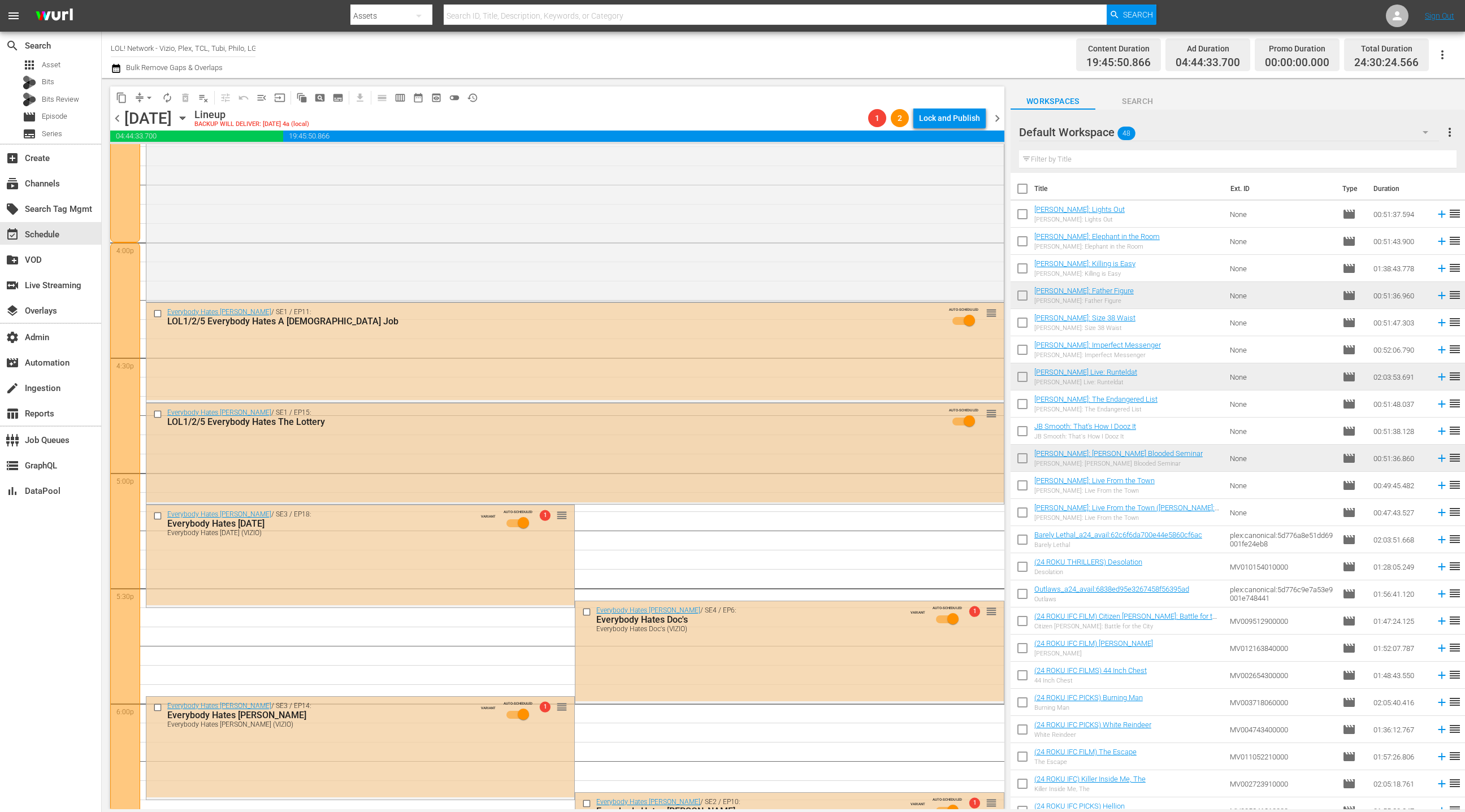
scroll to position [3586, 0]
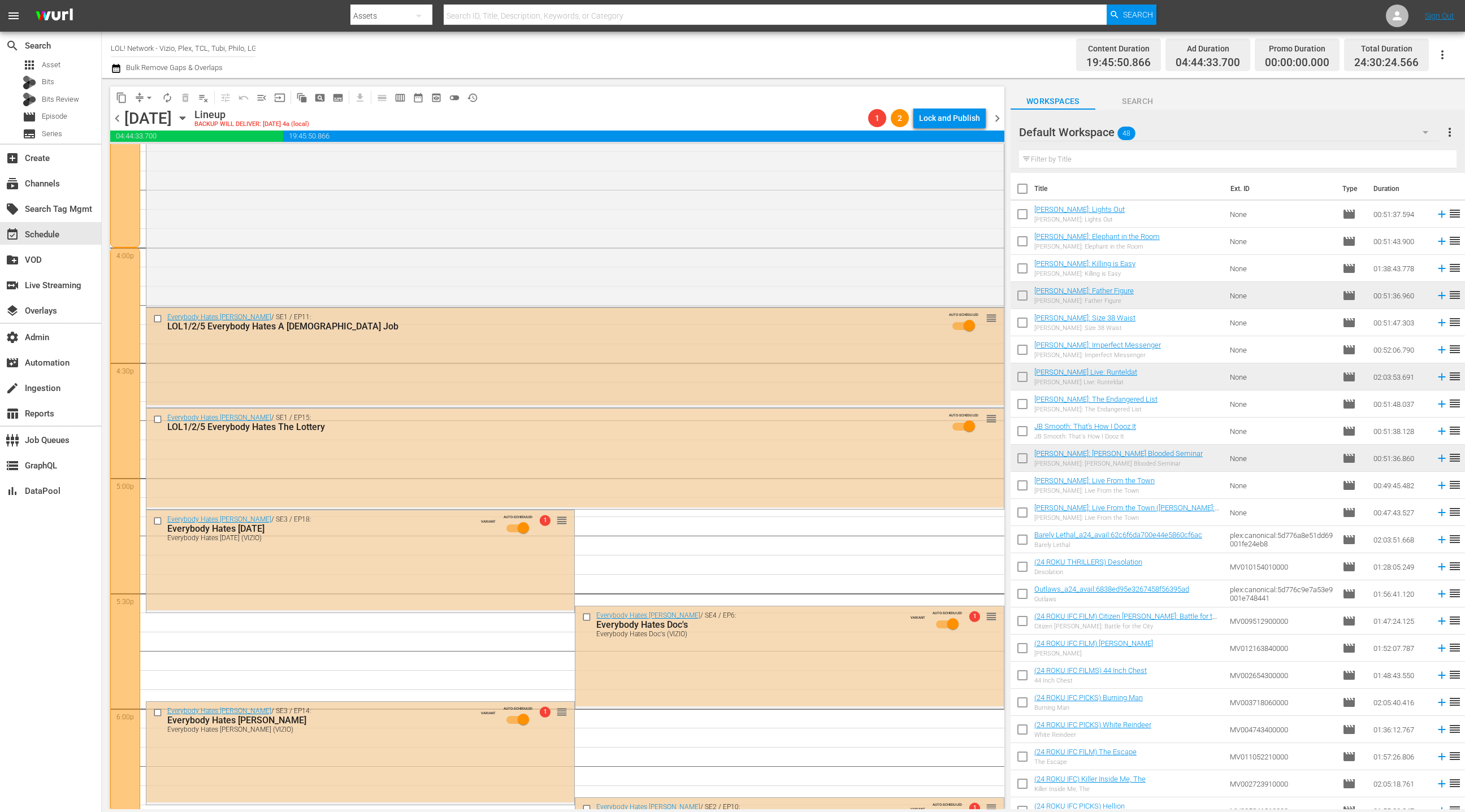
click at [420, 337] on div "Everybody Hates Chris / SE1 / EP11: LOL1/2/5 Everybody Hates A Part Time Job AU…" at bounding box center [575, 325] width 858 height 34
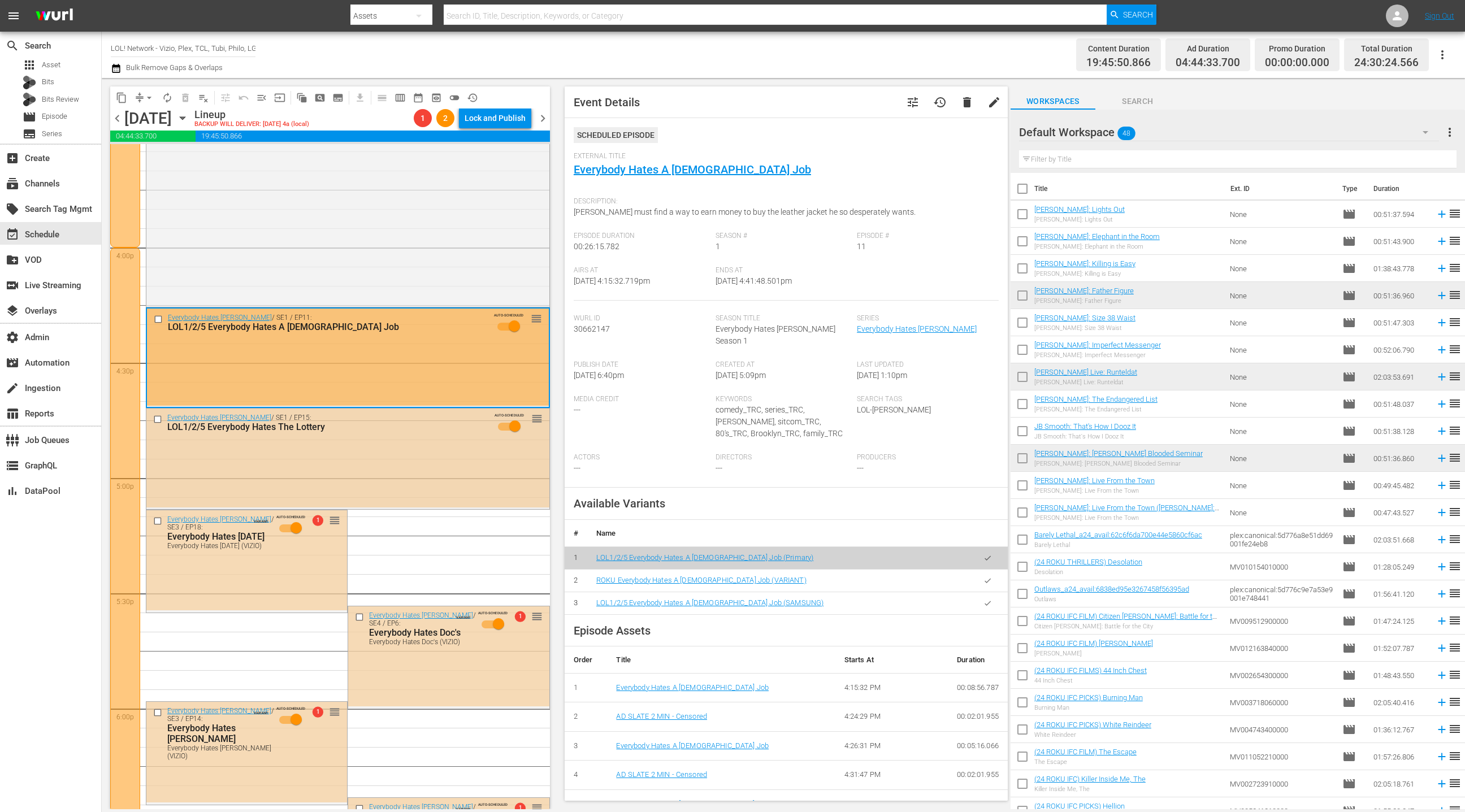
click at [445, 431] on div "LOL1/2/5 Everybody Hates The Lottery" at bounding box center [327, 427] width 320 height 11
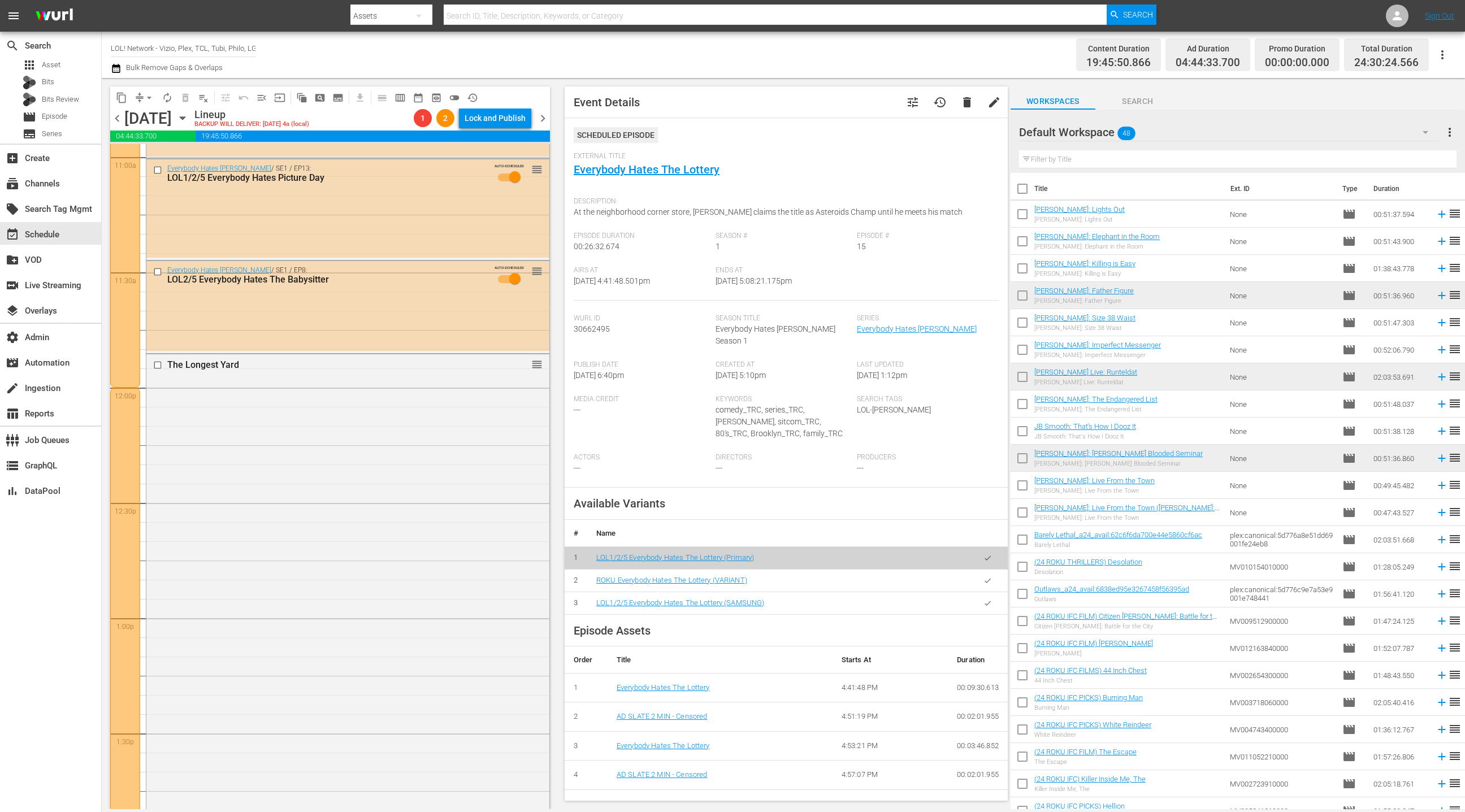
scroll to position [2491, 0]
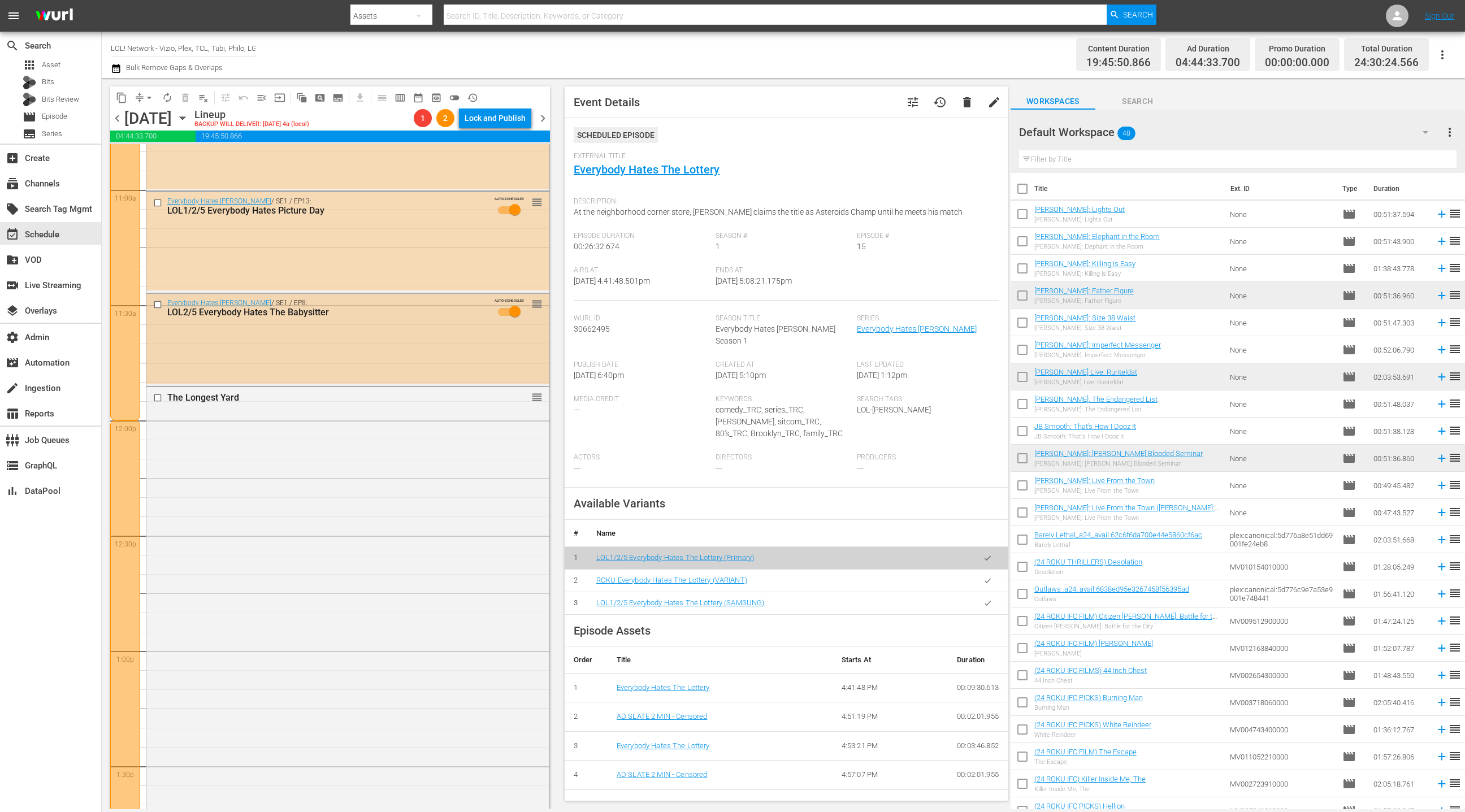
click at [414, 376] on div "Everybody Hates Chris / SE1 / EP8: LOL2/5 Everybody Hates The Babysitter AUTO-S…" at bounding box center [348, 339] width 403 height 89
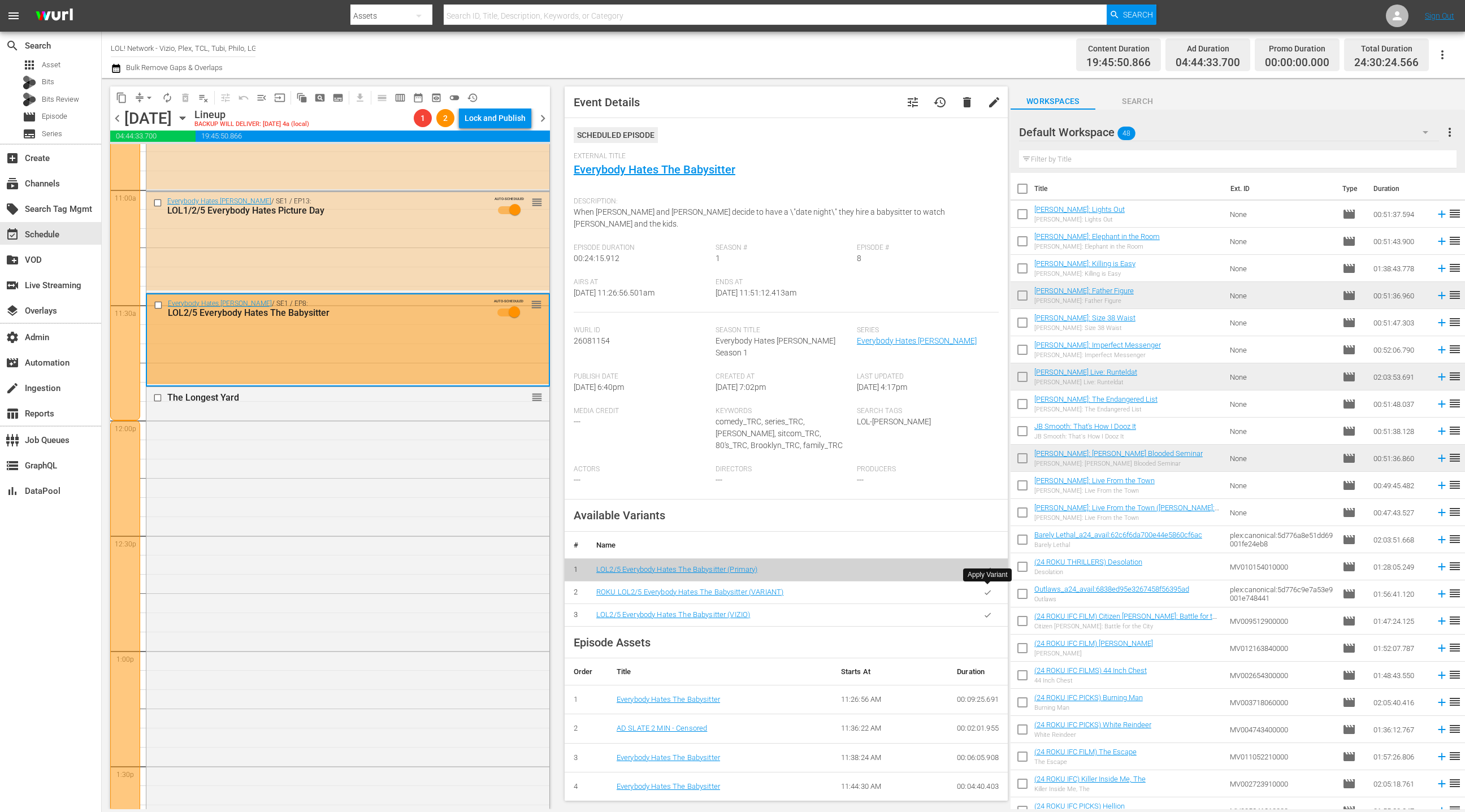
click at [987, 611] on icon "button" at bounding box center [987, 614] width 8 height 8
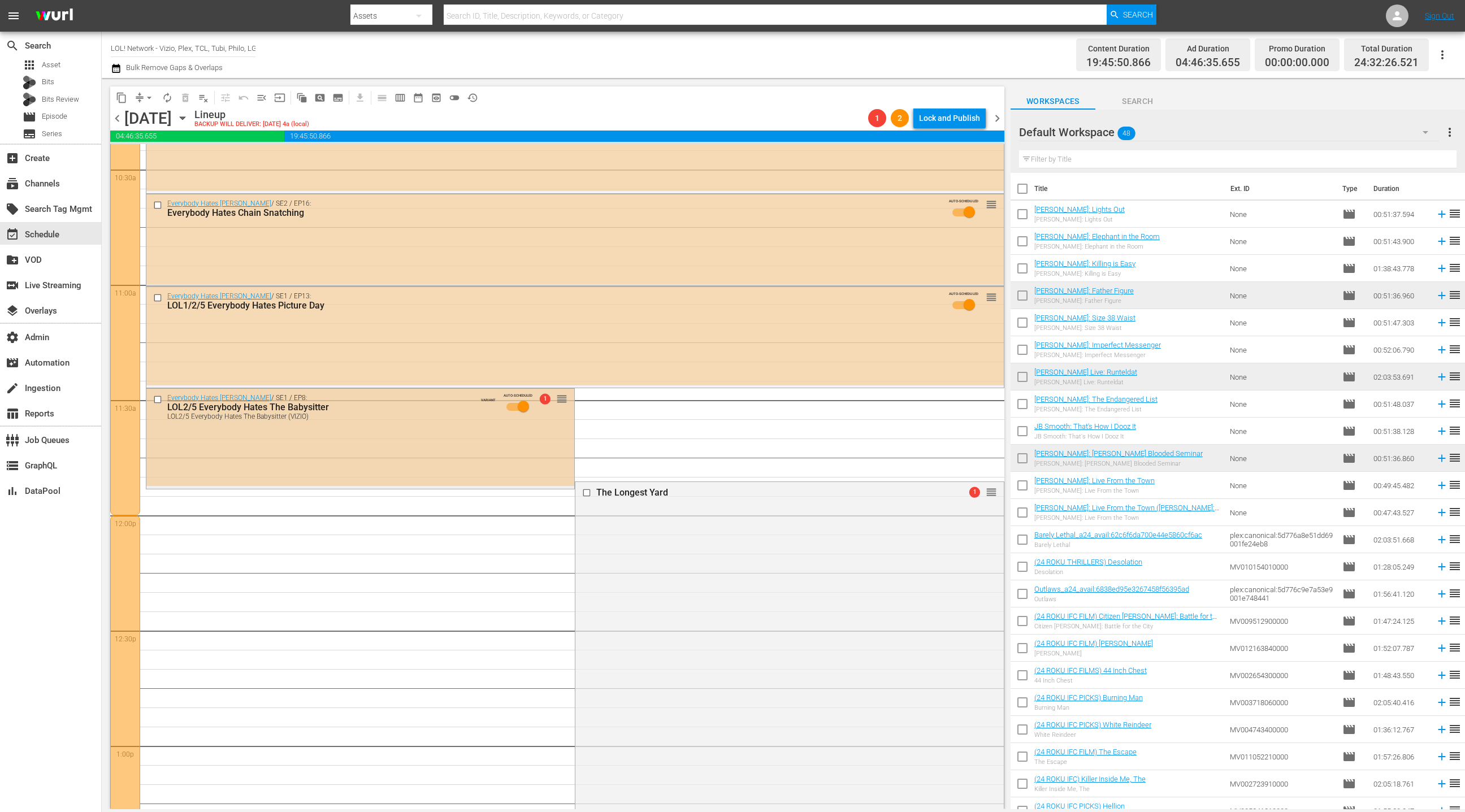
scroll to position [2369, 0]
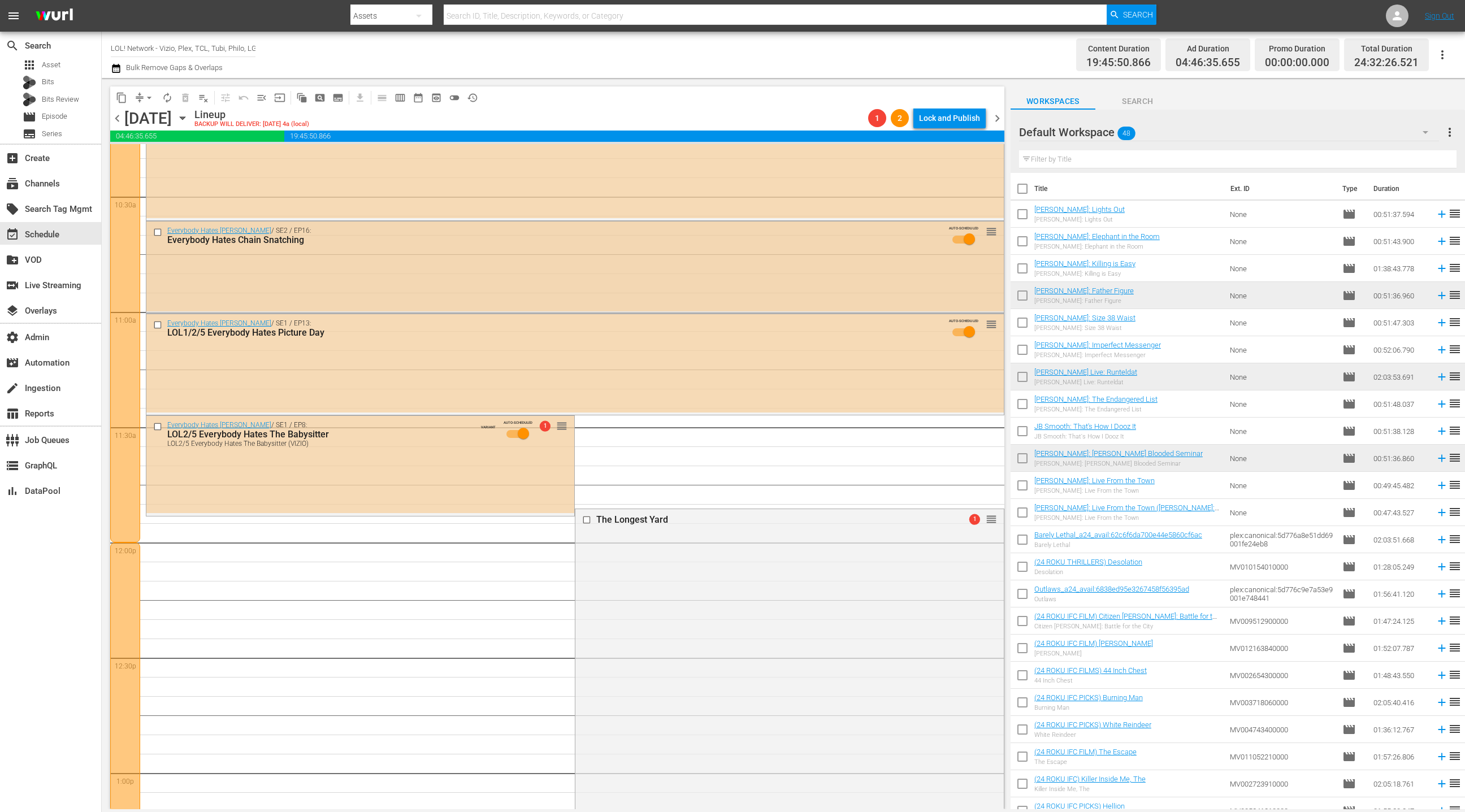
click at [463, 294] on div "Everybody Hates Chris / SE2 / EP16: Everybody Hates Chain Snatching AUTO-SCHEDU…" at bounding box center [575, 266] width 858 height 89
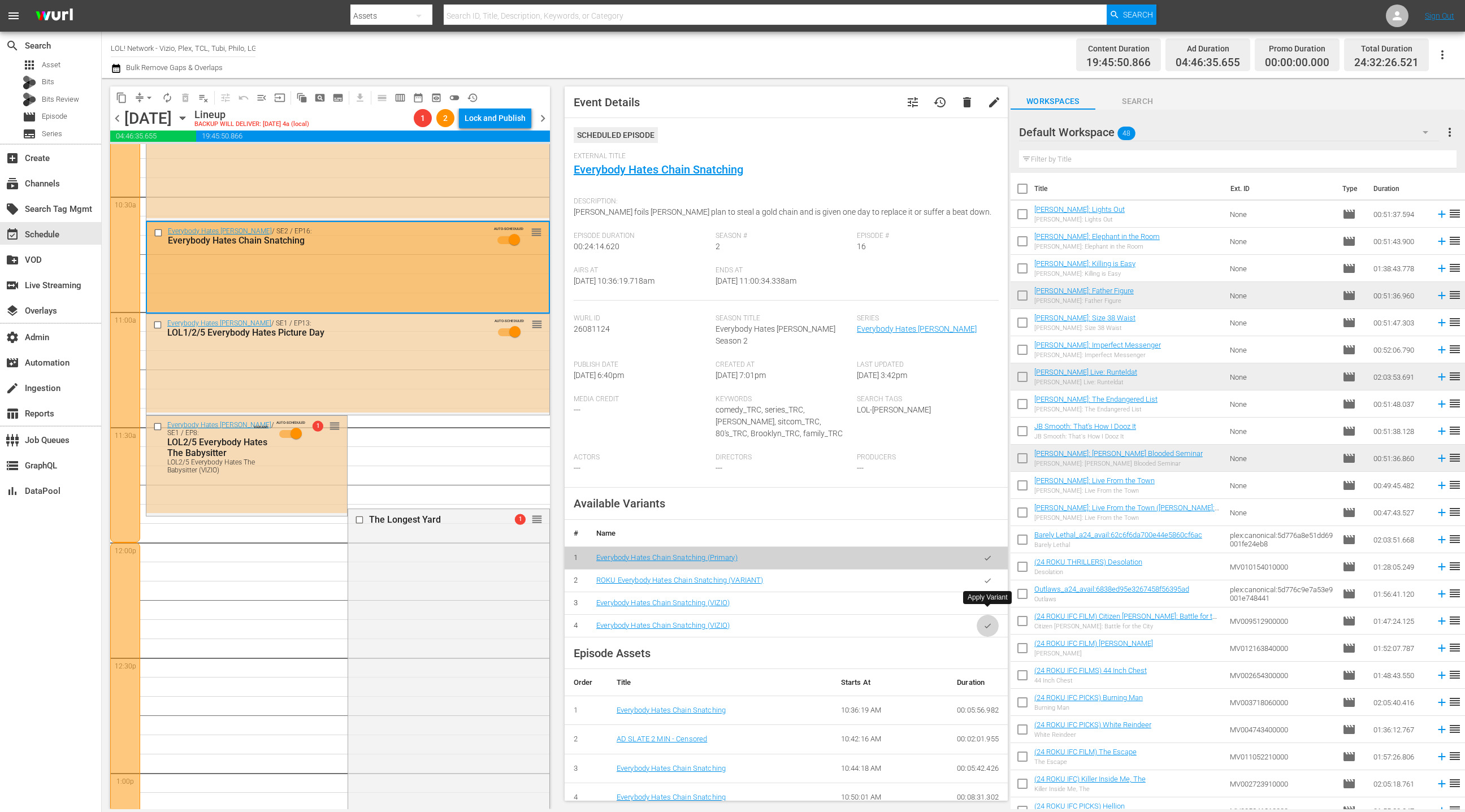
click at [987, 622] on icon "button" at bounding box center [987, 625] width 8 height 8
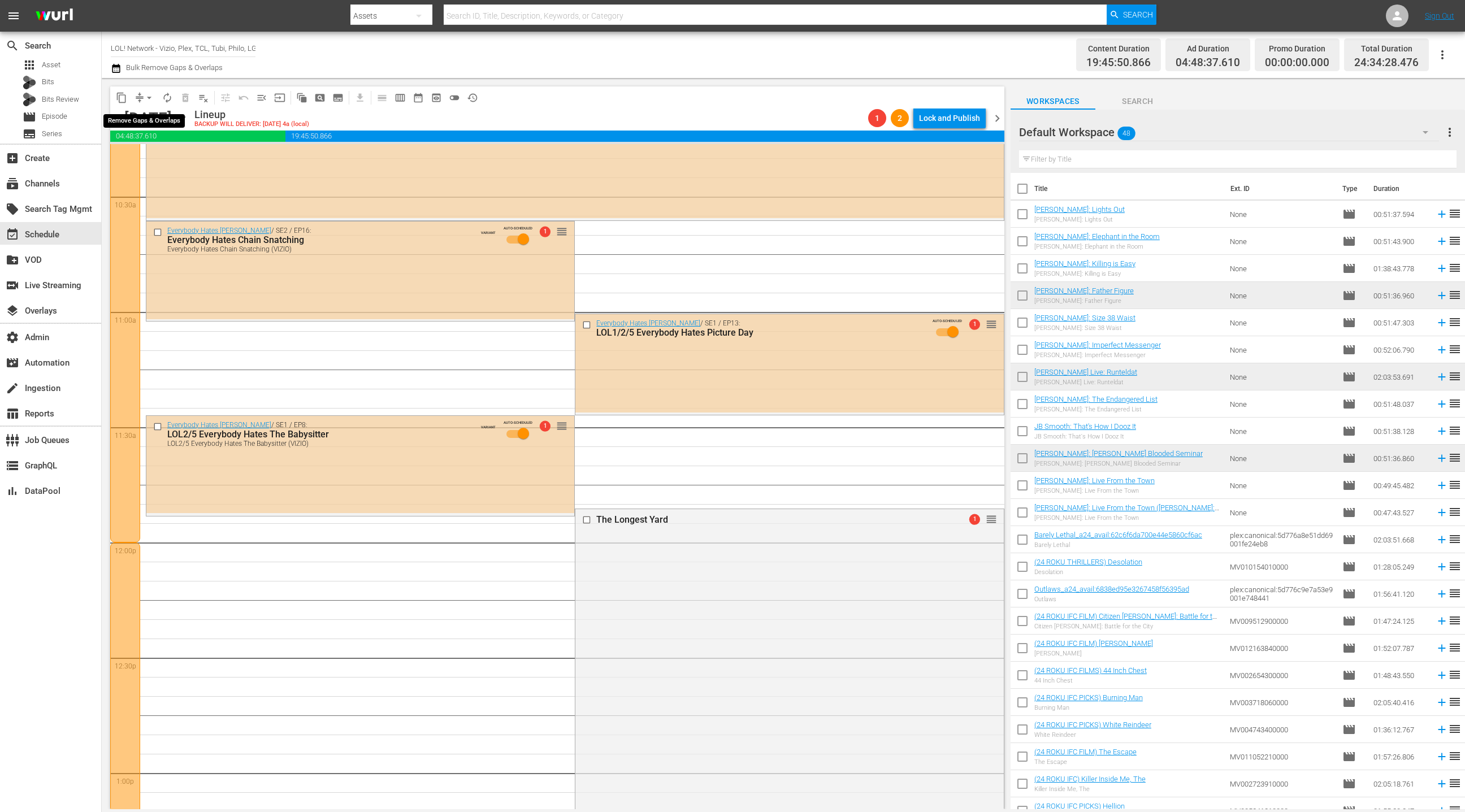
click at [142, 102] on button "arrow_drop_down" at bounding box center [149, 97] width 18 height 18
click at [155, 158] on li "Align to End of Previous Day" at bounding box center [149, 157] width 119 height 19
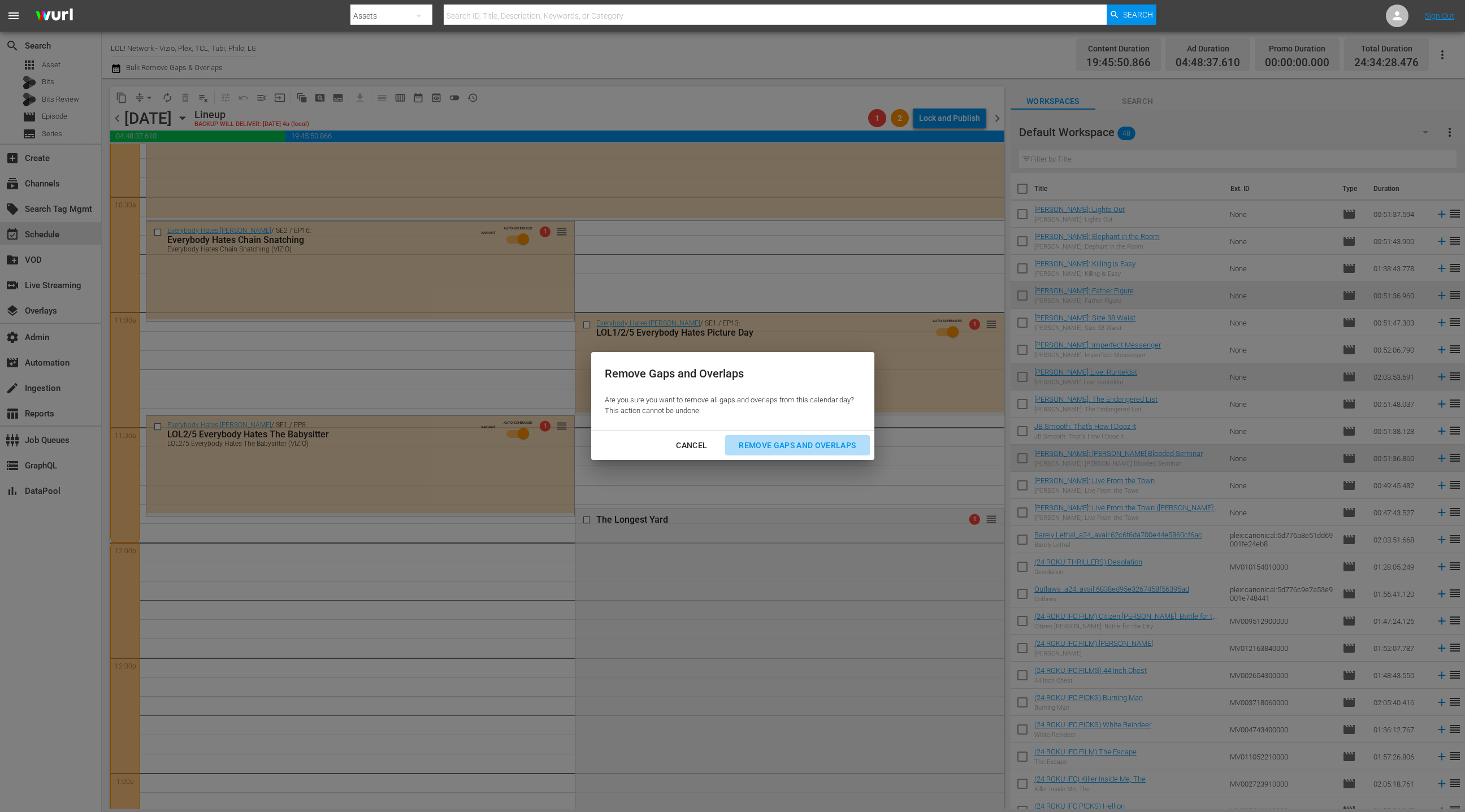
click at [787, 449] on div "Remove Gaps and Overlaps" at bounding box center [797, 445] width 135 height 14
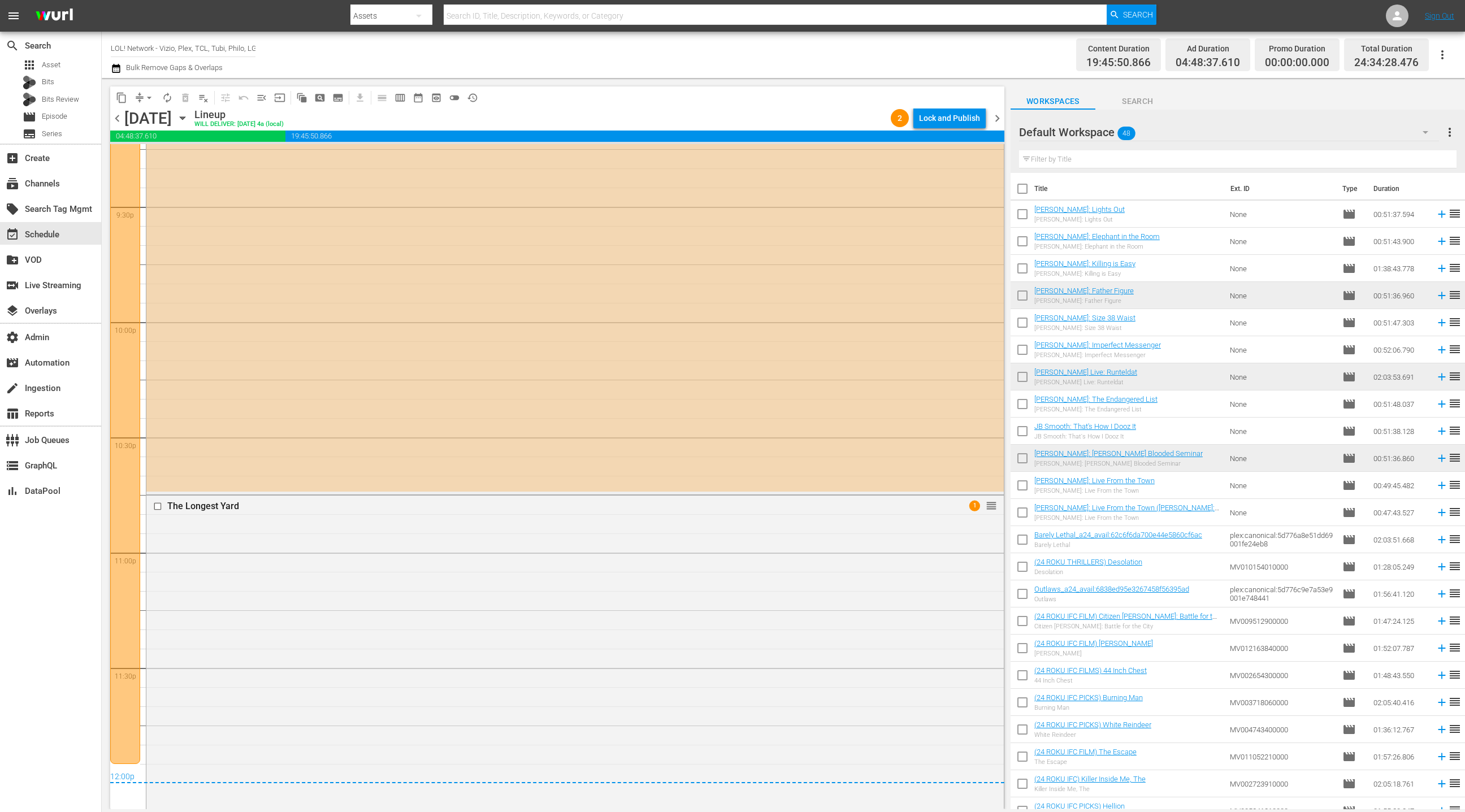
scroll to position [5126, 0]
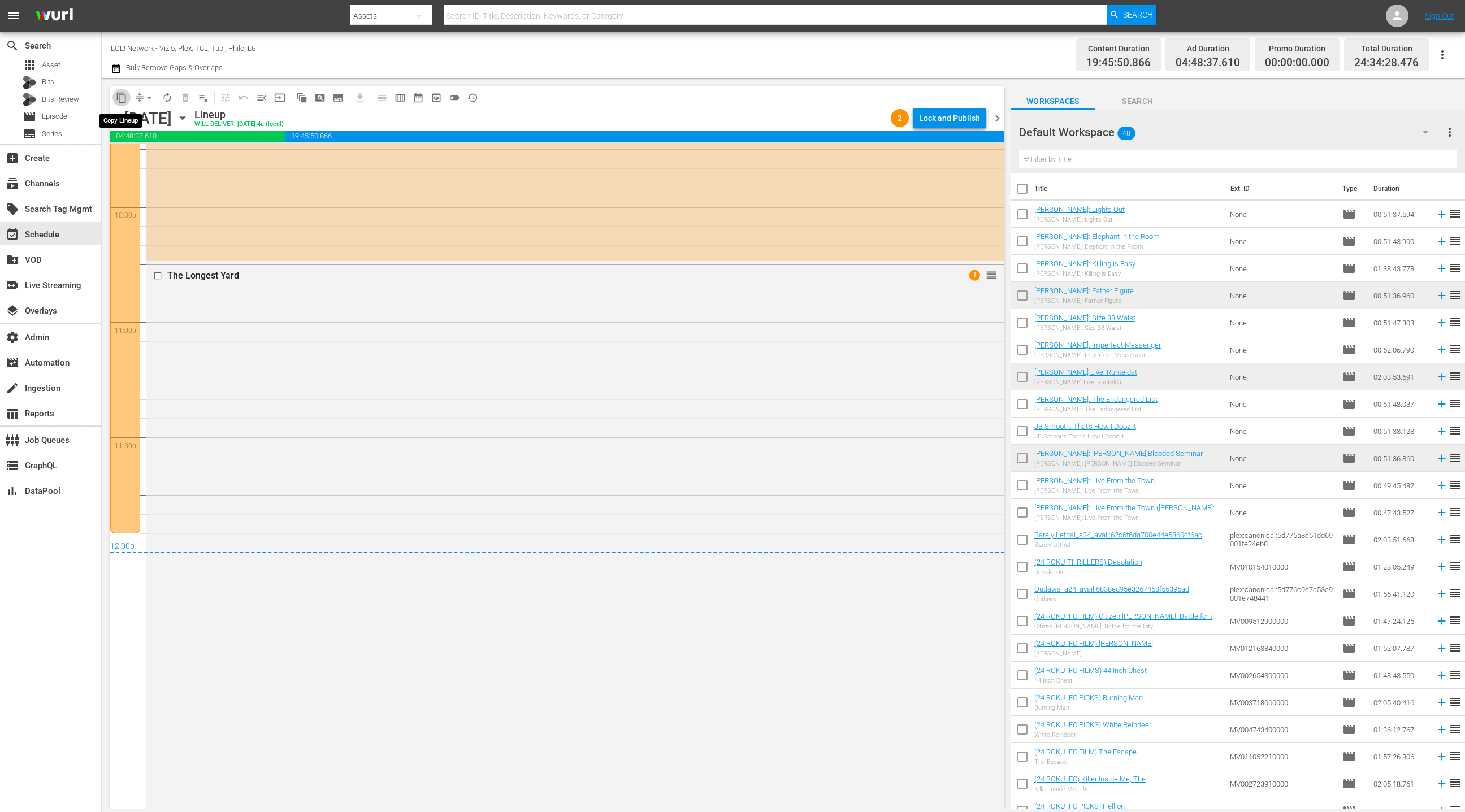
click at [119, 98] on span "content_copy" at bounding box center [122, 97] width 12 height 12
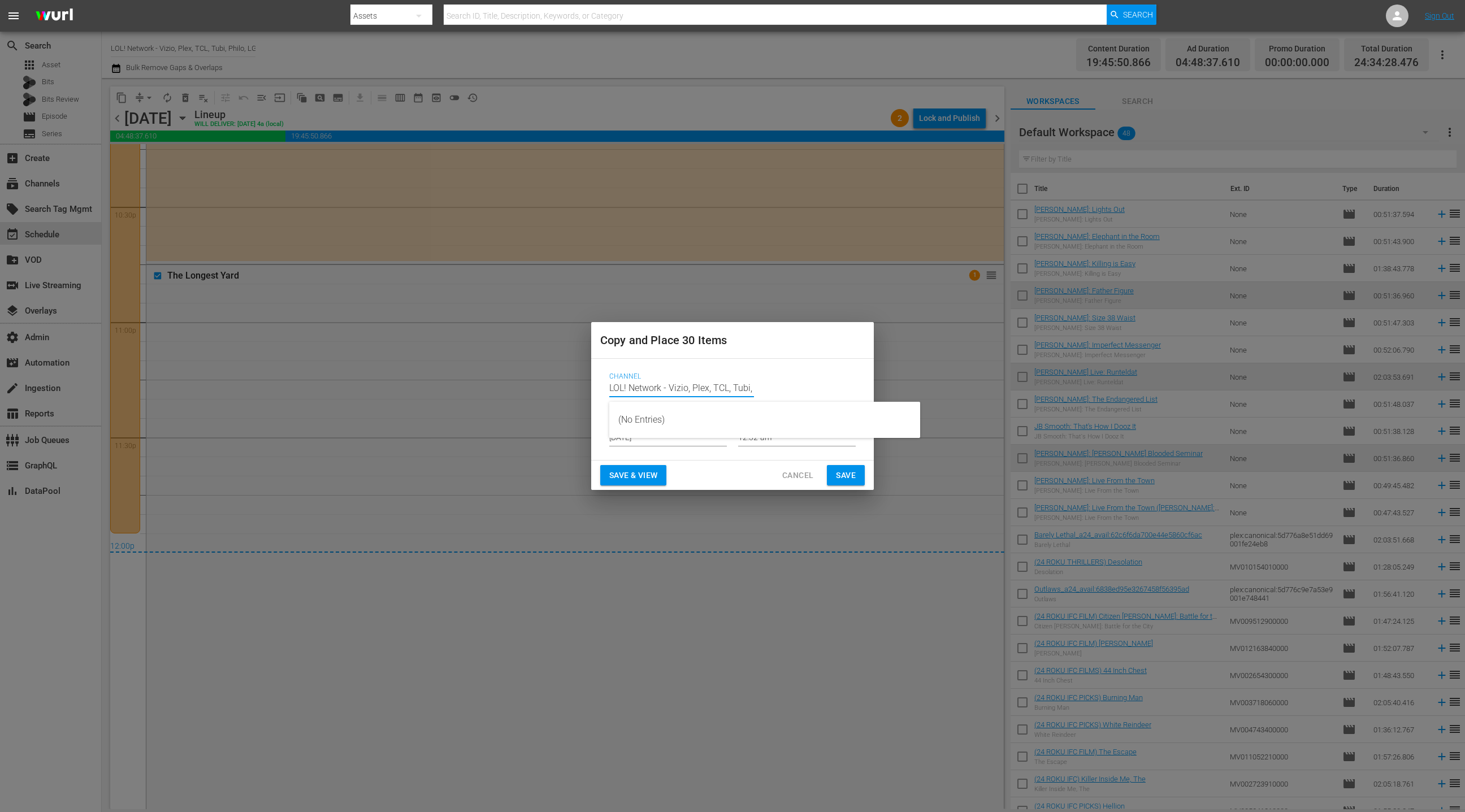
drag, startPoint x: 611, startPoint y: 389, endPoint x: 623, endPoint y: 390, distance: 12.0
click at [611, 389] on input "LOL! Network - Vizio, Plex, TCL, Tubi, Philo, LG, FireTV" at bounding box center [682, 388] width 145 height 27
drag, startPoint x: 623, startPoint y: 390, endPoint x: 795, endPoint y: 393, distance: 172.0
click at [796, 392] on div "Channel Channel Title LOL! Network - Vizio, Plex, TCL, Tubi, Philo, LG, FireTV" at bounding box center [732, 391] width 247 height 36
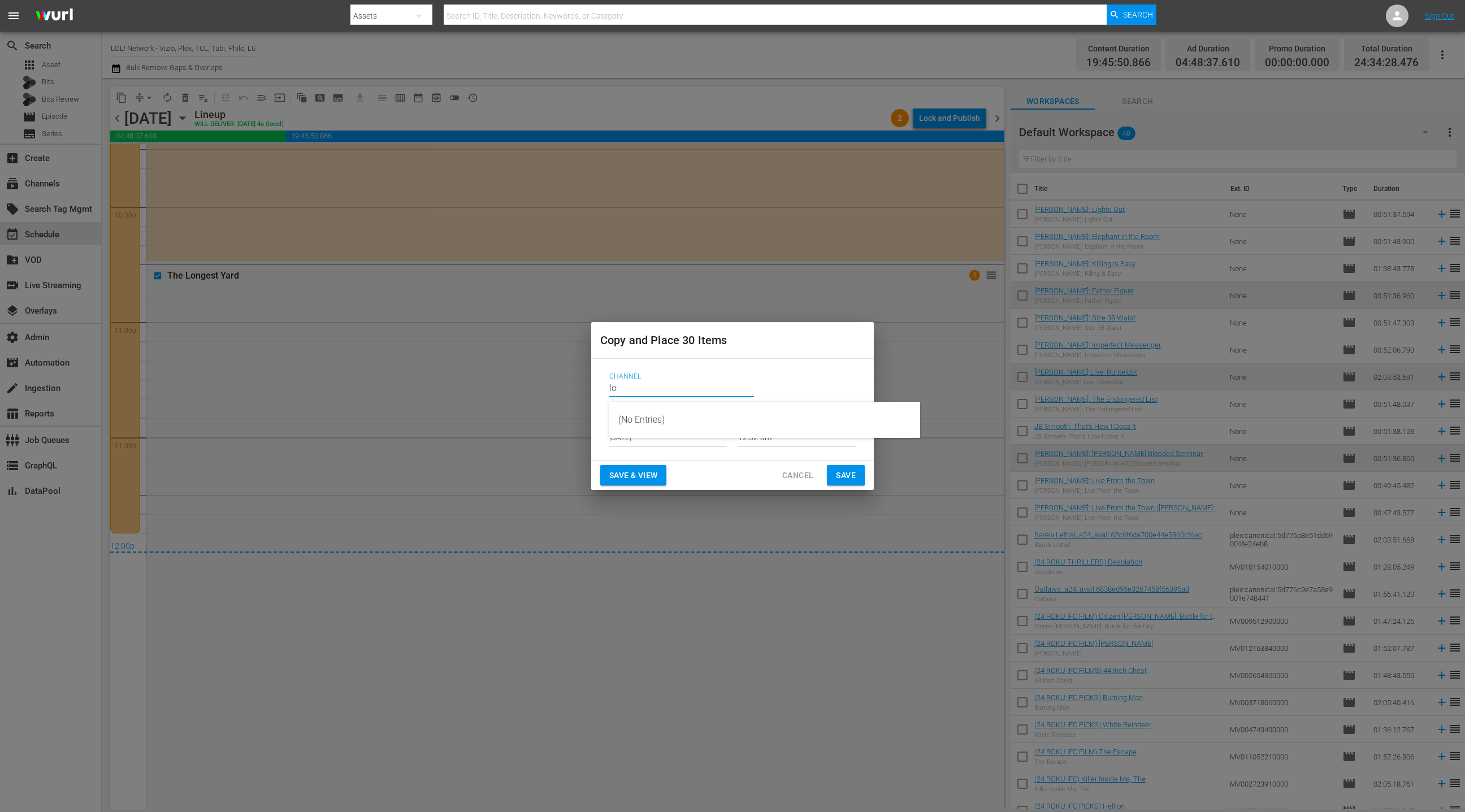
scroll to position [0, 0]
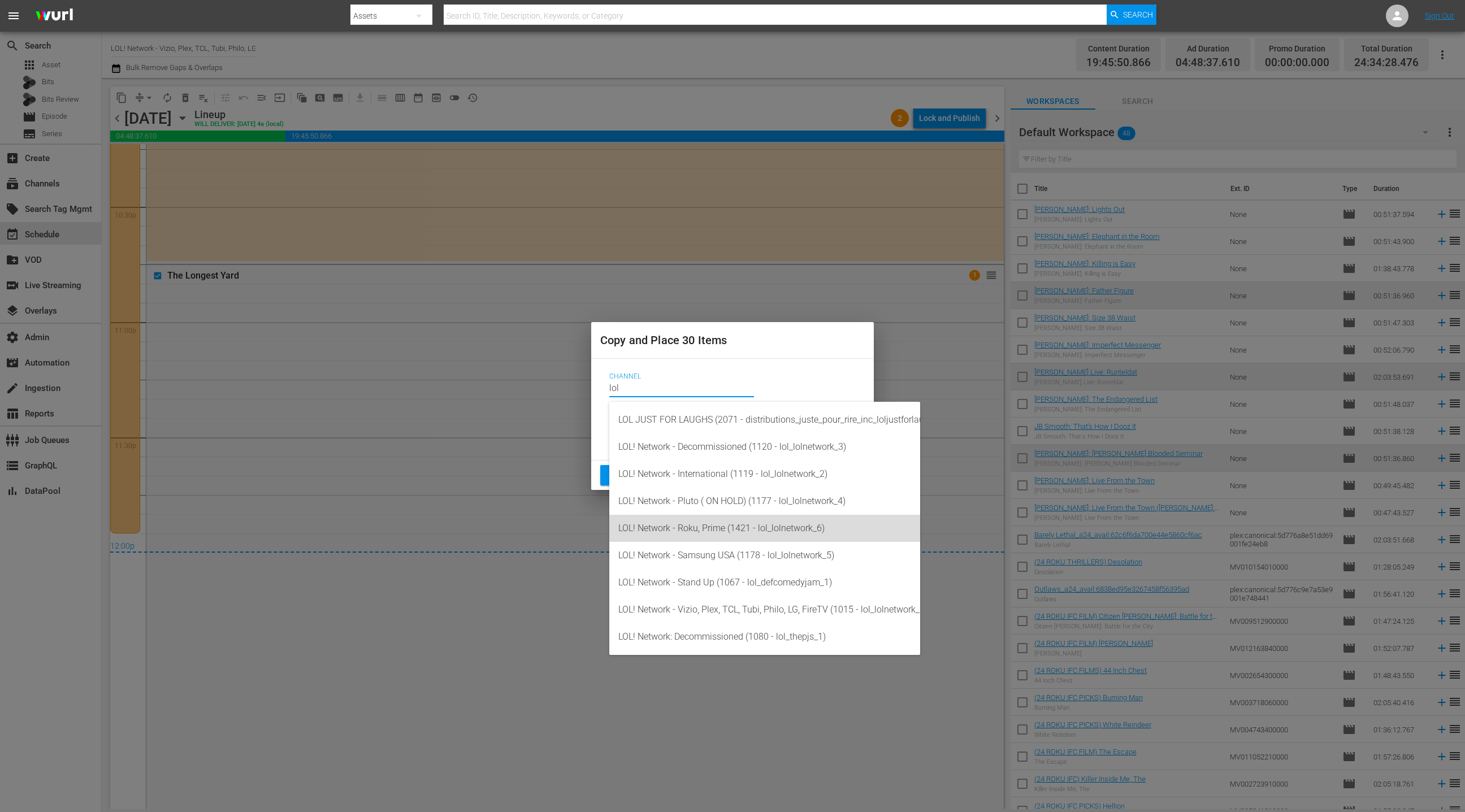
click at [718, 530] on div "LOL! Network - Roku, Prime (1421 - lol_lolnetwork_6)" at bounding box center [764, 529] width 292 height 27
type input "LOL! Network - Roku, Prime (1421 - lol_lolnetwork_6)"
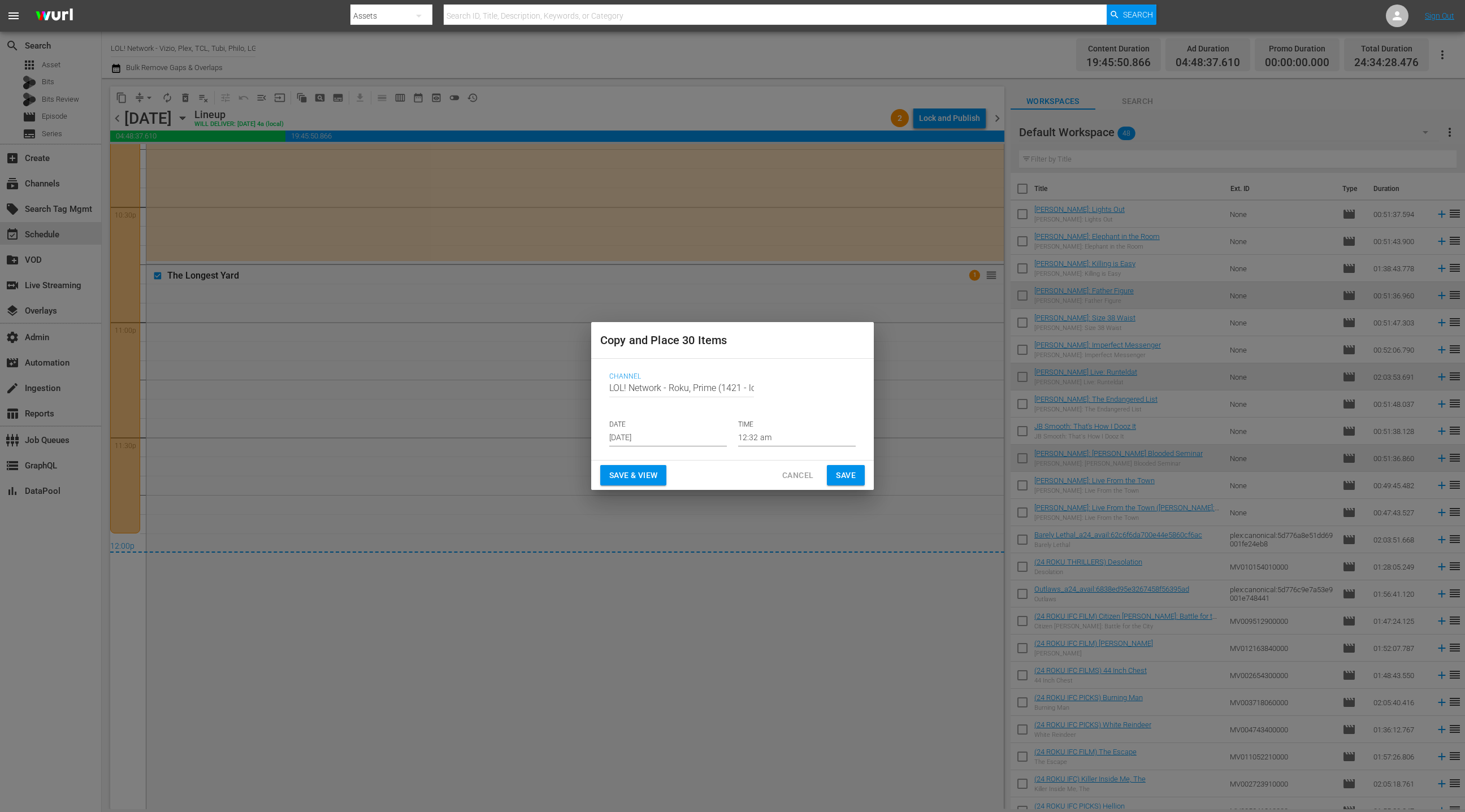
click at [852, 477] on span "Save" at bounding box center [846, 476] width 20 height 14
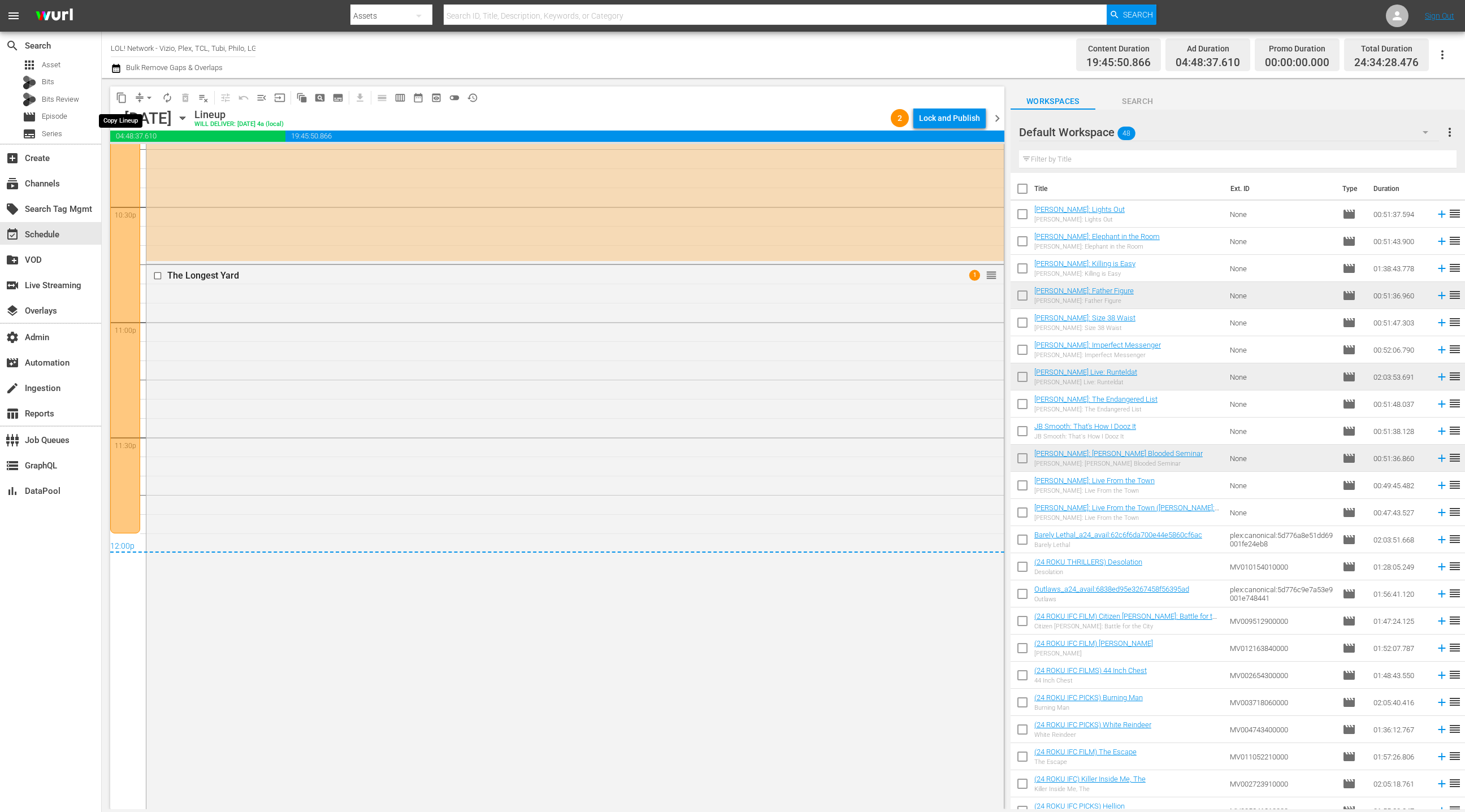
click at [125, 98] on span "content_copy" at bounding box center [122, 97] width 12 height 12
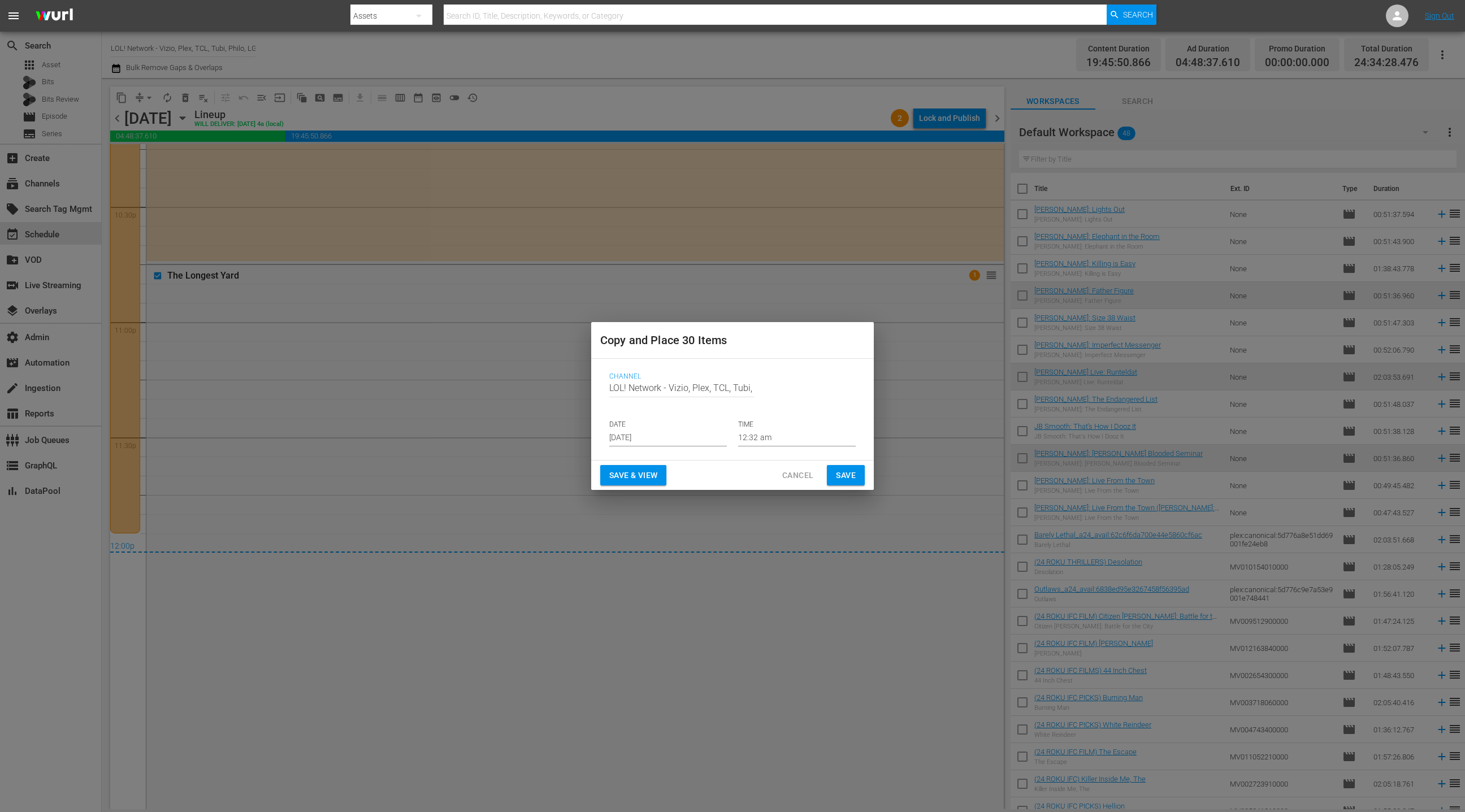
click at [608, 388] on div "Channel Channel Title LOL! Network - Vizio, Plex, TCL, Tubi, Philo, LG, FireTV …" at bounding box center [732, 409] width 265 height 92
drag, startPoint x: 611, startPoint y: 388, endPoint x: 623, endPoint y: 391, distance: 12.4
click at [624, 391] on div "Channel Channel Title LOL! Network - Vizio, Plex, TCL, Tubi, Philo, LG, FireTV …" at bounding box center [732, 409] width 265 height 92
click at [615, 389] on input "LOL! Network - Vizio, Plex, TCL, Tubi, Philo, LG, FireTV" at bounding box center [682, 388] width 145 height 27
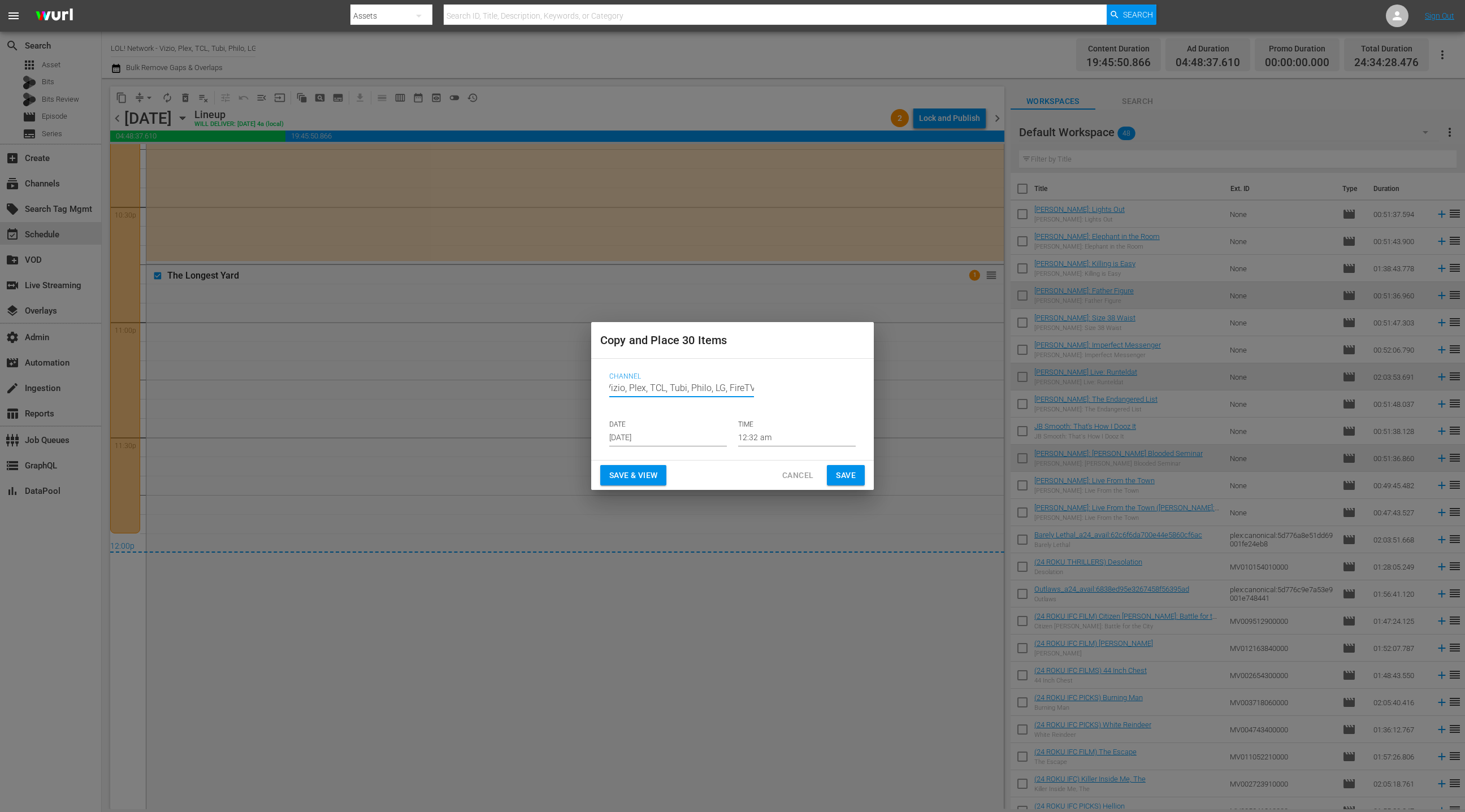
drag, startPoint x: 665, startPoint y: 393, endPoint x: 758, endPoint y: 395, distance: 93.0
click at [758, 395] on div "Channel Channel Title LOL! Network - Vizio, Plex, TCL, Tubi, Philo, LG, FireTV" at bounding box center [732, 391] width 247 height 36
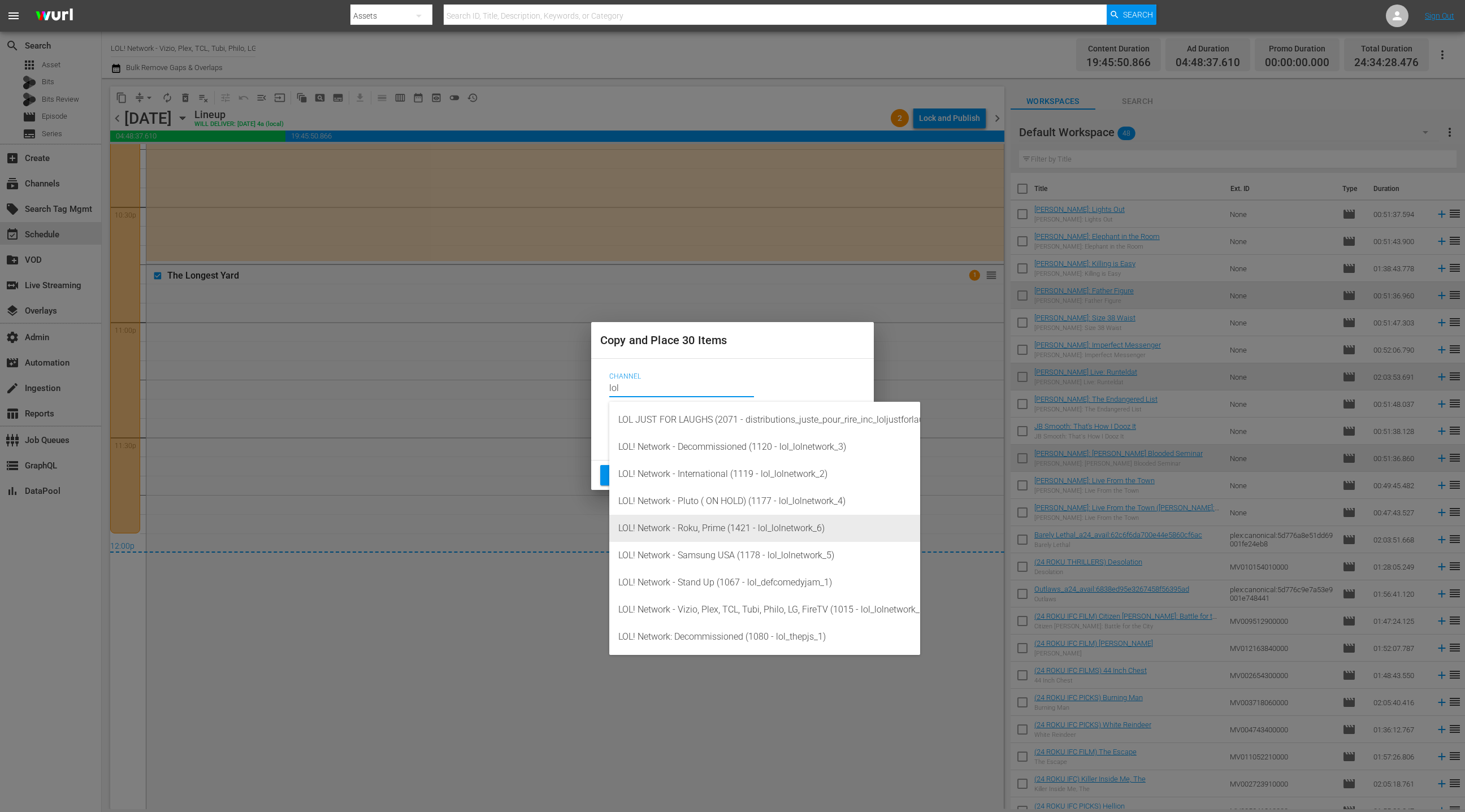
click at [749, 526] on div "LOL! Network - Roku, Prime (1421 - lol_lolnetwork_6)" at bounding box center [764, 529] width 292 height 27
type input "LOL! Network - Roku, Prime (1421 - lol_lolnetwork_6)"
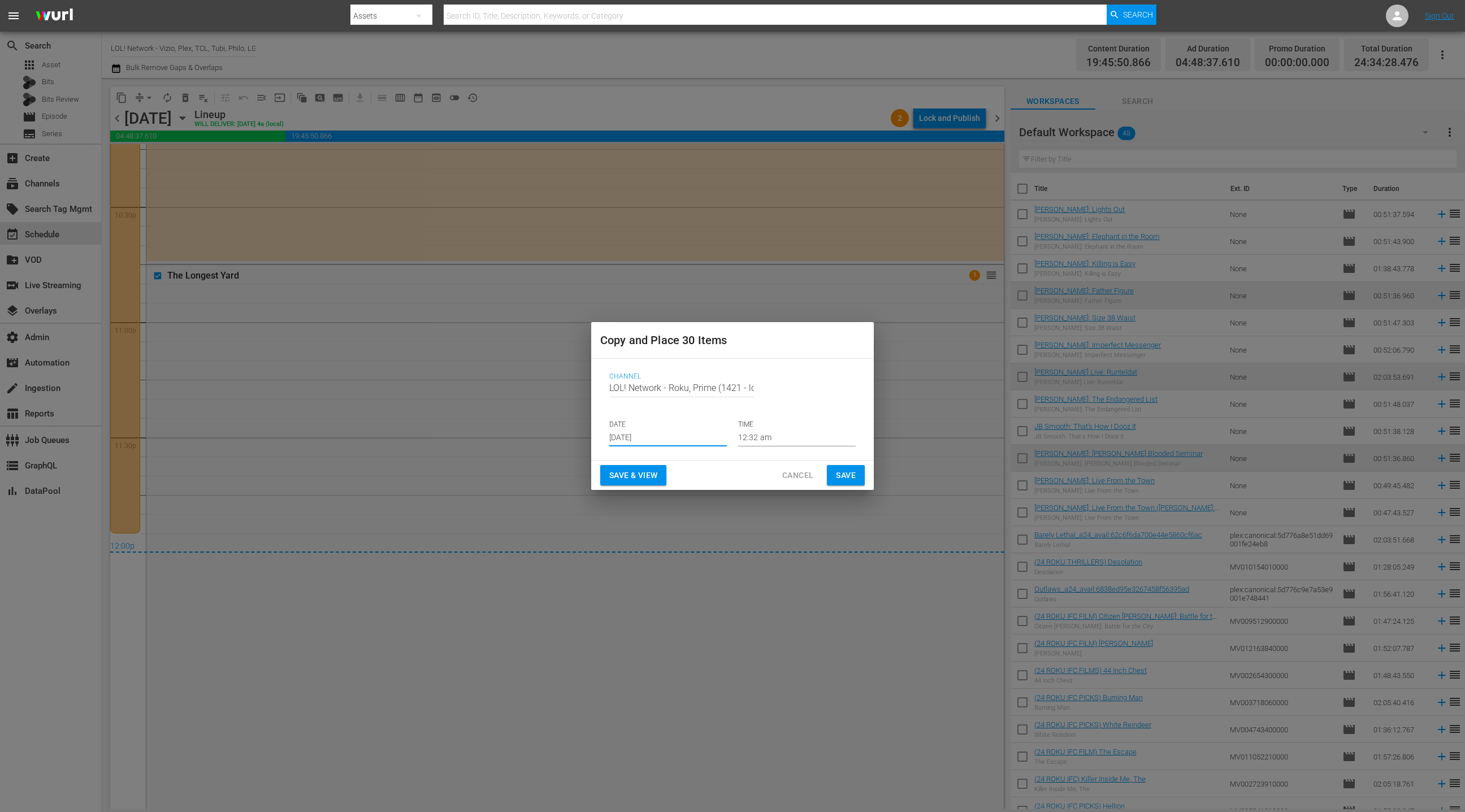
click at [638, 434] on input "Aug 31st 2025" at bounding box center [667, 437] width 117 height 17
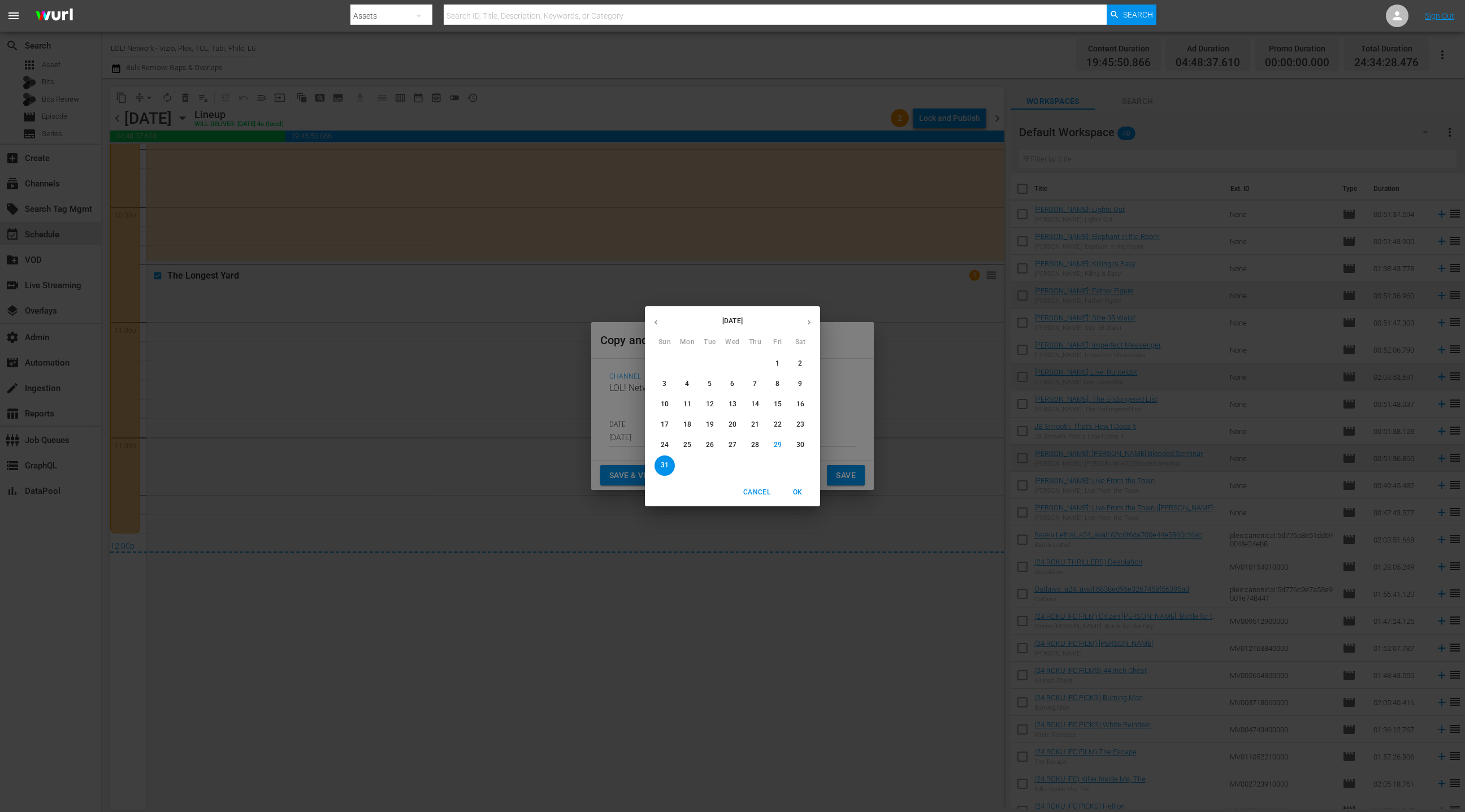
click at [813, 317] on button "button" at bounding box center [809, 322] width 22 height 22
click at [803, 365] on span "6" at bounding box center [800, 363] width 21 height 10
type input "Sep 6th 2025"
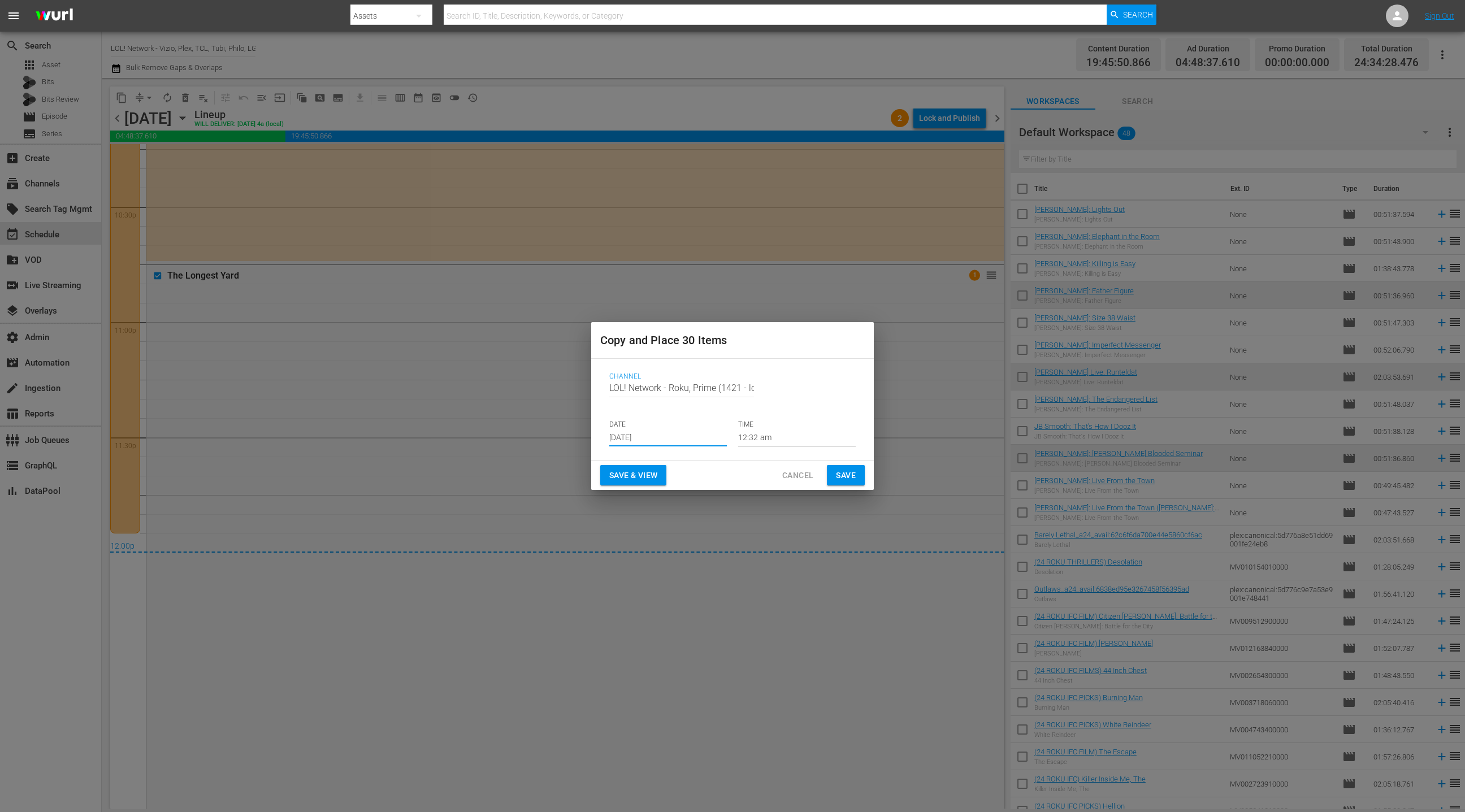
click at [844, 477] on span "Save" at bounding box center [846, 476] width 20 height 14
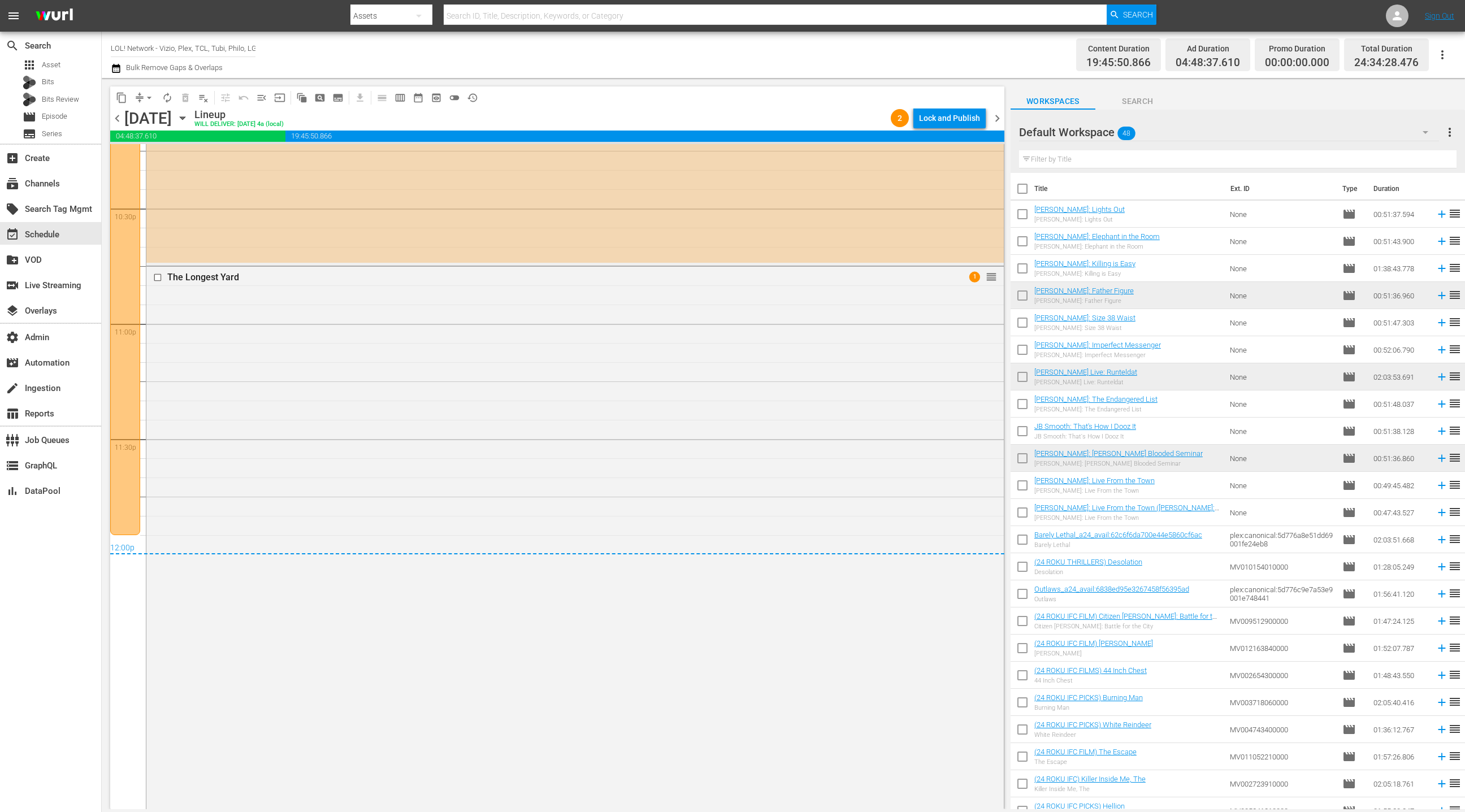
scroll to position [5122, 0]
click at [941, 122] on div "Lock and Publish" at bounding box center [950, 118] width 61 height 21
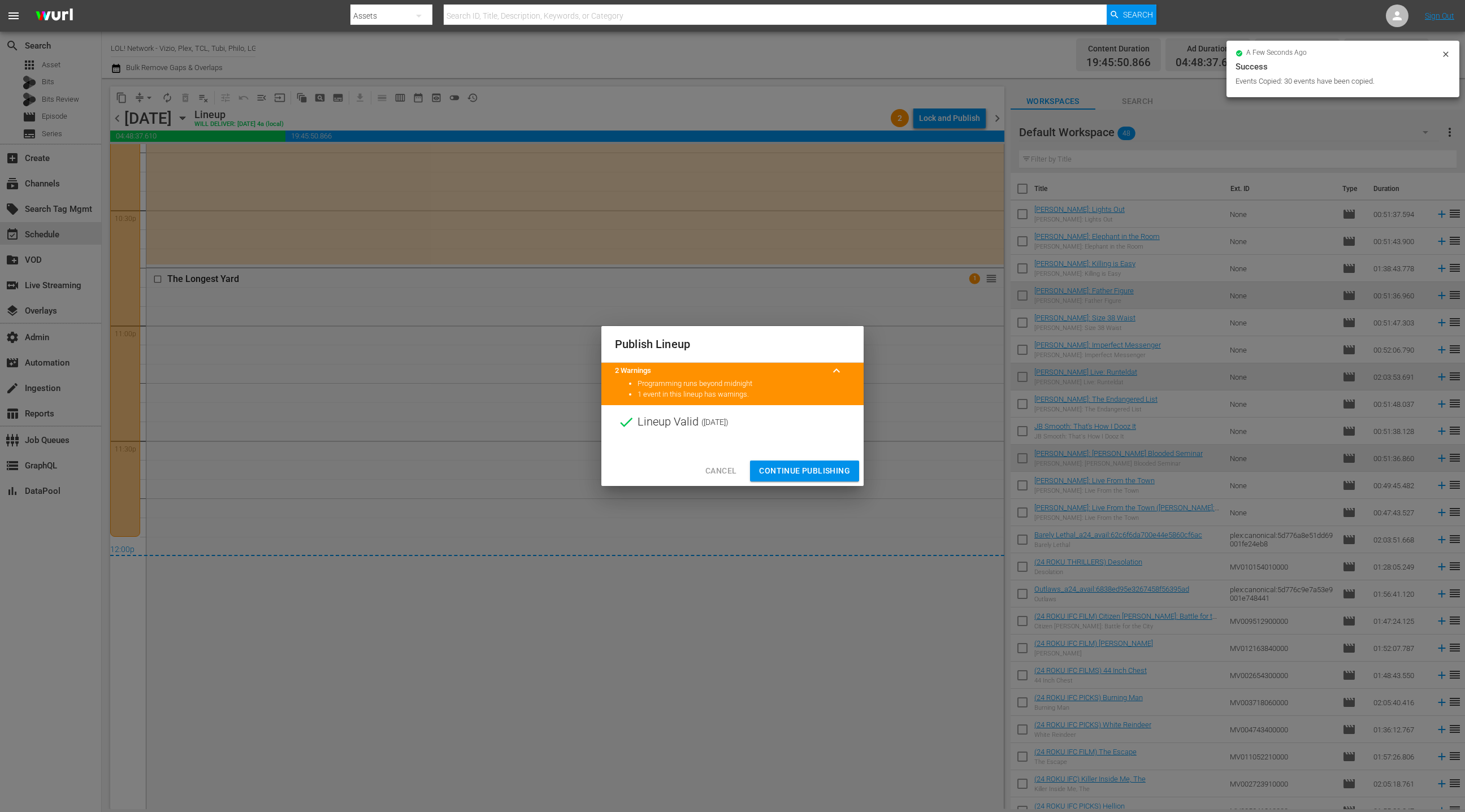
click at [805, 472] on span "Continue Publishing" at bounding box center [805, 471] width 91 height 14
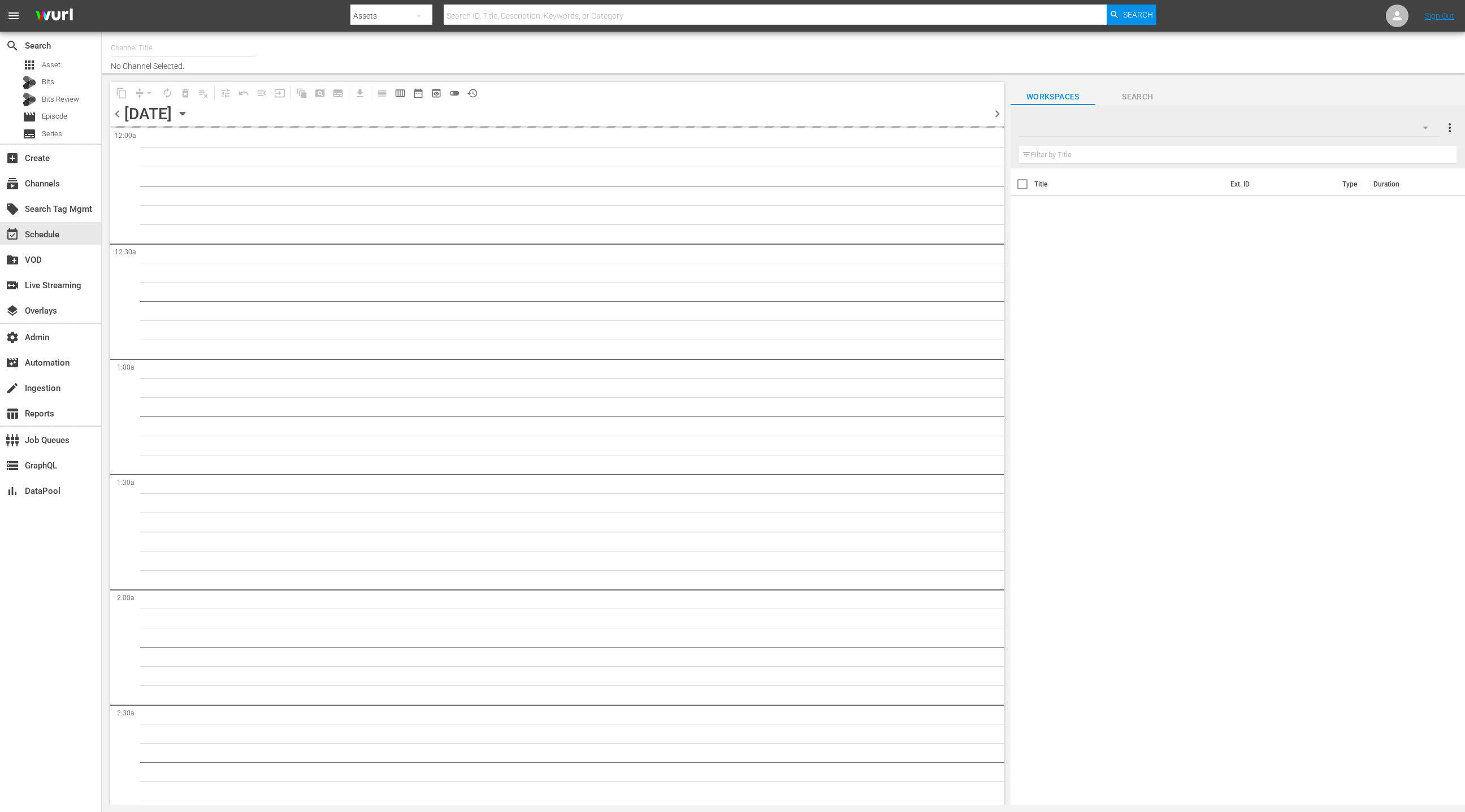
type input "LOL! Network - Roku, Prime (1421)"
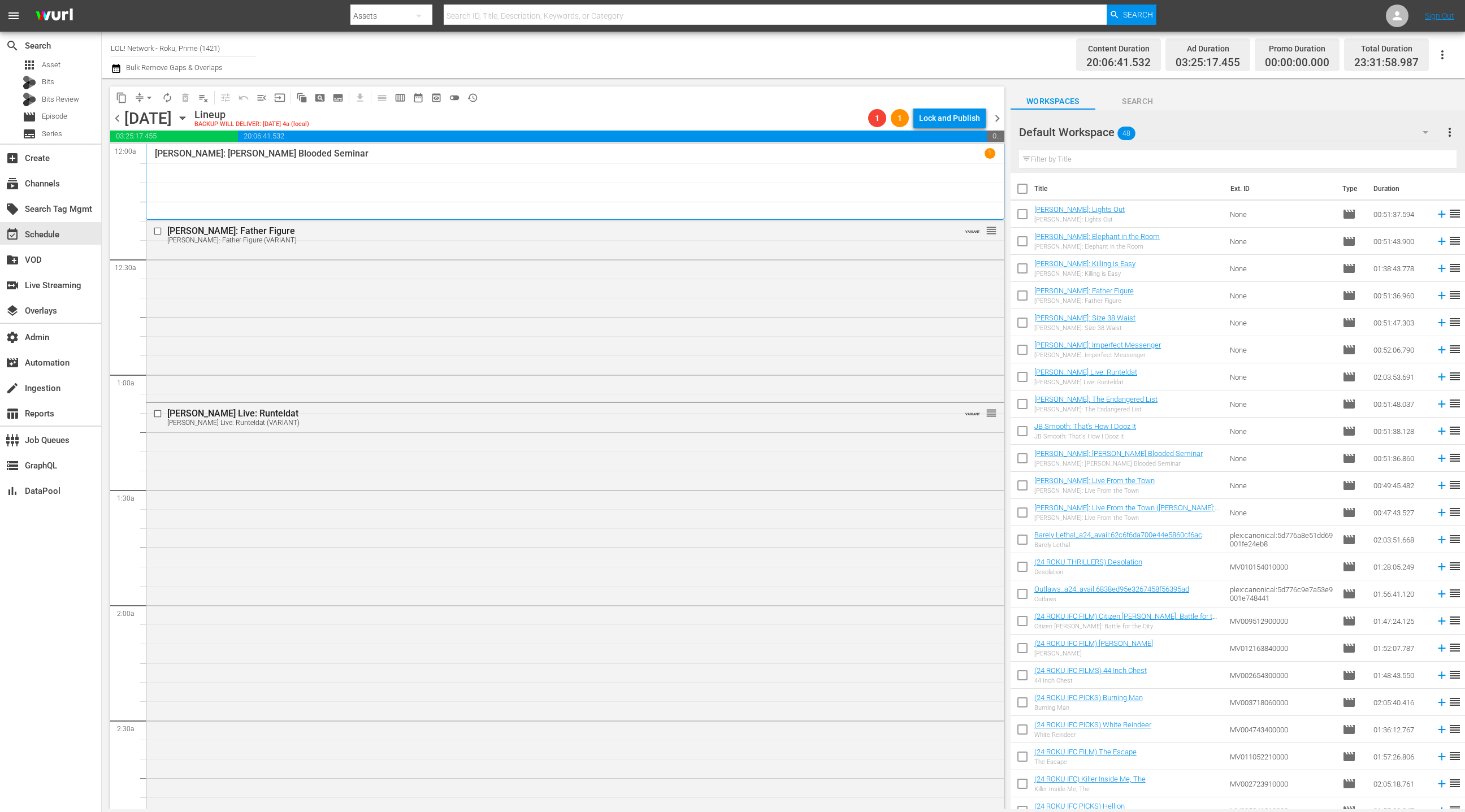
click at [1357, 128] on div "Default Workspace 48" at bounding box center [1230, 131] width 420 height 31
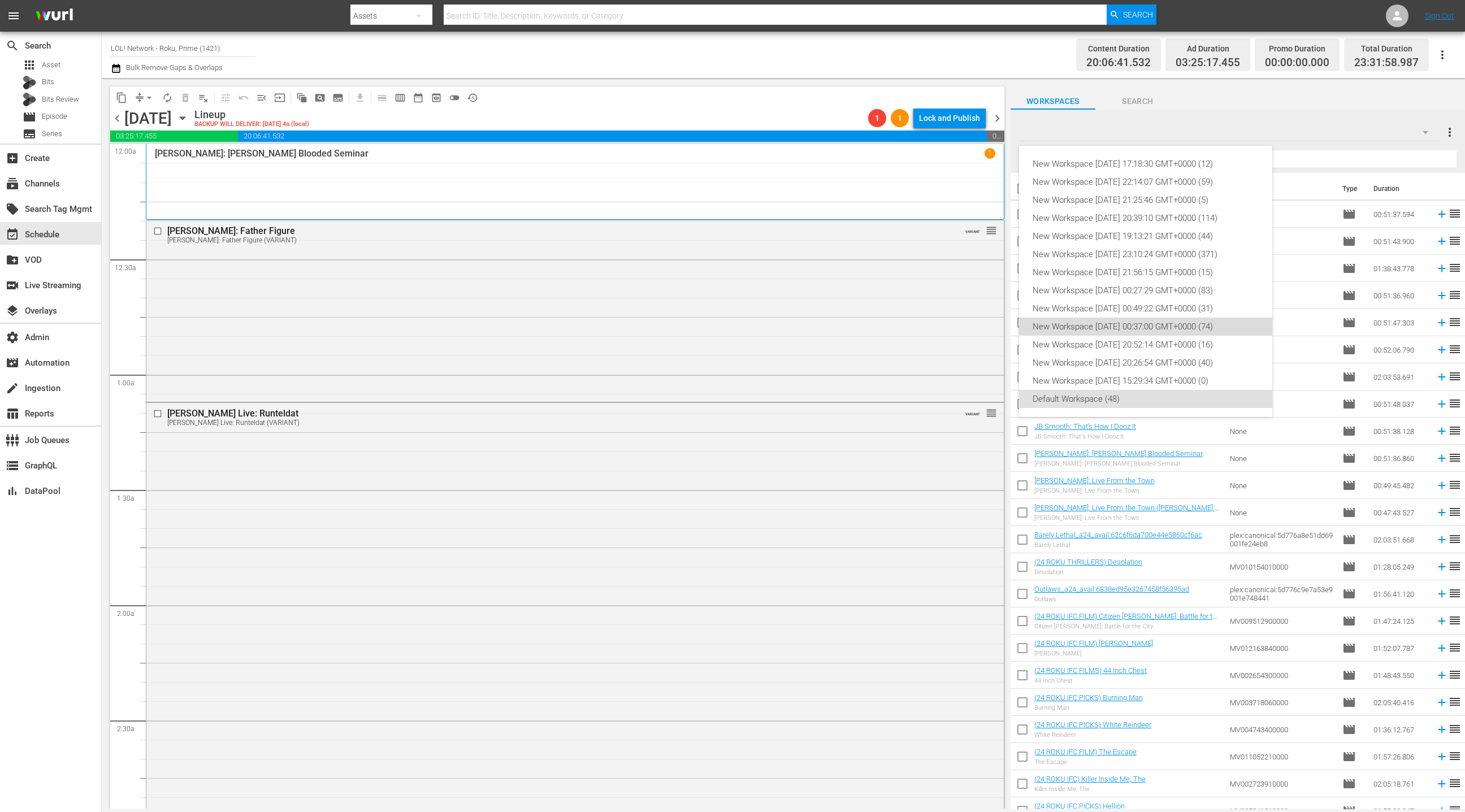
drag, startPoint x: 1188, startPoint y: 330, endPoint x: 1184, endPoint y: 325, distance: 6.4
click at [1187, 330] on div "New Workspace Fri May 16 2025 00:37:00 GMT+0000 (74)" at bounding box center [1146, 326] width 226 height 18
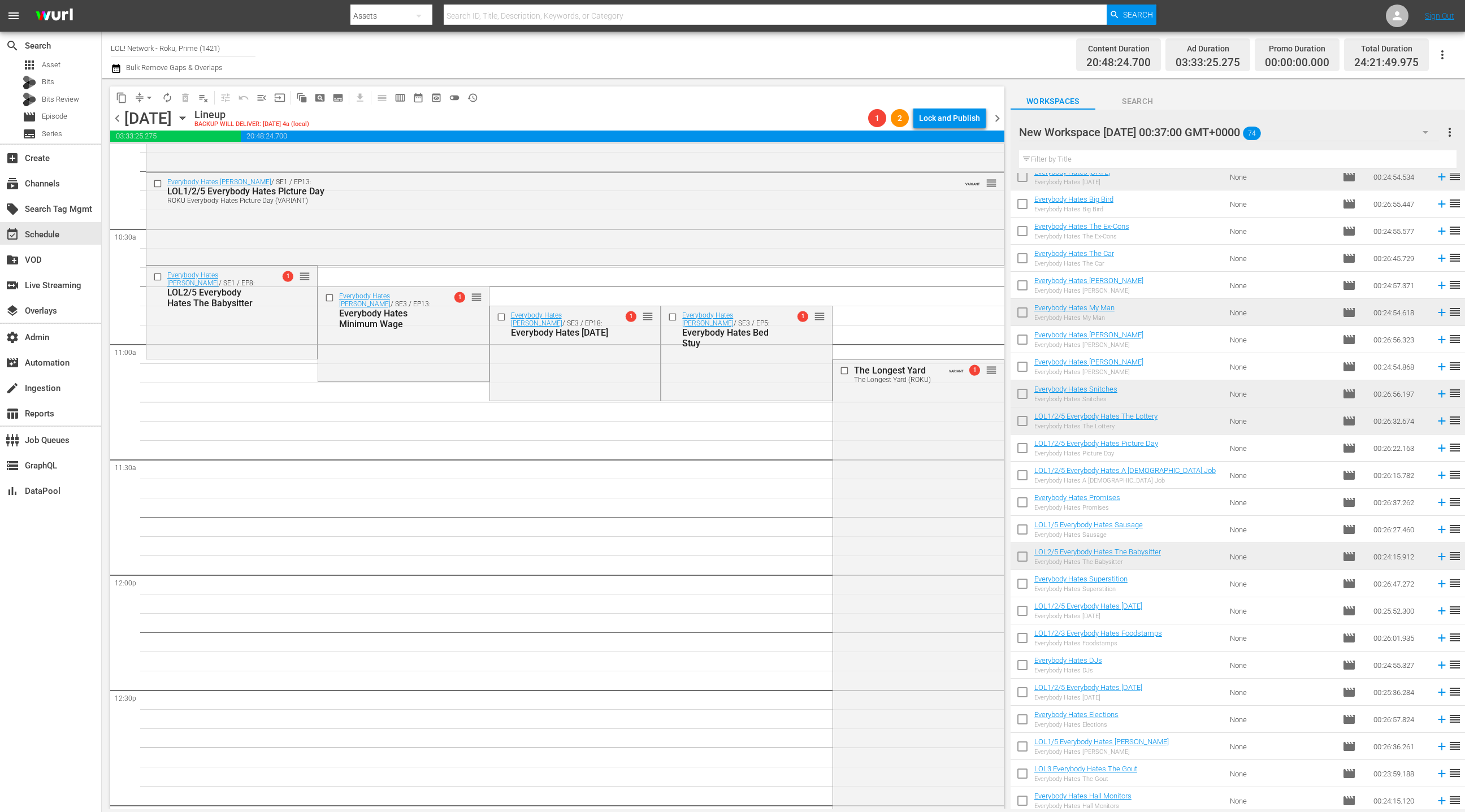
scroll to position [1045, 0]
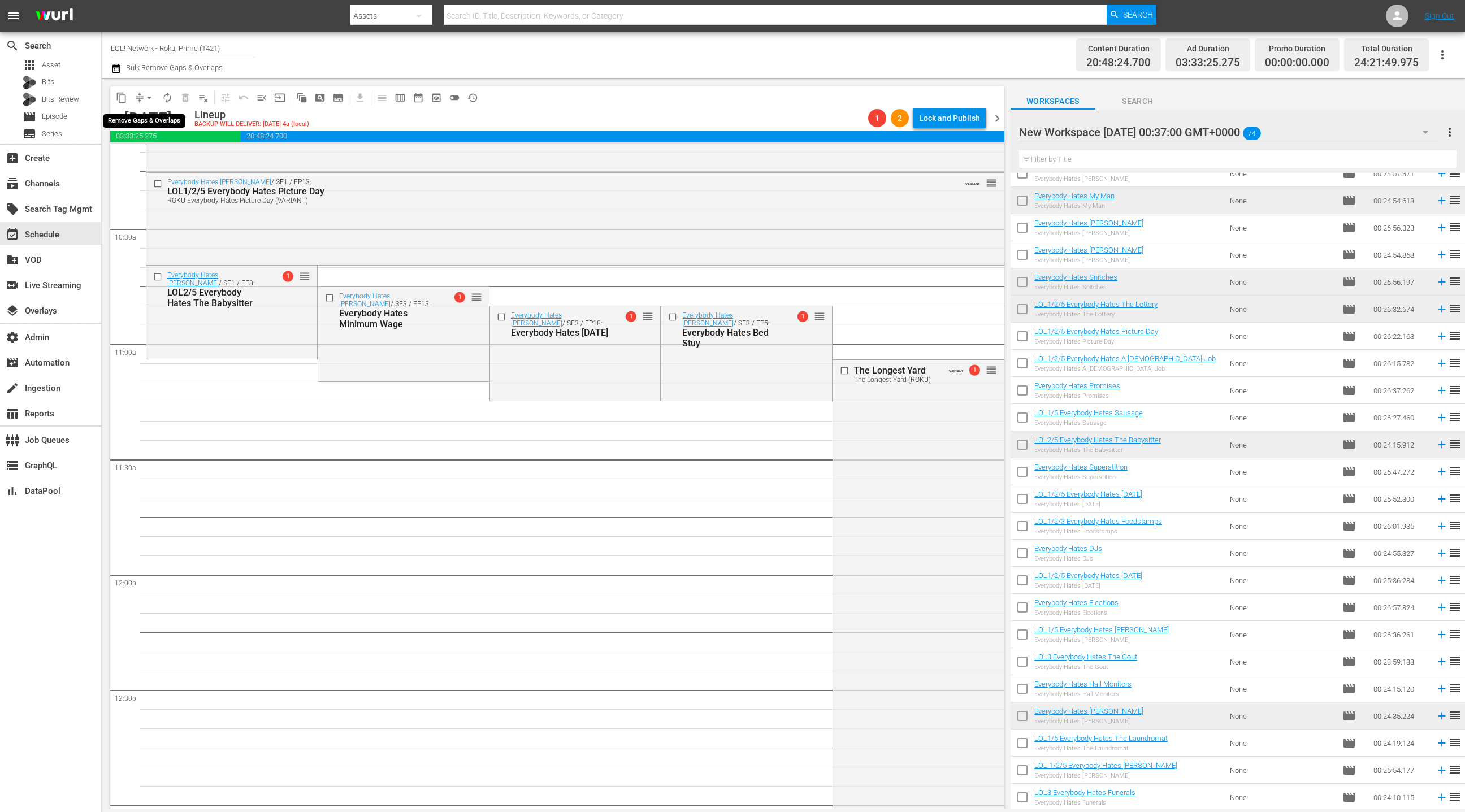
click at [145, 101] on span "arrow_drop_down" at bounding box center [149, 97] width 12 height 12
click at [157, 161] on li "Align to End of Previous Day" at bounding box center [149, 157] width 119 height 19
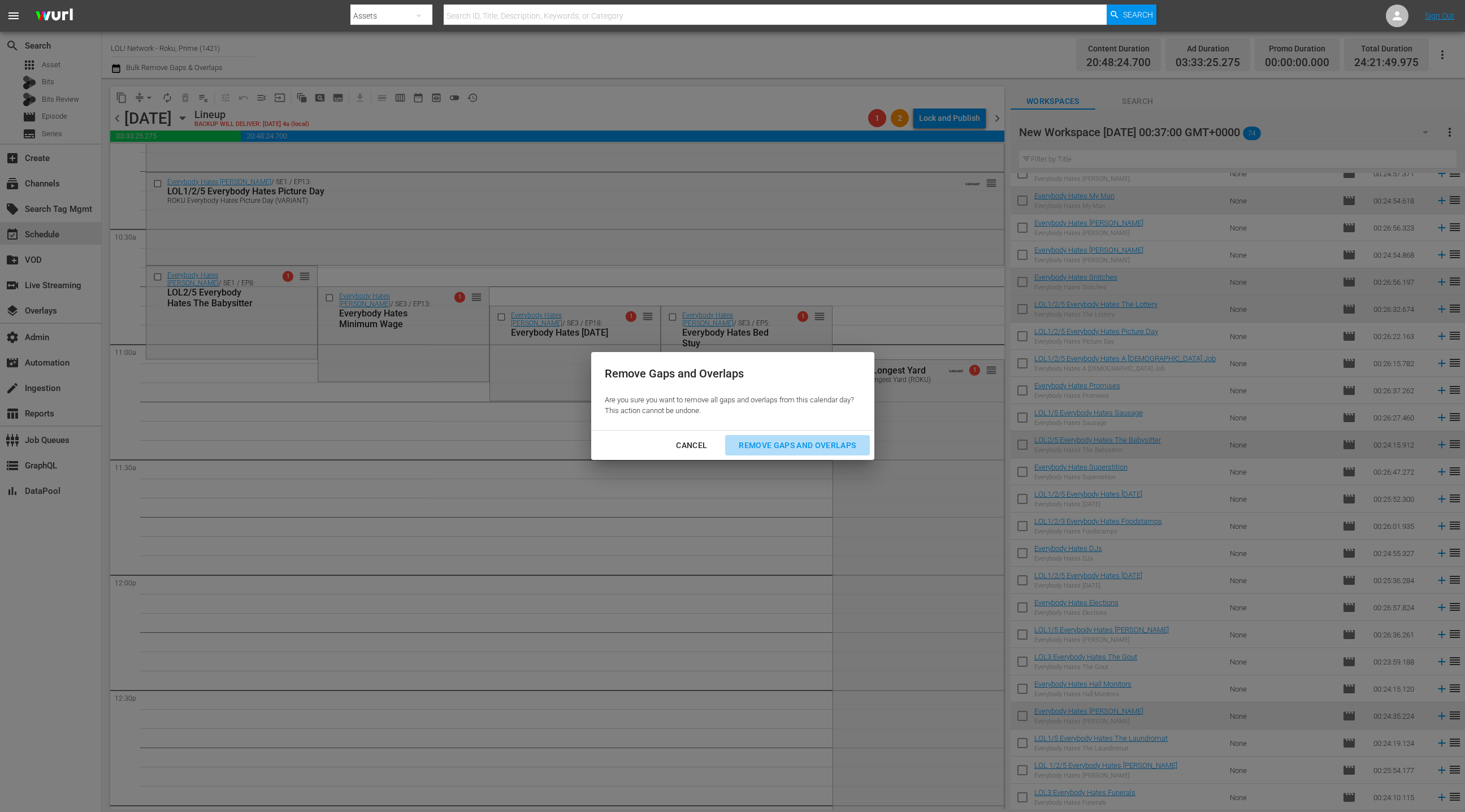
click at [792, 444] on div "Remove Gaps and Overlaps" at bounding box center [797, 445] width 135 height 14
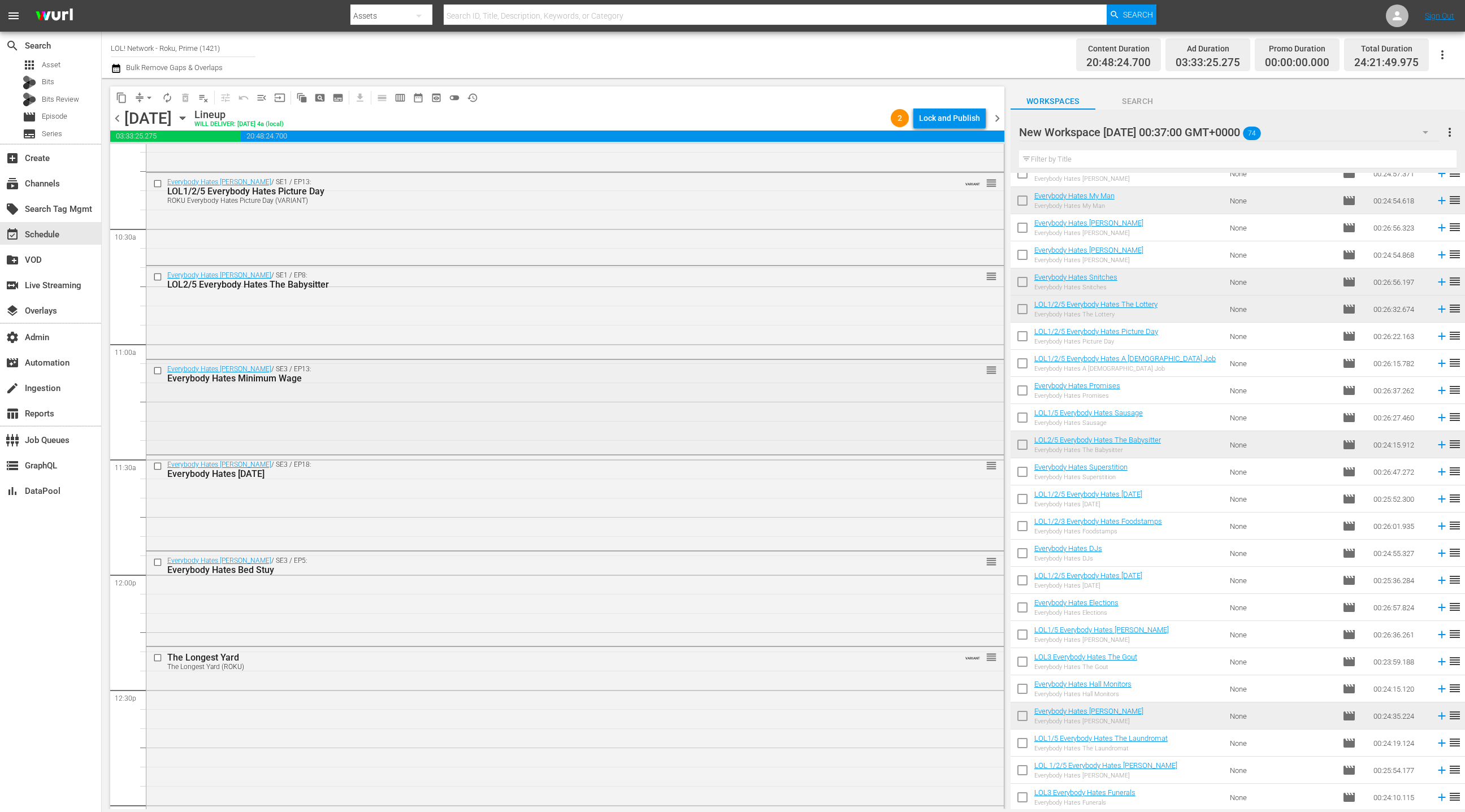
click at [426, 402] on div "Everybody Hates Chris / SE3 / EP13: Everybody Hates Minimum Wage reorder" at bounding box center [575, 407] width 858 height 93
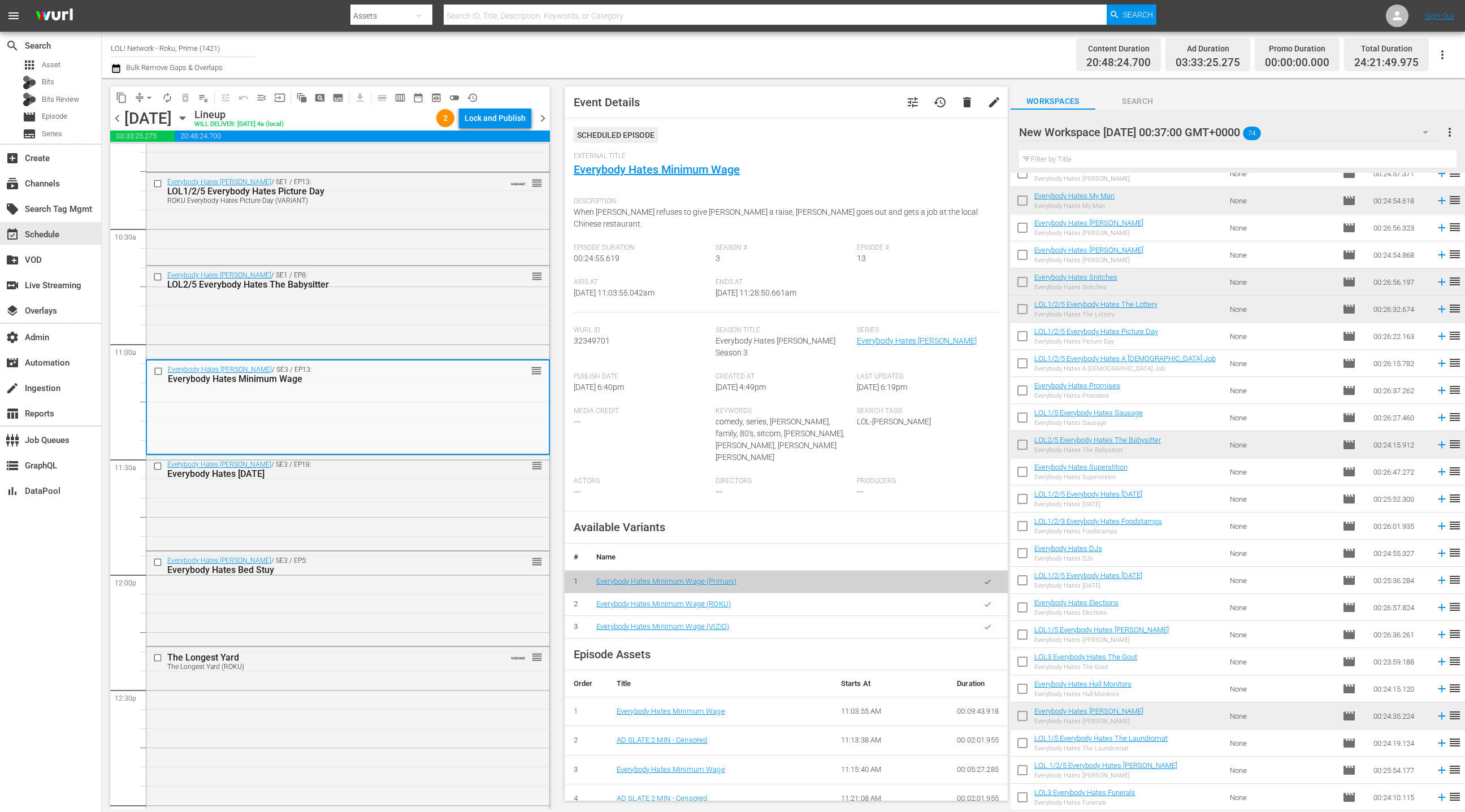
click at [984, 600] on icon "button" at bounding box center [987, 604] width 8 height 8
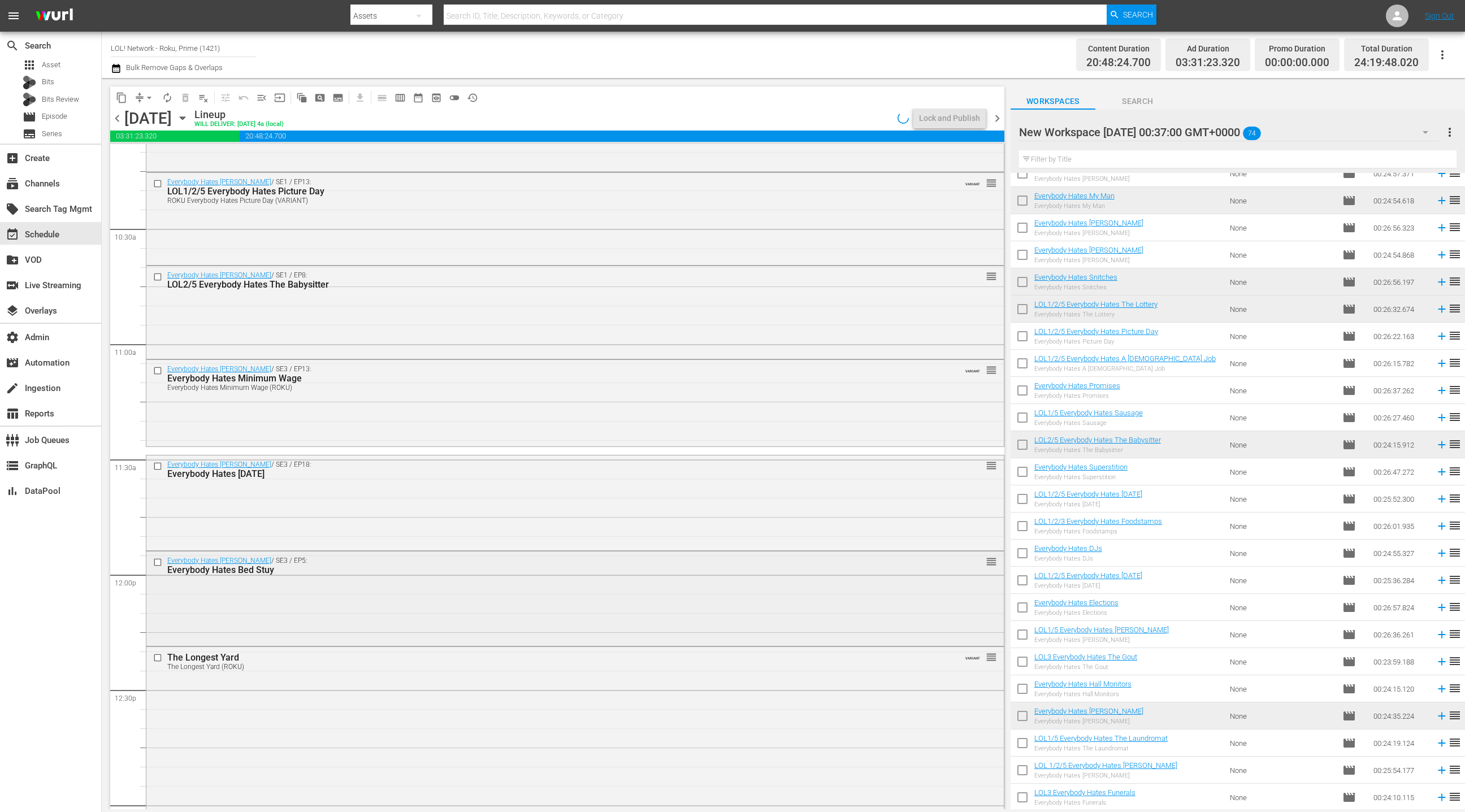
click at [538, 593] on div "Everybody Hates Chris / SE3 / EP5: Everybody Hates Bed Stuy reorder" at bounding box center [575, 597] width 858 height 92
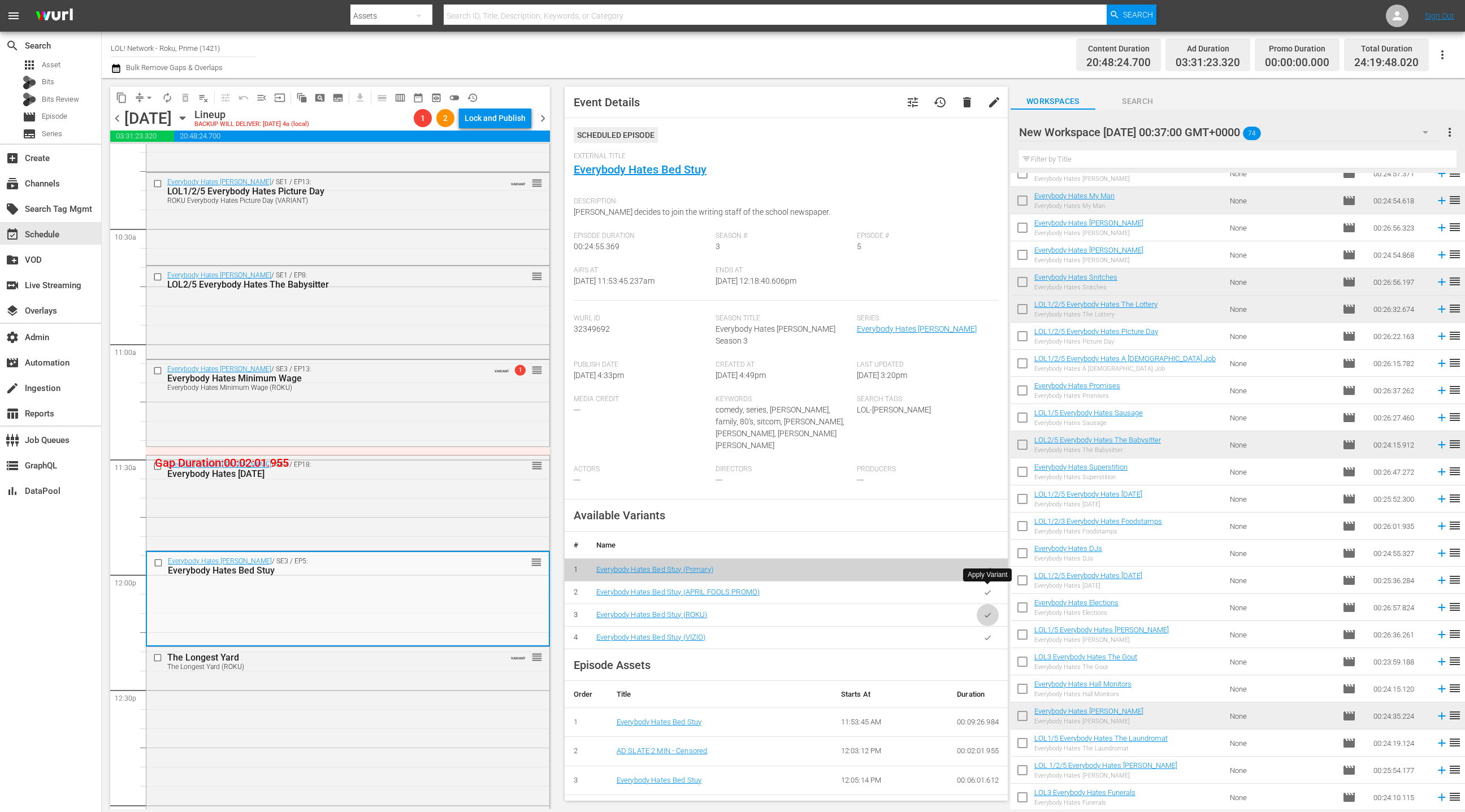
click at [988, 611] on icon "button" at bounding box center [987, 614] width 8 height 8
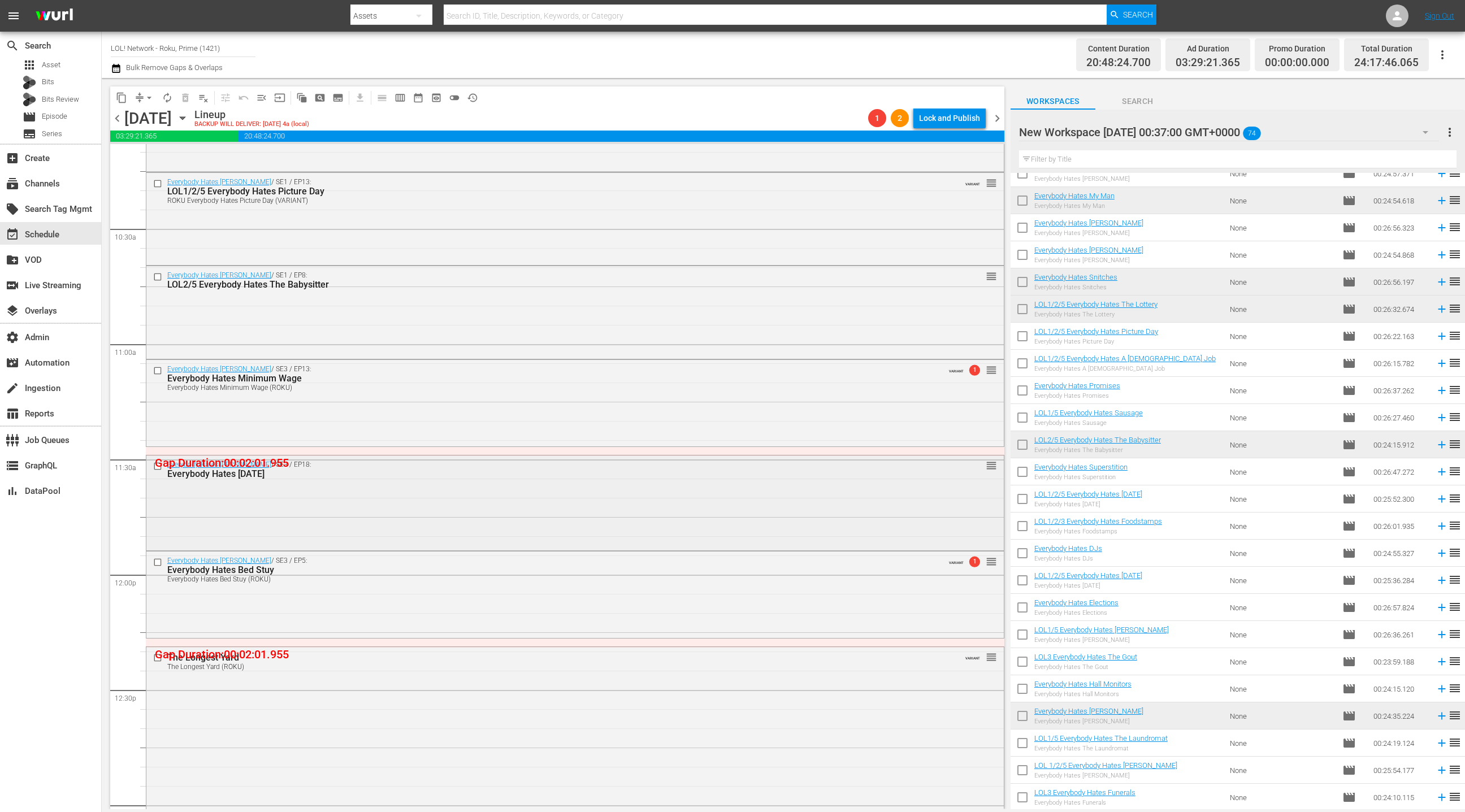
click at [373, 512] on div "Everybody Hates Chris / SE3 / EP18: Everybody Hates Mother's Day reorder" at bounding box center [575, 501] width 858 height 92
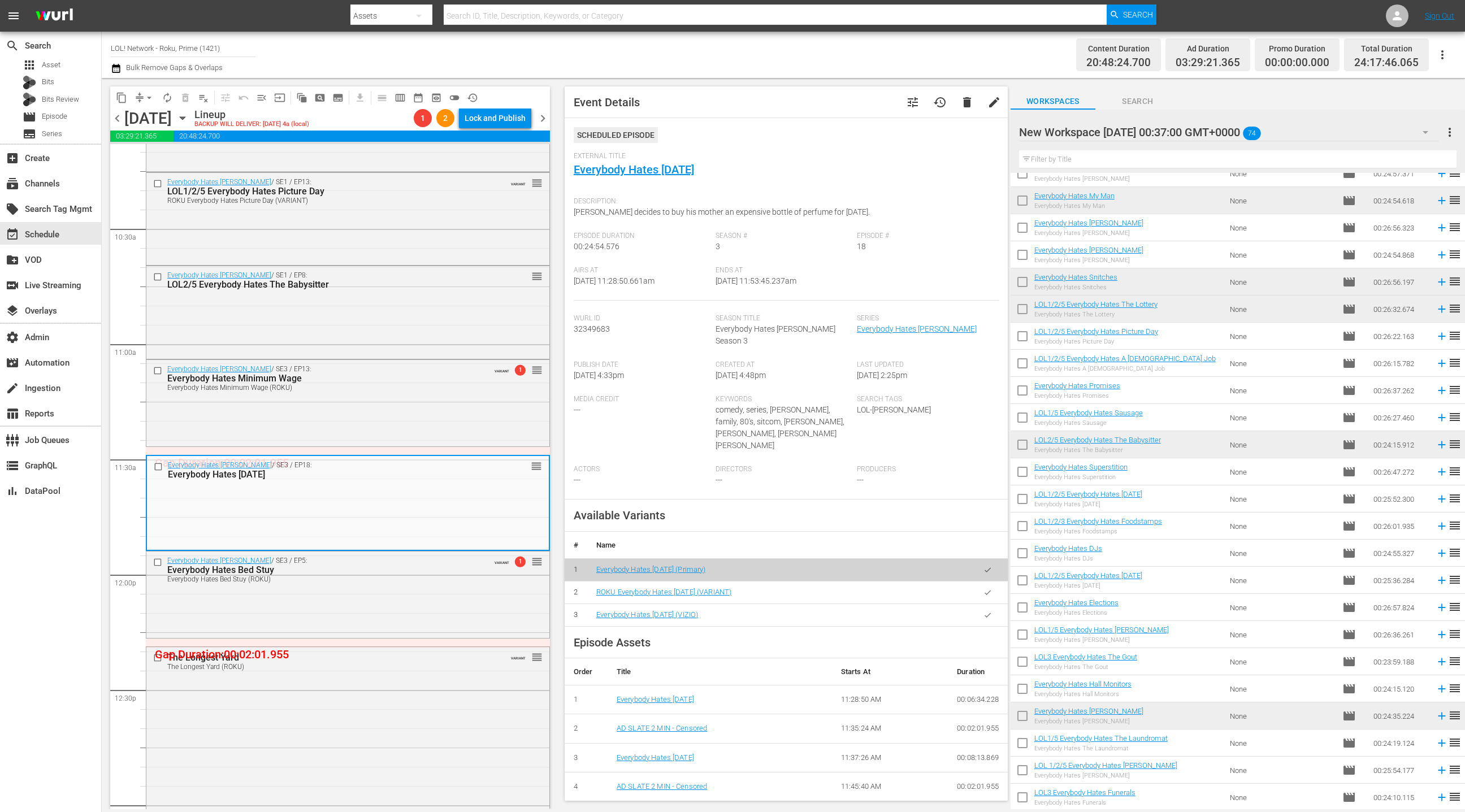
drag, startPoint x: 987, startPoint y: 570, endPoint x: 981, endPoint y: 564, distance: 8.5
click at [987, 590] on icon "button" at bounding box center [987, 592] width 6 height 4
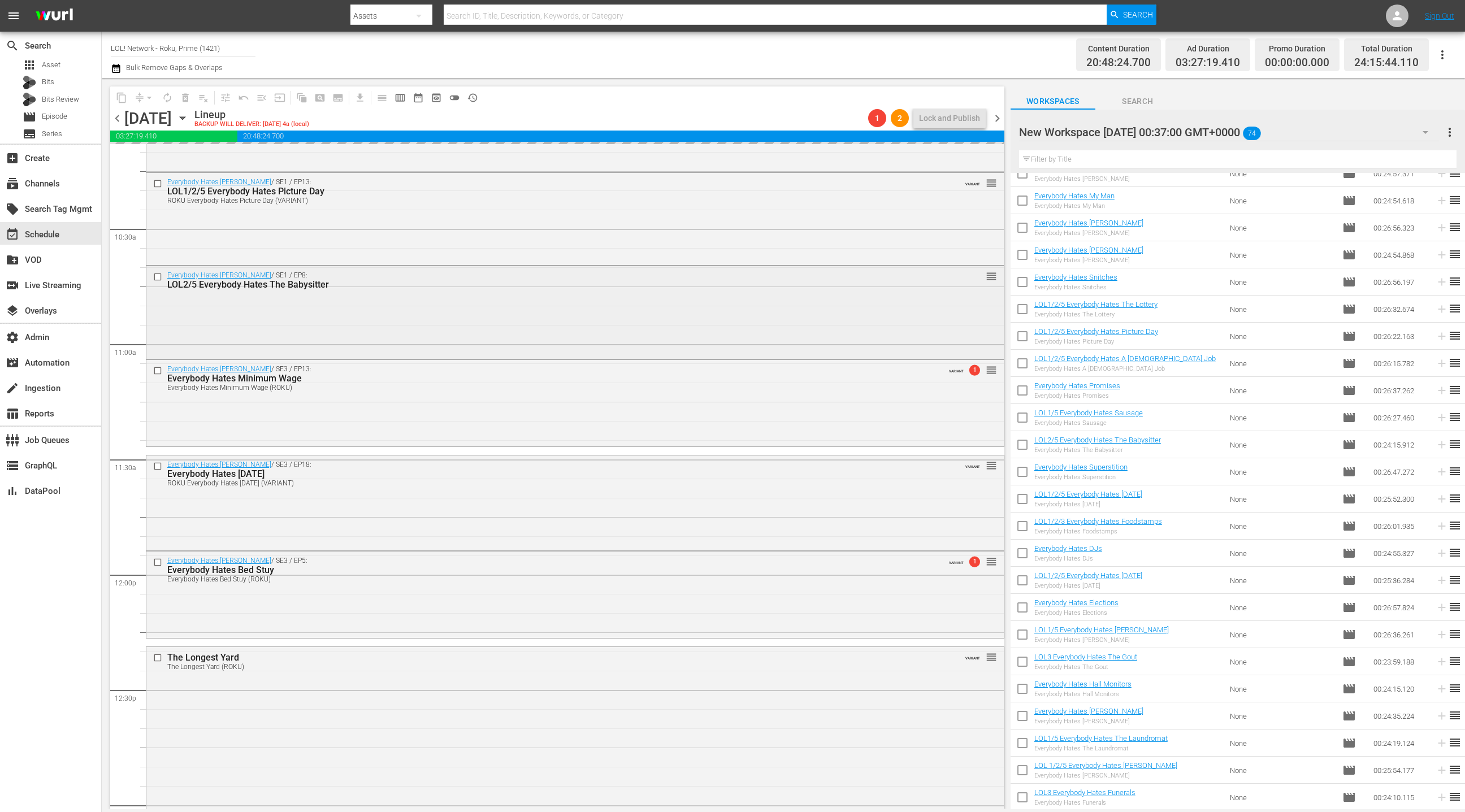
click at [406, 331] on div "Everybody Hates Chris / SE1 / EP8: LOL2/5 Everybody Hates The Babysitter reorder" at bounding box center [575, 311] width 858 height 89
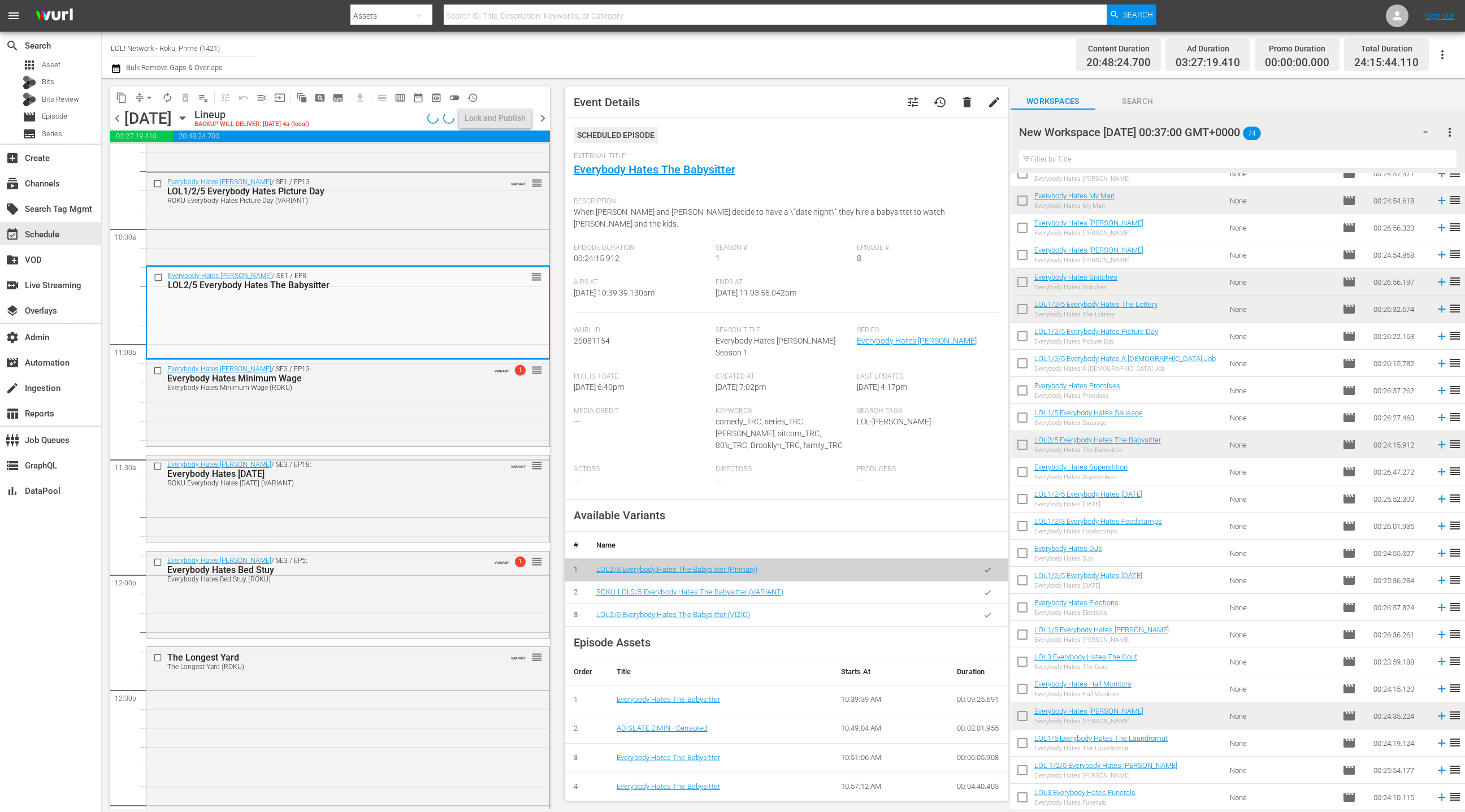
click at [991, 588] on icon "button" at bounding box center [987, 592] width 8 height 8
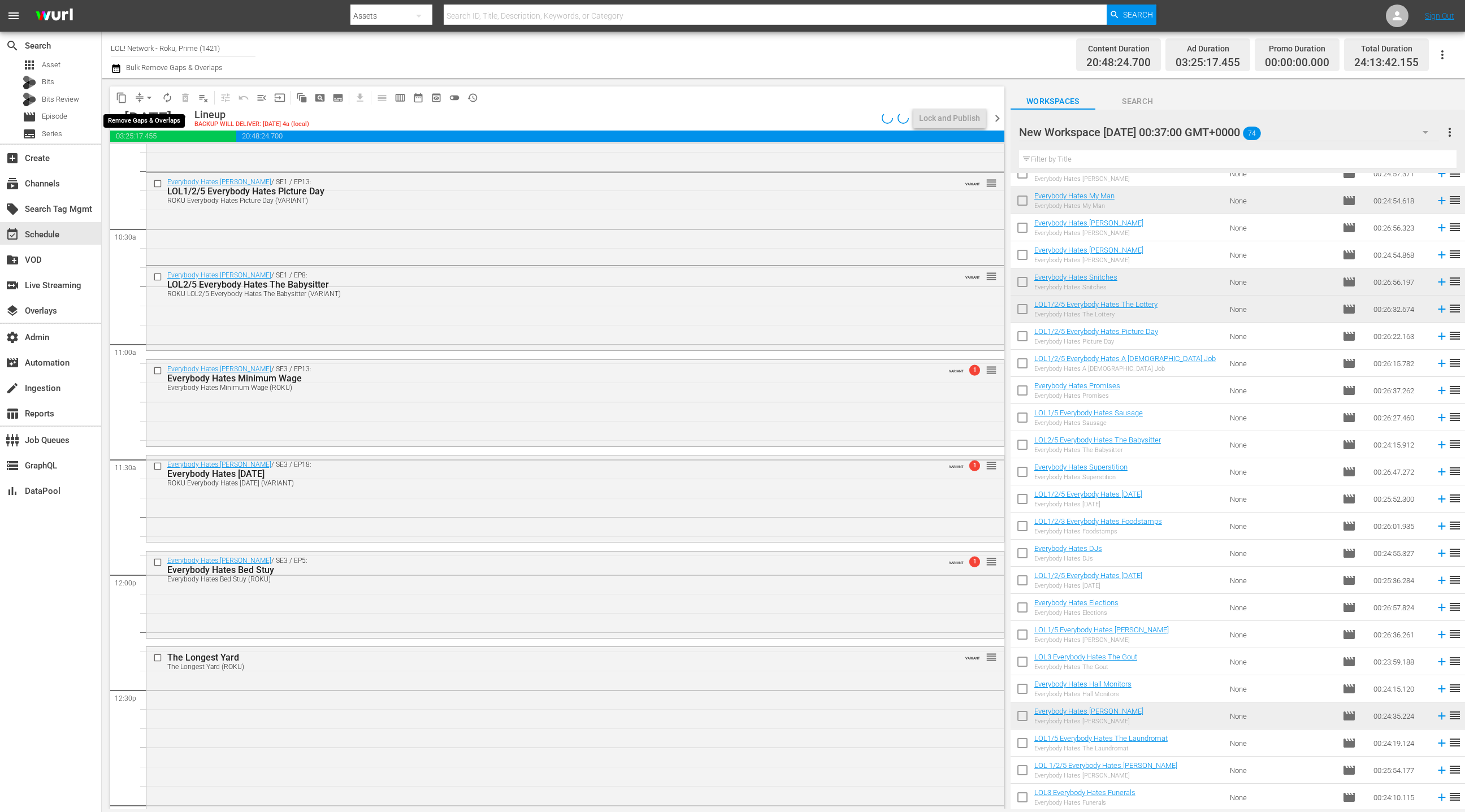
click at [144, 95] on span "arrow_drop_down" at bounding box center [149, 97] width 12 height 12
click at [157, 157] on li "Align to End of Previous Day" at bounding box center [149, 157] width 119 height 19
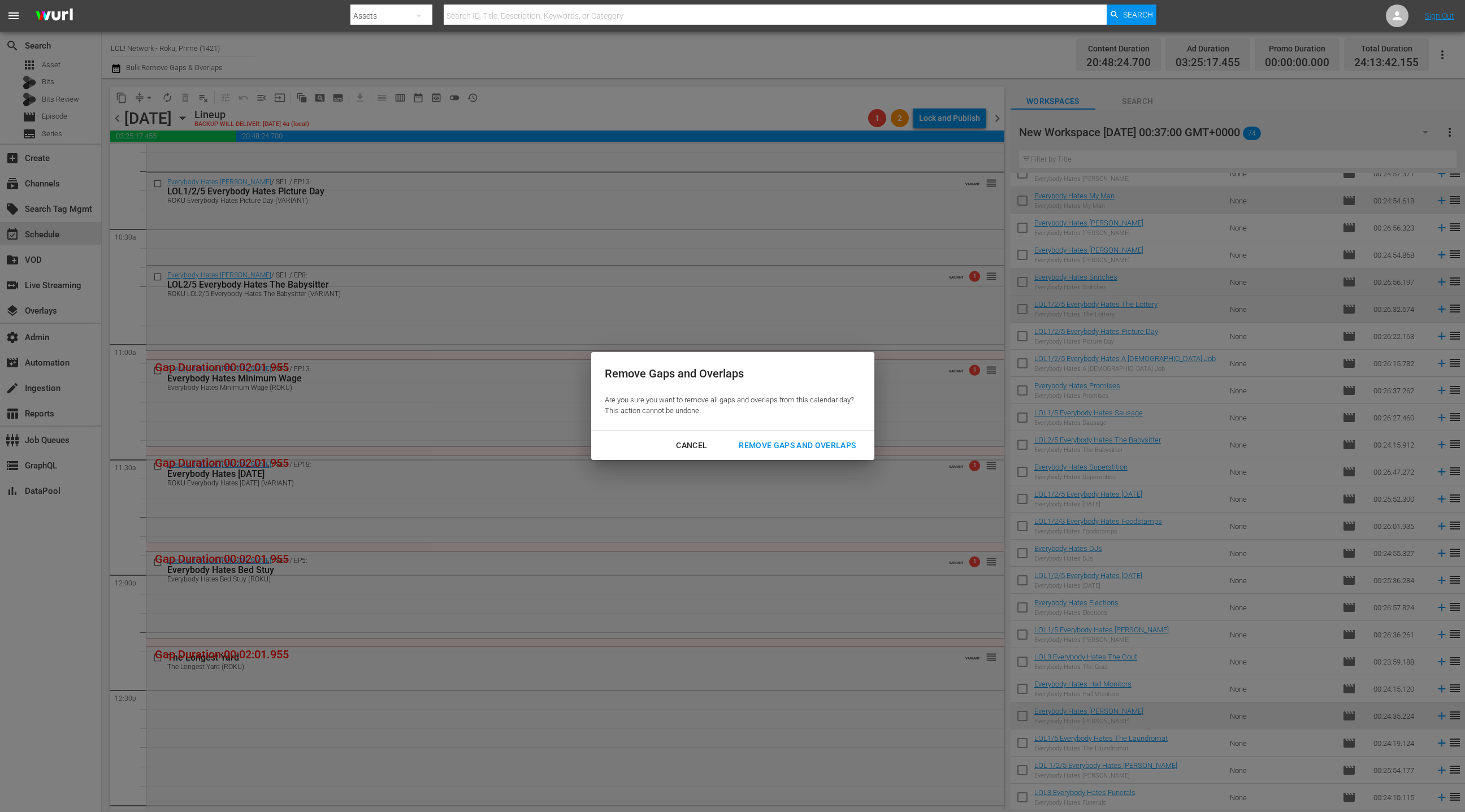
click at [776, 444] on div "Remove Gaps and Overlaps" at bounding box center [797, 445] width 135 height 14
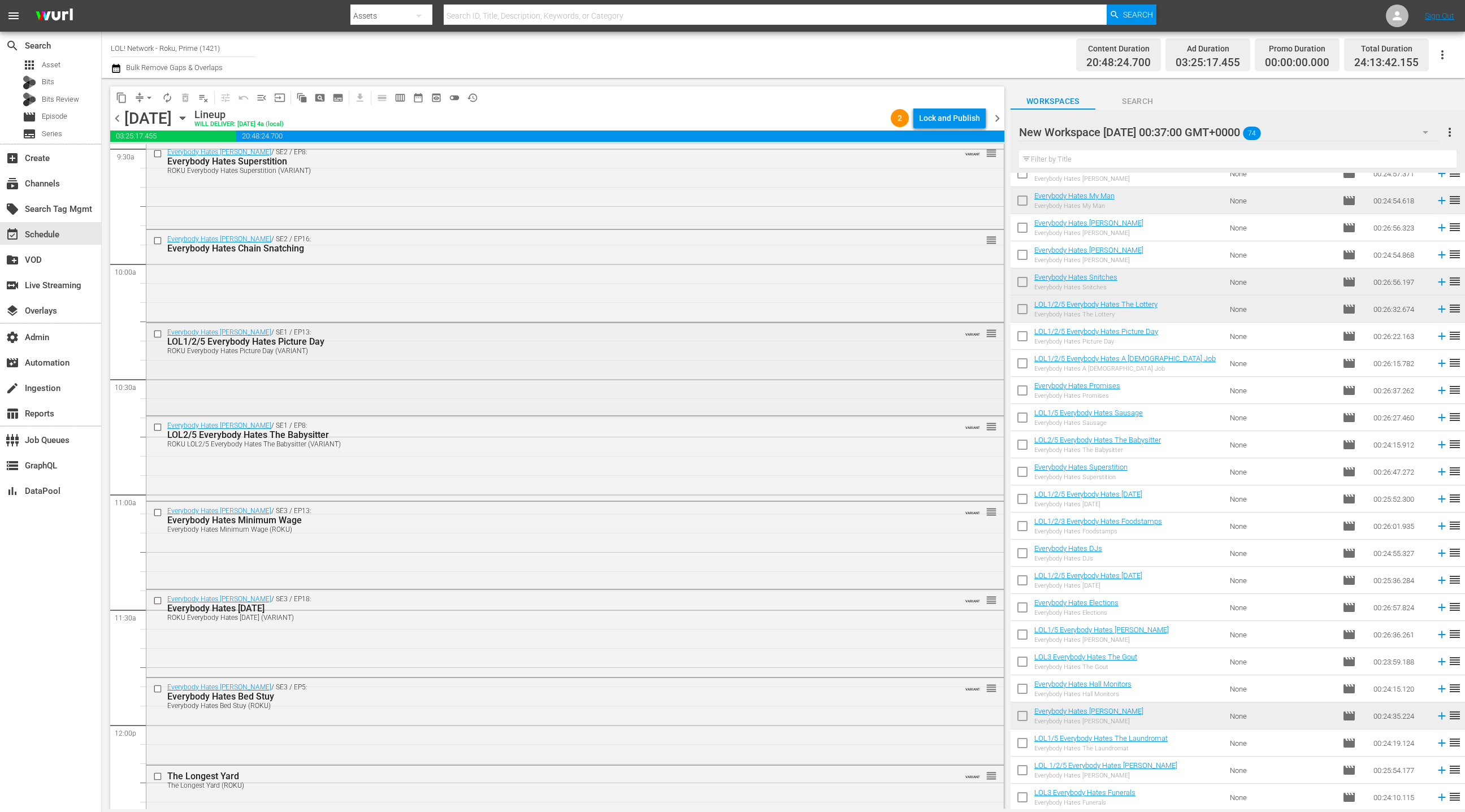
scroll to position [2137, 0]
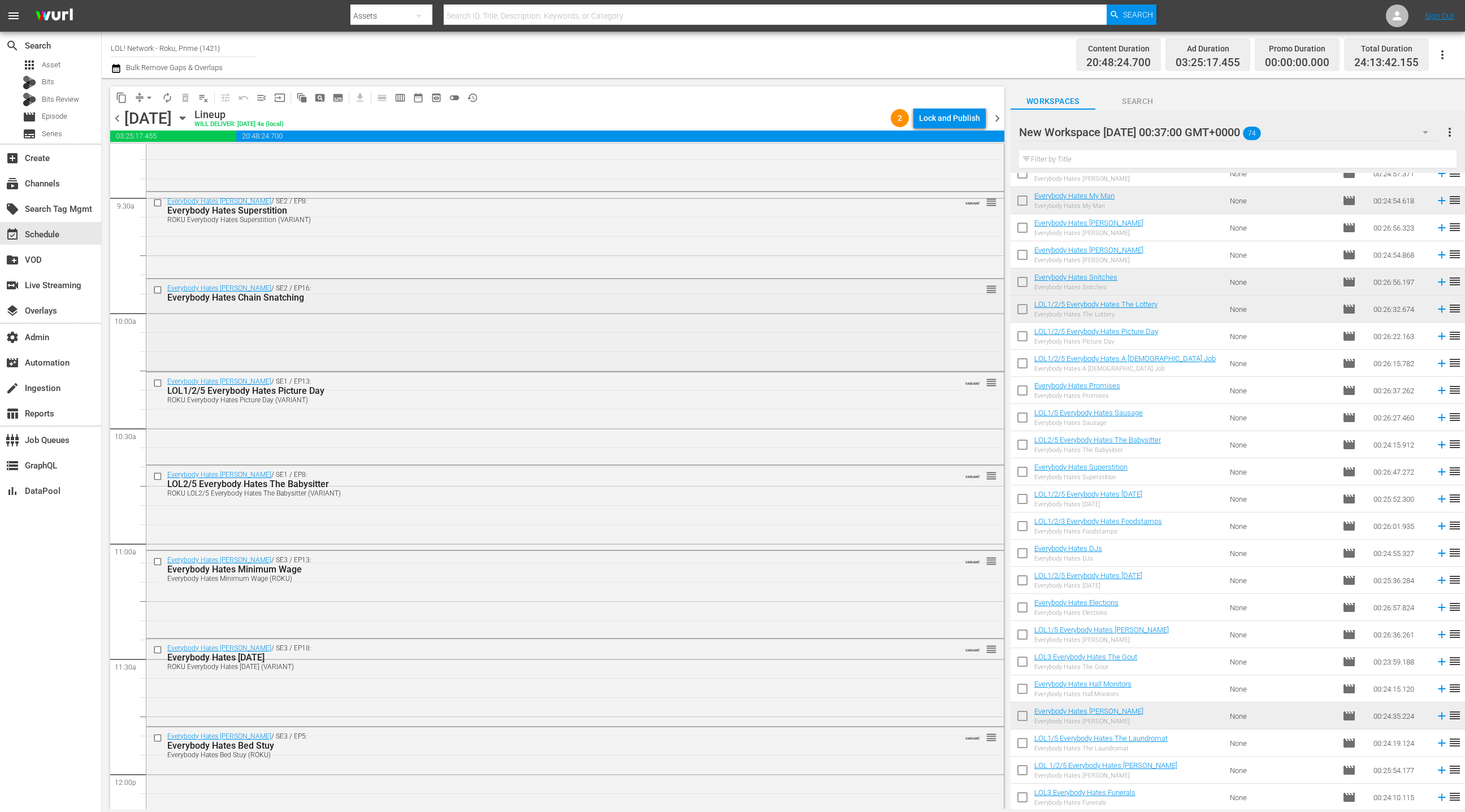
click at [432, 343] on div "Everybody Hates Chris / SE2 / EP16: Everybody Hates Chain Snatching reorder" at bounding box center [575, 324] width 858 height 89
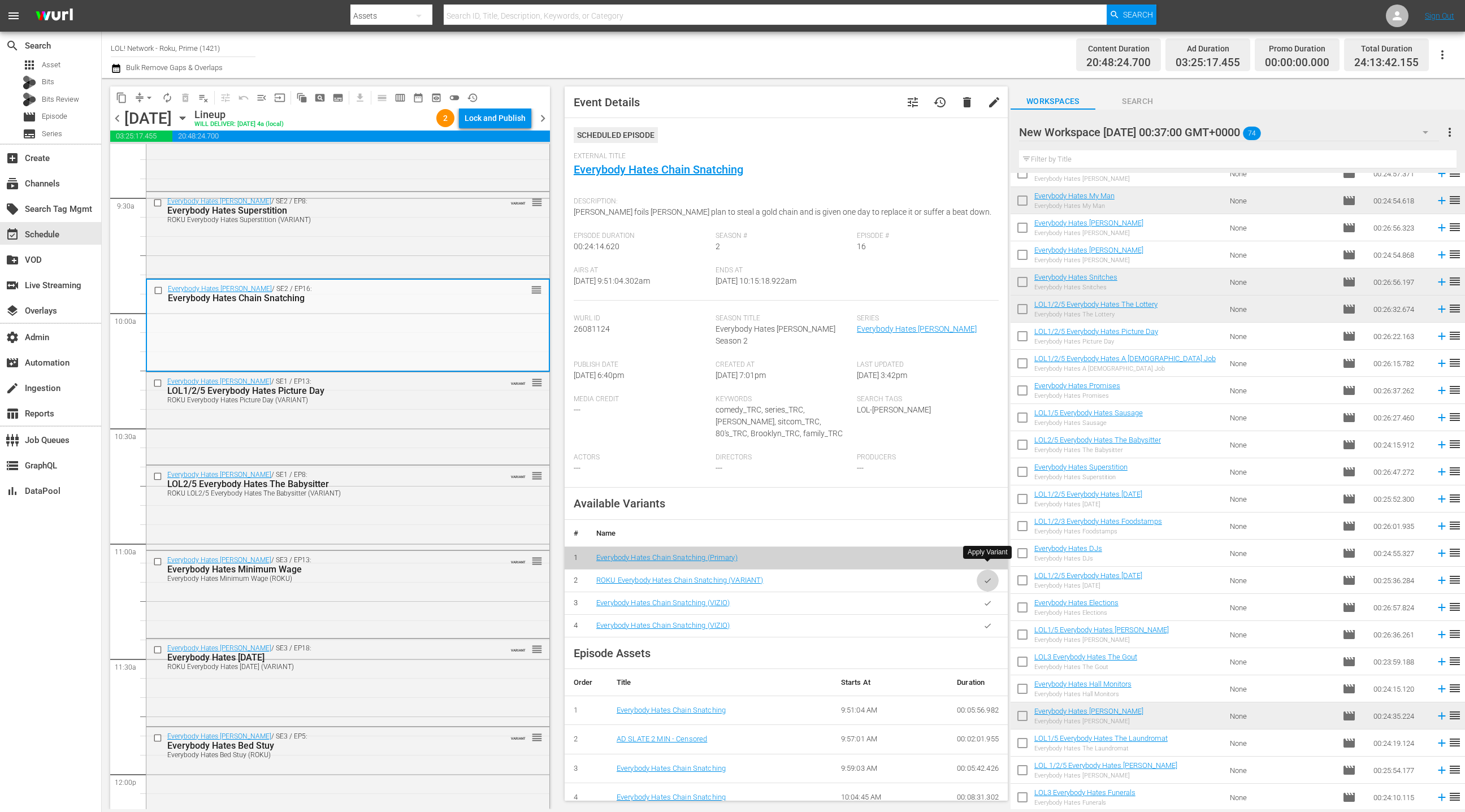
click at [987, 577] on icon "button" at bounding box center [987, 580] width 8 height 8
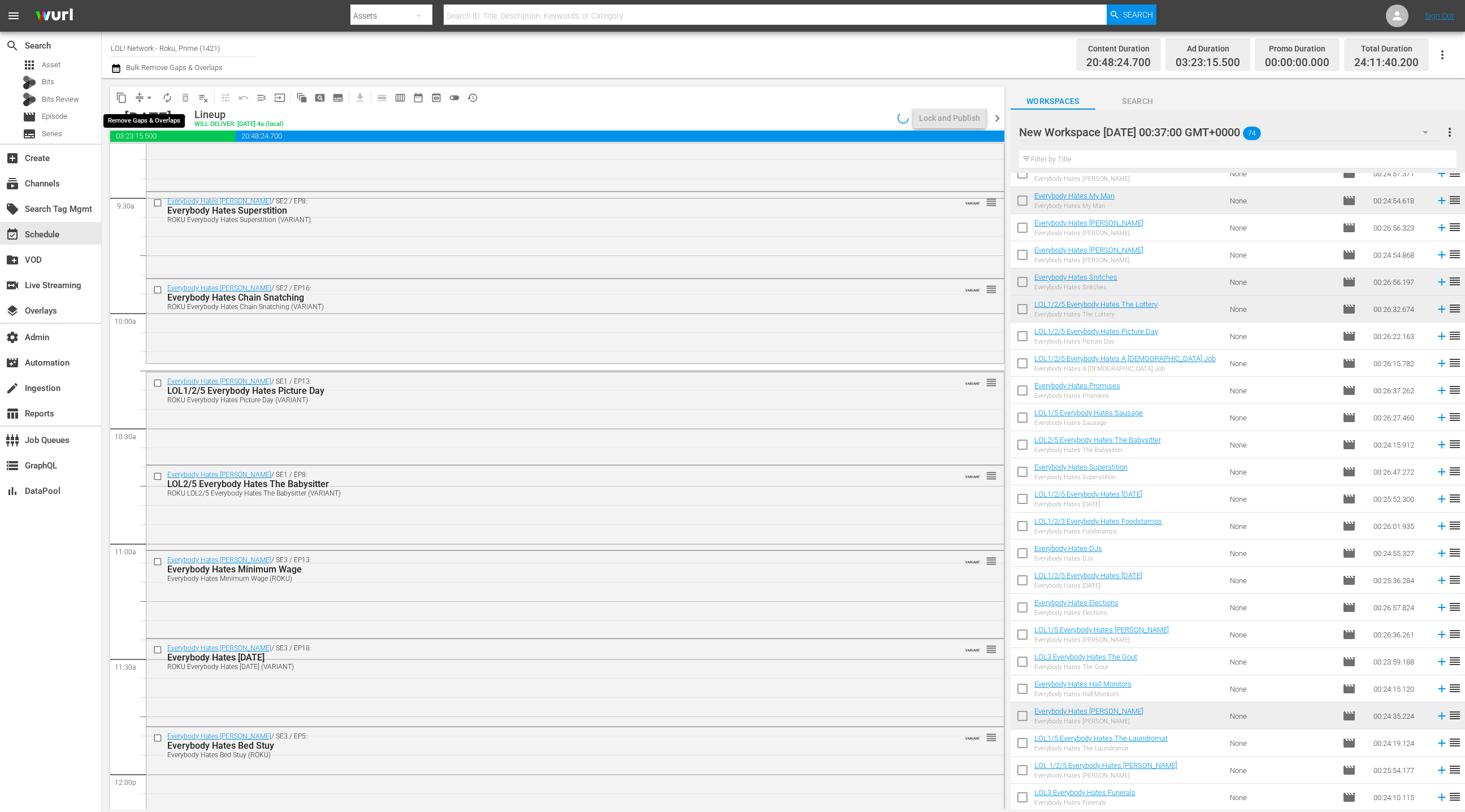
click at [144, 99] on span "arrow_drop_down" at bounding box center [149, 97] width 12 height 12
click at [157, 160] on li "Align to End of Previous Day" at bounding box center [149, 157] width 119 height 19
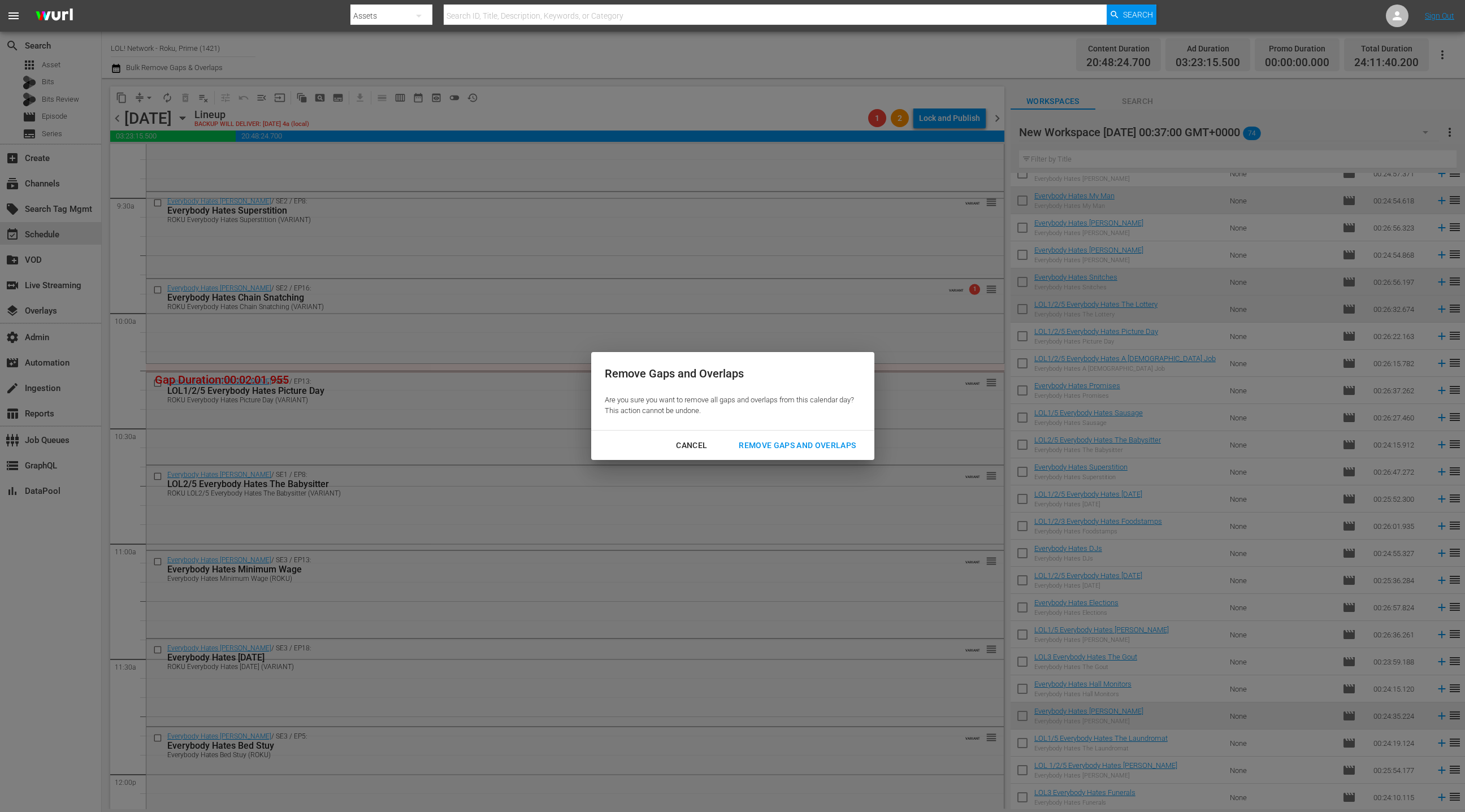
click at [797, 448] on div "Remove Gaps and Overlaps" at bounding box center [797, 445] width 135 height 14
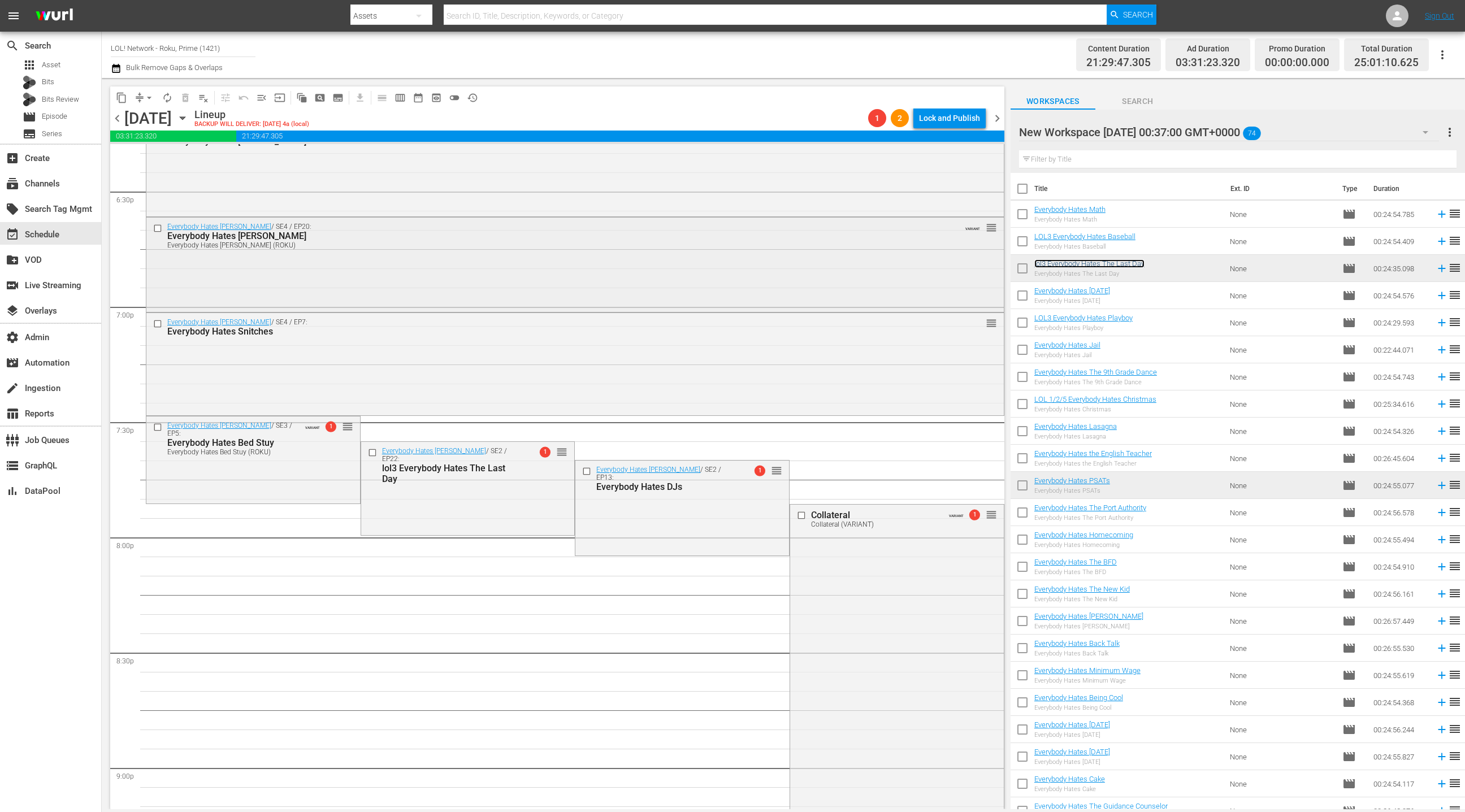
scroll to position [4301, 0]
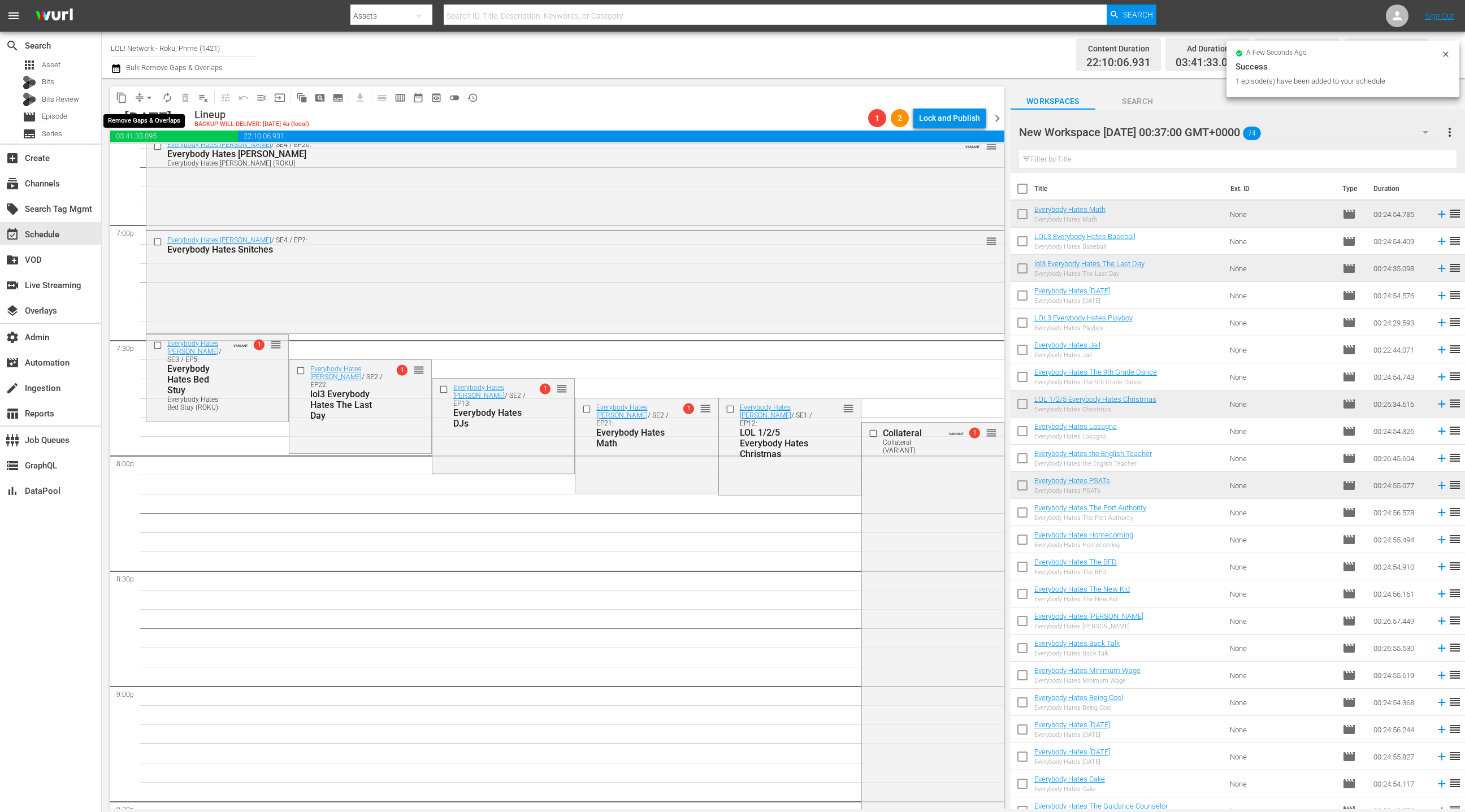
click at [148, 97] on span "arrow_drop_down" at bounding box center [149, 97] width 12 height 12
click at [154, 163] on li "Align to End of Previous Day" at bounding box center [149, 157] width 119 height 19
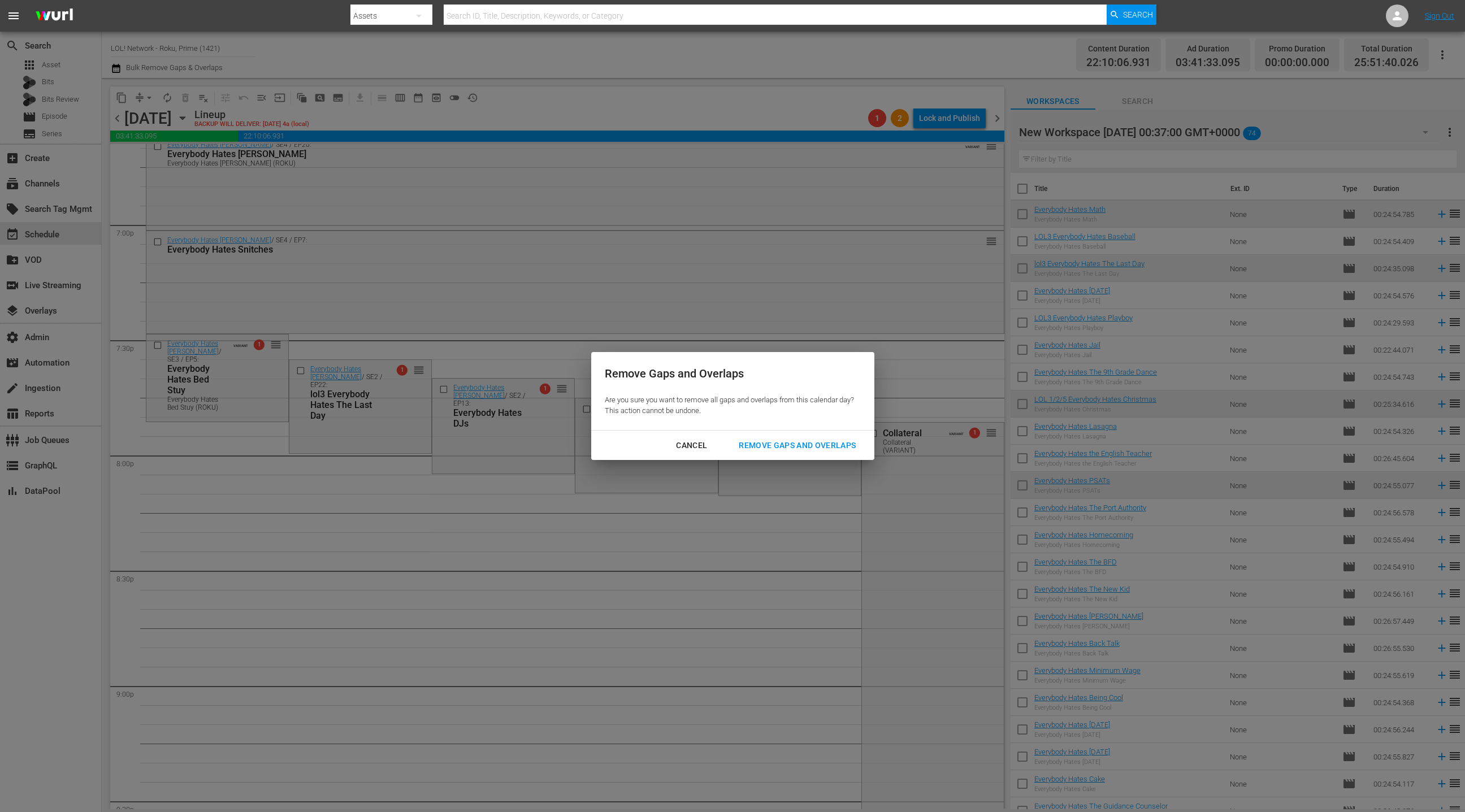
drag, startPoint x: 765, startPoint y: 449, endPoint x: 773, endPoint y: 436, distance: 15.3
click at [765, 449] on div "Remove Gaps and Overlaps" at bounding box center [797, 445] width 135 height 14
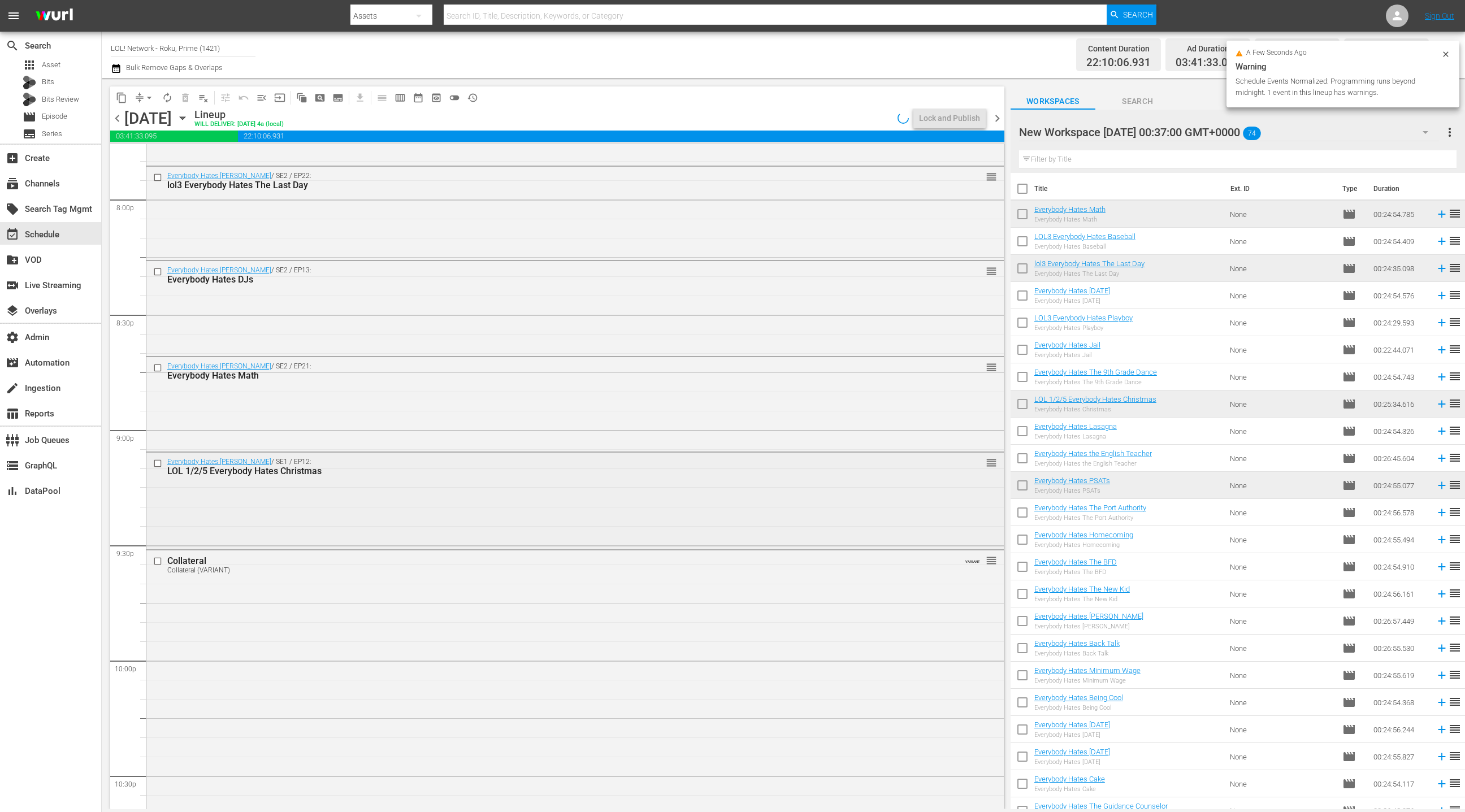
scroll to position [4587, 0]
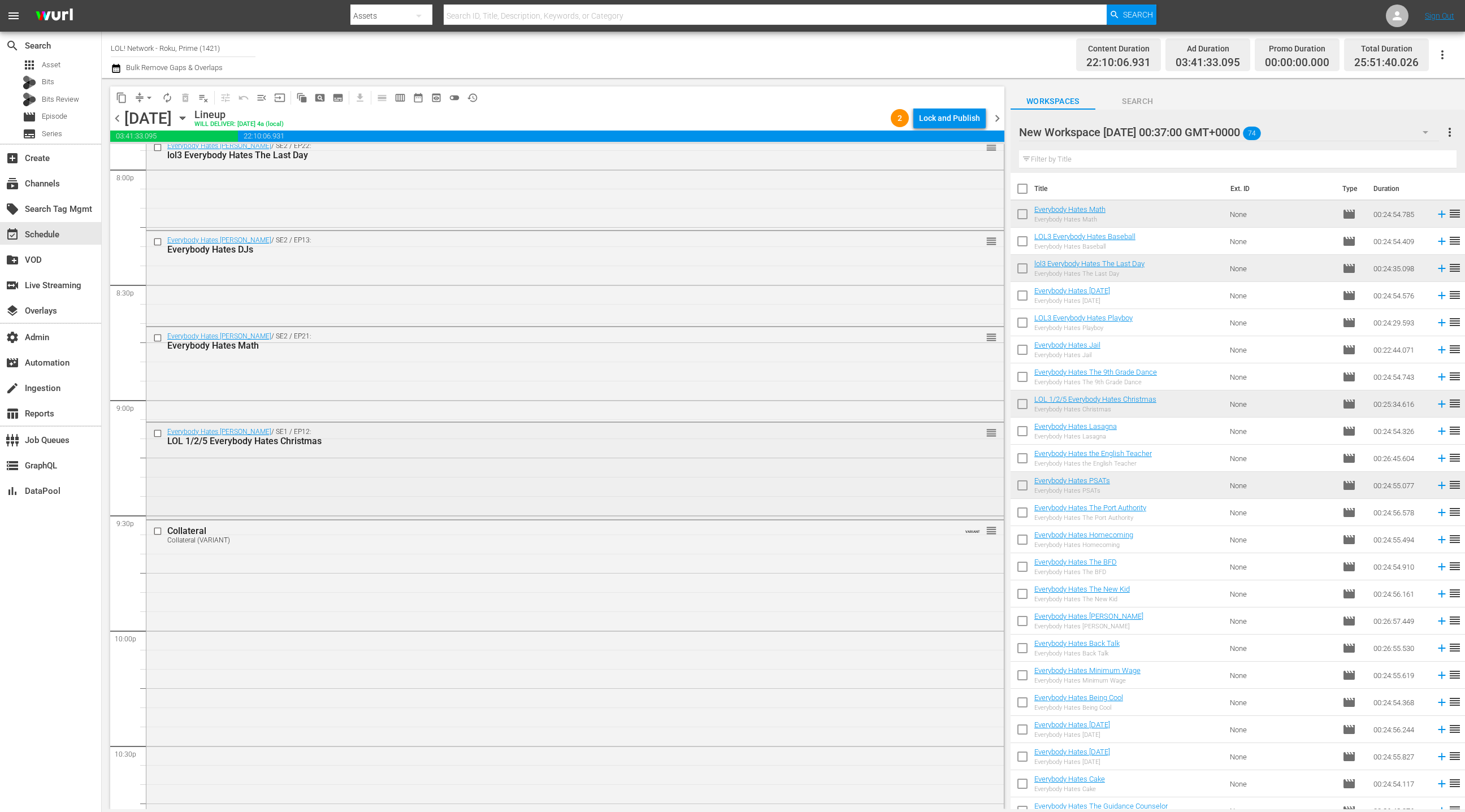
click at [450, 466] on div "Everybody Hates Chris / SE1 / EP12: LOL 1/2/5 Everybody Hates Christmas reorder" at bounding box center [575, 470] width 858 height 95
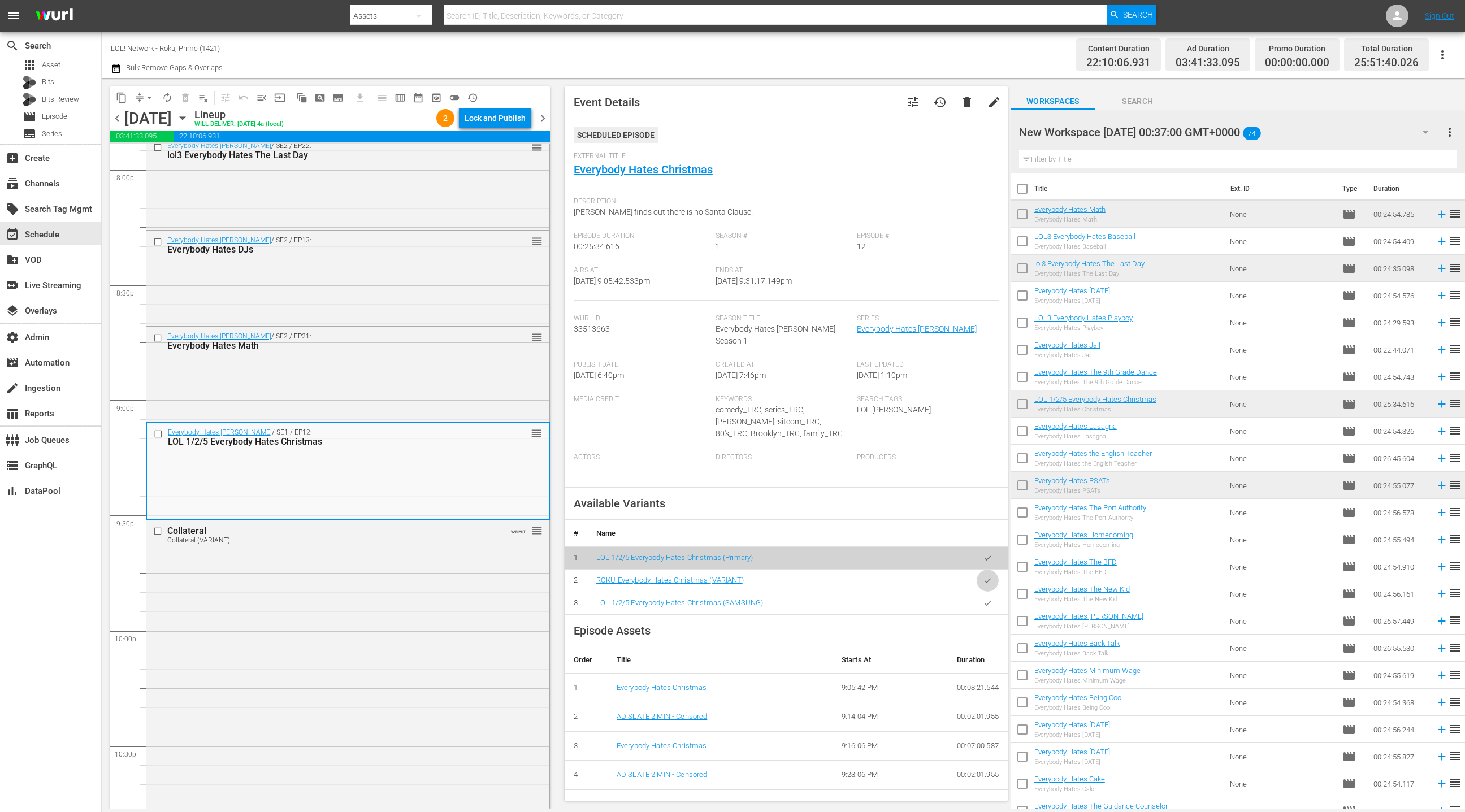
drag, startPoint x: 991, startPoint y: 571, endPoint x: 961, endPoint y: 560, distance: 32.0
click at [990, 577] on icon "button" at bounding box center [987, 580] width 8 height 8
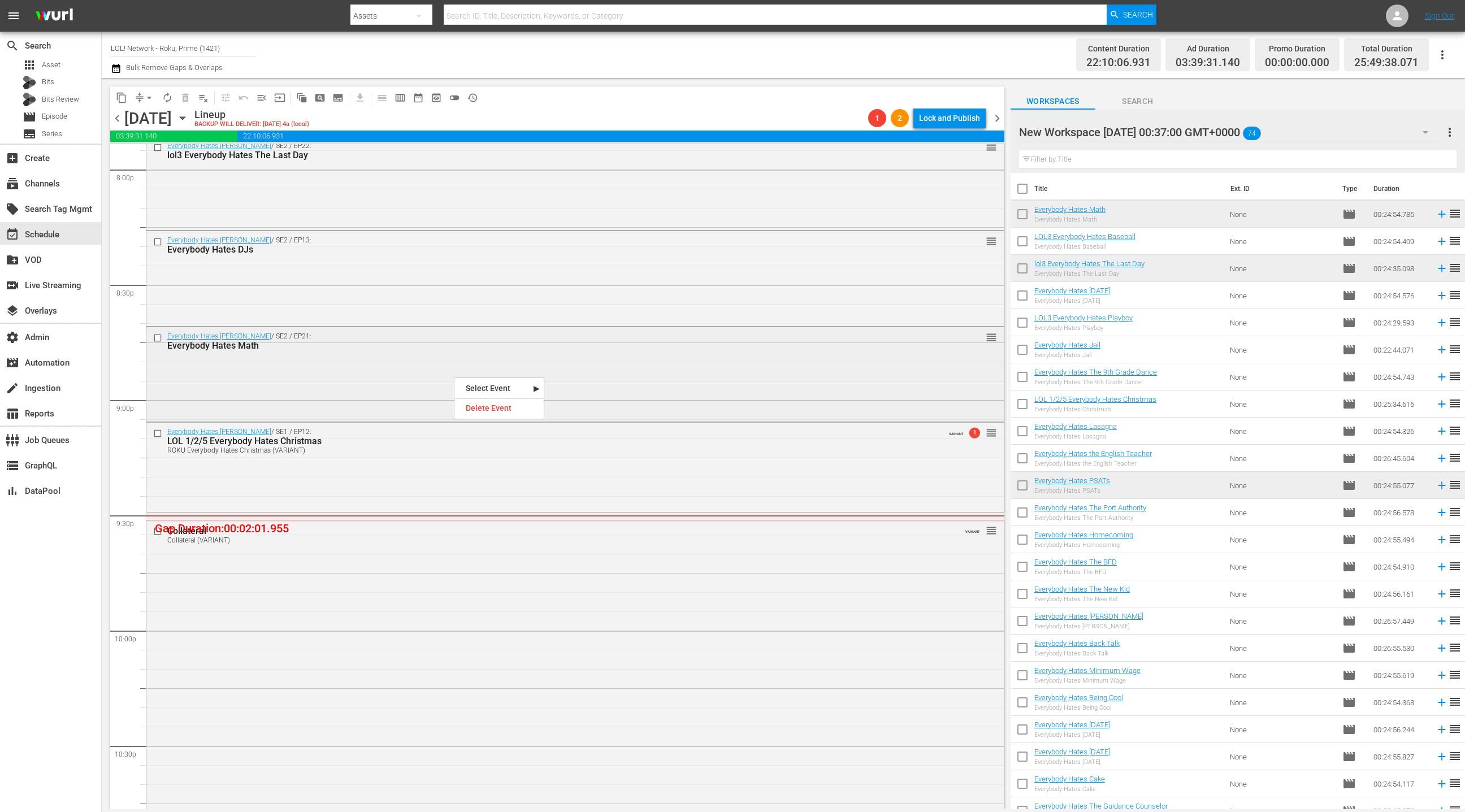
click at [386, 359] on div "Everybody Hates Chris / SE2 / EP21: Everybody Hates Math reorder" at bounding box center [575, 373] width 858 height 92
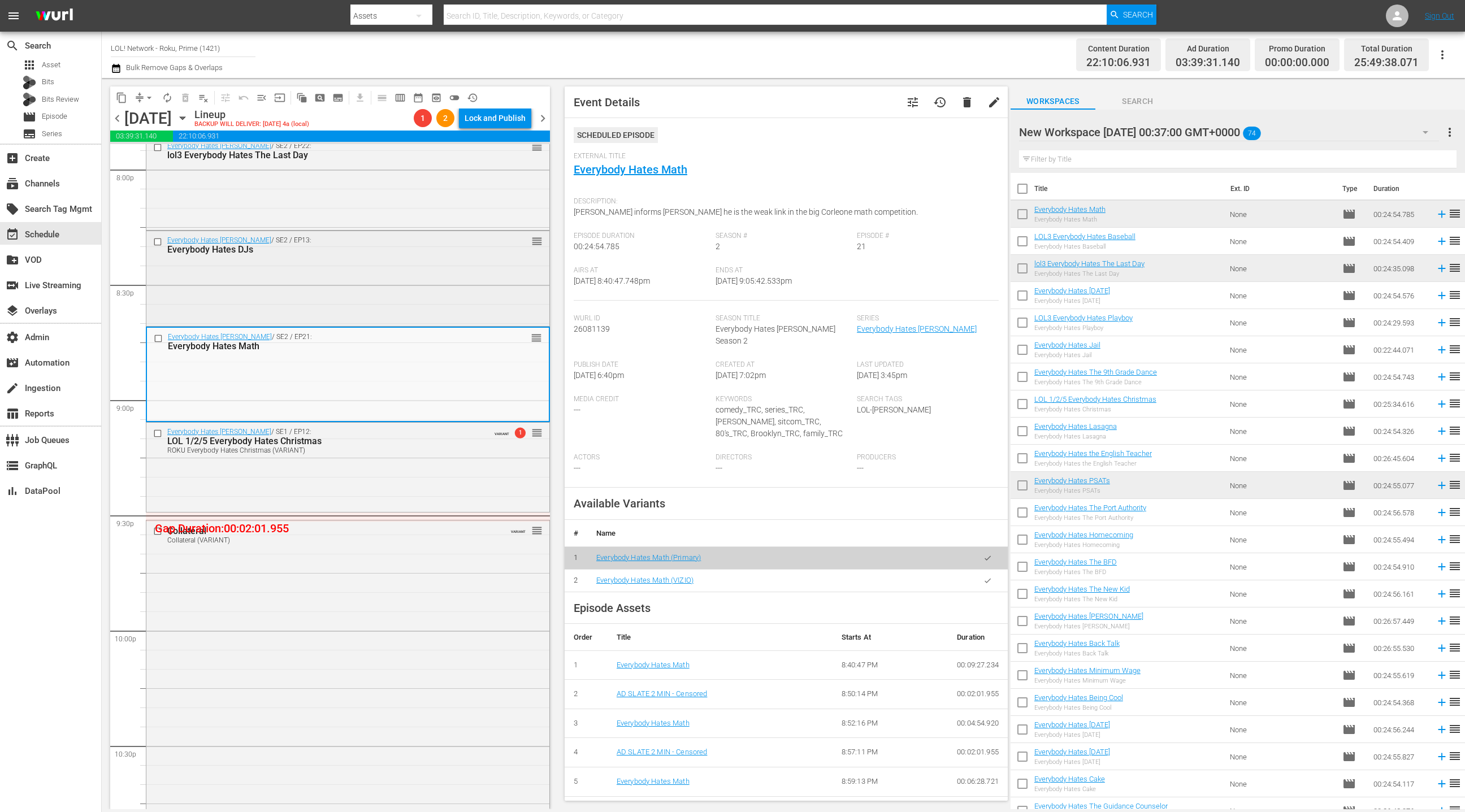
click at [375, 281] on div "Everybody Hates Chris / SE2 / EP13: Everybody Hates DJs reorder" at bounding box center [348, 276] width 403 height 92
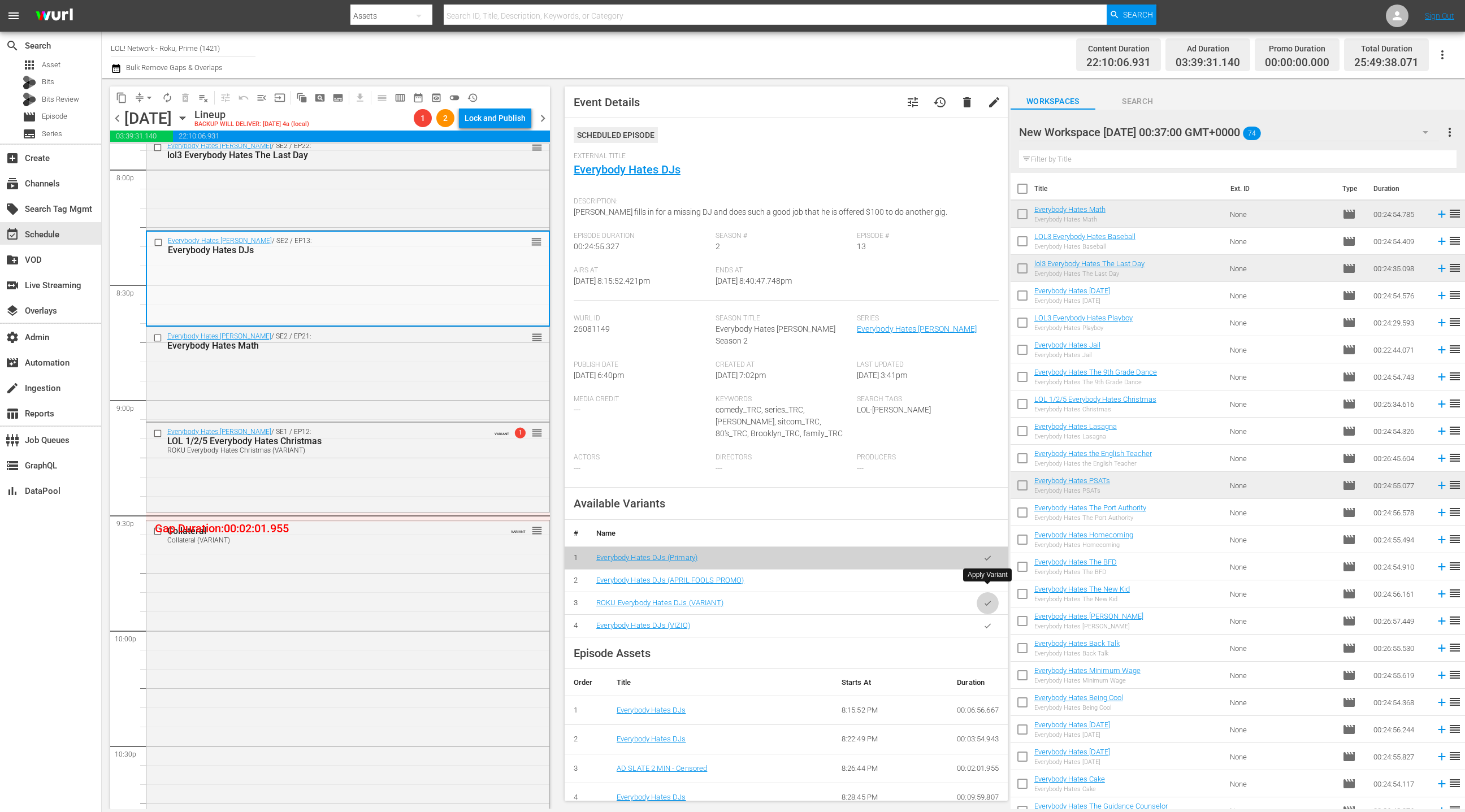
click at [990, 599] on icon "button" at bounding box center [987, 603] width 8 height 8
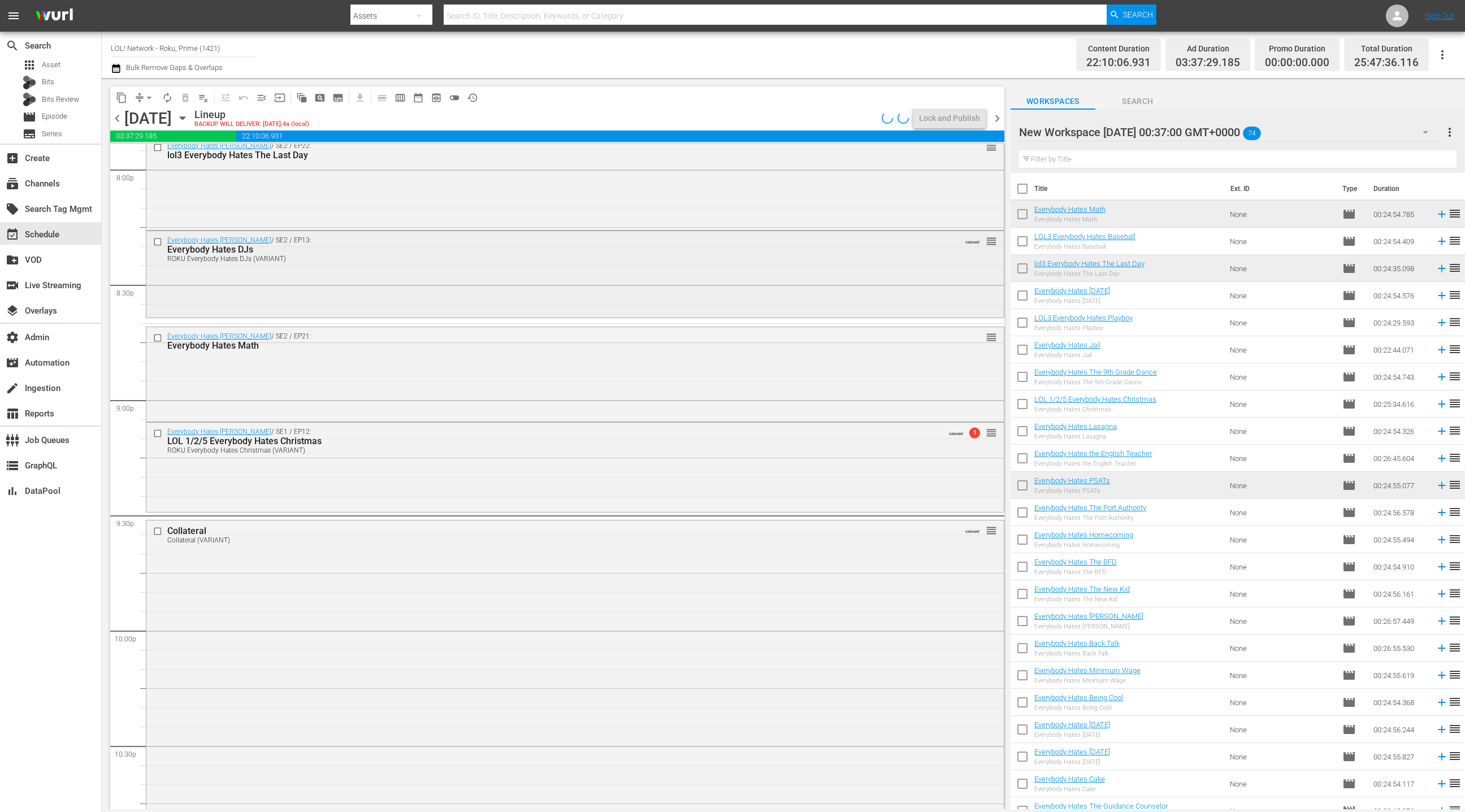
click at [529, 300] on div "Everybody Hates Chris / SE2 / EP13: Everybody Hates DJs ROKU Everybody Hates DJ…" at bounding box center [575, 273] width 858 height 85
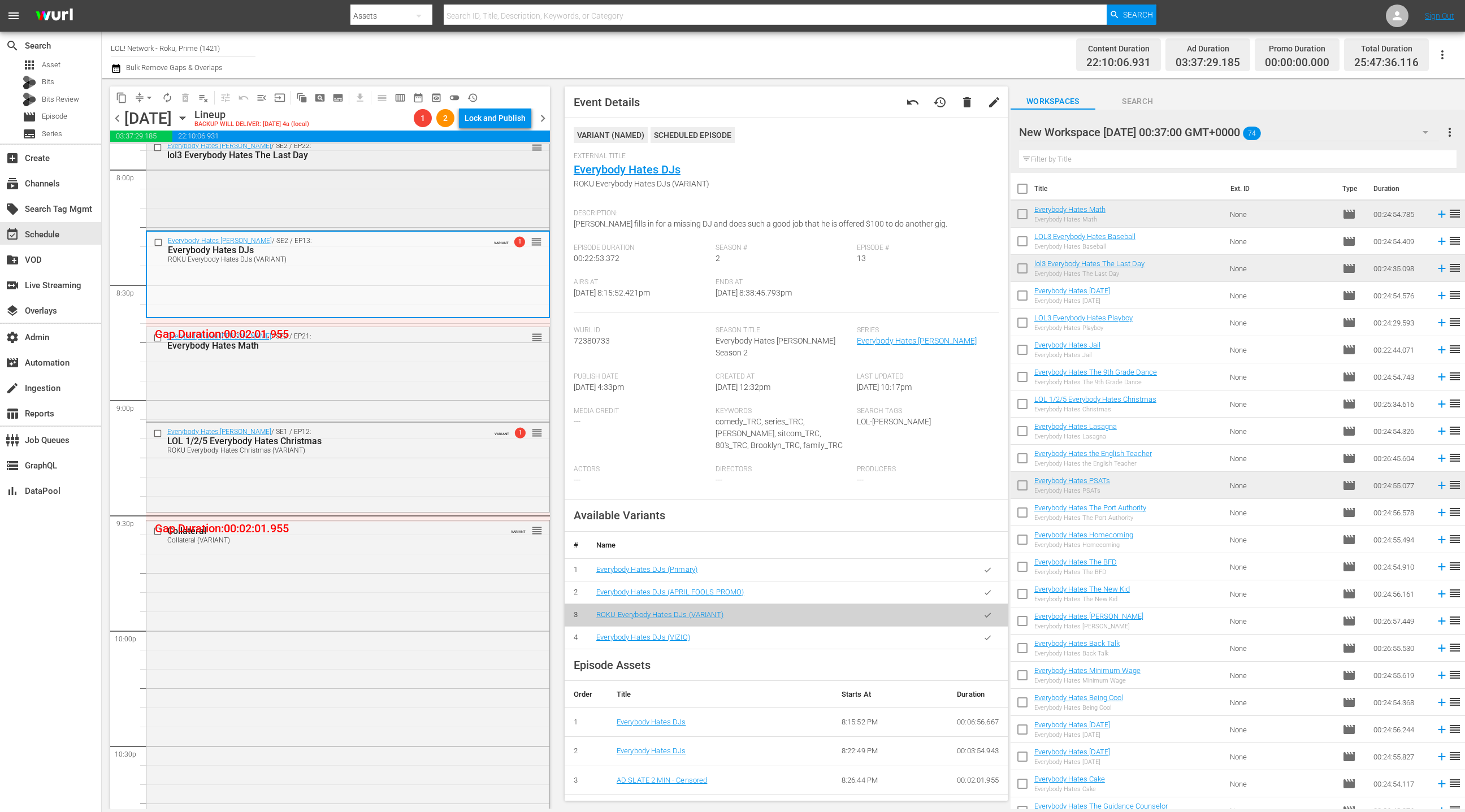
click at [430, 200] on div "Everybody Hates Chris / SE2 / EP22: lol3 Everybody Hates The Last Day reorder" at bounding box center [348, 182] width 403 height 91
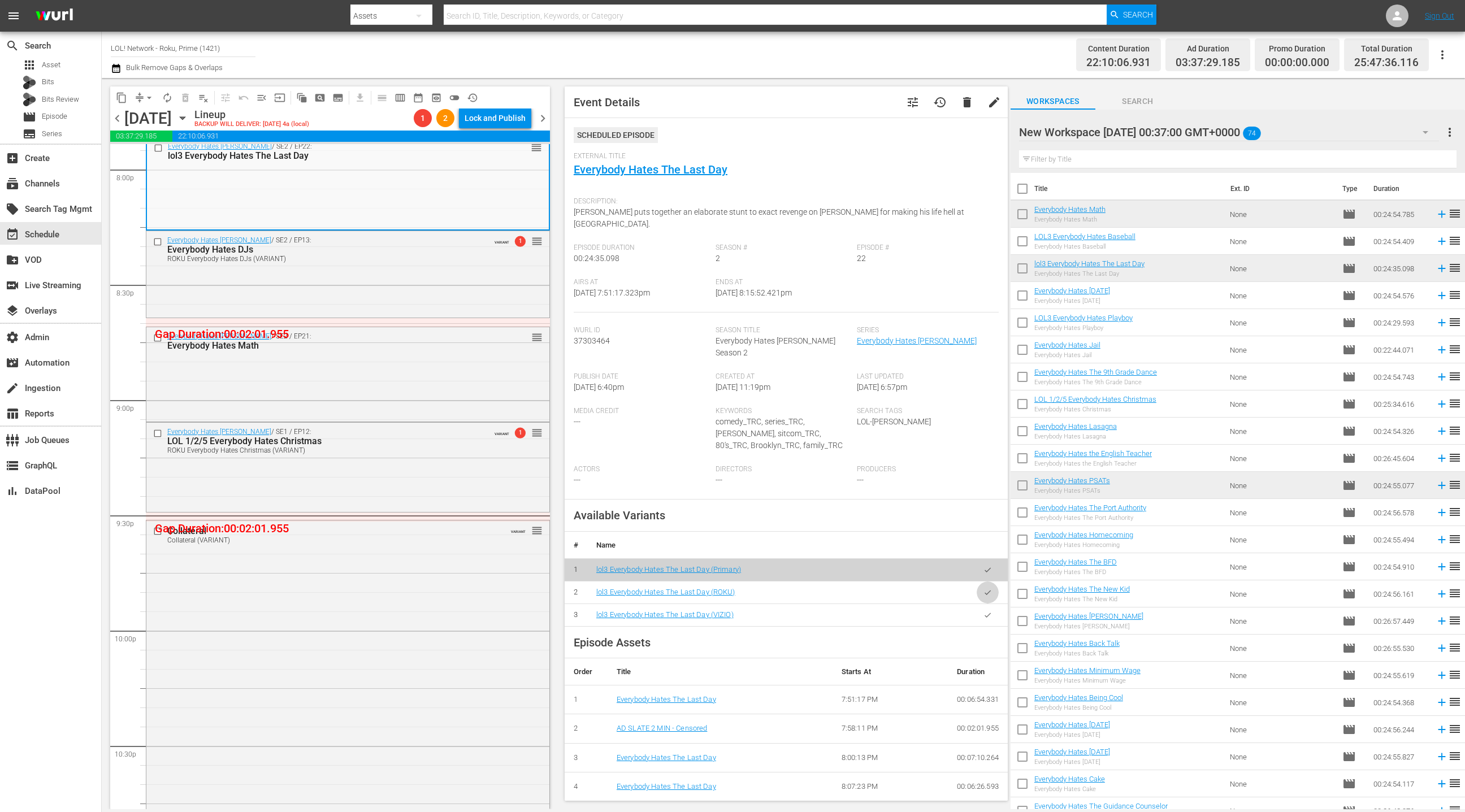
drag, startPoint x: 990, startPoint y: 571, endPoint x: 789, endPoint y: 472, distance: 224.1
click at [990, 588] on icon "button" at bounding box center [987, 592] width 8 height 8
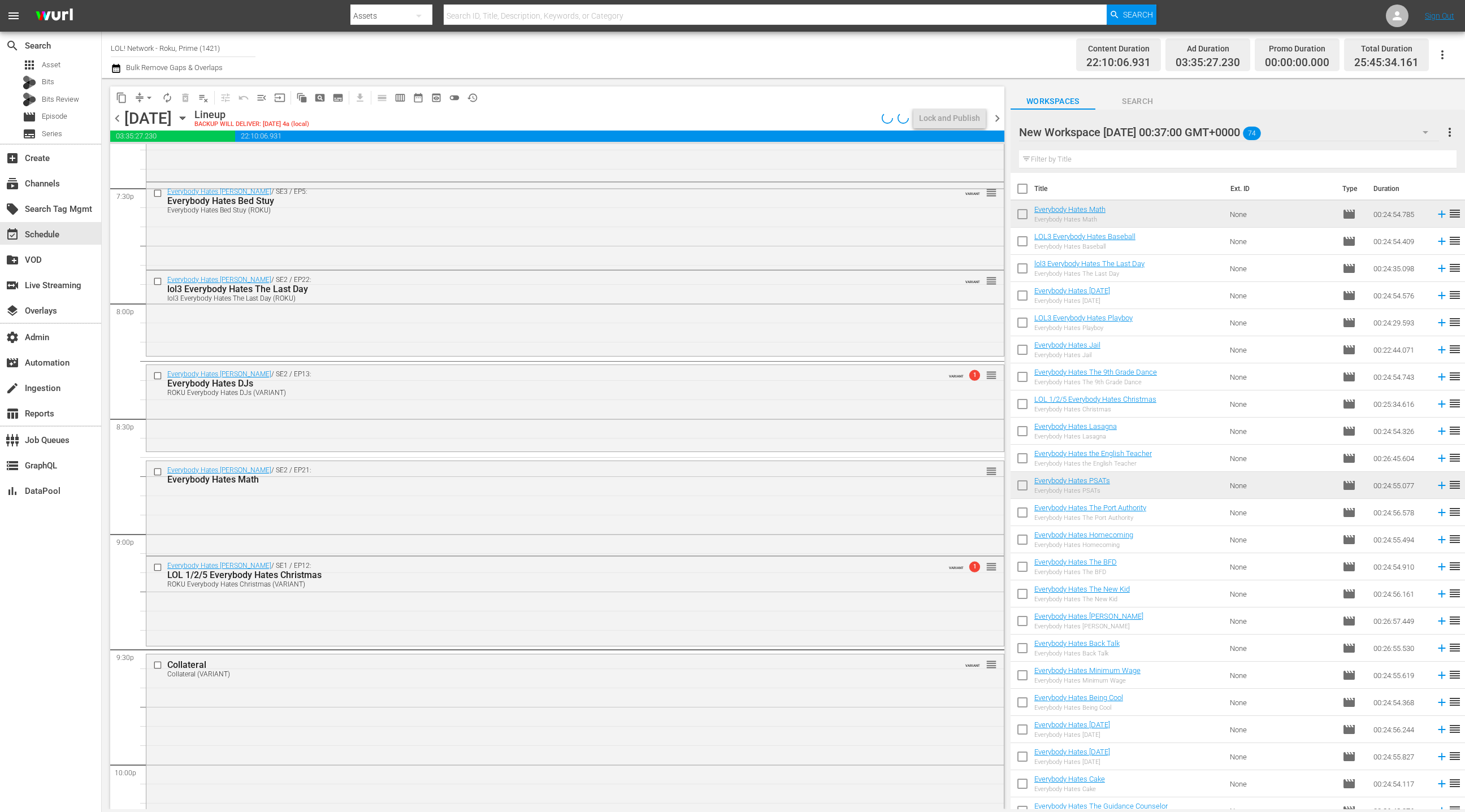
scroll to position [4373, 0]
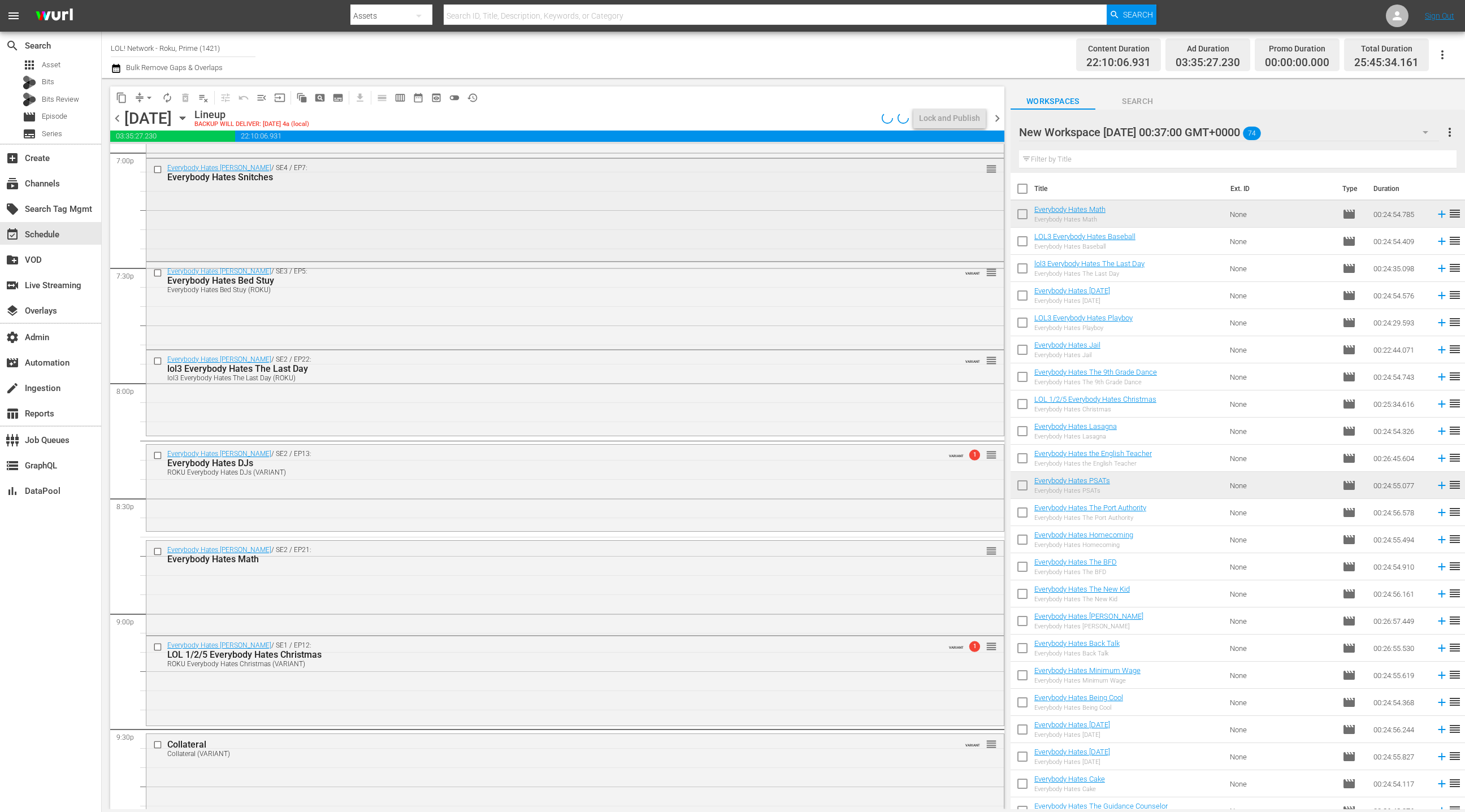
click at [332, 216] on div "Everybody Hates Chris / SE4 / EP7: Everybody Hates Snitches reorder" at bounding box center [575, 209] width 858 height 100
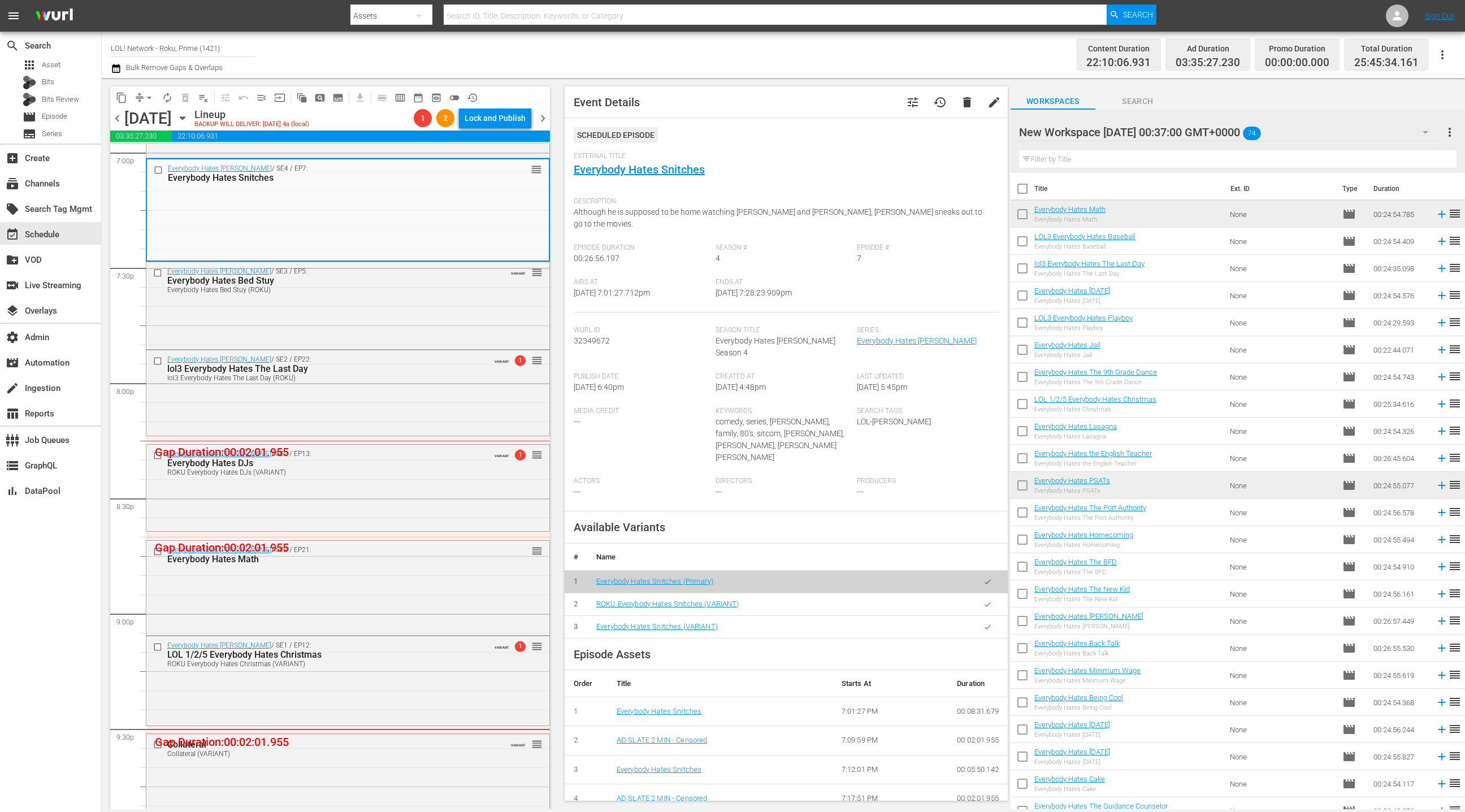
click at [987, 600] on icon "button" at bounding box center [987, 604] width 8 height 8
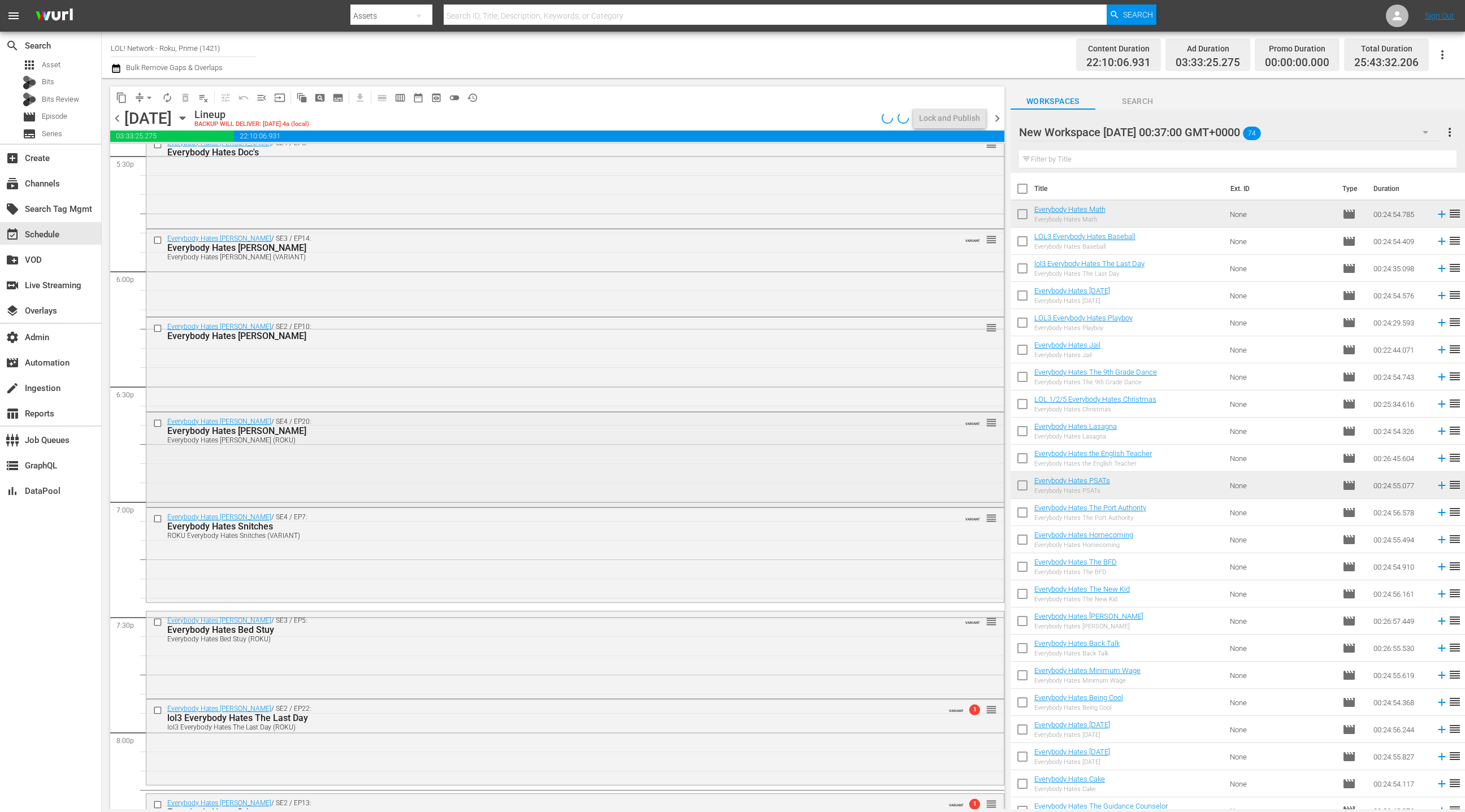
scroll to position [3994, 0]
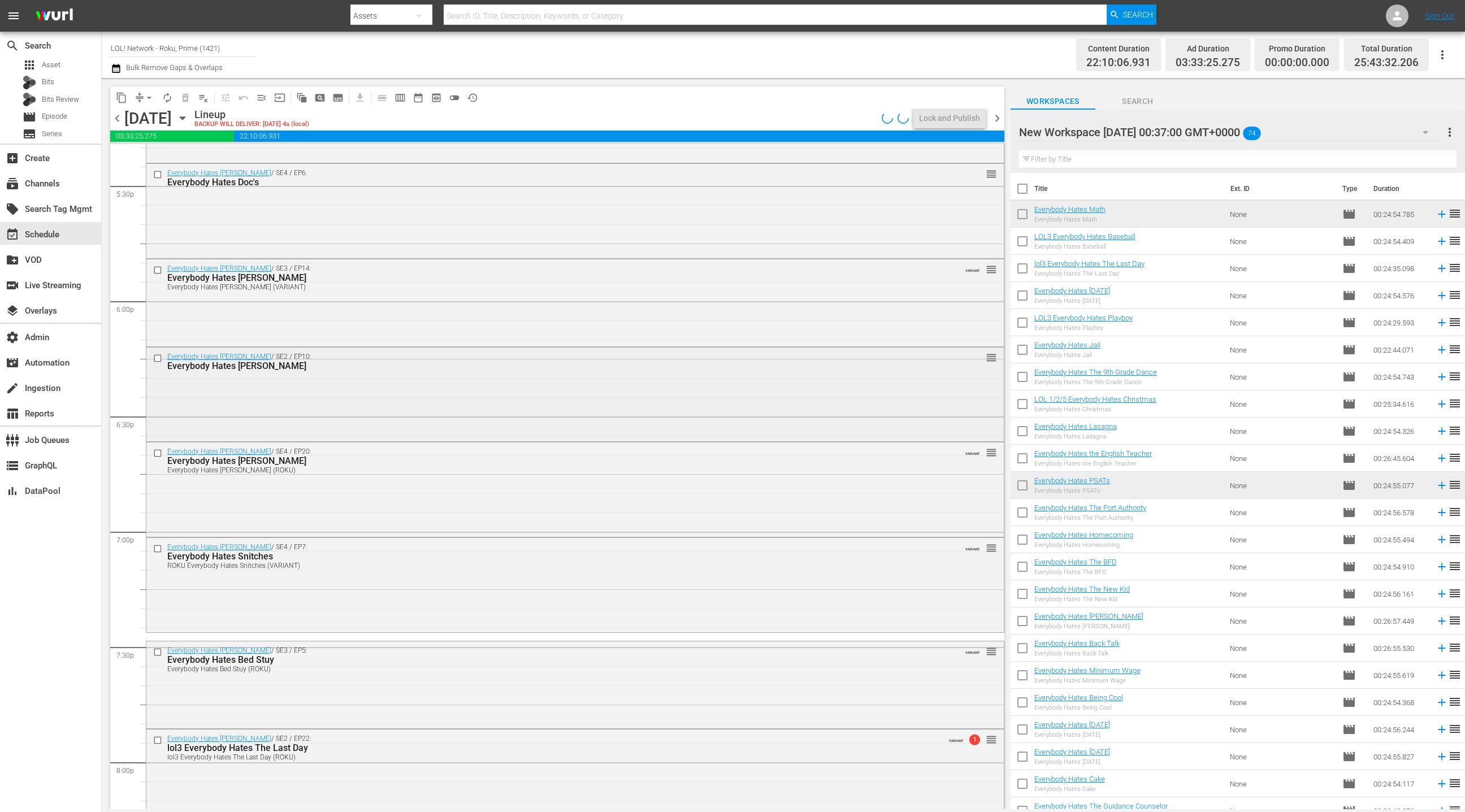
click at [472, 385] on div "Everybody Hates Chris / SE2 / EP10: Everybody Hates Kris reorder" at bounding box center [575, 393] width 858 height 91
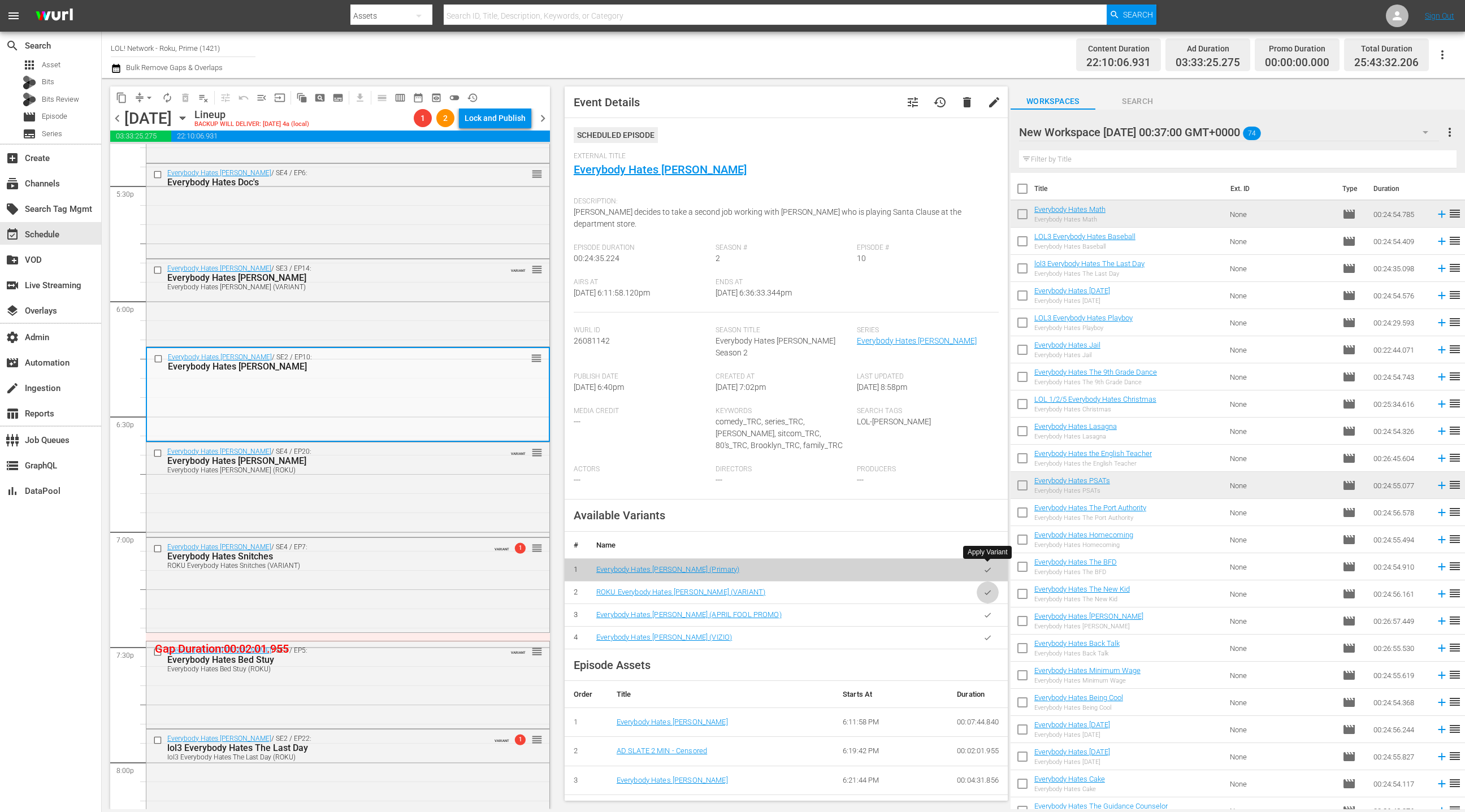
click at [982, 581] on button "button" at bounding box center [987, 592] width 22 height 22
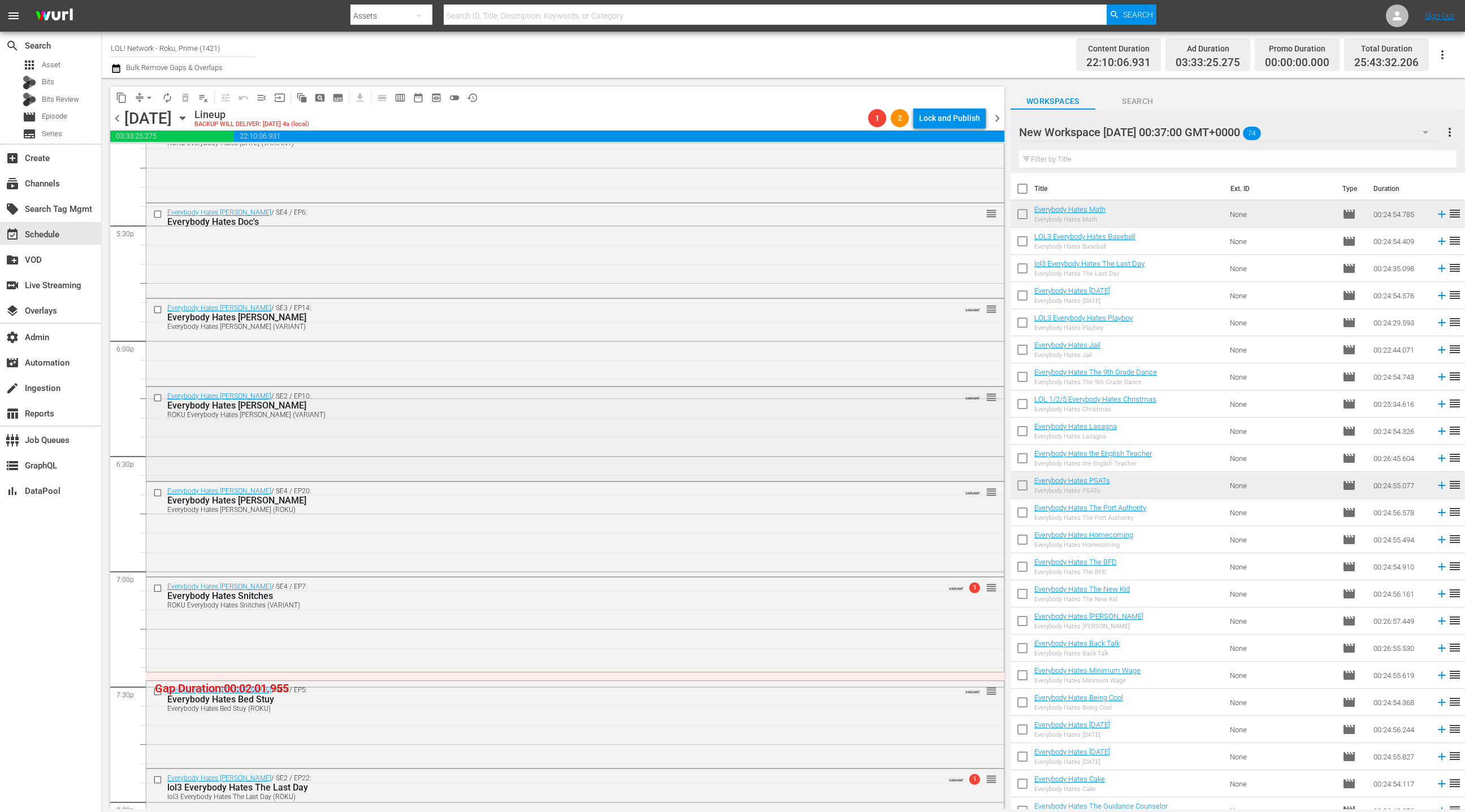
scroll to position [3905, 0]
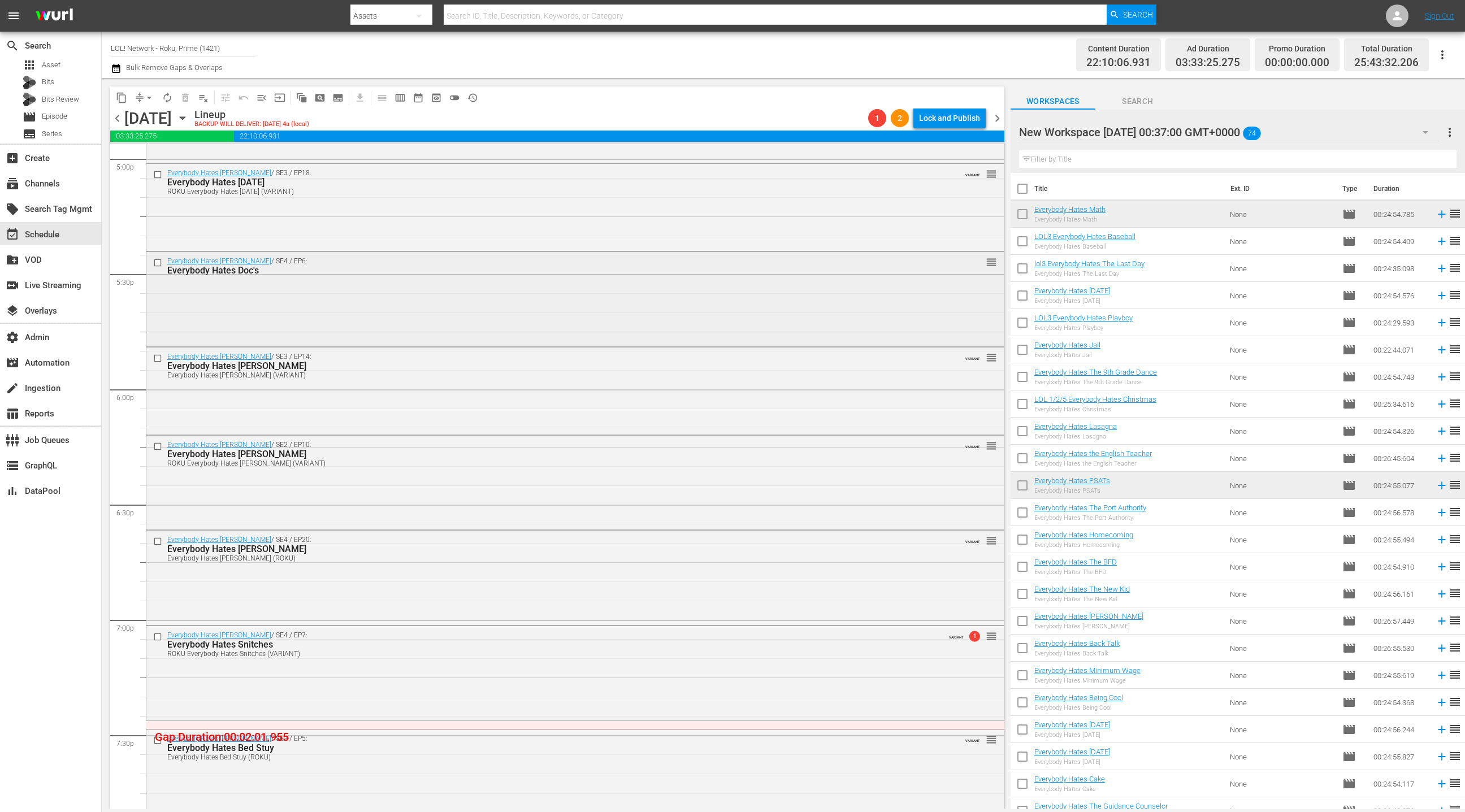
click at [432, 301] on div "Everybody Hates Chris / SE4 / EP6: Everybody Hates Doc's reorder" at bounding box center [575, 298] width 858 height 92
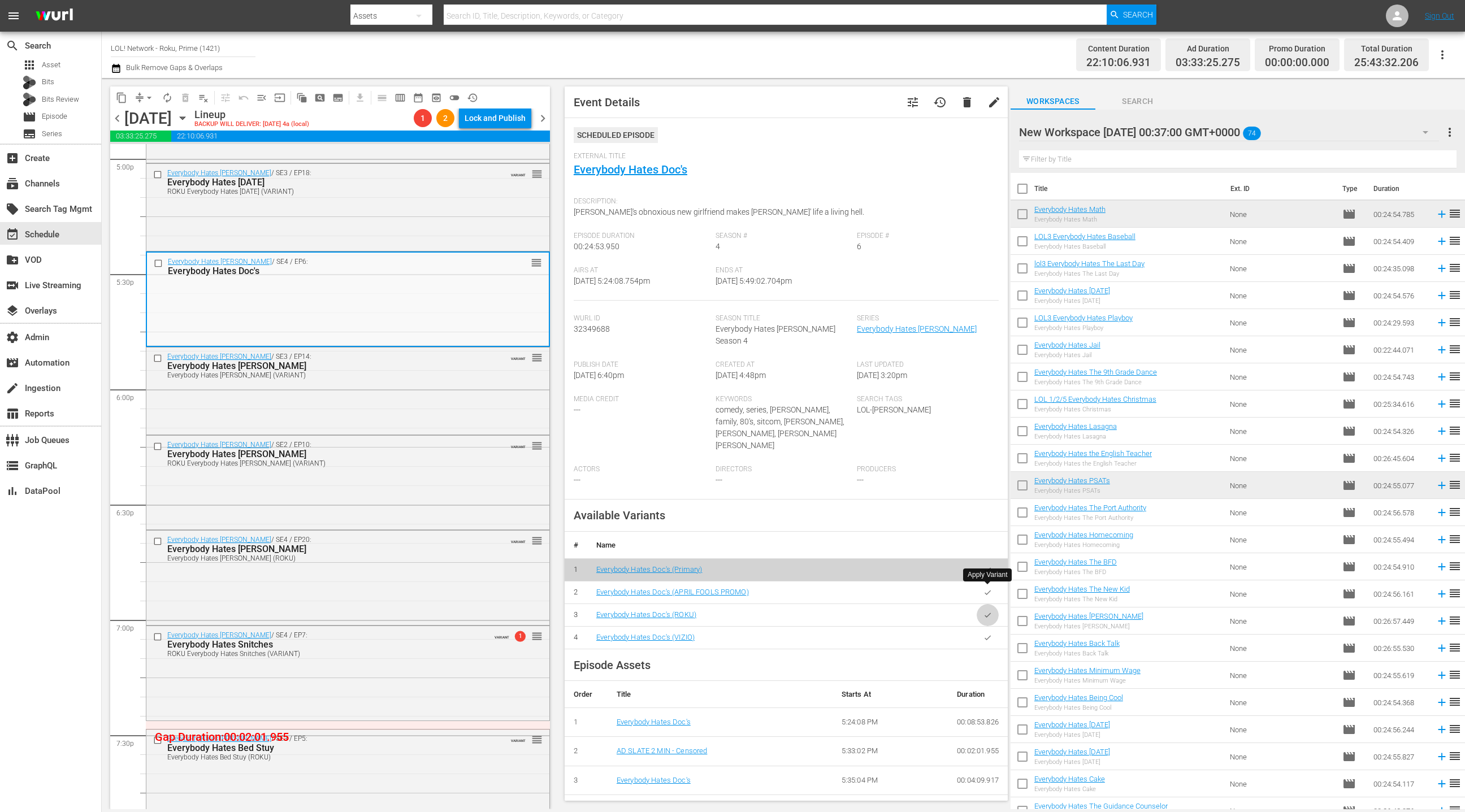
click at [992, 605] on button "button" at bounding box center [987, 615] width 22 height 22
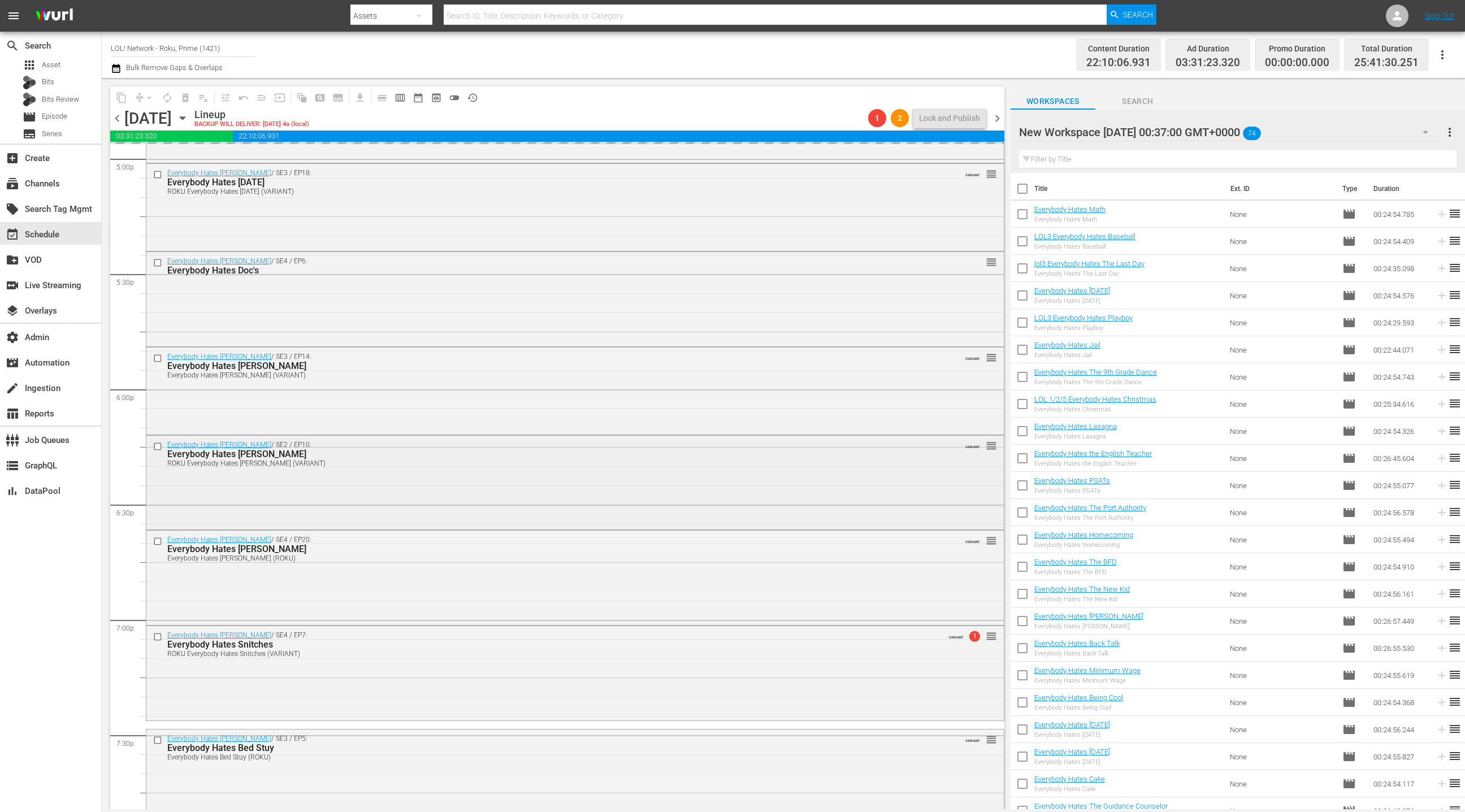
scroll to position [3667, 0]
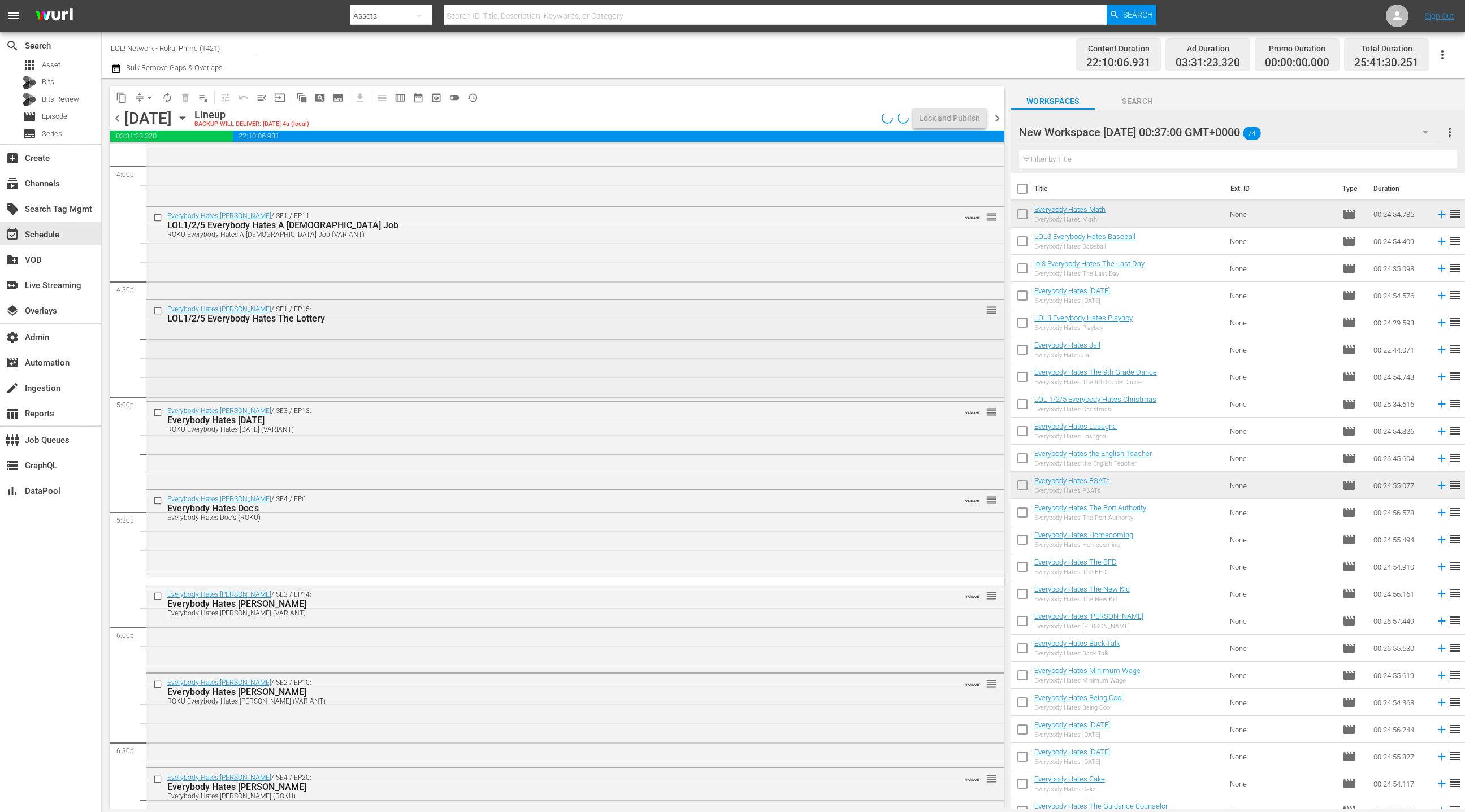
click at [440, 357] on div "Everybody Hates Chris / SE1 / EP15: LOL1/2/5 Everybody Hates The Lottery reorder" at bounding box center [575, 350] width 858 height 99
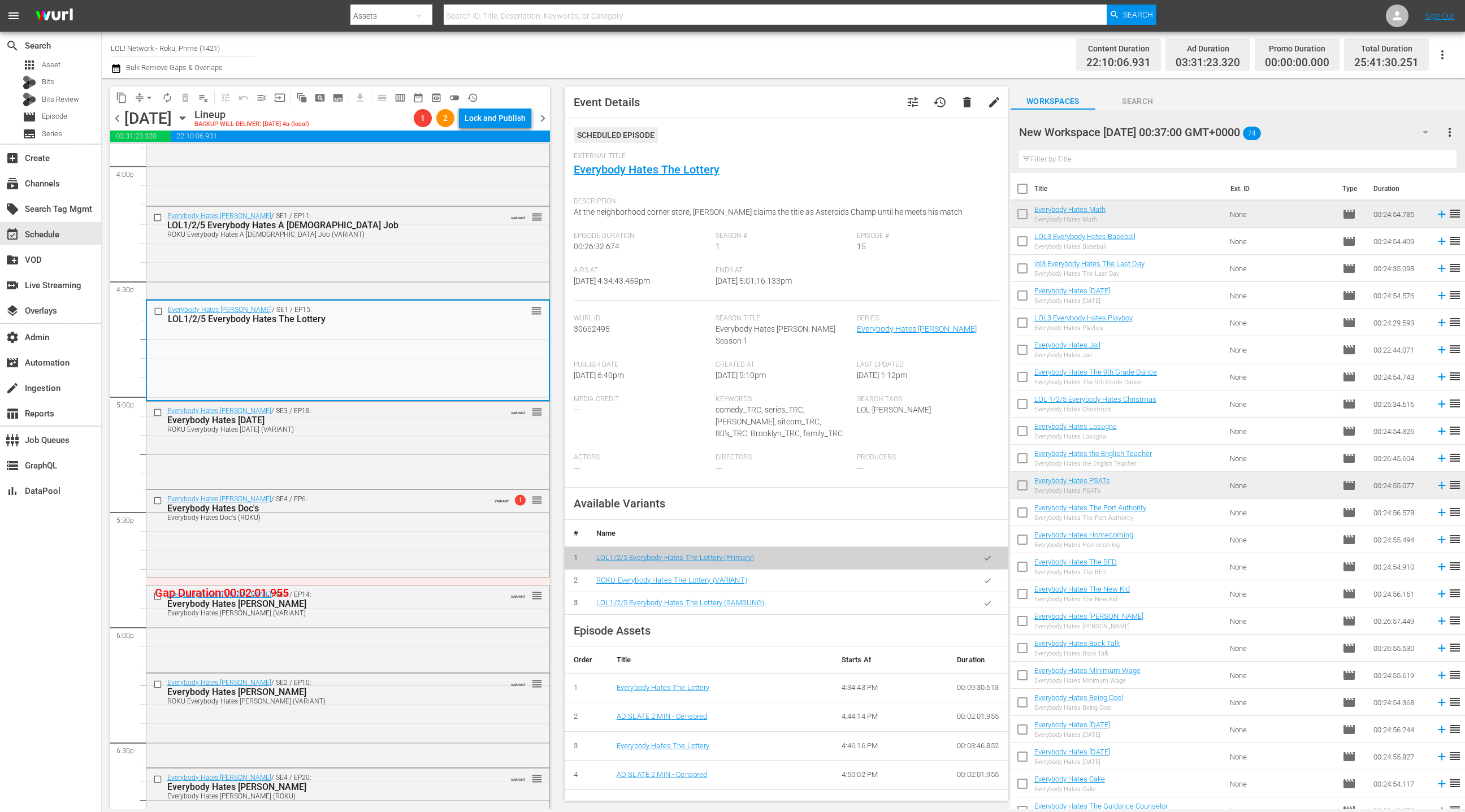
click at [986, 577] on icon "button" at bounding box center [987, 580] width 8 height 8
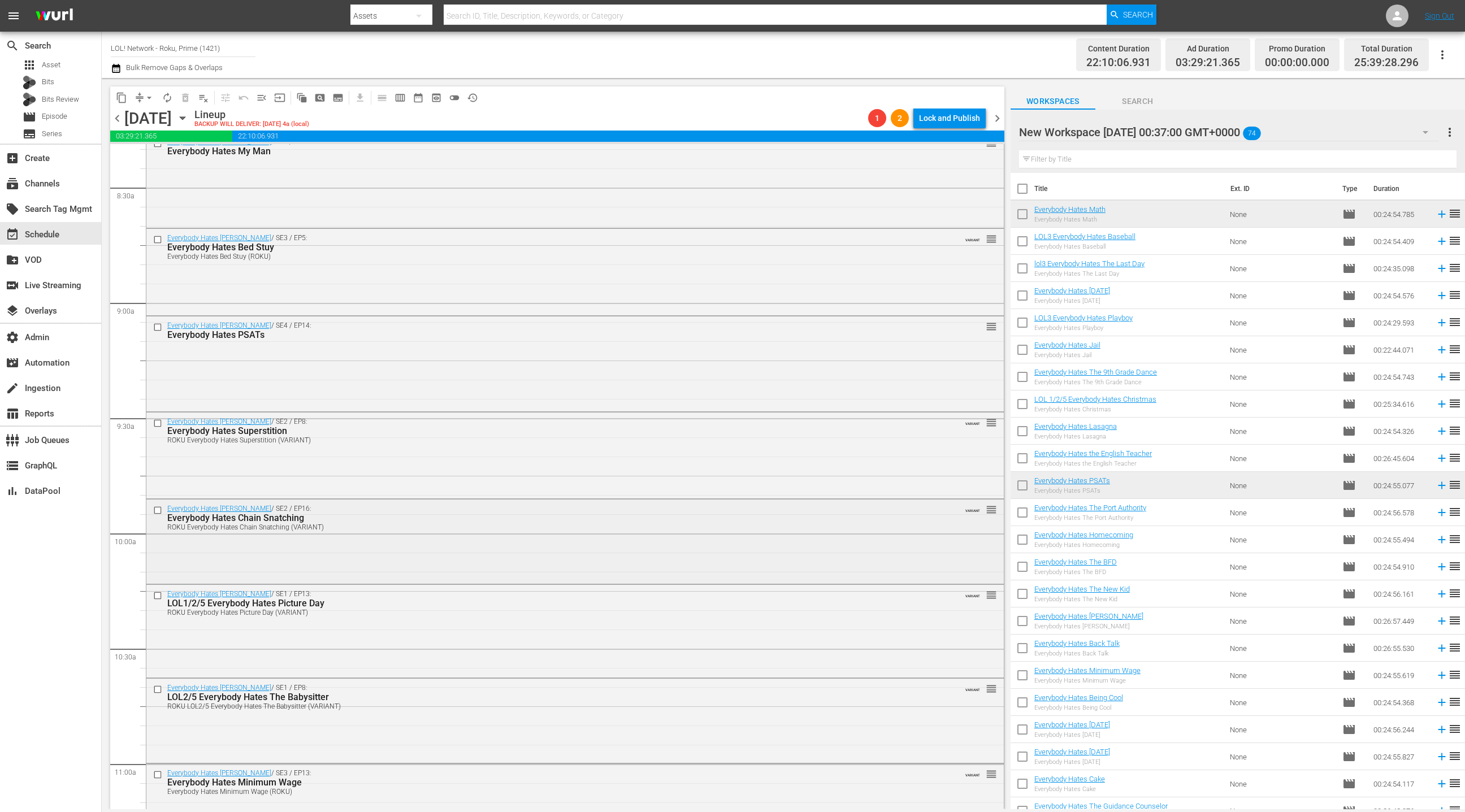
scroll to position [1843, 0]
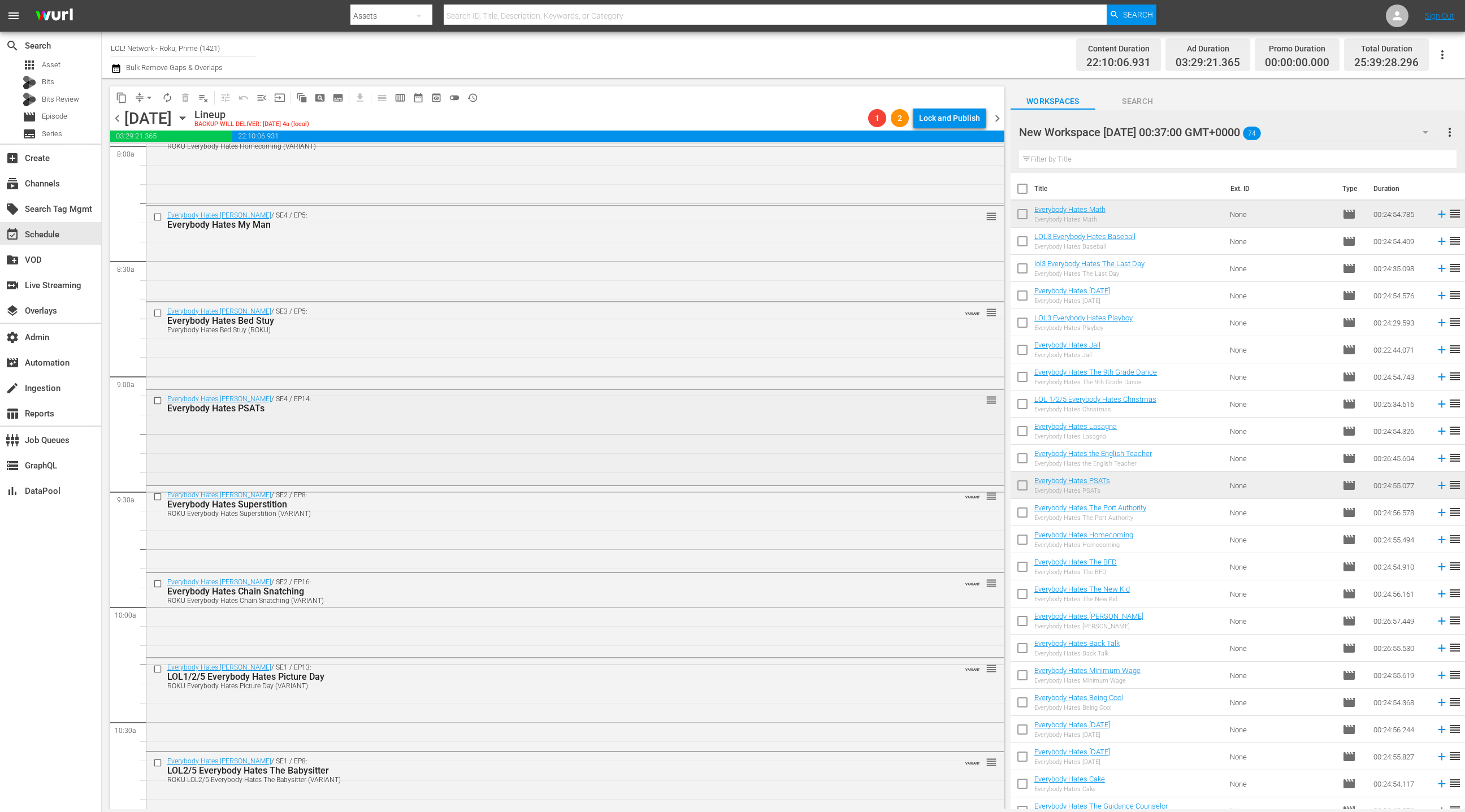
click at [450, 421] on div "Everybody Hates Chris / SE4 / EP14: Everybody Hates PSATs reorder" at bounding box center [575, 436] width 858 height 92
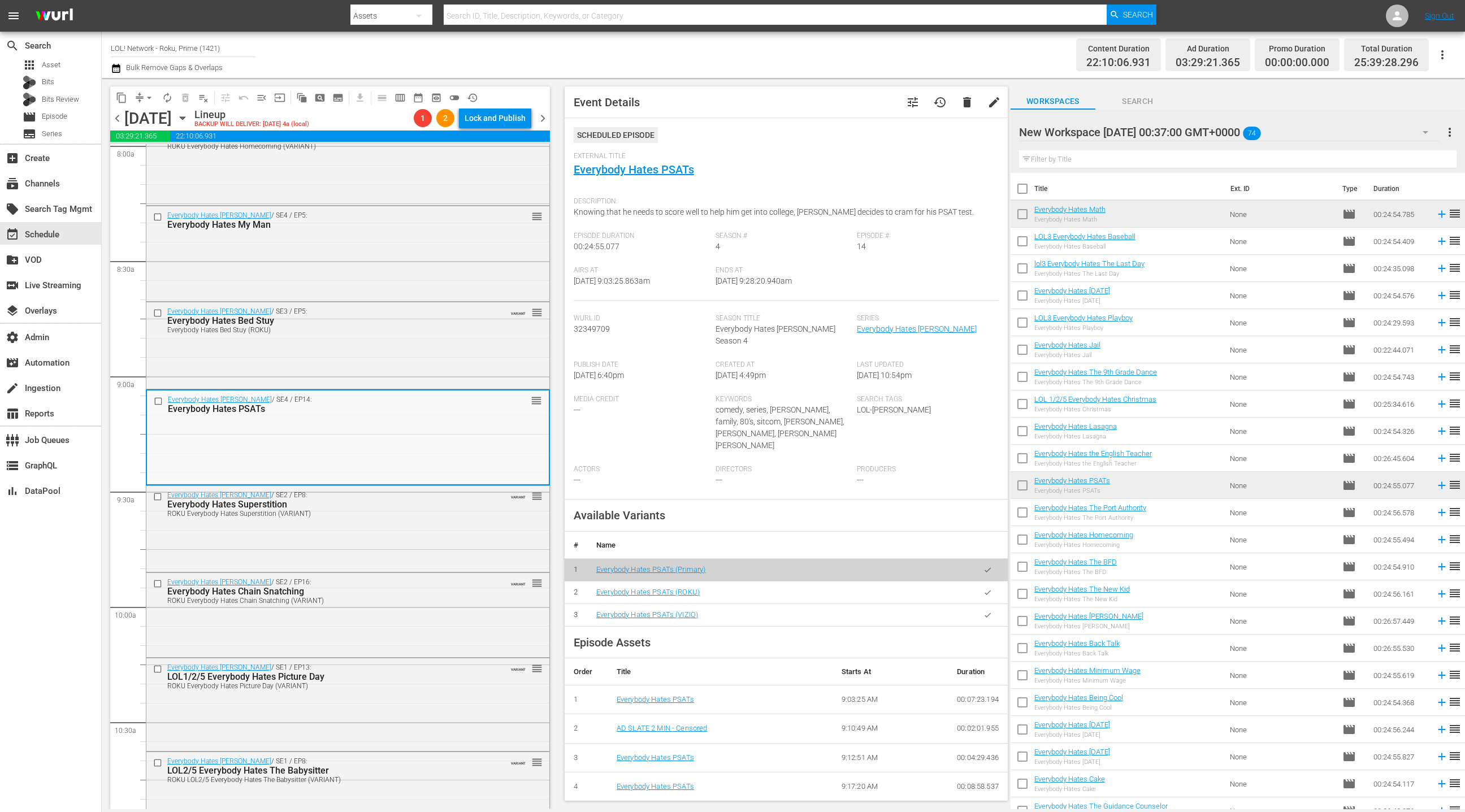
click at [987, 590] on icon "button" at bounding box center [987, 592] width 6 height 4
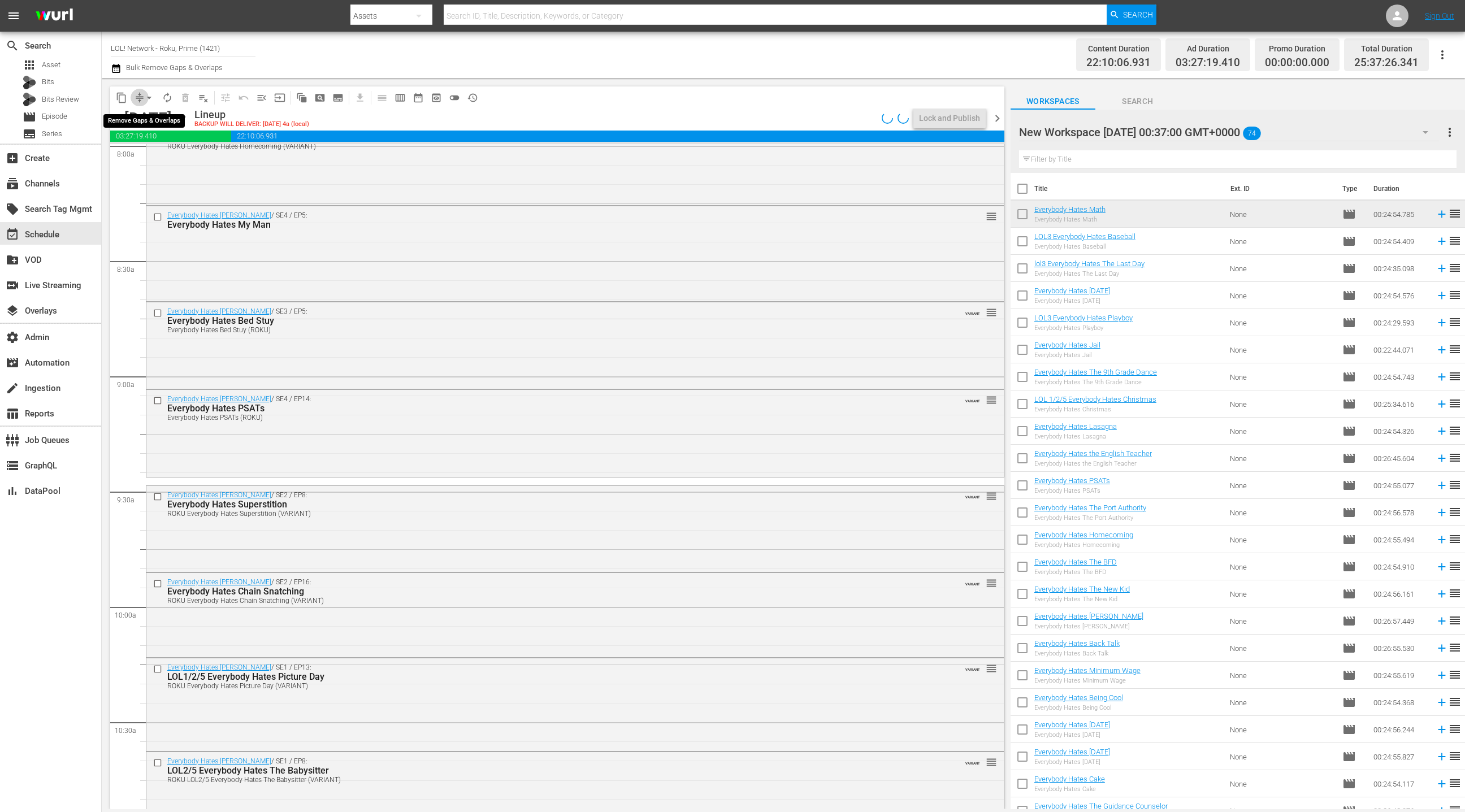
click at [139, 96] on span "compress" at bounding box center [140, 97] width 12 height 12
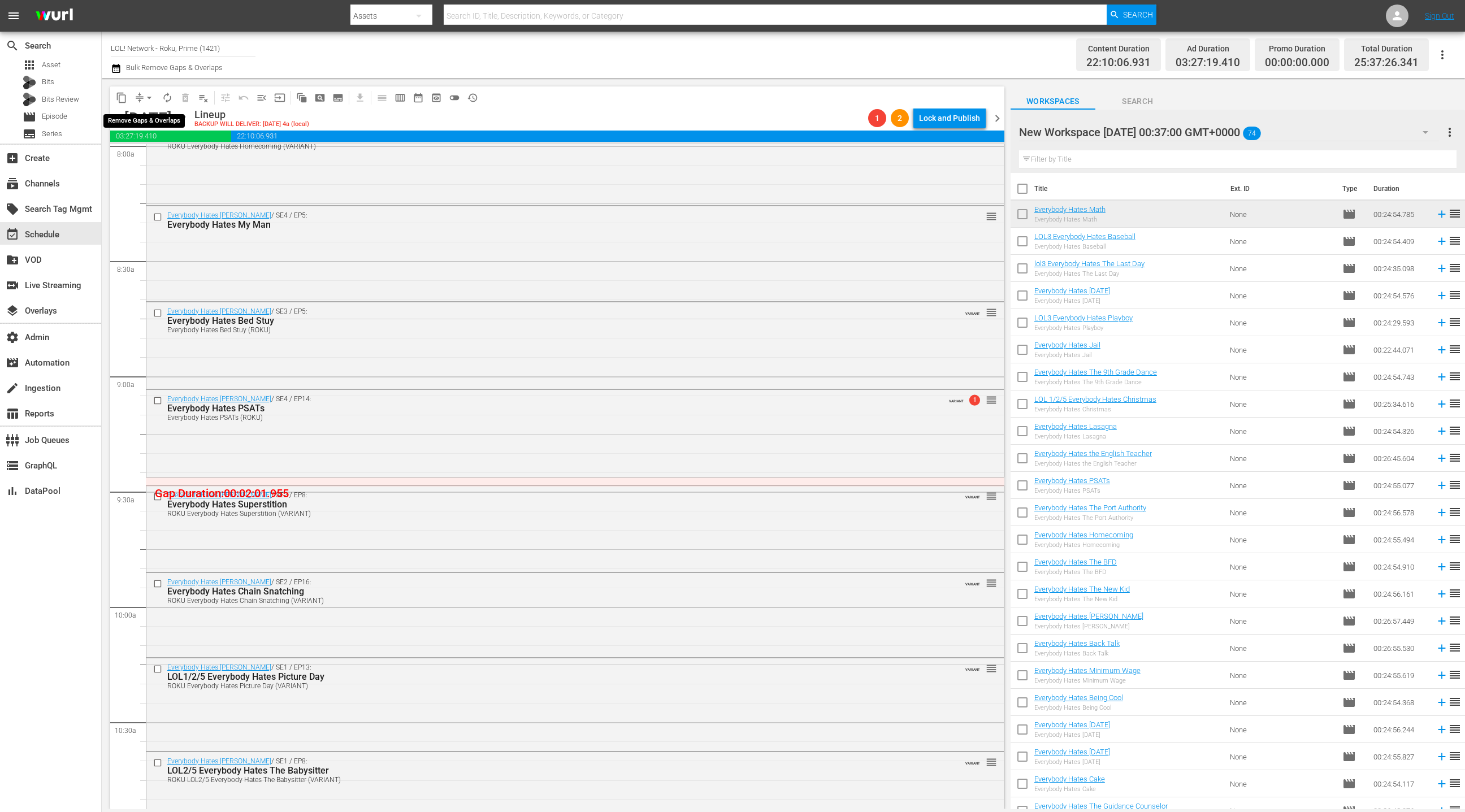
click at [142, 97] on button "arrow_drop_down" at bounding box center [149, 97] width 18 height 18
click at [162, 158] on li "Align to End of Previous Day" at bounding box center [149, 157] width 119 height 19
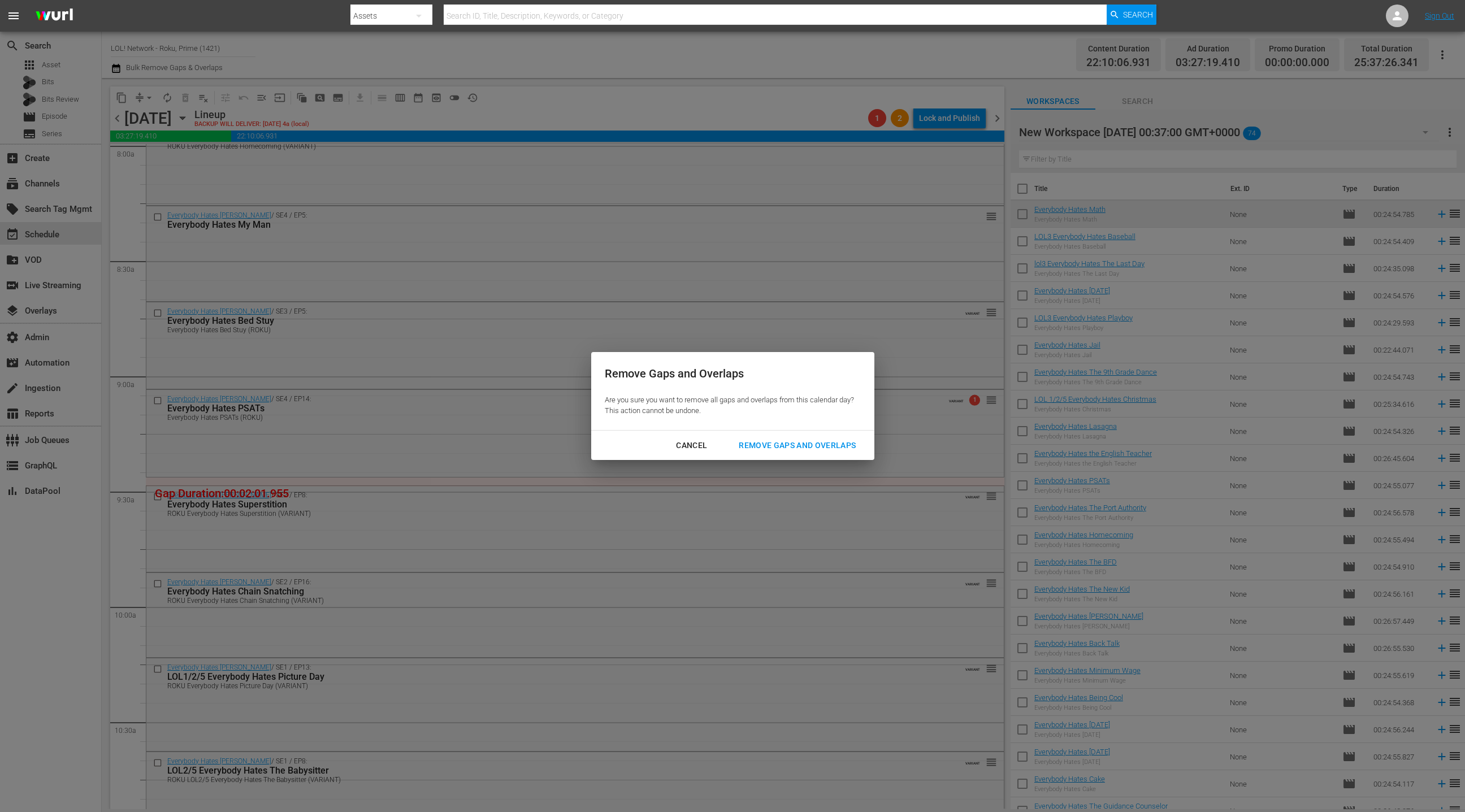
click at [766, 444] on div "Remove Gaps and Overlaps" at bounding box center [797, 445] width 135 height 14
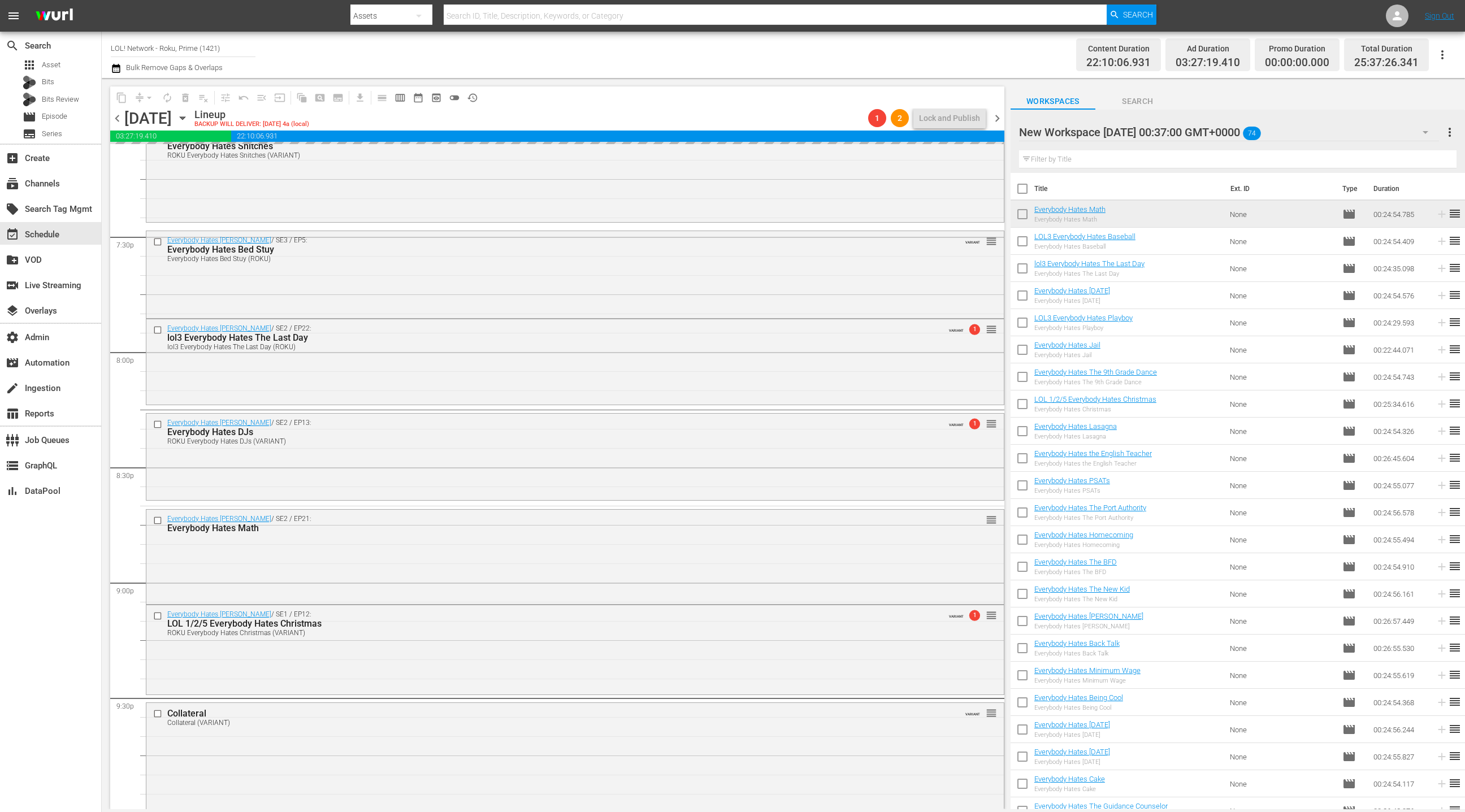
scroll to position [4604, 0]
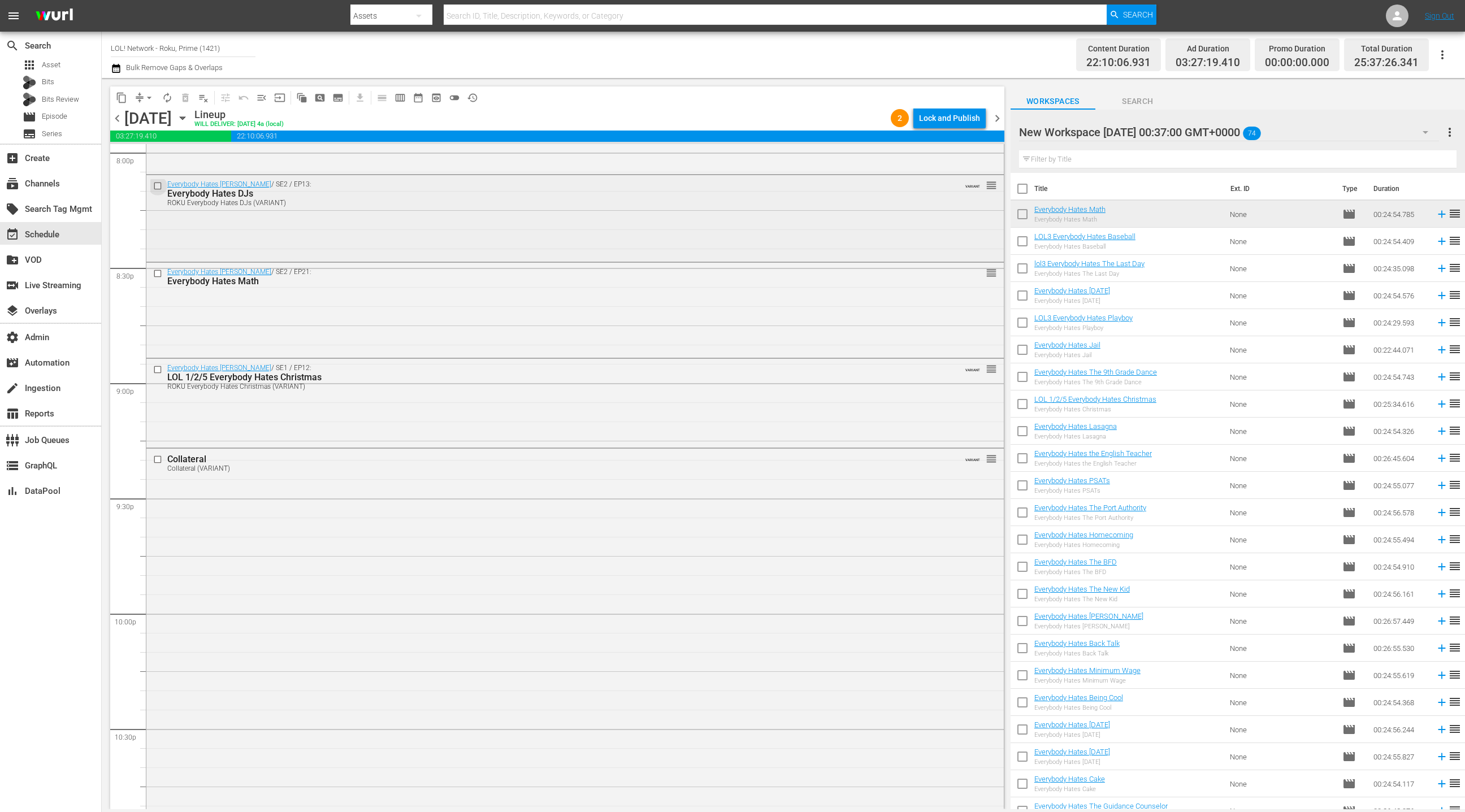
click at [159, 188] on input "checkbox" at bounding box center [158, 185] width 12 height 10
click at [157, 275] on input "checkbox" at bounding box center [158, 274] width 12 height 10
click at [158, 368] on input "checkbox" at bounding box center [158, 369] width 12 height 10
click at [188, 97] on span "delete_forever_outlined" at bounding box center [185, 97] width 12 height 12
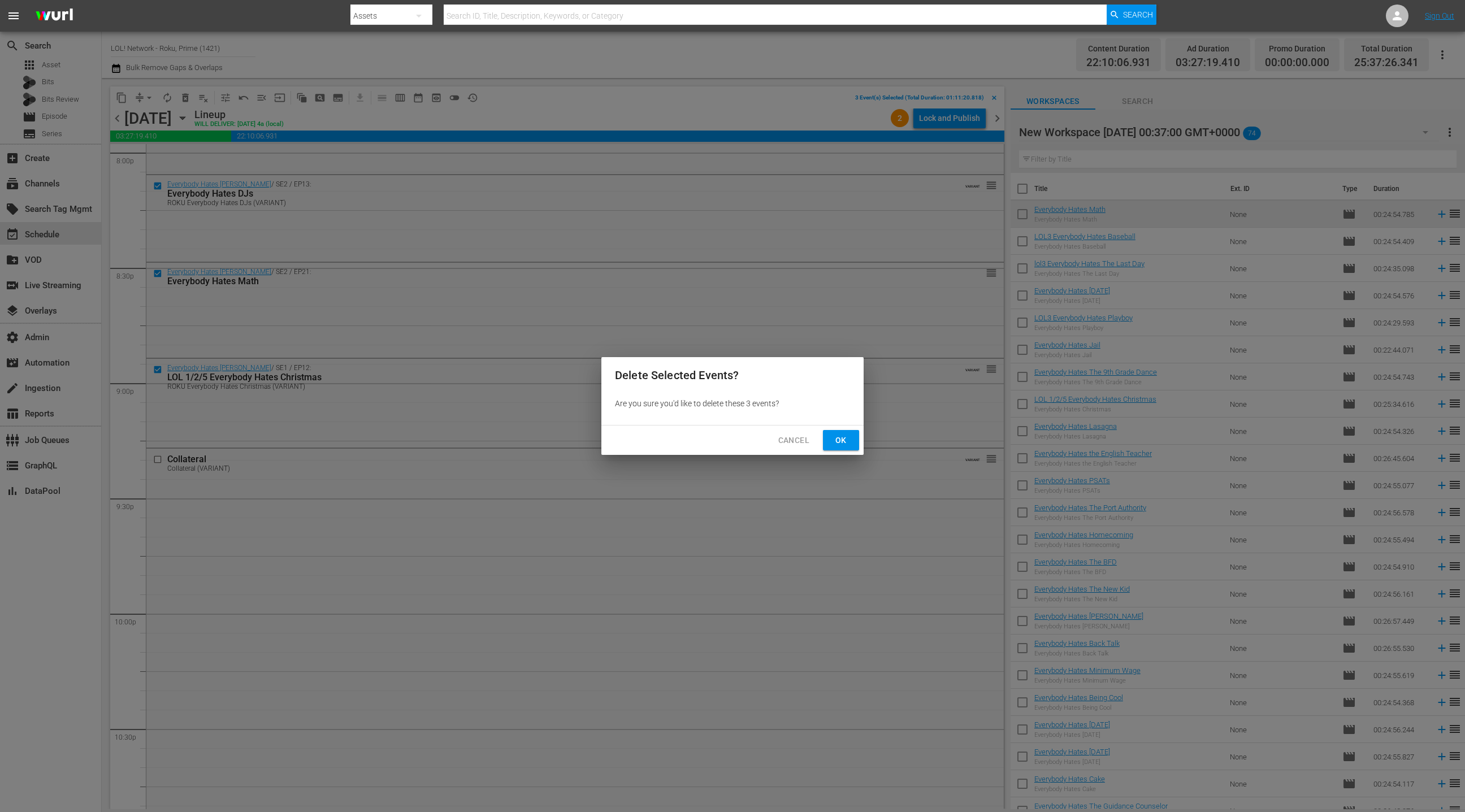
click at [830, 441] on button "Ok" at bounding box center [841, 440] width 36 height 21
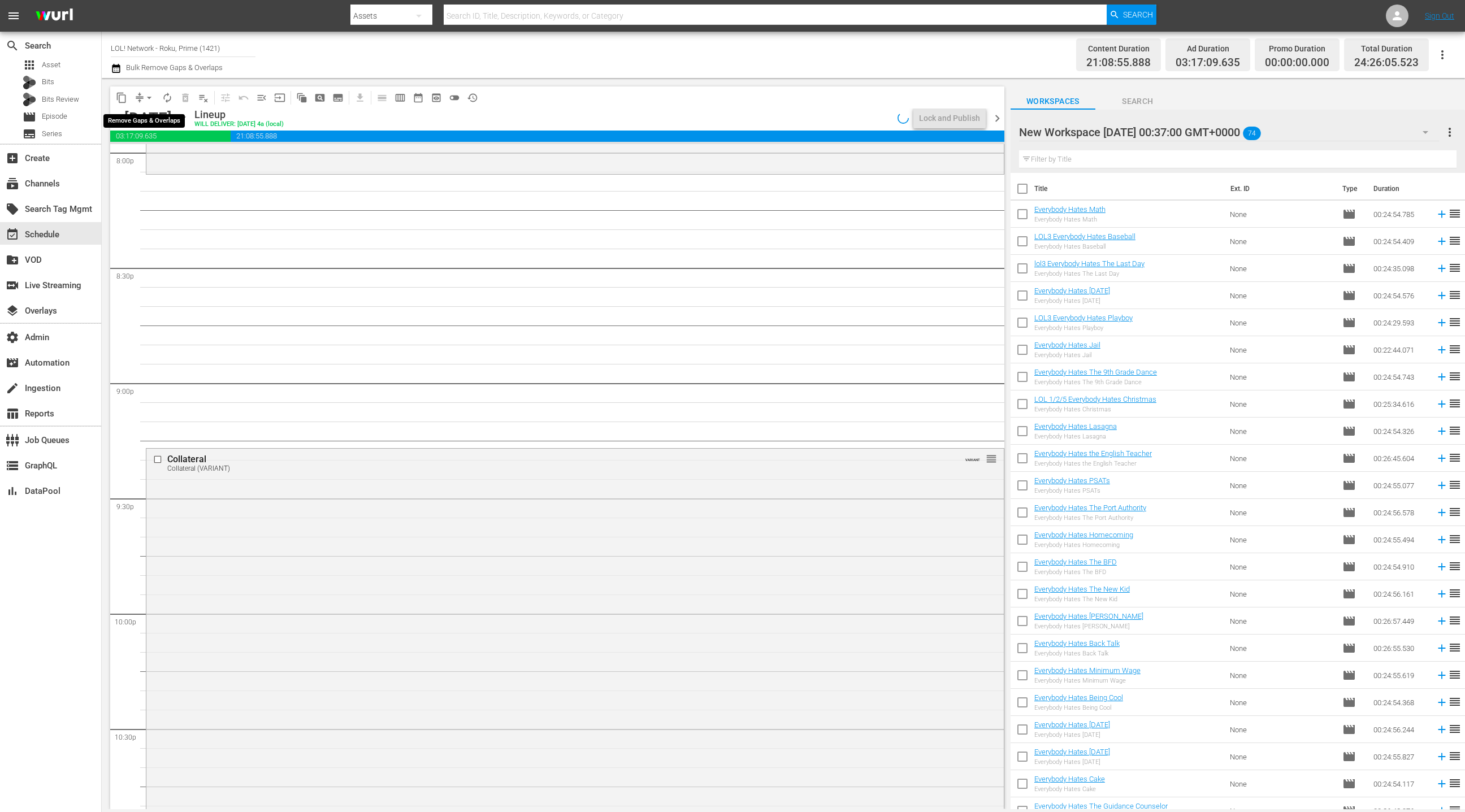
click at [142, 97] on button "arrow_drop_down" at bounding box center [149, 97] width 18 height 18
click at [170, 162] on li "Align to End of Previous Day" at bounding box center [149, 157] width 119 height 19
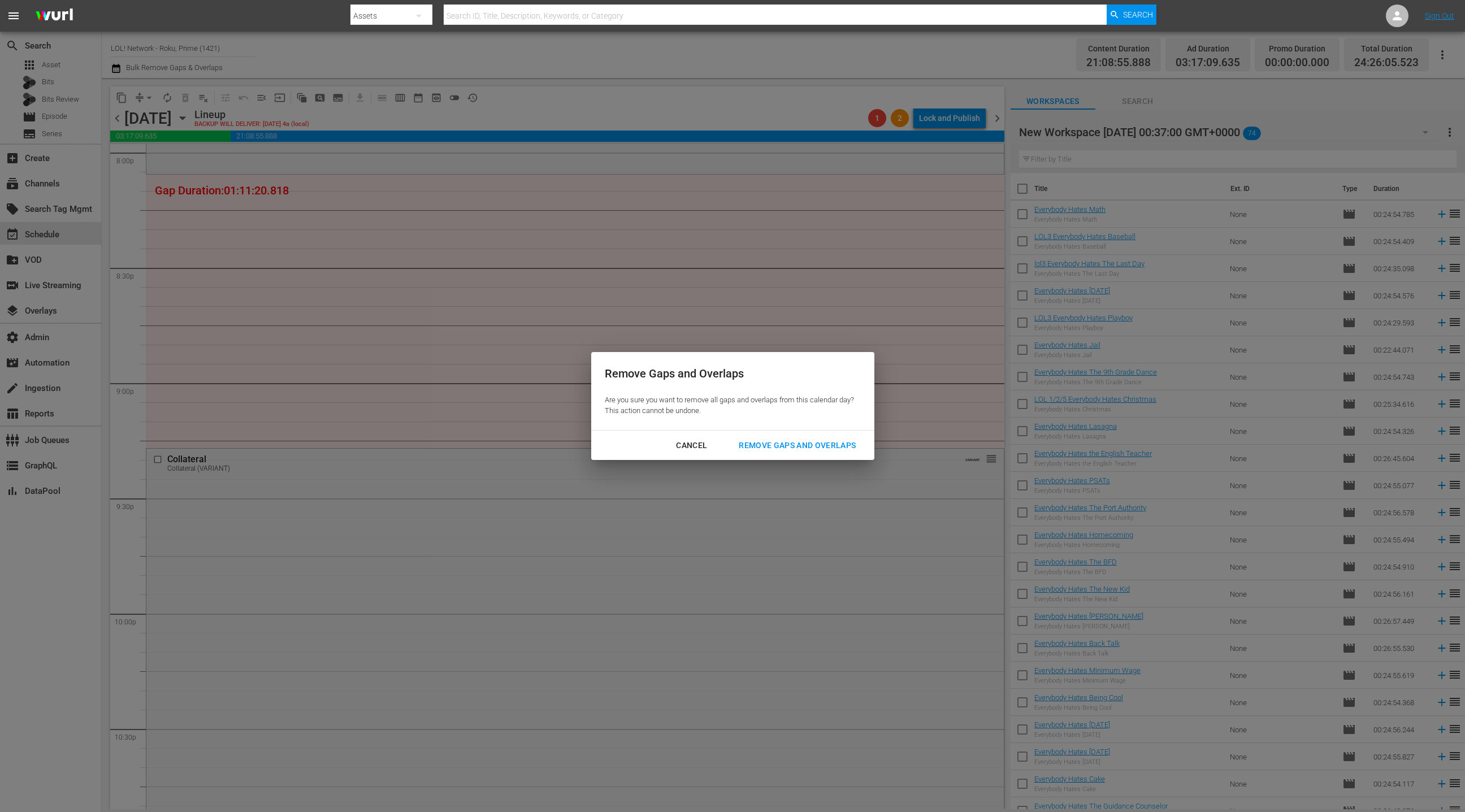
click at [772, 448] on div "Remove Gaps and Overlaps" at bounding box center [797, 445] width 135 height 14
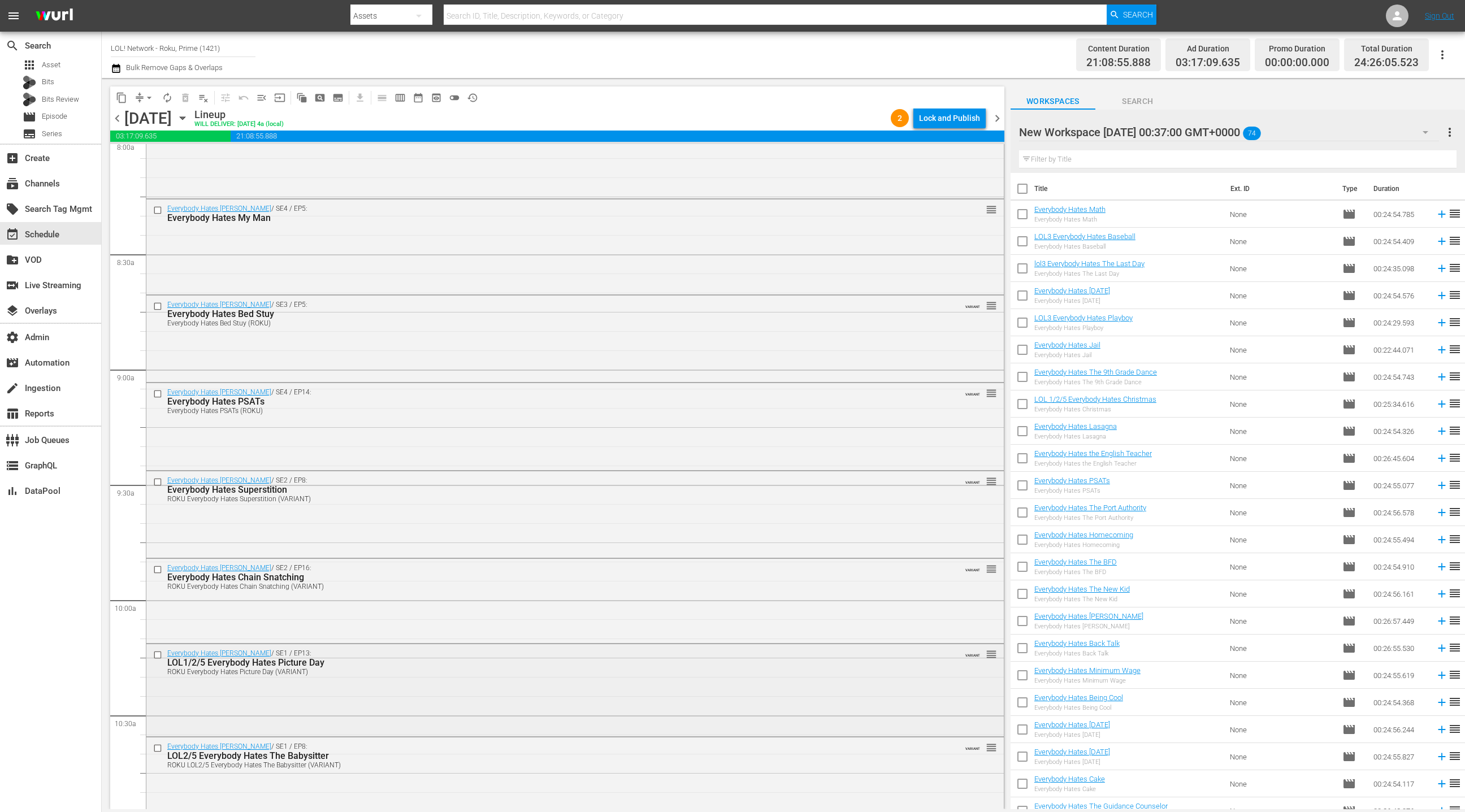
scroll to position [1793, 0]
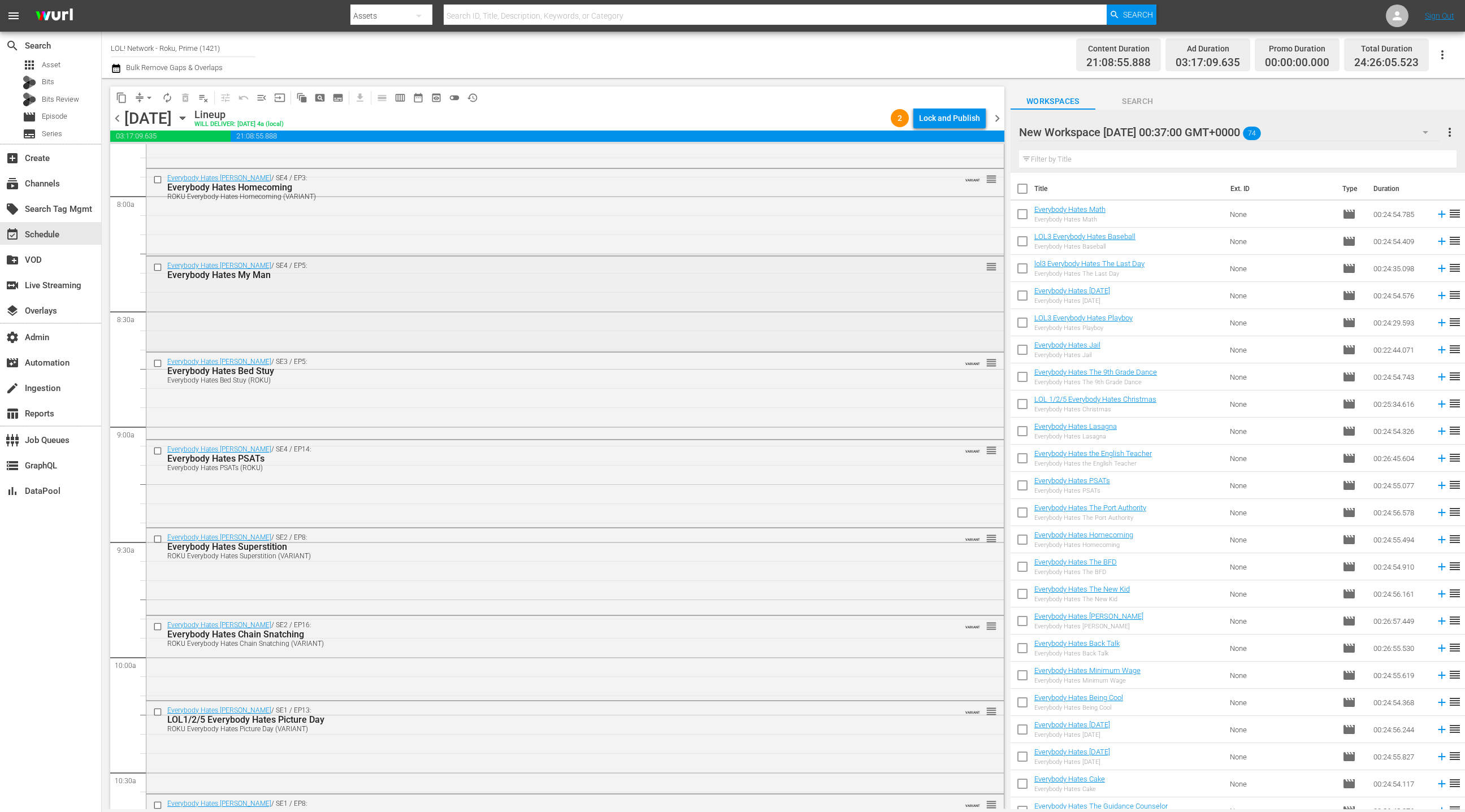
click at [440, 321] on div "Everybody Hates Chris / SE4 / EP5: Everybody Hates My Man reorder" at bounding box center [575, 302] width 858 height 92
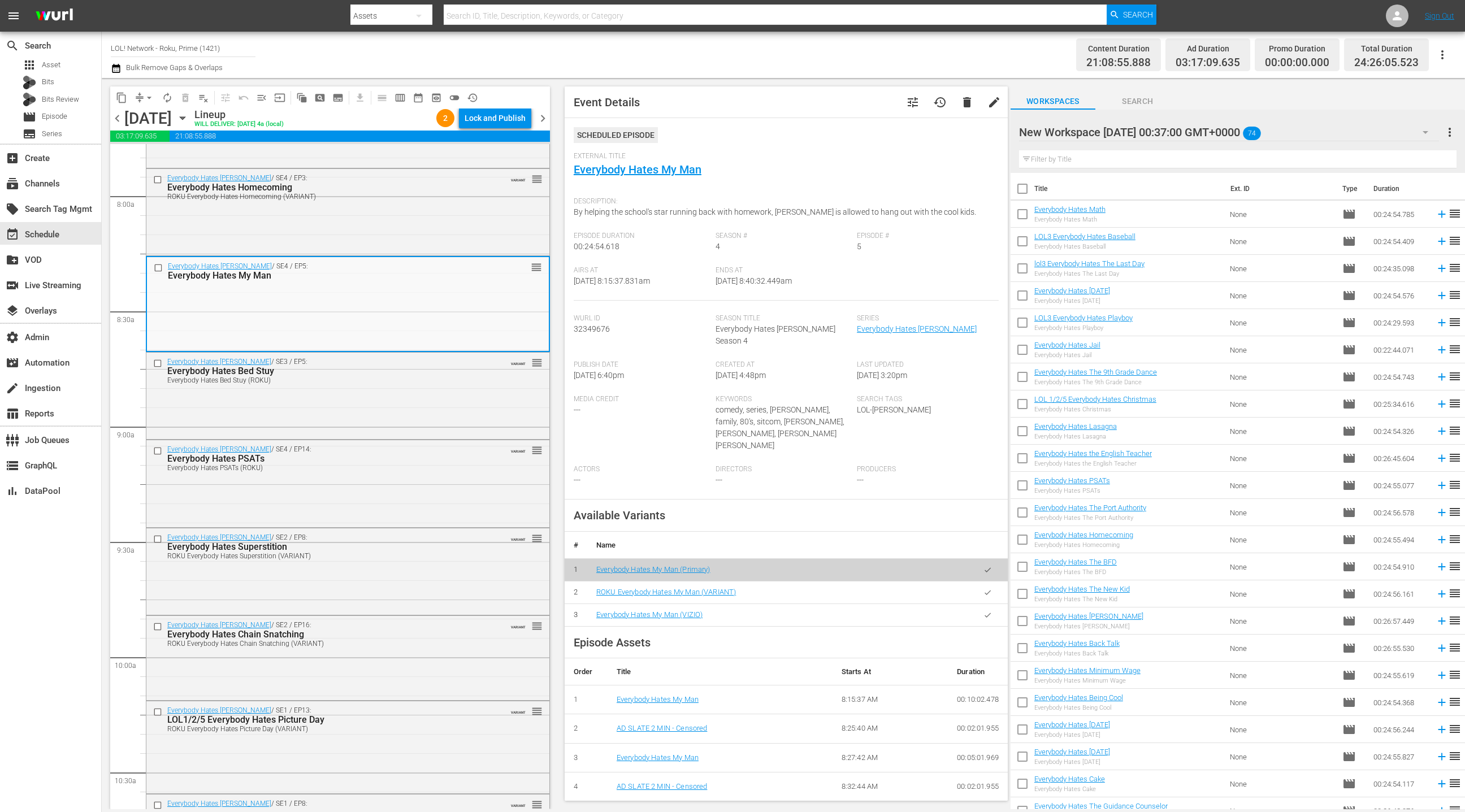
click at [984, 588] on icon "button" at bounding box center [987, 592] width 8 height 8
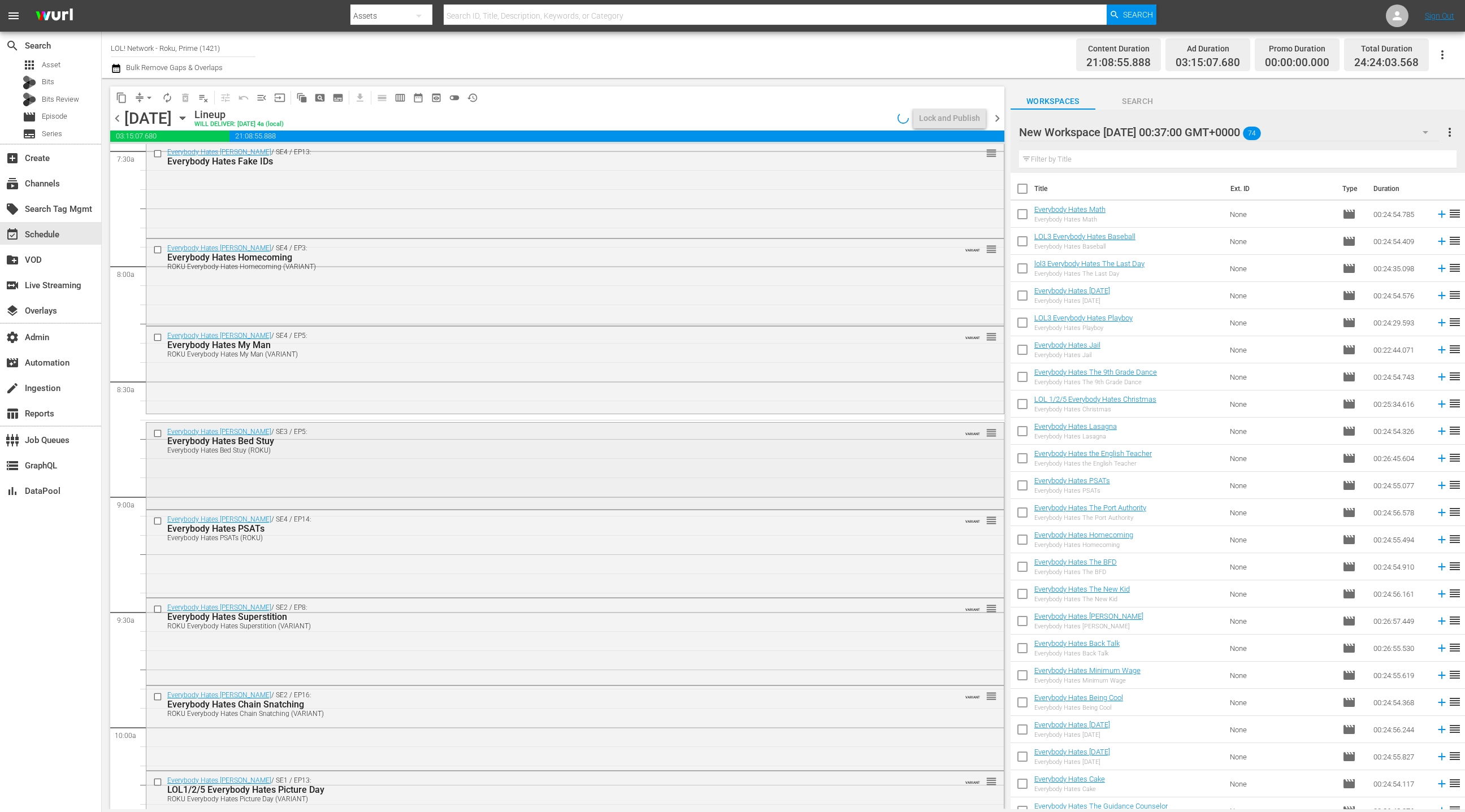
scroll to position [1564, 0]
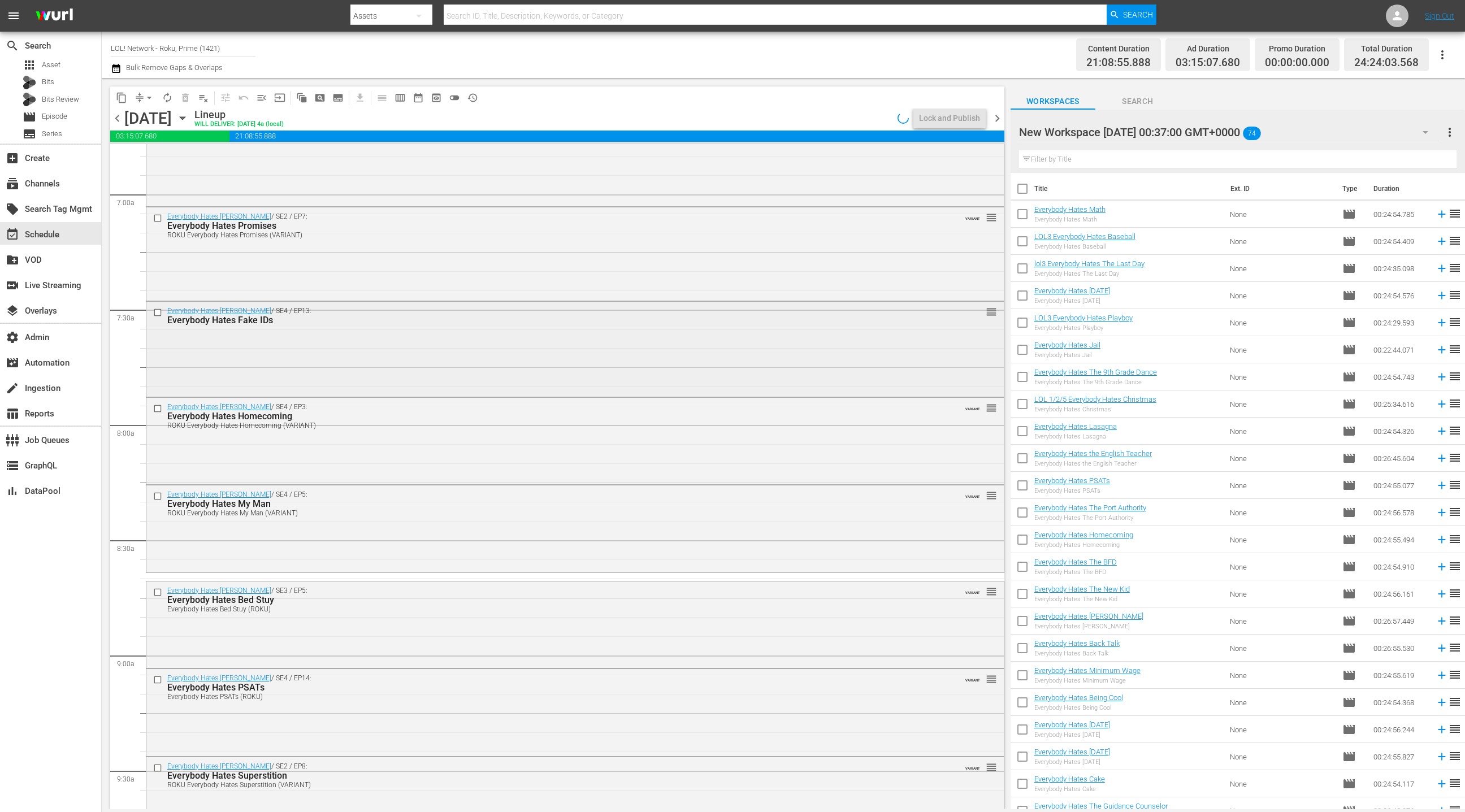
click at [437, 357] on div "Everybody Hates Chris / SE4 / EP13: Everybody Hates Fake IDs reorder" at bounding box center [575, 349] width 858 height 93
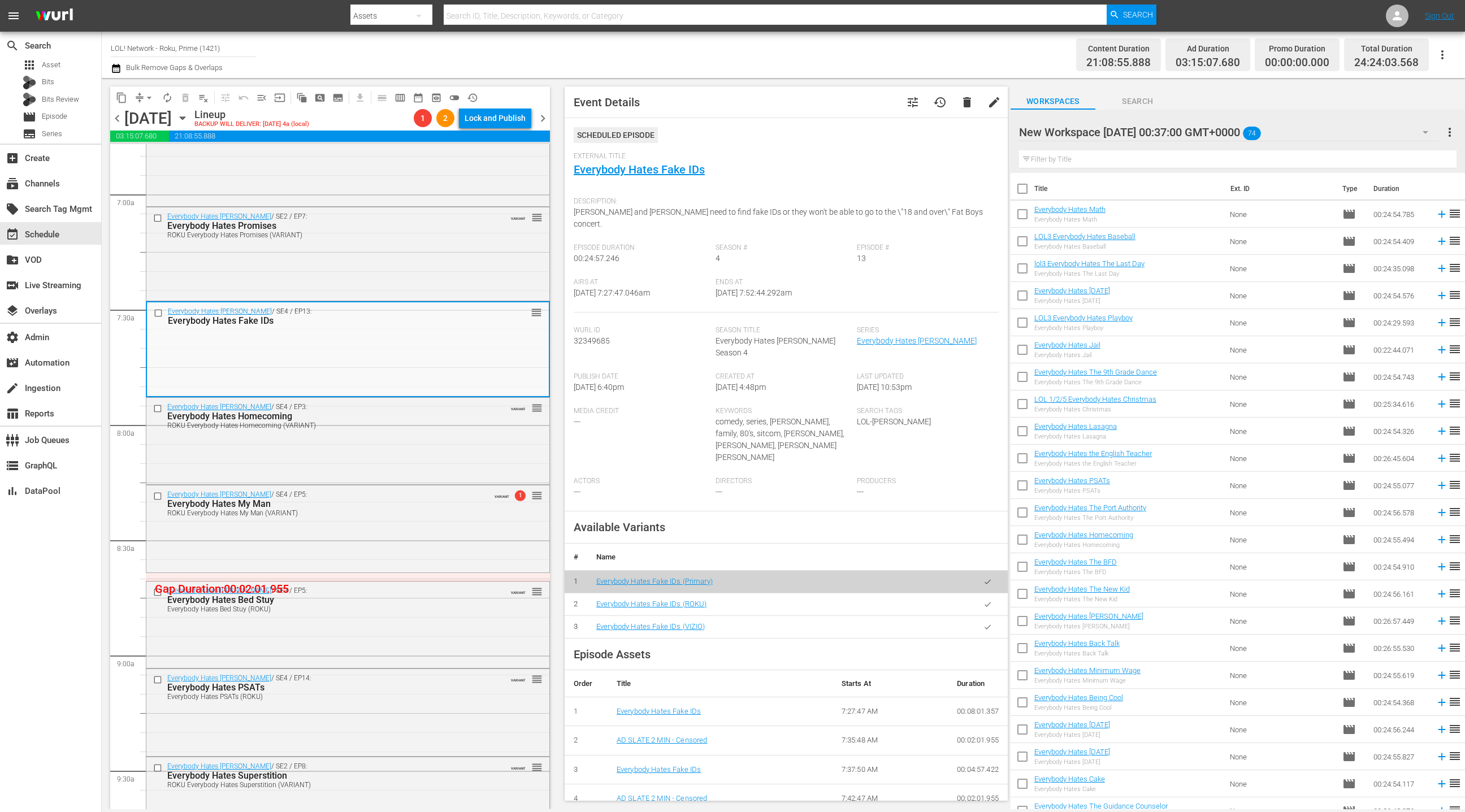
click at [988, 600] on icon "button" at bounding box center [987, 604] width 8 height 8
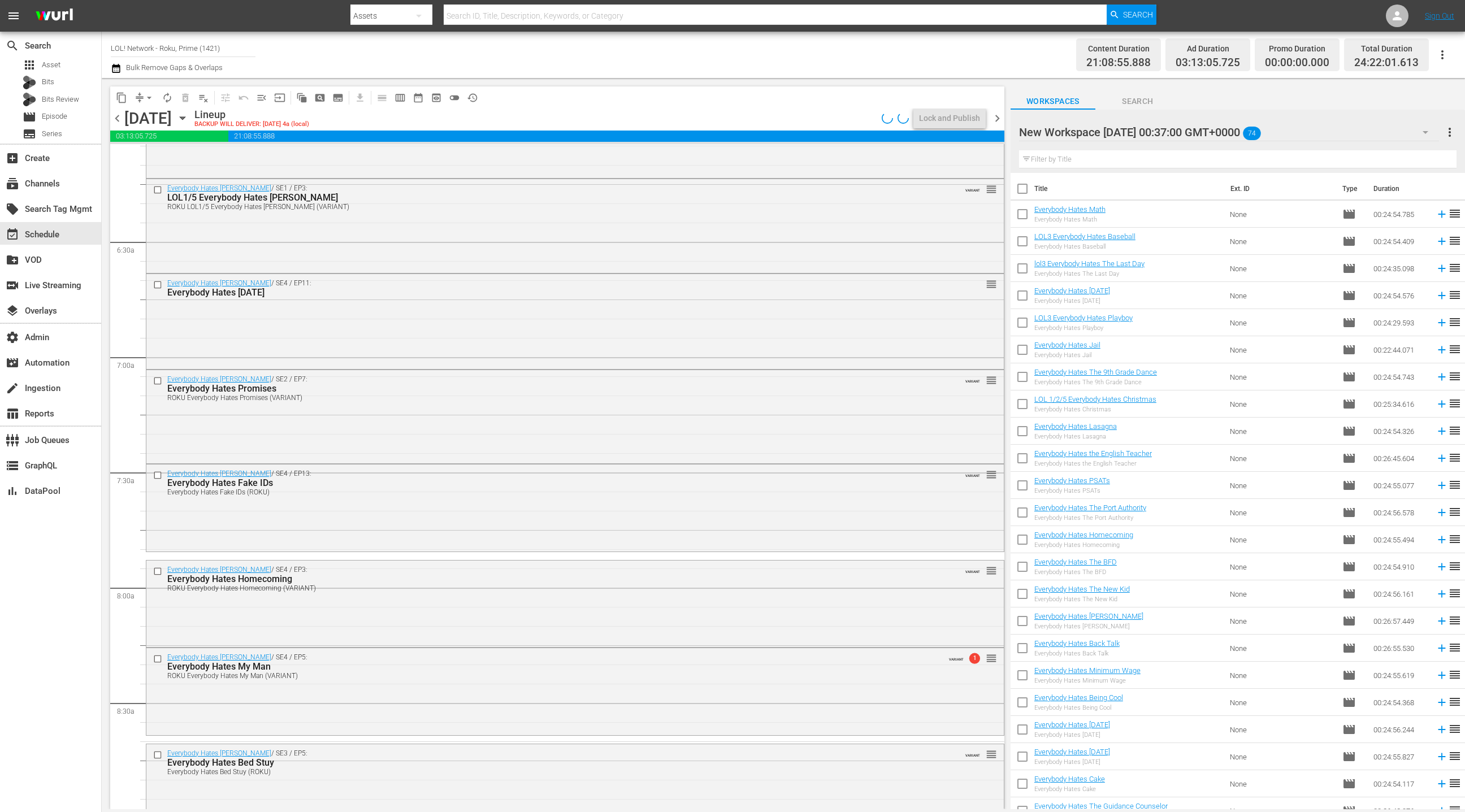
scroll to position [1328, 0]
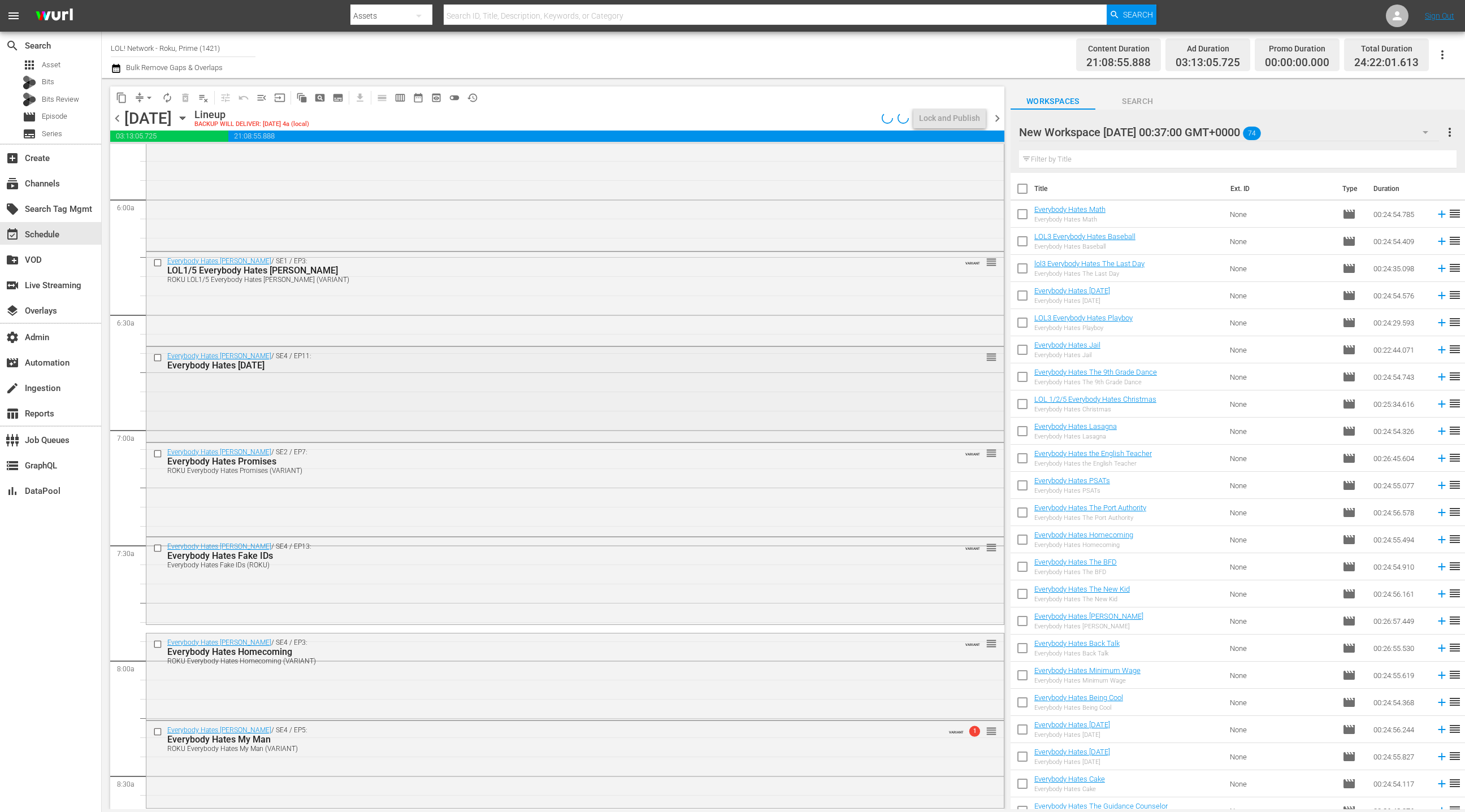
click at [434, 394] on div "Everybody Hates Chris / SE4 / EP11: Everybody Hates New Year's Eve reorder" at bounding box center [575, 393] width 858 height 92
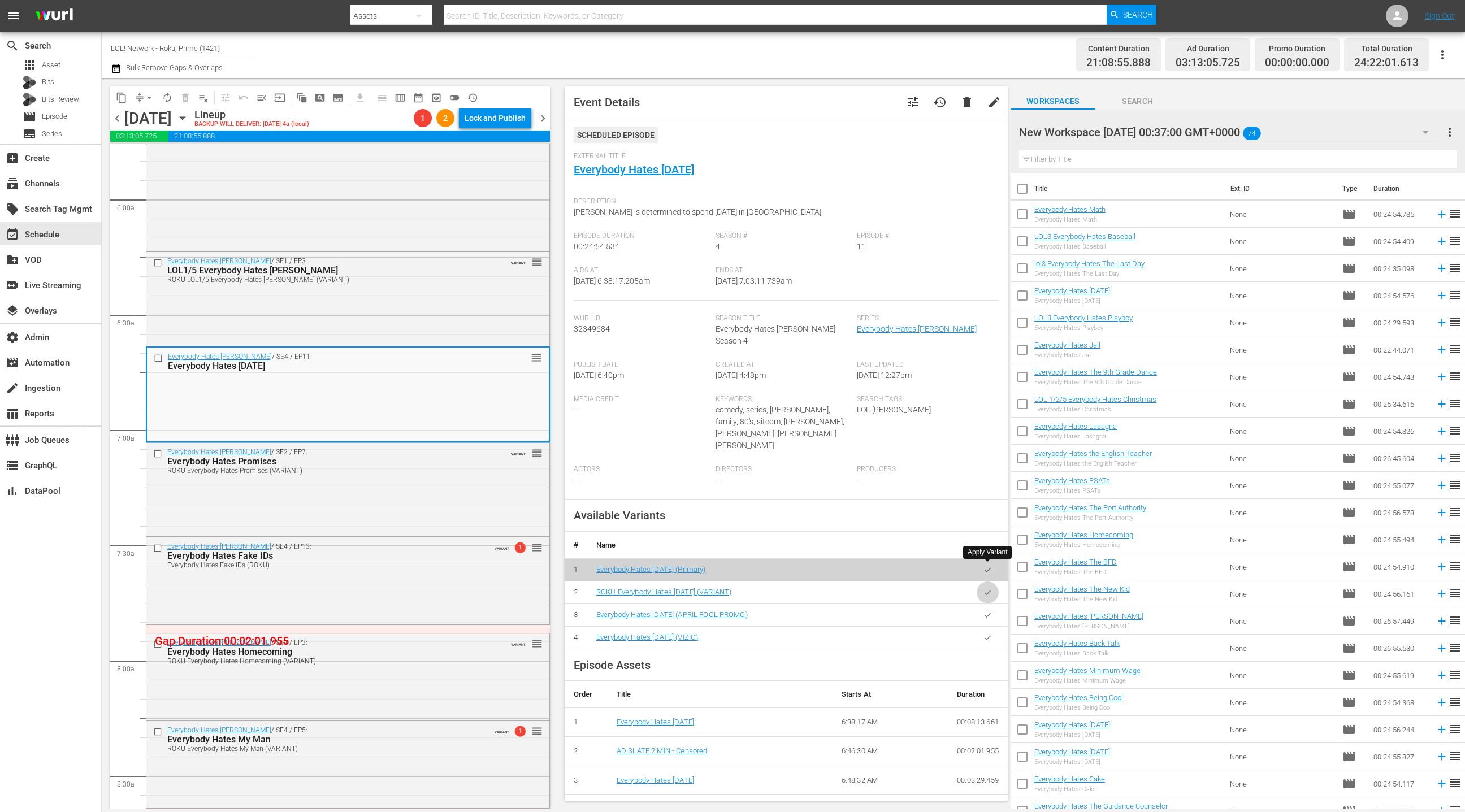
click at [995, 581] on button "button" at bounding box center [987, 592] width 22 height 22
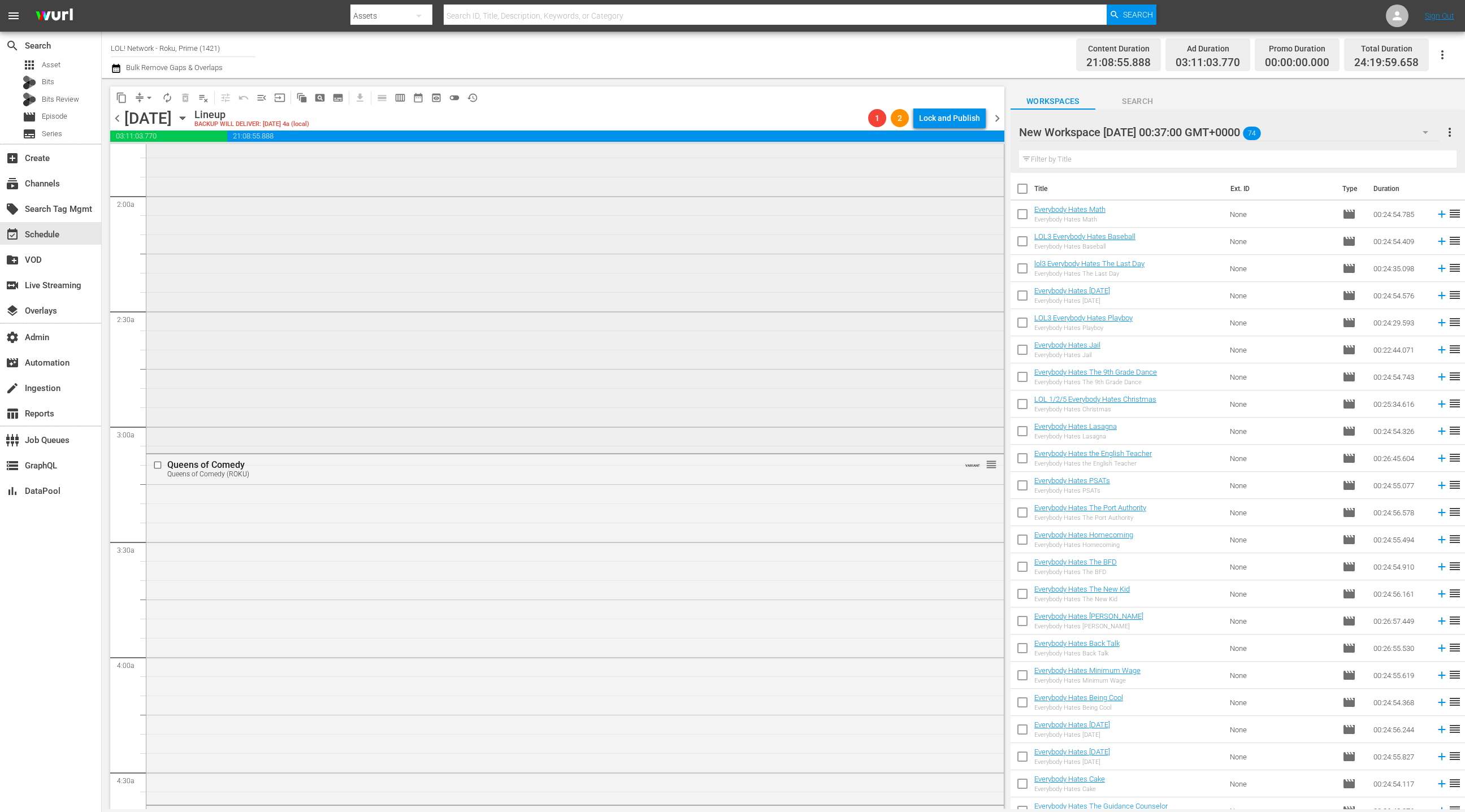
scroll to position [422, 0]
click at [146, 96] on span "arrow_drop_down" at bounding box center [149, 97] width 12 height 12
click at [153, 159] on li "Align to End of Previous Day" at bounding box center [149, 157] width 119 height 19
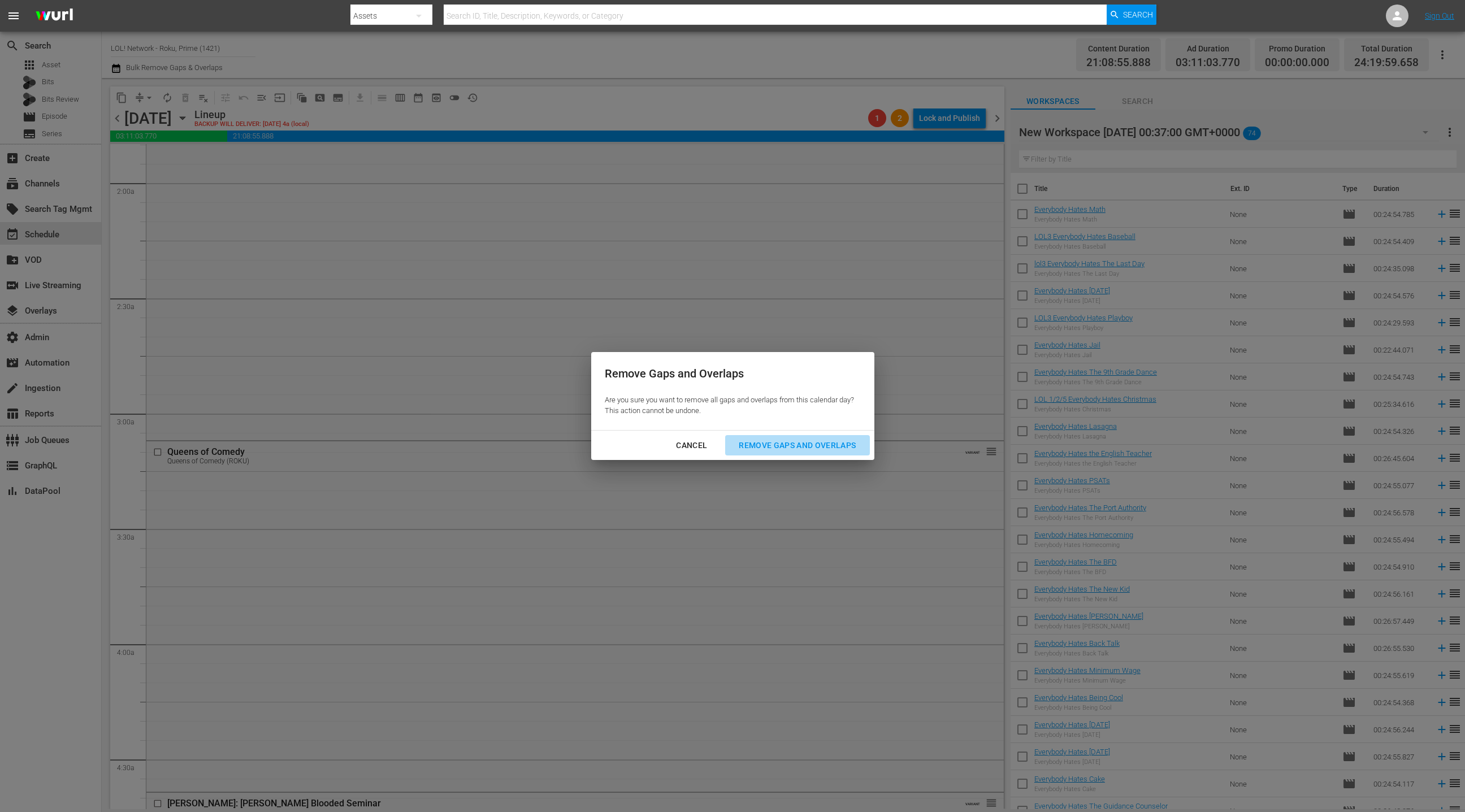
click at [769, 449] on div "Remove Gaps and Overlaps" at bounding box center [797, 445] width 135 height 14
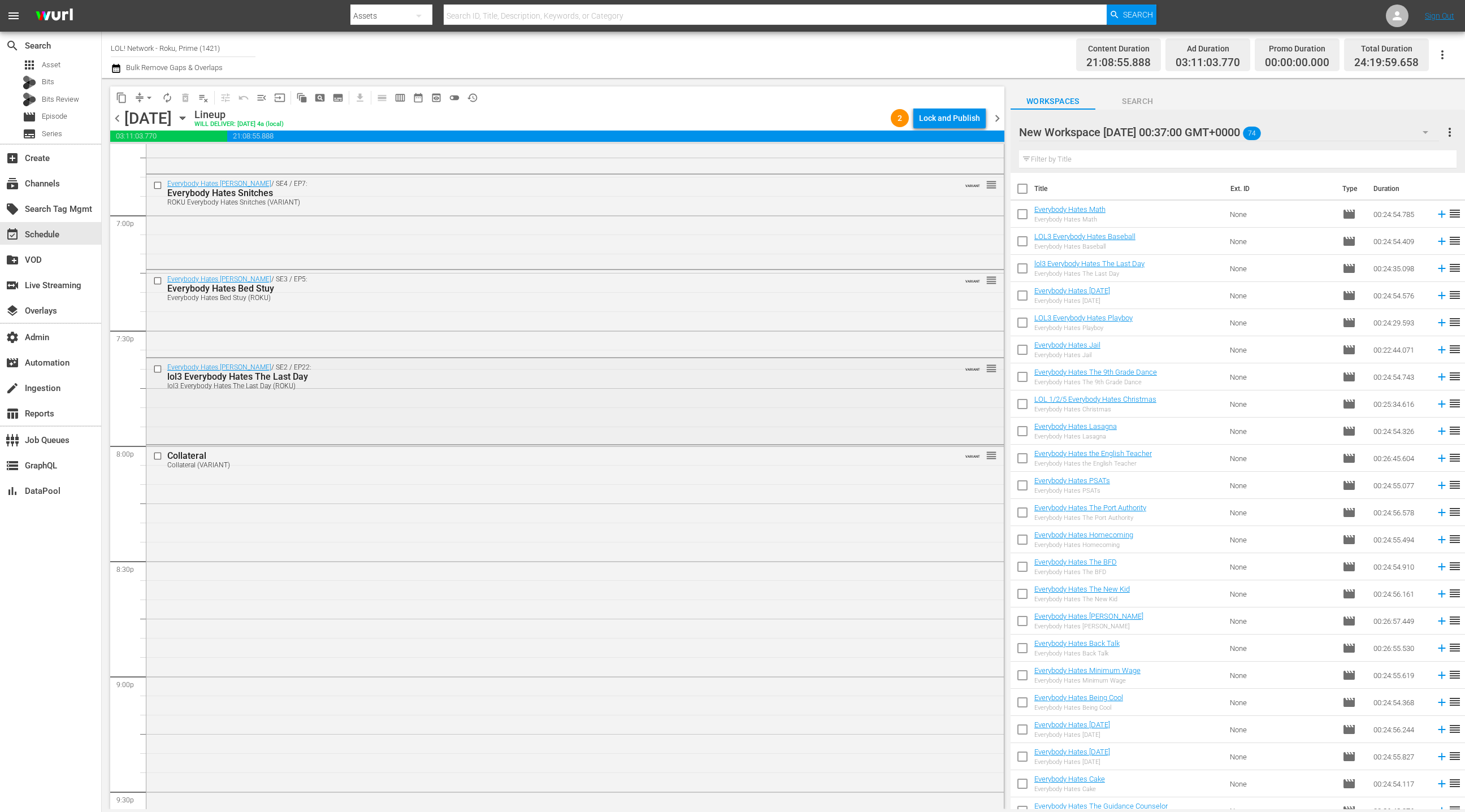
scroll to position [4386, 0]
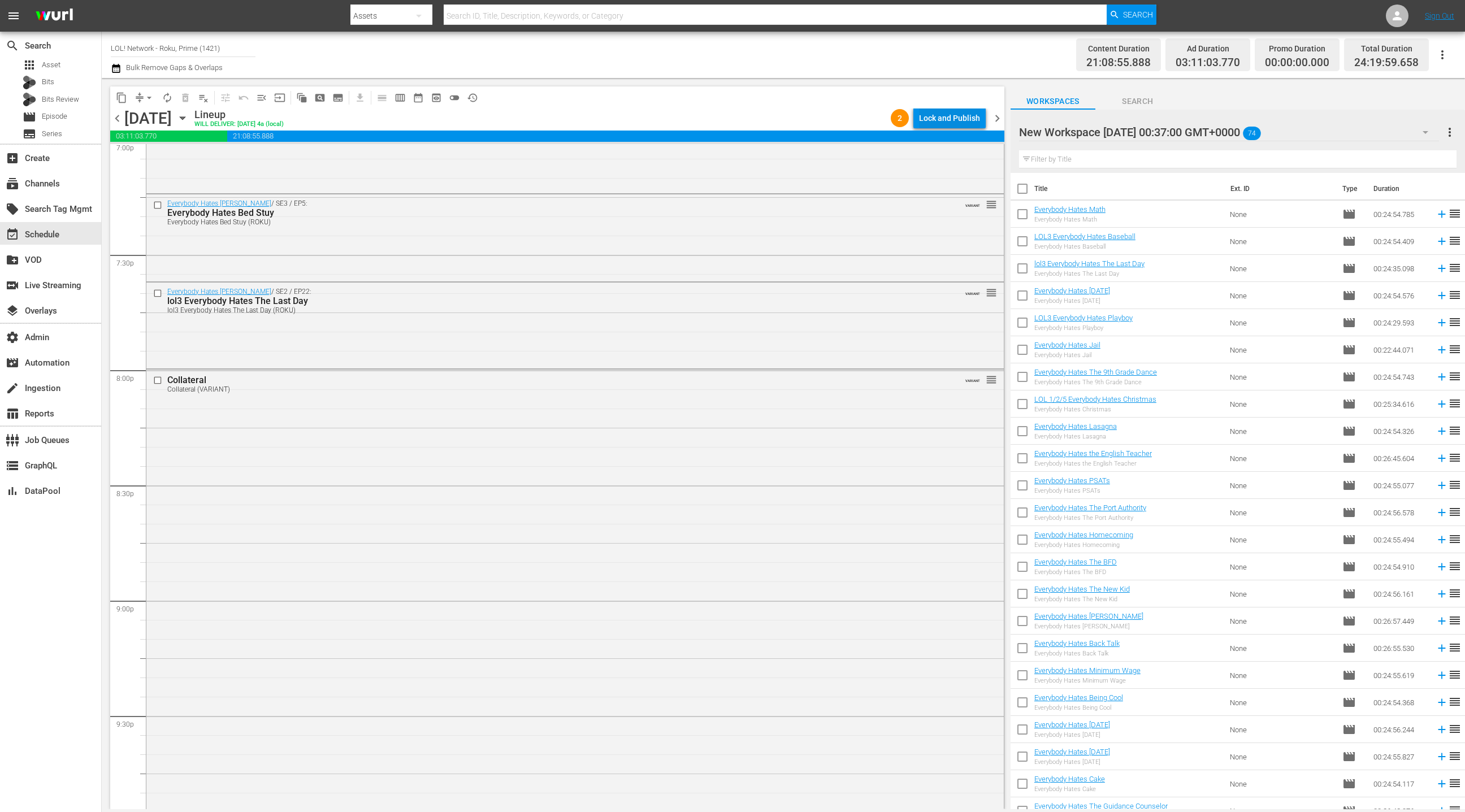
click at [931, 123] on div "Lock and Publish" at bounding box center [950, 118] width 61 height 21
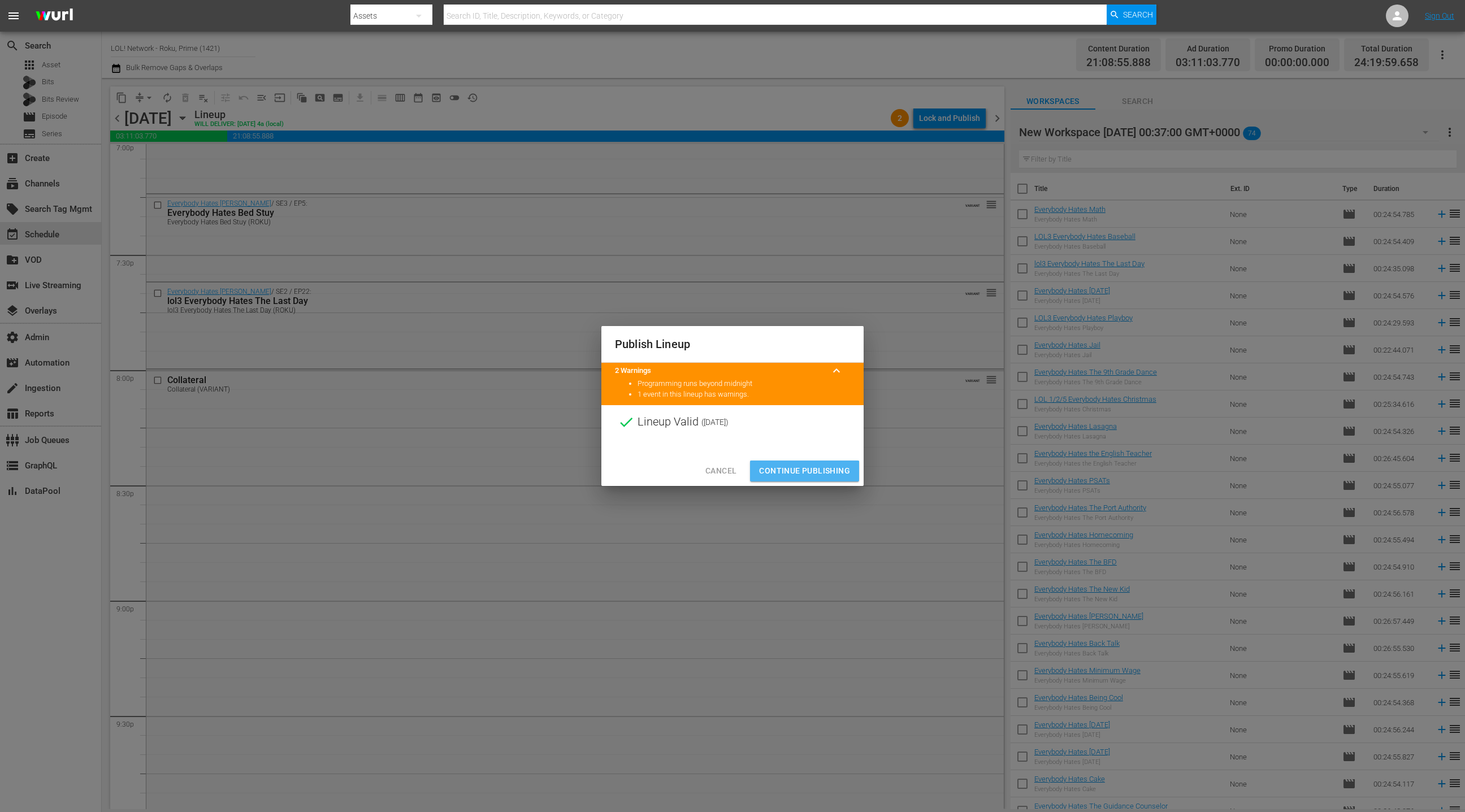
click at [797, 475] on span "Continue Publishing" at bounding box center [805, 471] width 91 height 14
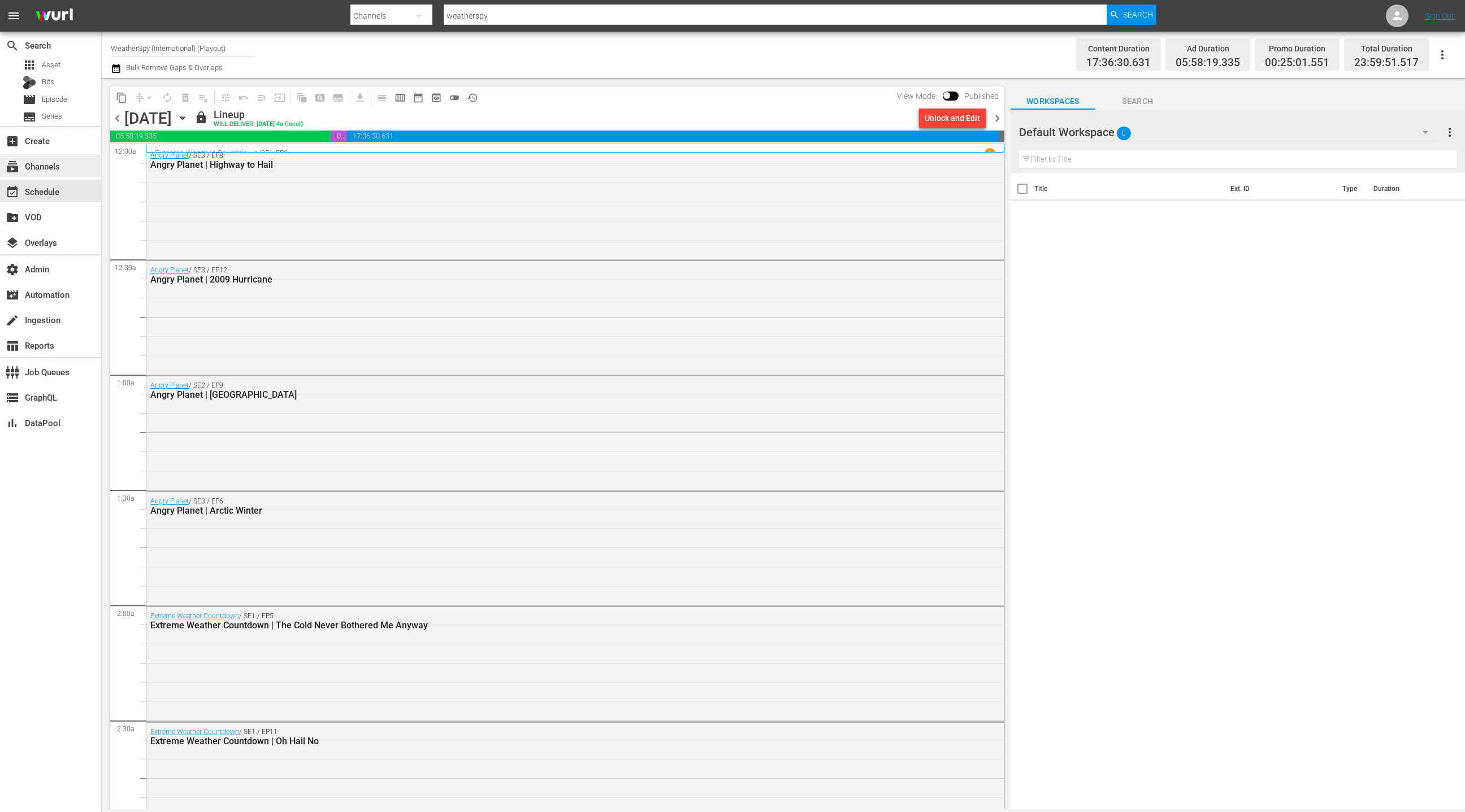
click at [64, 170] on div "subscriptions Channels" at bounding box center [50, 165] width 101 height 22
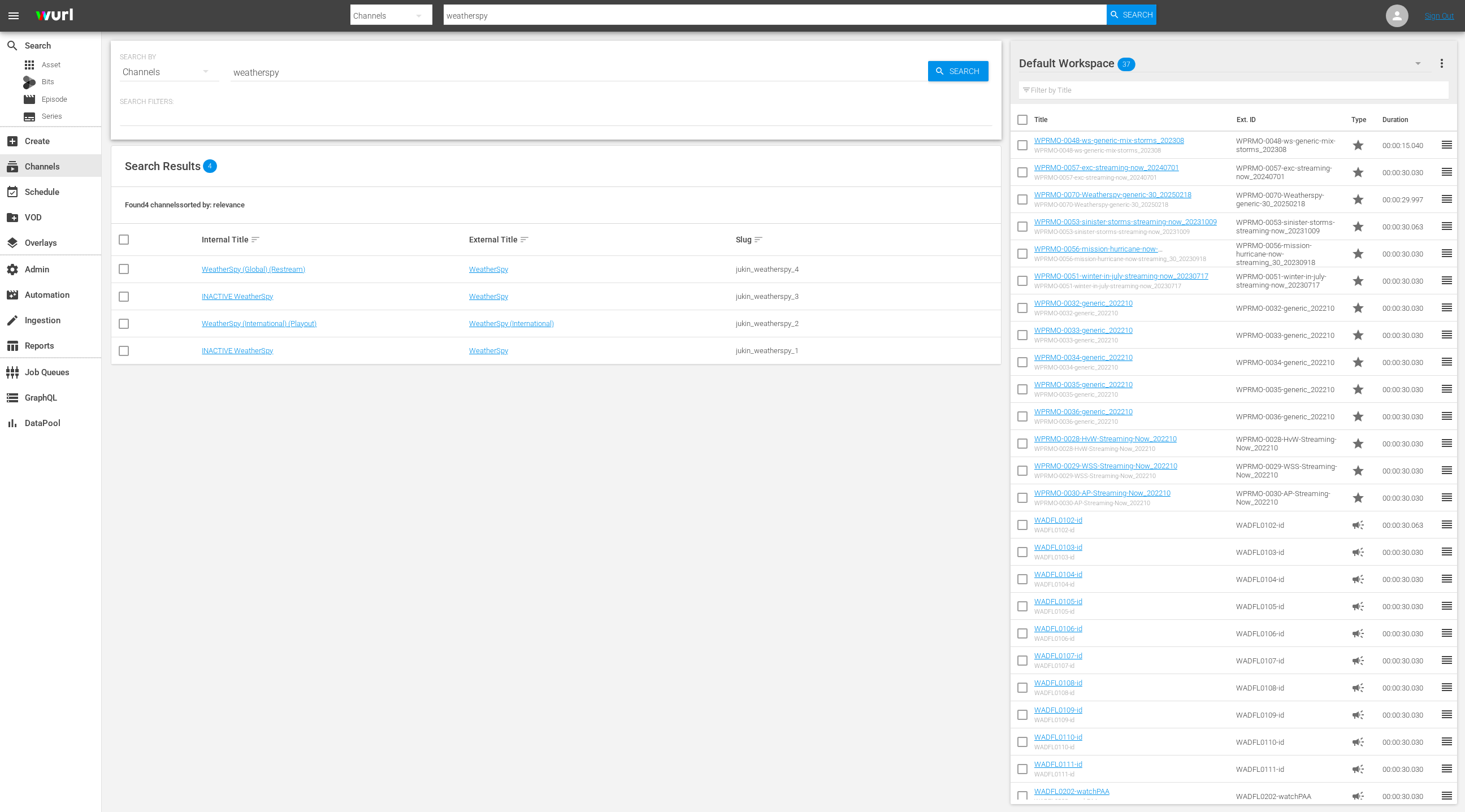
click at [251, 78] on input "weatherspy" at bounding box center [580, 72] width 698 height 27
type input "grea"
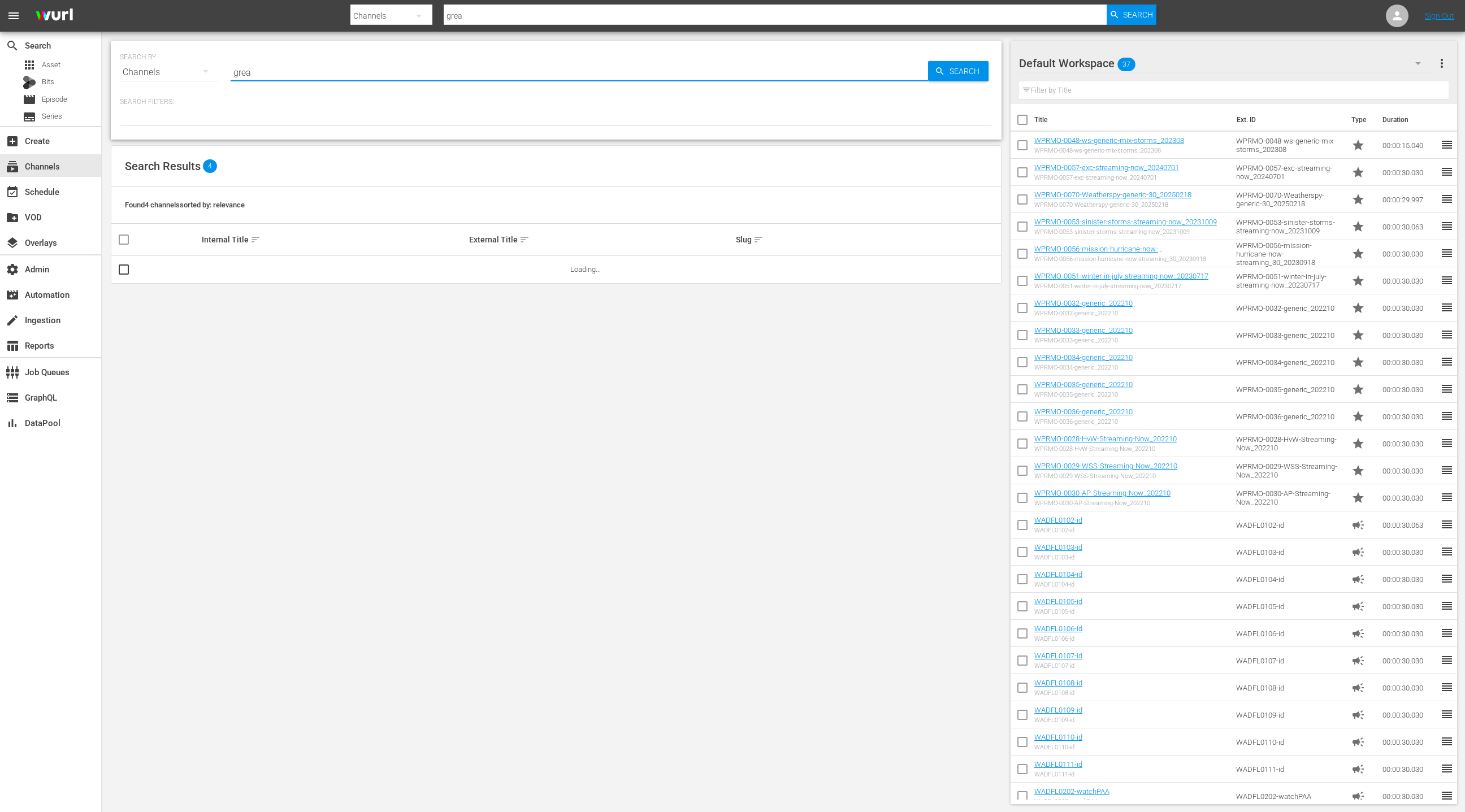
type input "great british"
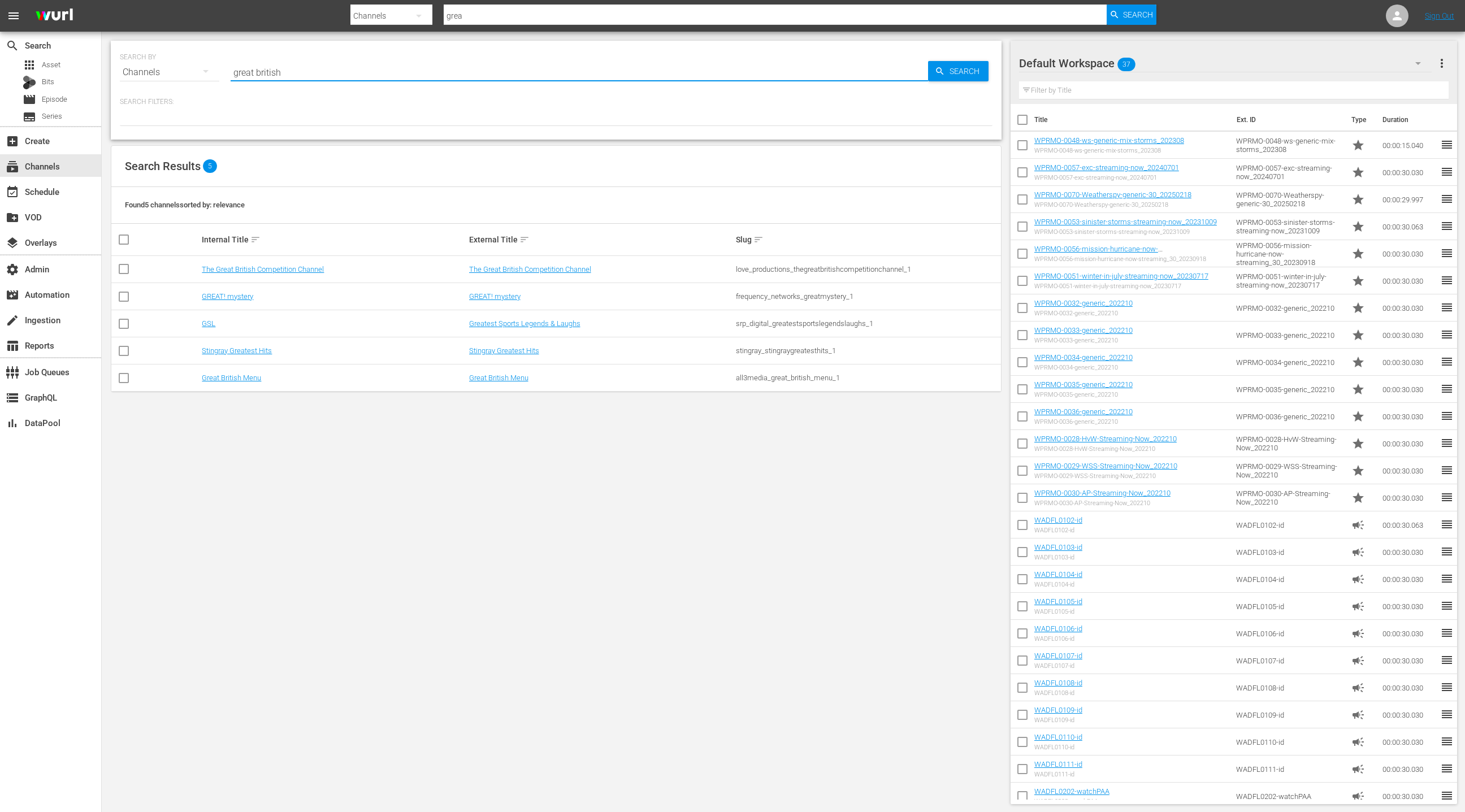
type input "great british"
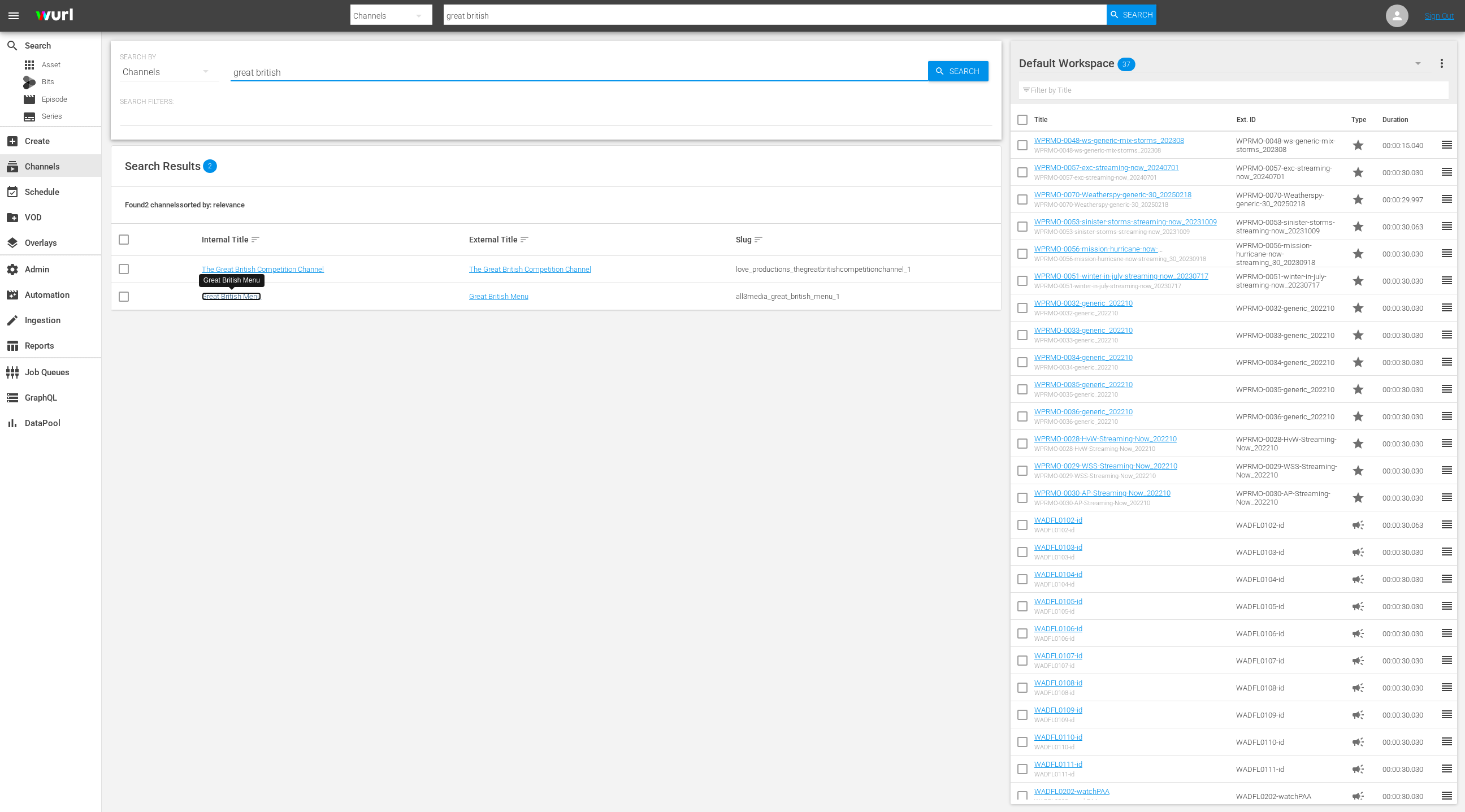
click at [251, 297] on link "Great British Menu" at bounding box center [232, 296] width 59 height 8
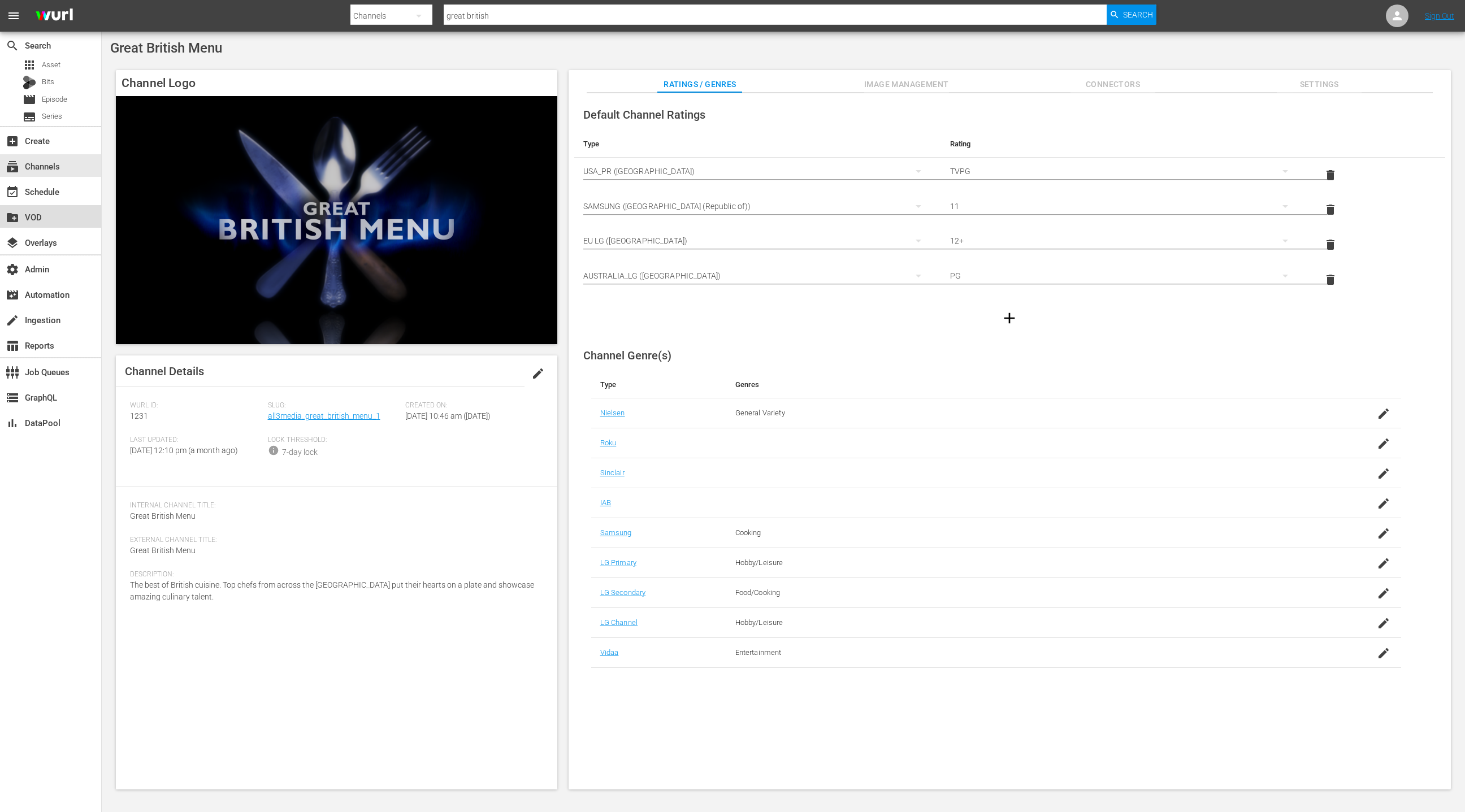
click at [63, 220] on div "create_new_folder VOD" at bounding box center [50, 216] width 101 height 22
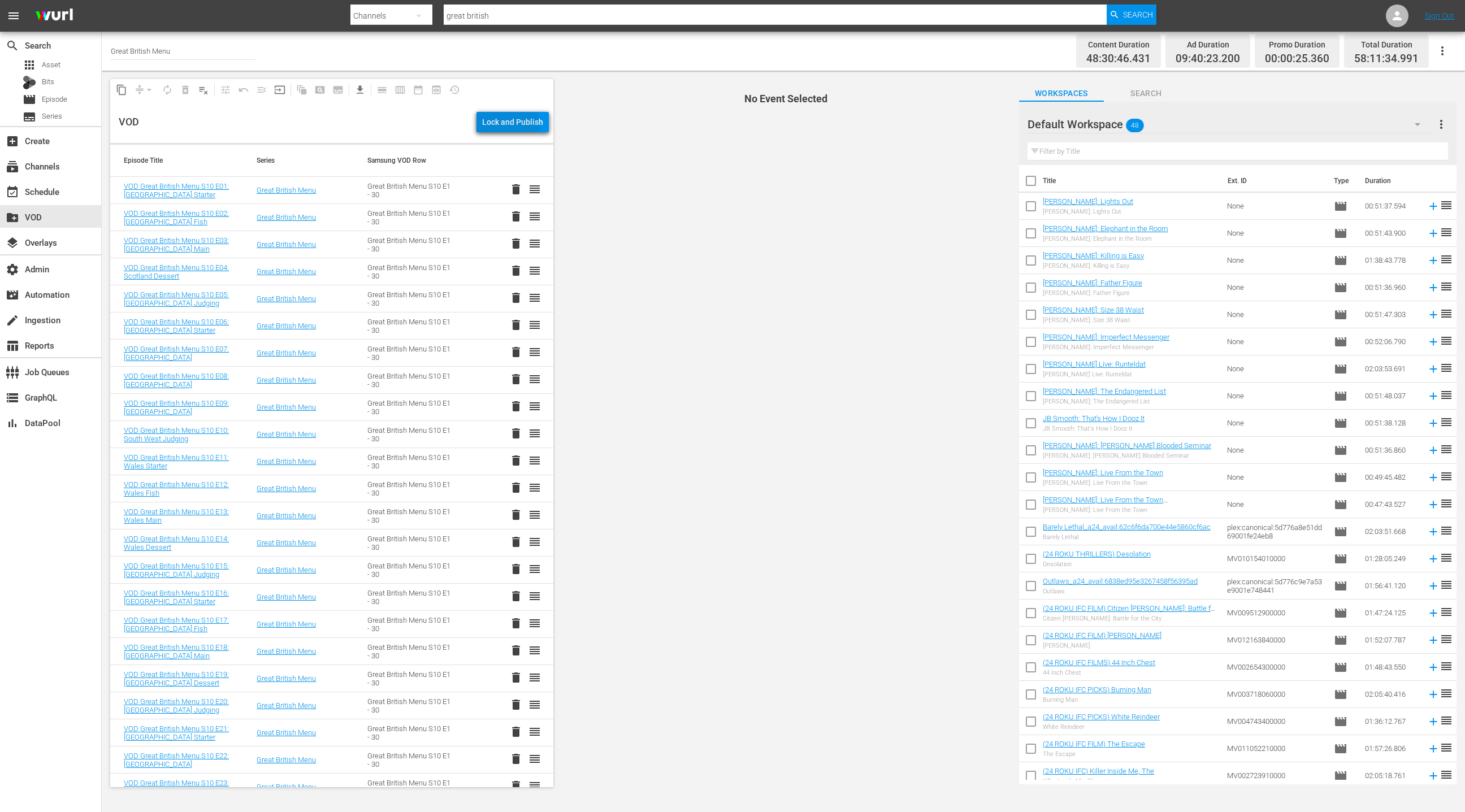
click at [504, 127] on div "Lock and Publish" at bounding box center [512, 122] width 61 height 21
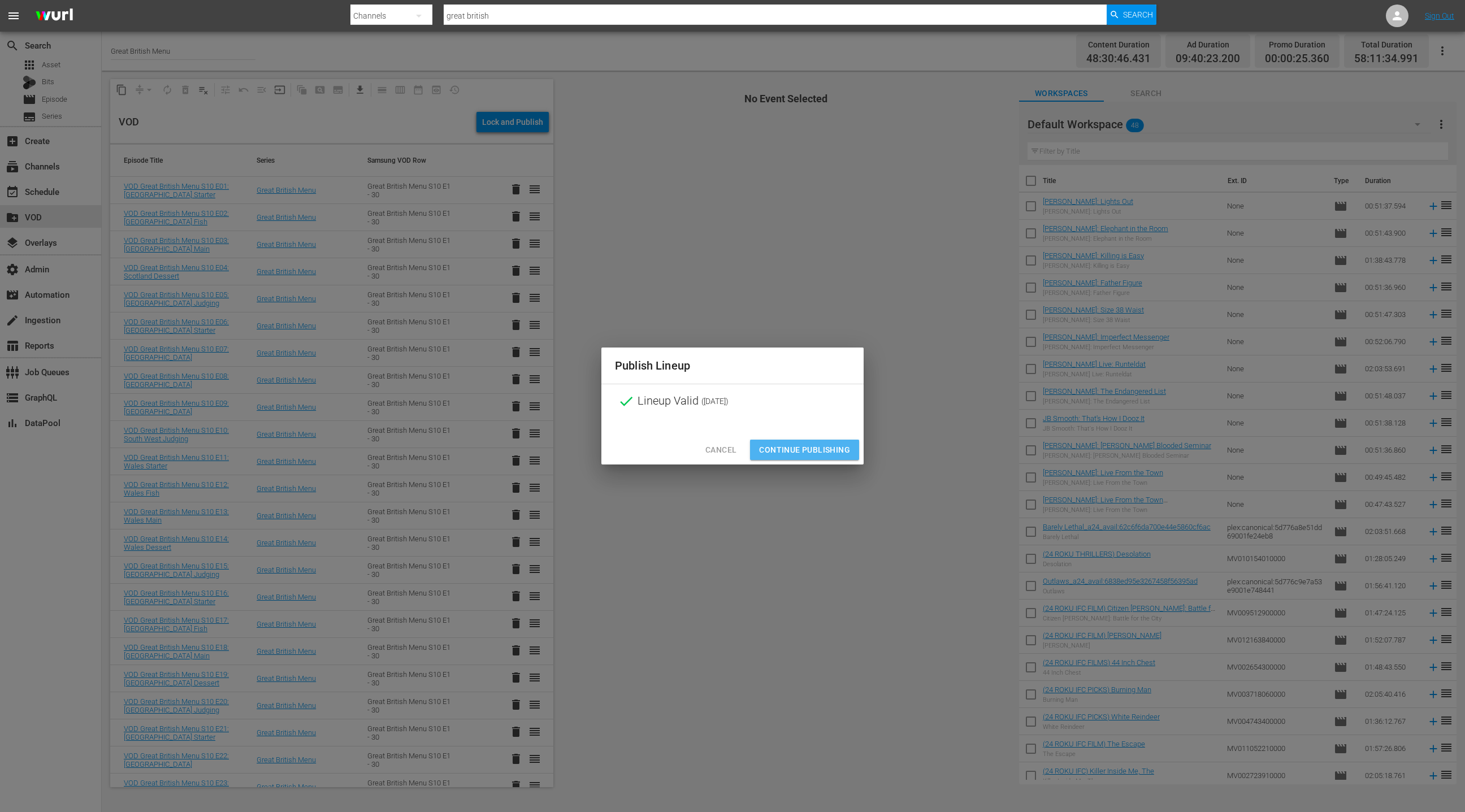
click at [801, 448] on span "Continue Publishing" at bounding box center [805, 451] width 91 height 14
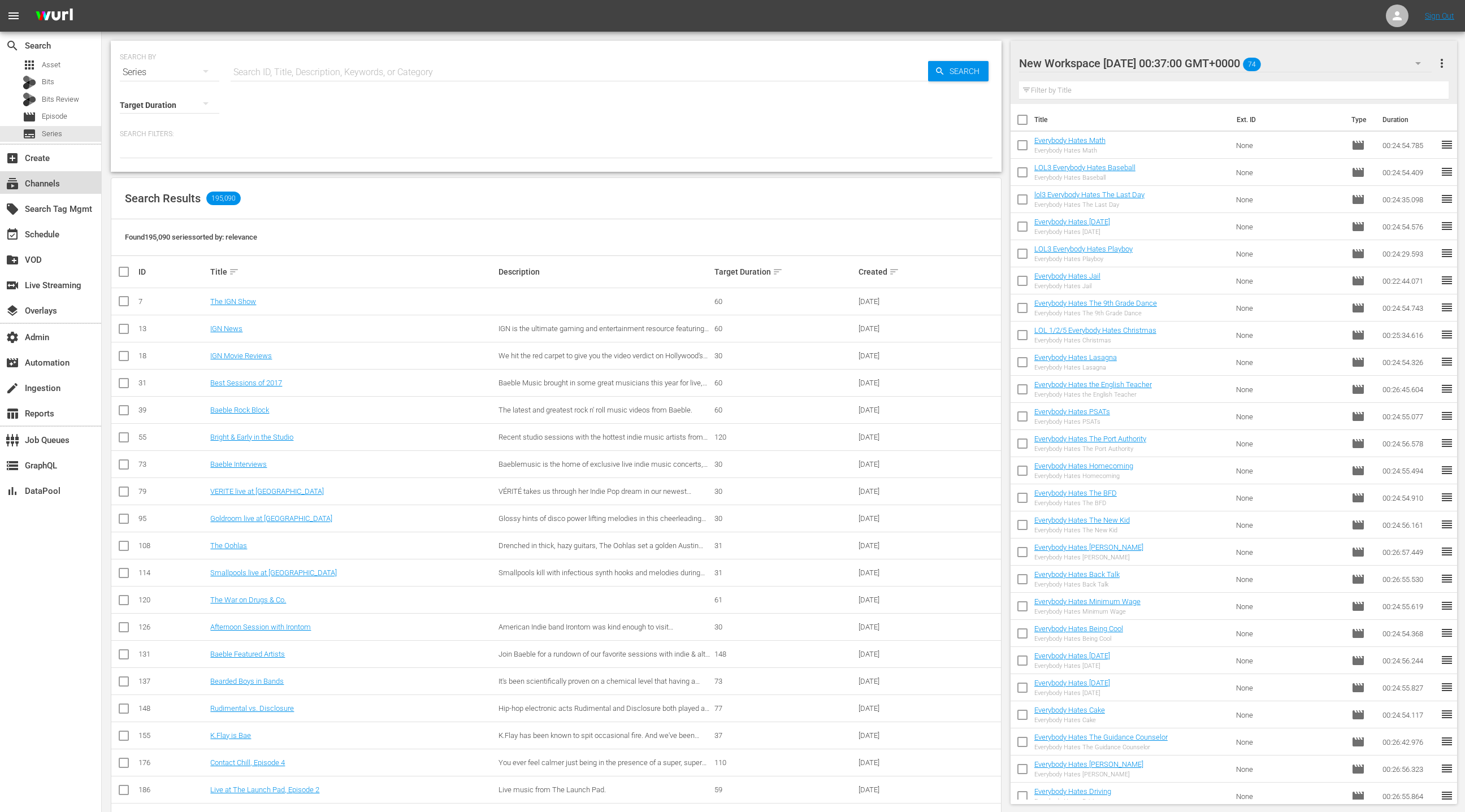
click at [44, 187] on div "subscriptions Channels" at bounding box center [31, 182] width 64 height 10
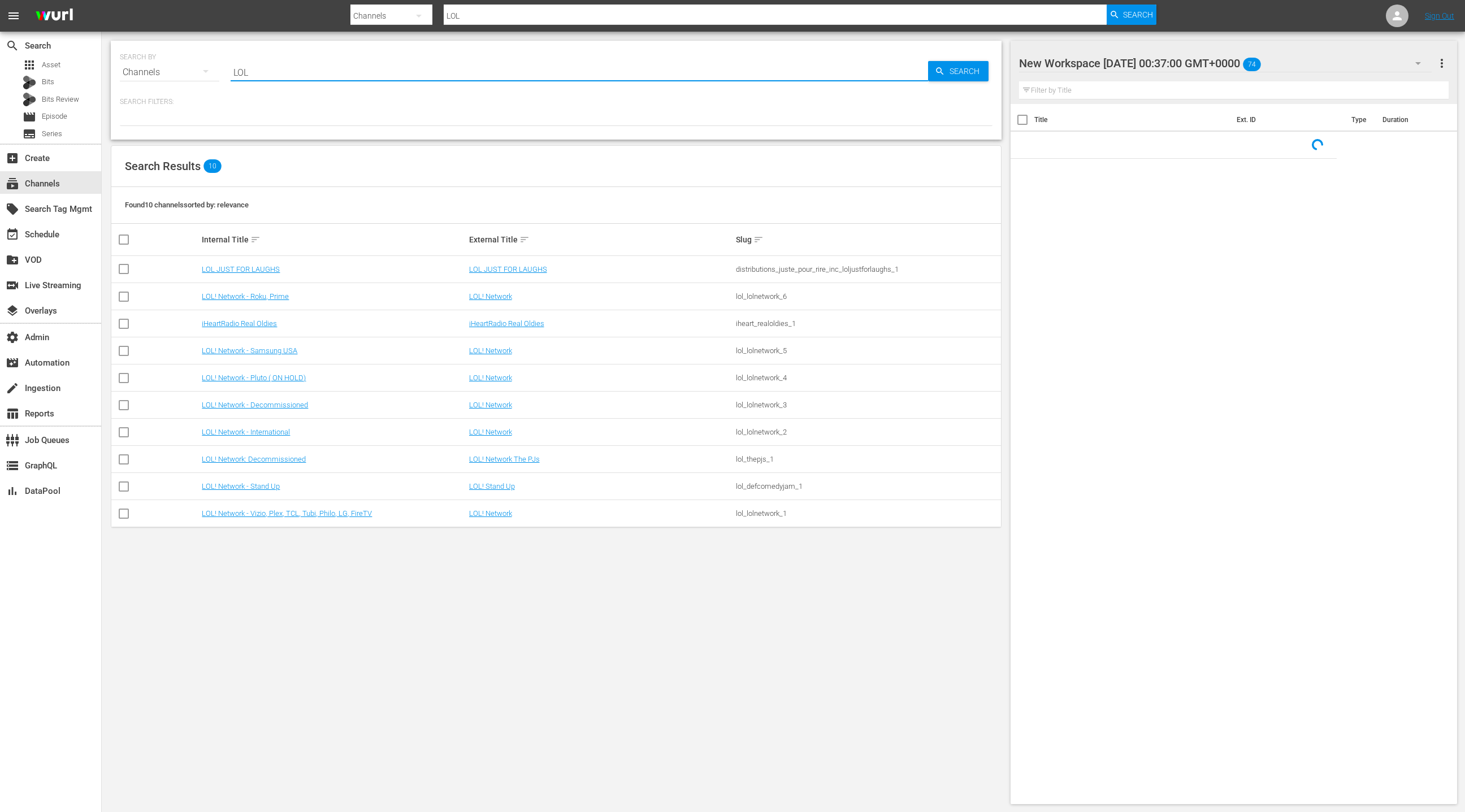
click at [237, 71] on input "LOL" at bounding box center [580, 72] width 698 height 27
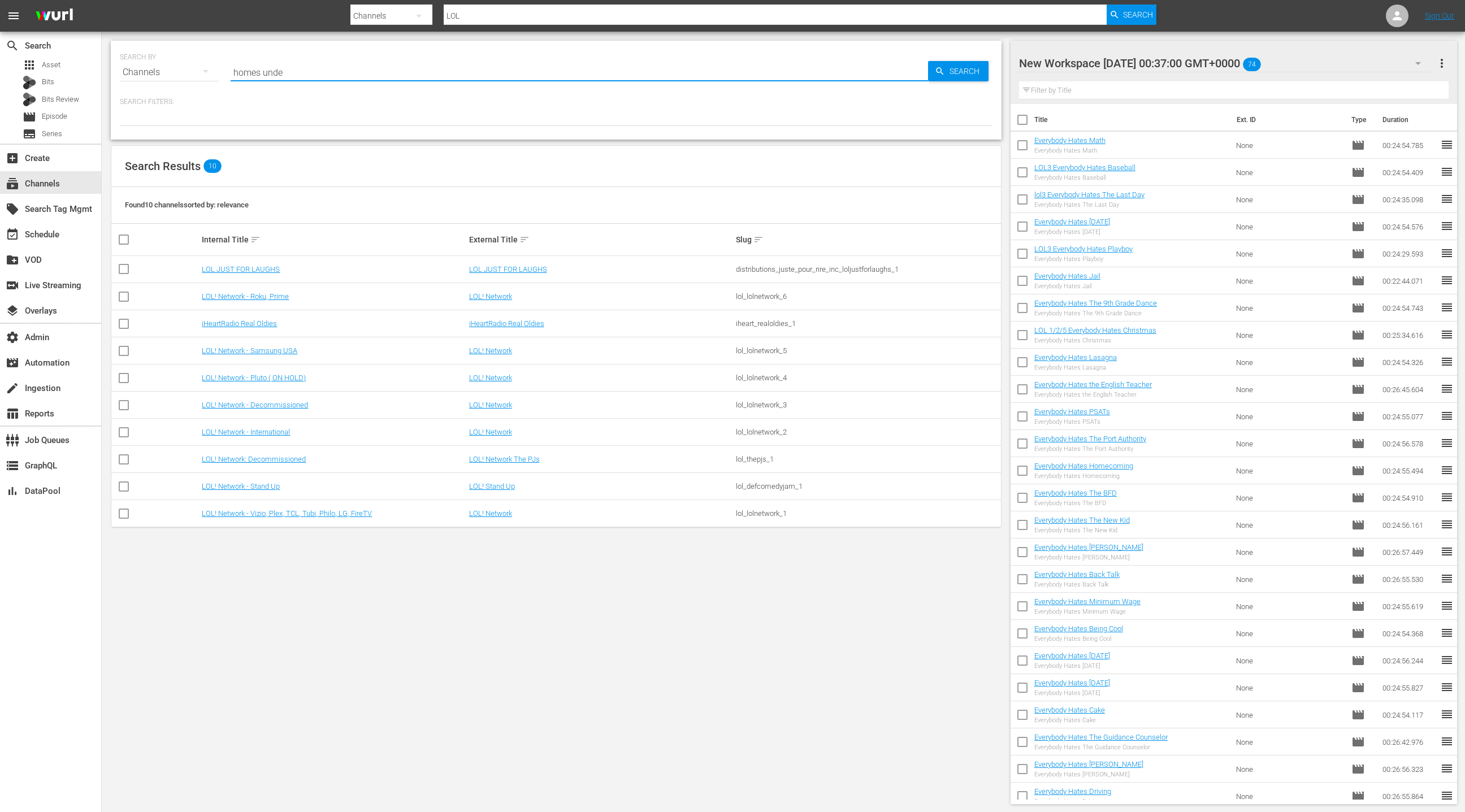
type input "homes under"
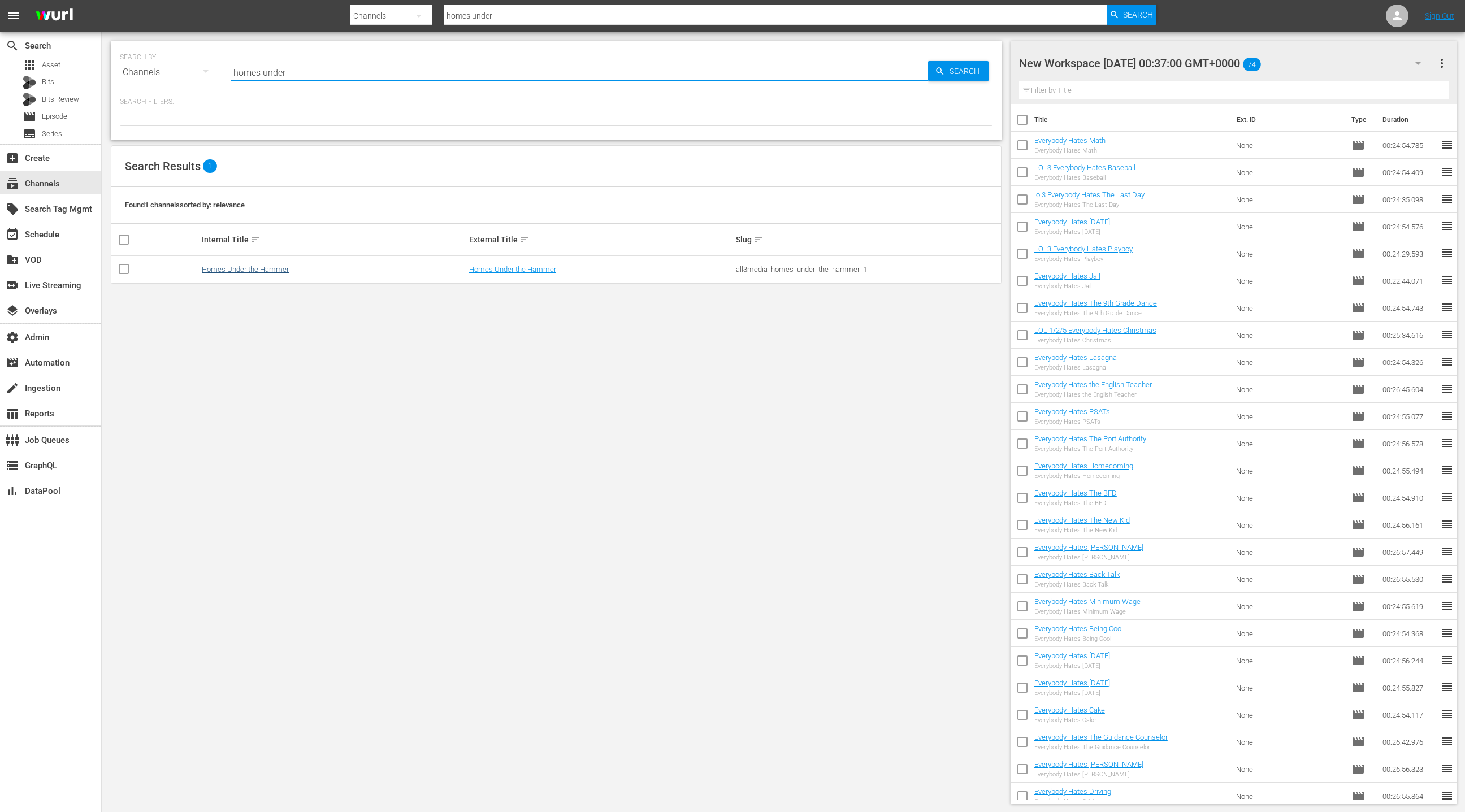
type input "homes under"
click at [253, 268] on link "Homes Under the Hammer" at bounding box center [245, 268] width 87 height 8
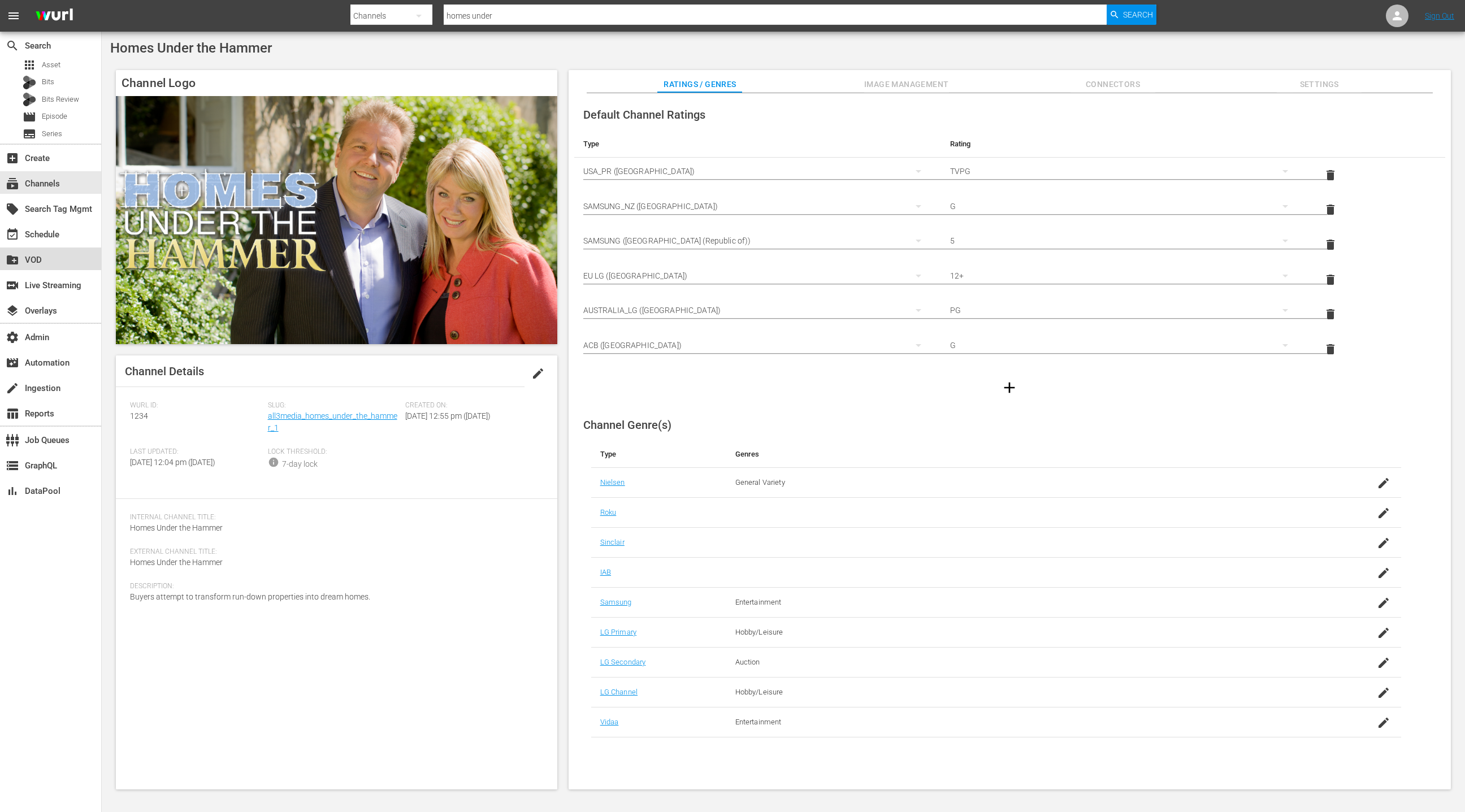
click at [55, 258] on div "create_new_folder VOD" at bounding box center [31, 258] width 64 height 10
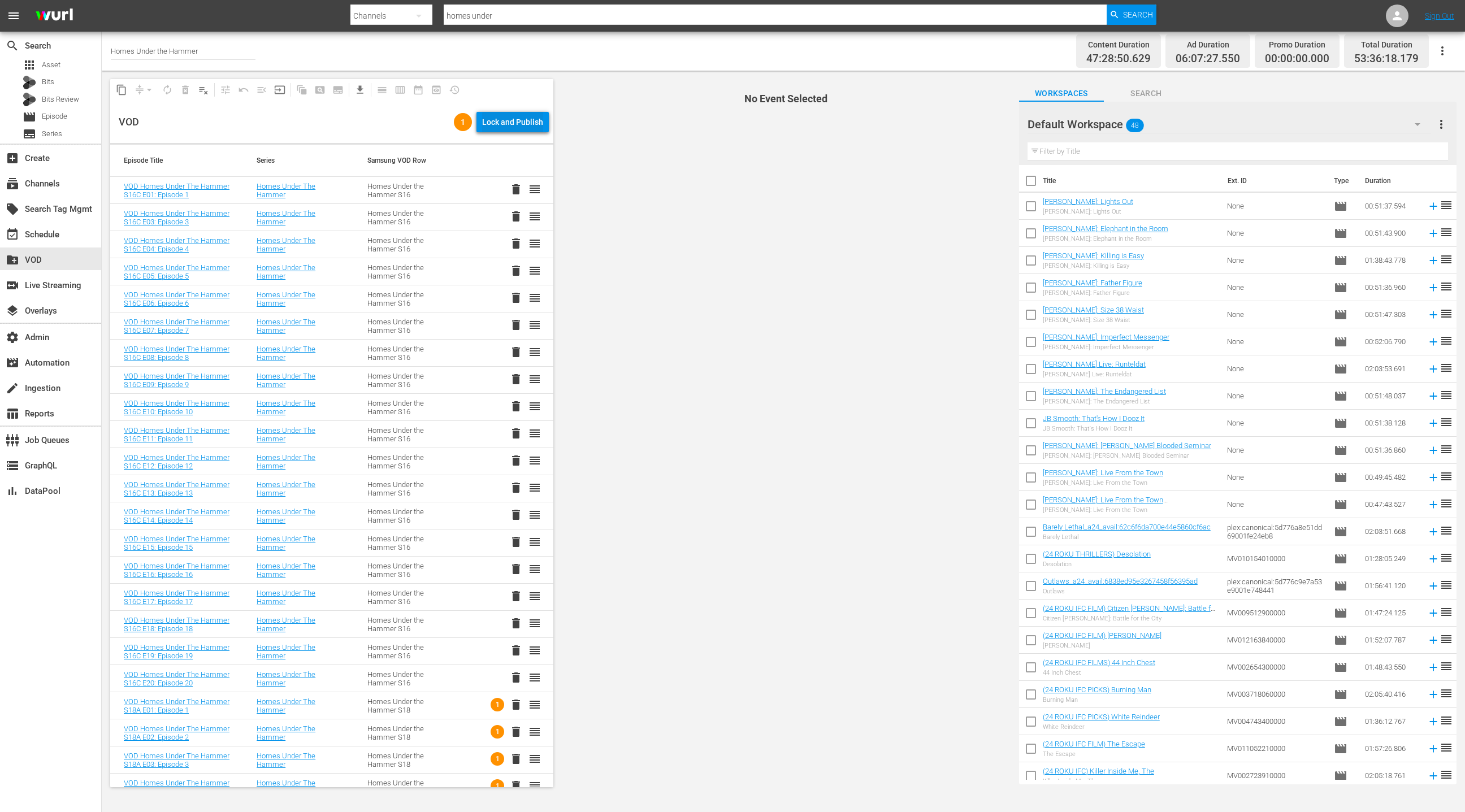
click at [497, 126] on div "Lock and Publish" at bounding box center [512, 122] width 61 height 21
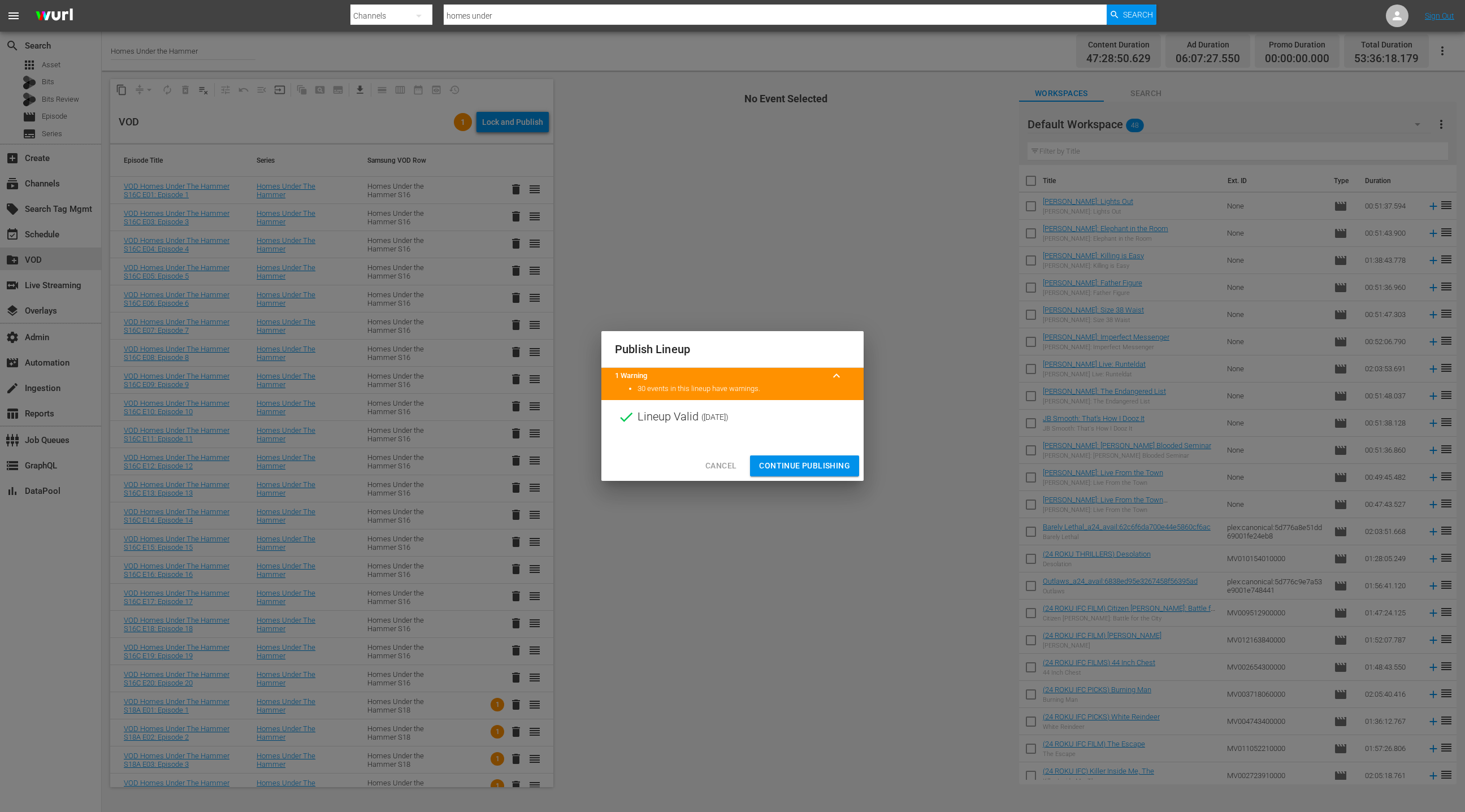
click at [787, 474] on button "Continue Publishing" at bounding box center [805, 465] width 109 height 21
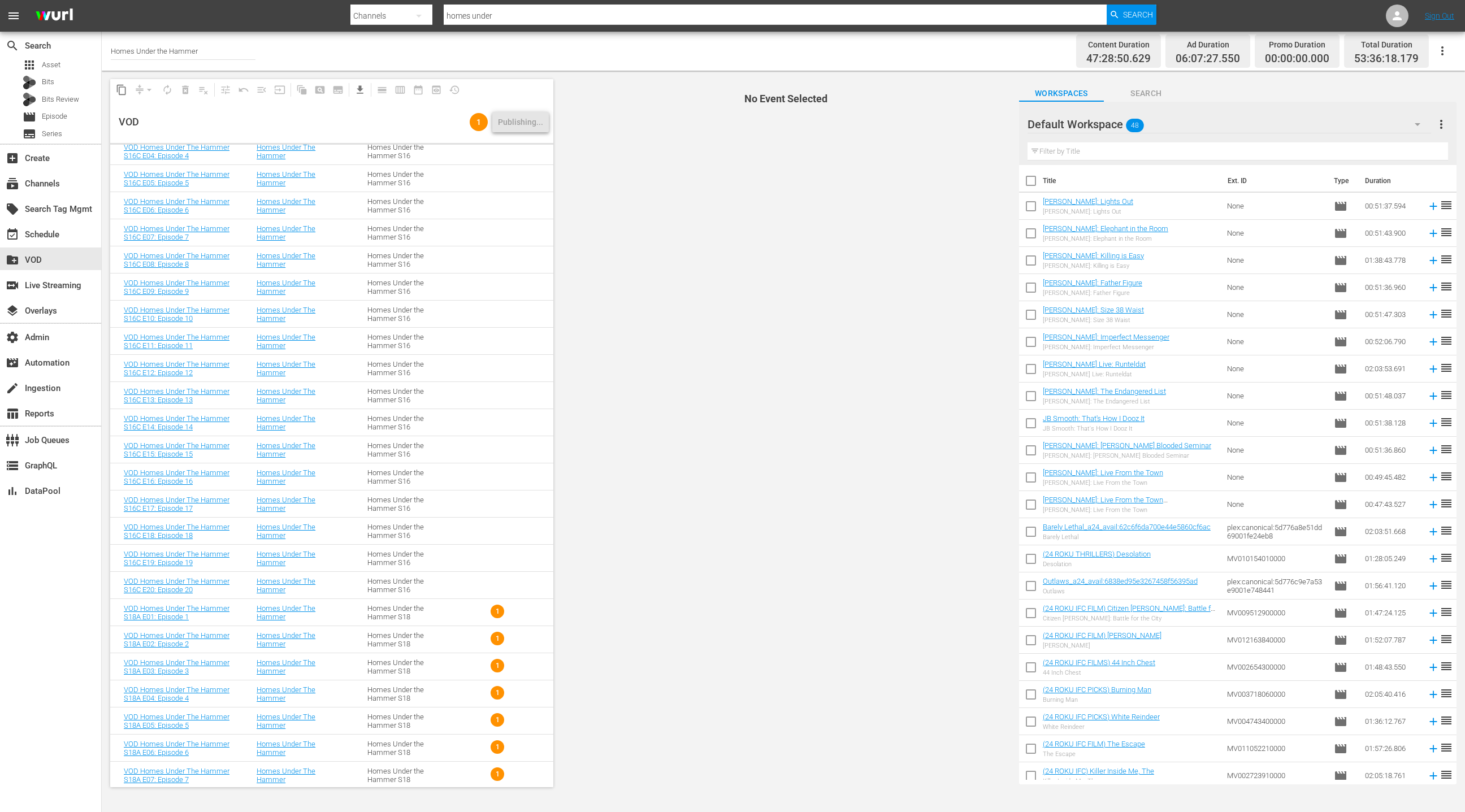
scroll to position [292, 0]
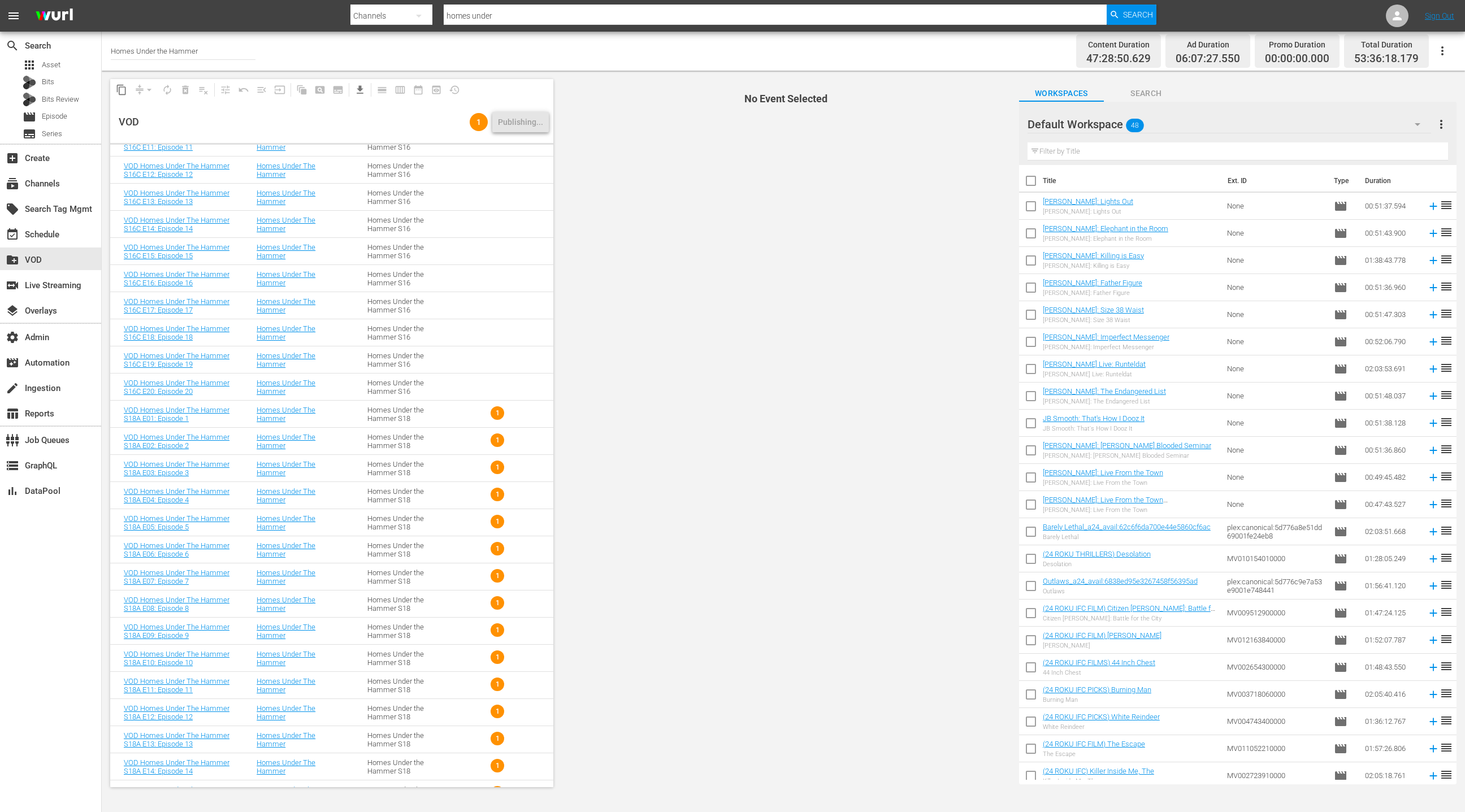
click at [499, 413] on span "1" at bounding box center [497, 412] width 13 height 13
